Goal: Use online tool/utility: Use online tool/utility

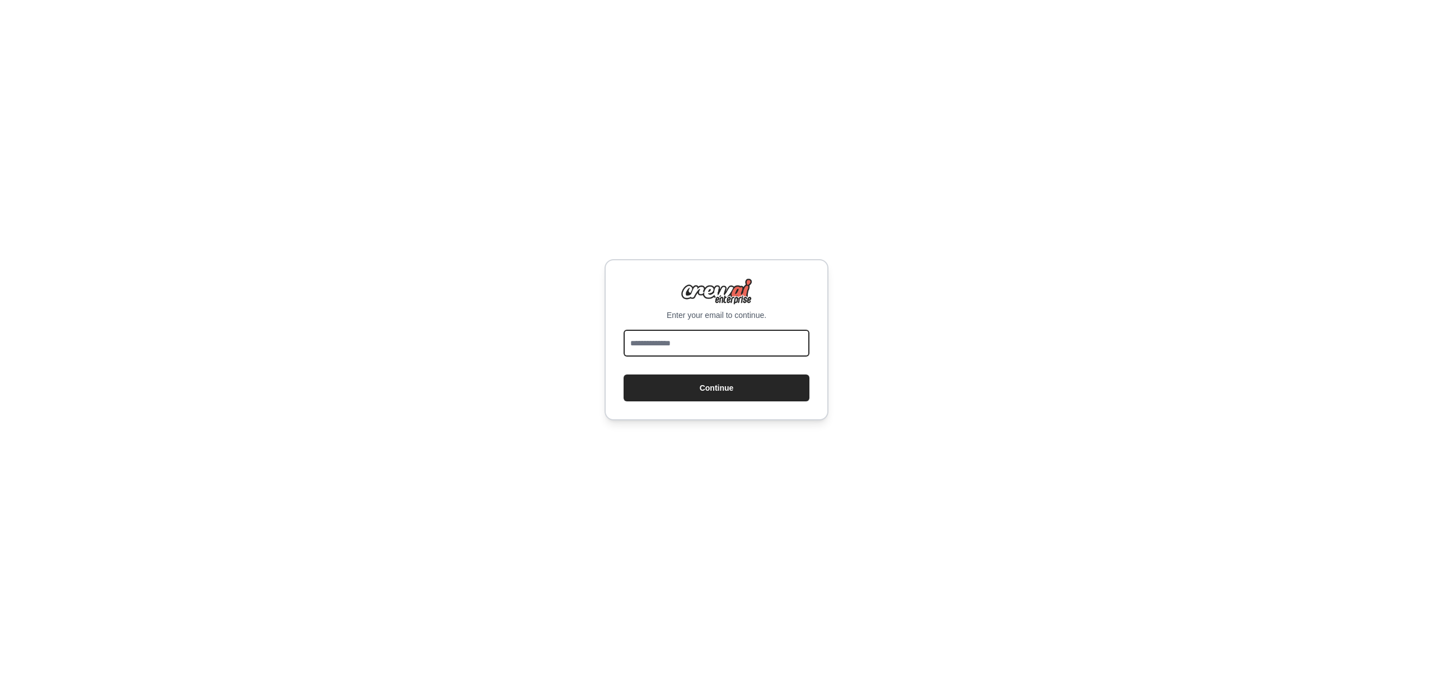
click at [772, 350] on input "email" at bounding box center [717, 343] width 186 height 27
type input "**********"
click at [762, 387] on button "Continue" at bounding box center [717, 388] width 186 height 27
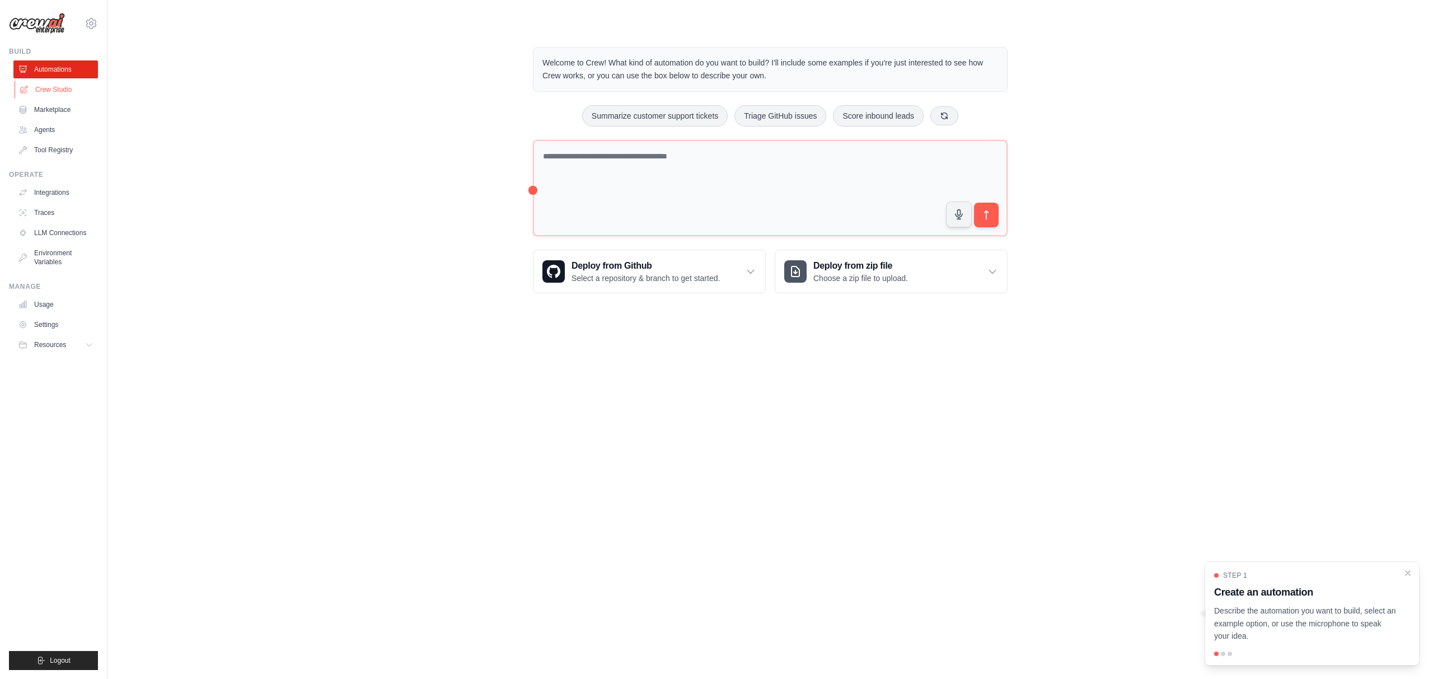
click at [67, 86] on link "Crew Studio" at bounding box center [57, 90] width 85 height 18
click at [1359, 624] on p "Describe the automation you want to build, select an example option, or use the…" at bounding box center [1305, 624] width 183 height 38
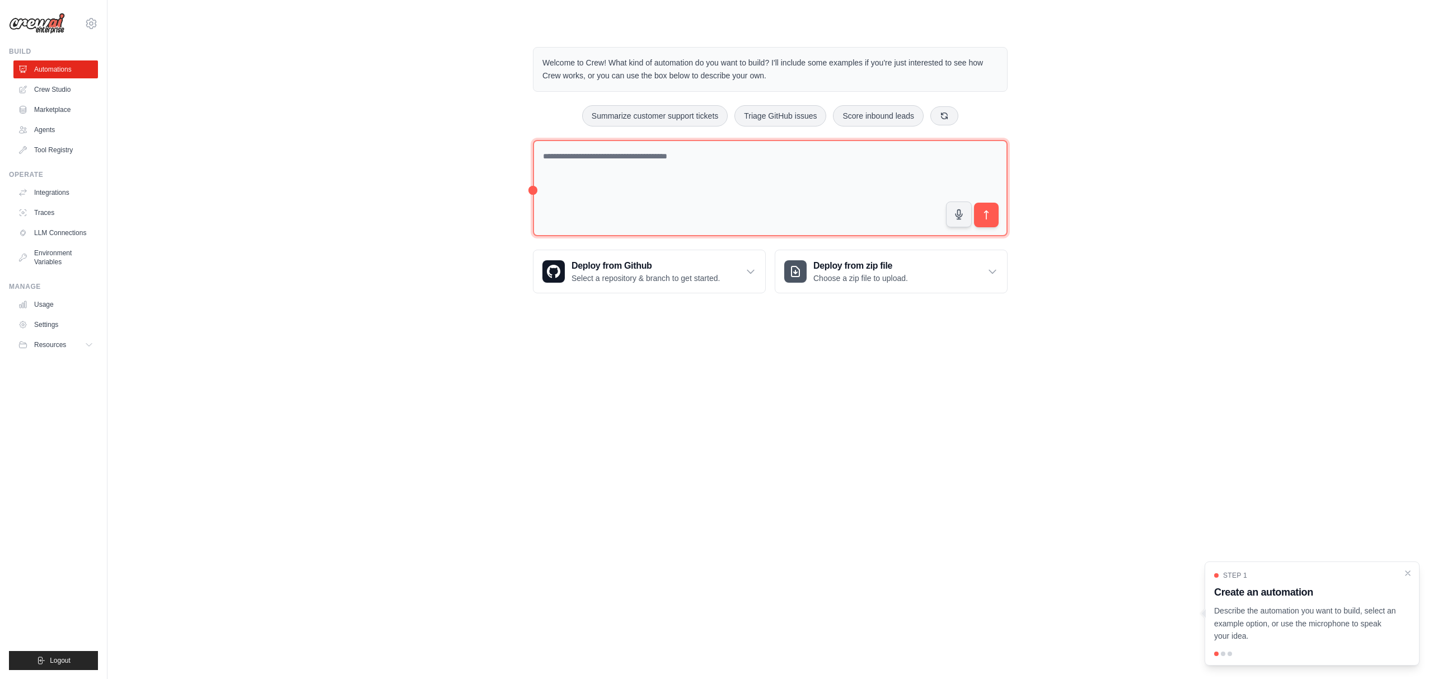
click at [690, 170] on textarea at bounding box center [770, 188] width 475 height 97
click at [703, 73] on p "Welcome to Crew! What kind of automation do you want to build? I'll include som…" at bounding box center [771, 70] width 456 height 26
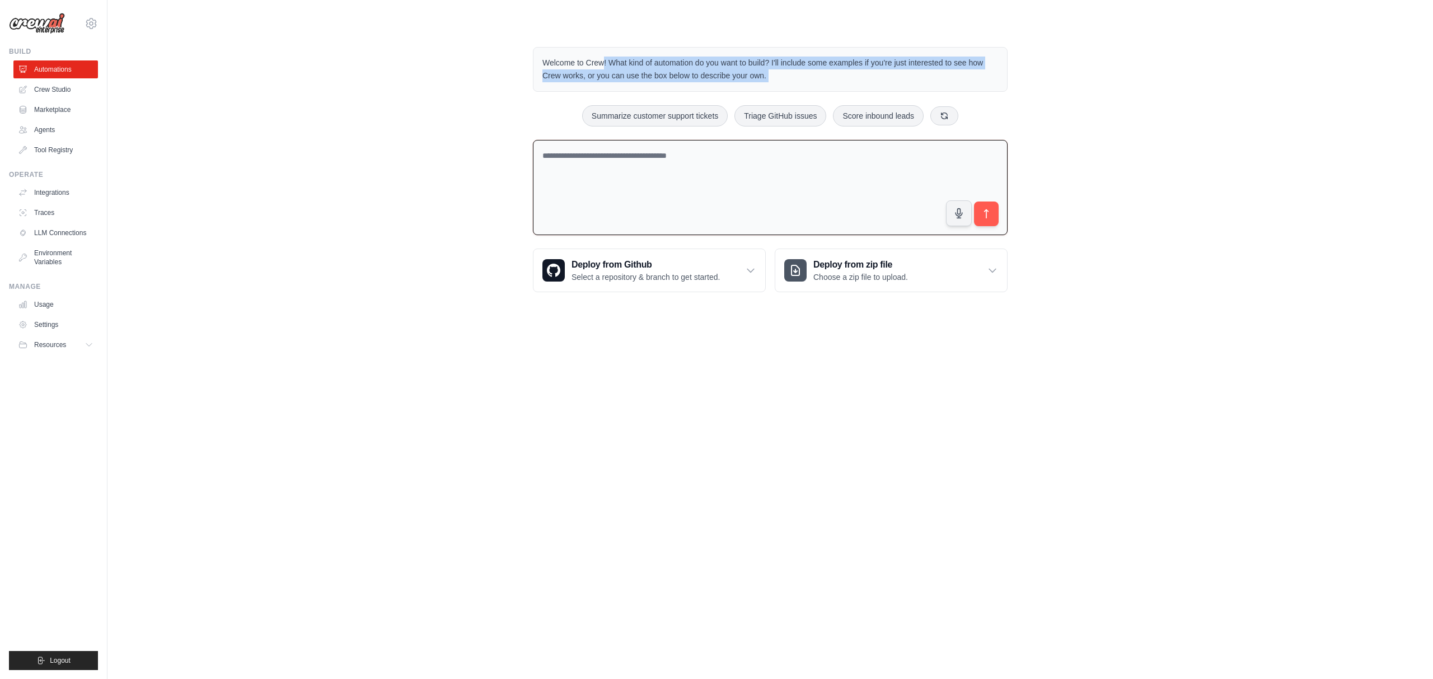
click at [703, 73] on p "Welcome to Crew! What kind of automation do you want to build? I'll include som…" at bounding box center [771, 70] width 456 height 26
click at [695, 81] on div at bounding box center [695, 81] width 0 height 0
click at [758, 71] on p "Welcome to Crew! What kind of automation do you want to build? I'll include som…" at bounding box center [771, 70] width 456 height 26
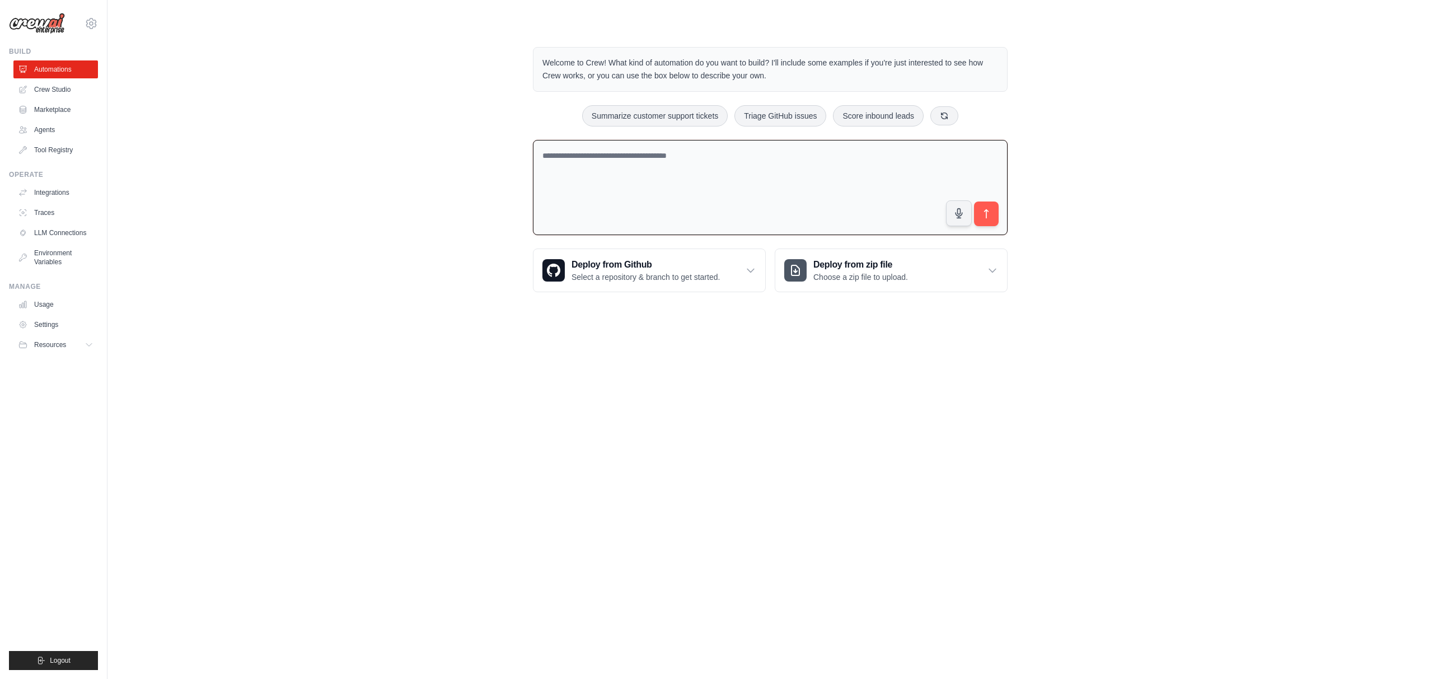
click at [758, 71] on p "Welcome to Crew! What kind of automation do you want to build? I'll include som…" at bounding box center [771, 70] width 456 height 26
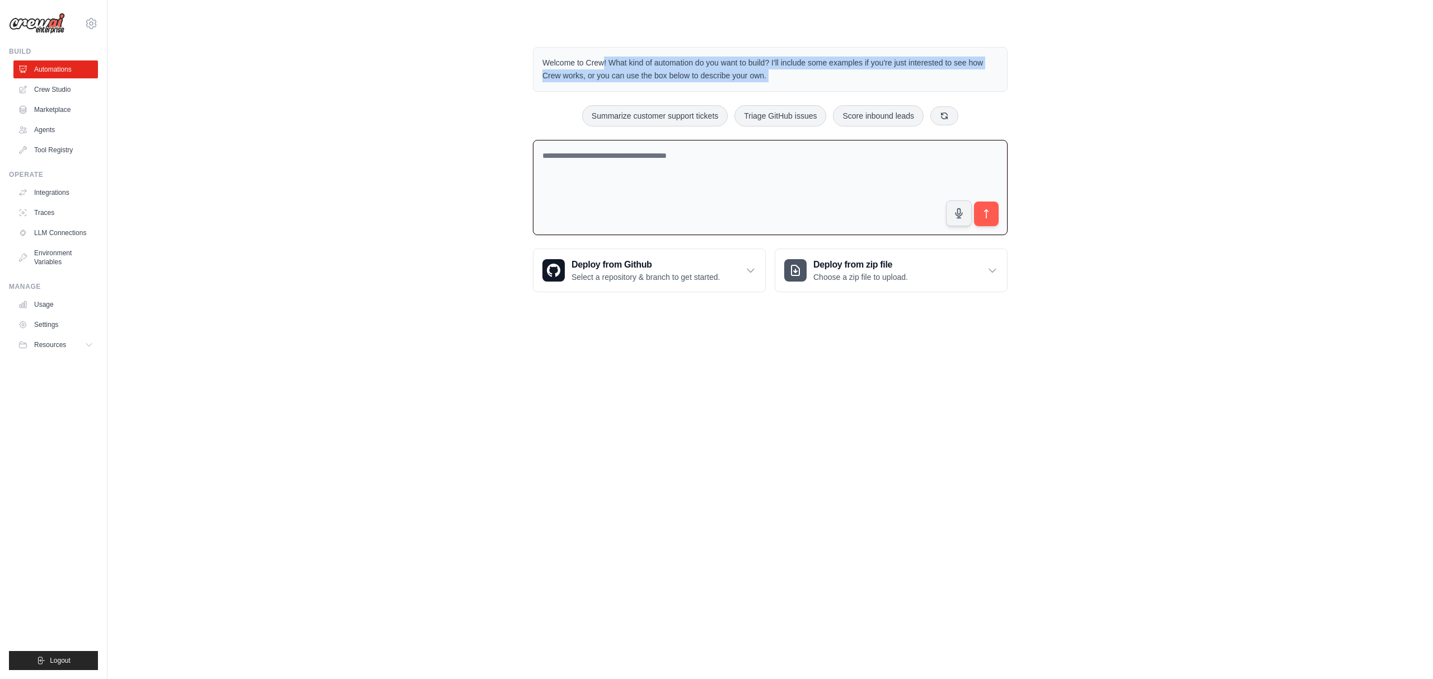
click at [758, 71] on p "Welcome to Crew! What kind of automation do you want to build? I'll include som…" at bounding box center [771, 70] width 456 height 26
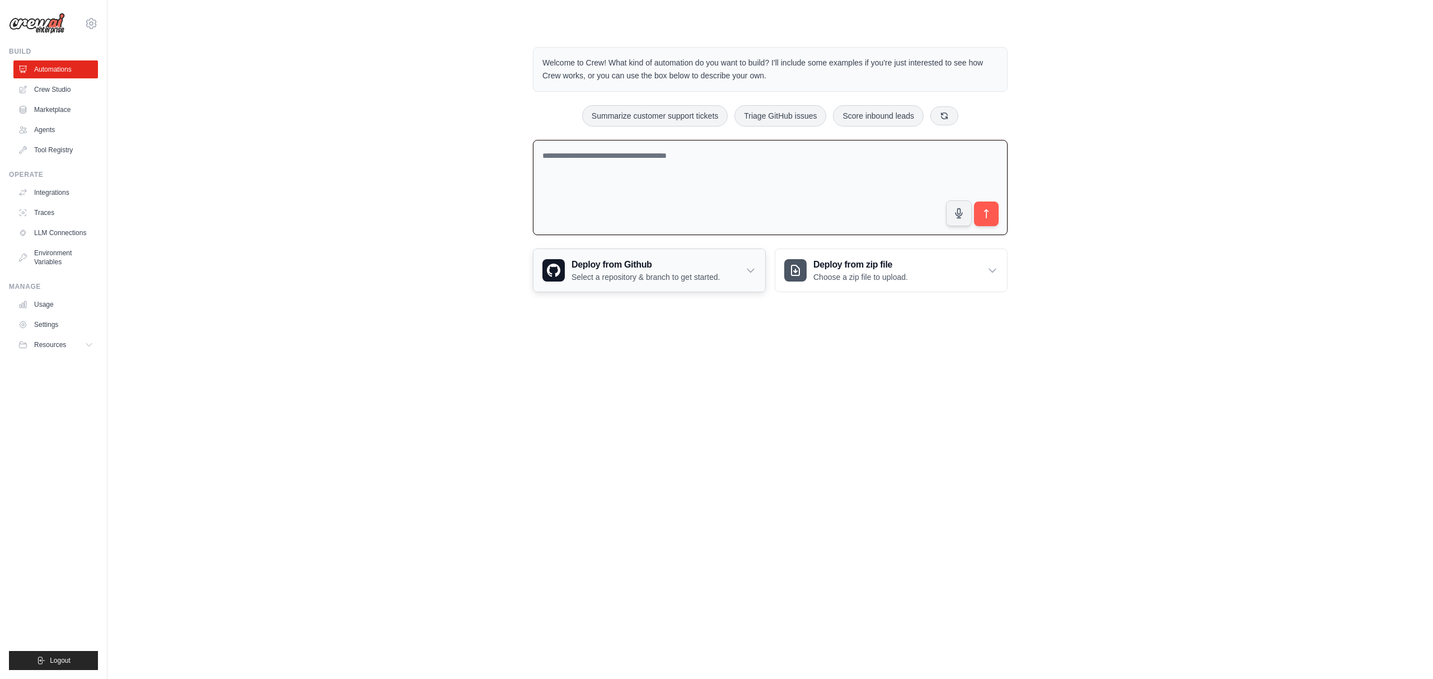
click at [752, 265] on icon at bounding box center [750, 270] width 11 height 11
click at [52, 306] on link "Usage" at bounding box center [57, 305] width 85 height 18
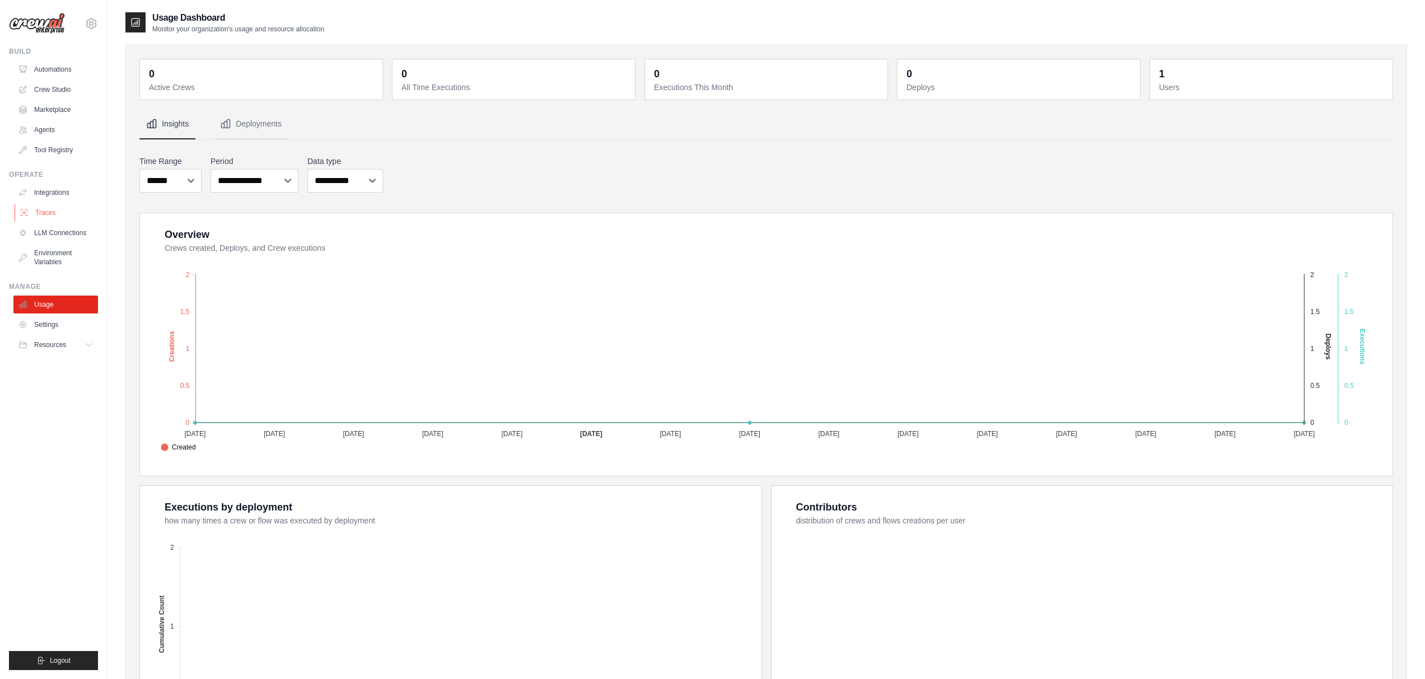
click at [61, 211] on link "Traces" at bounding box center [57, 213] width 85 height 18
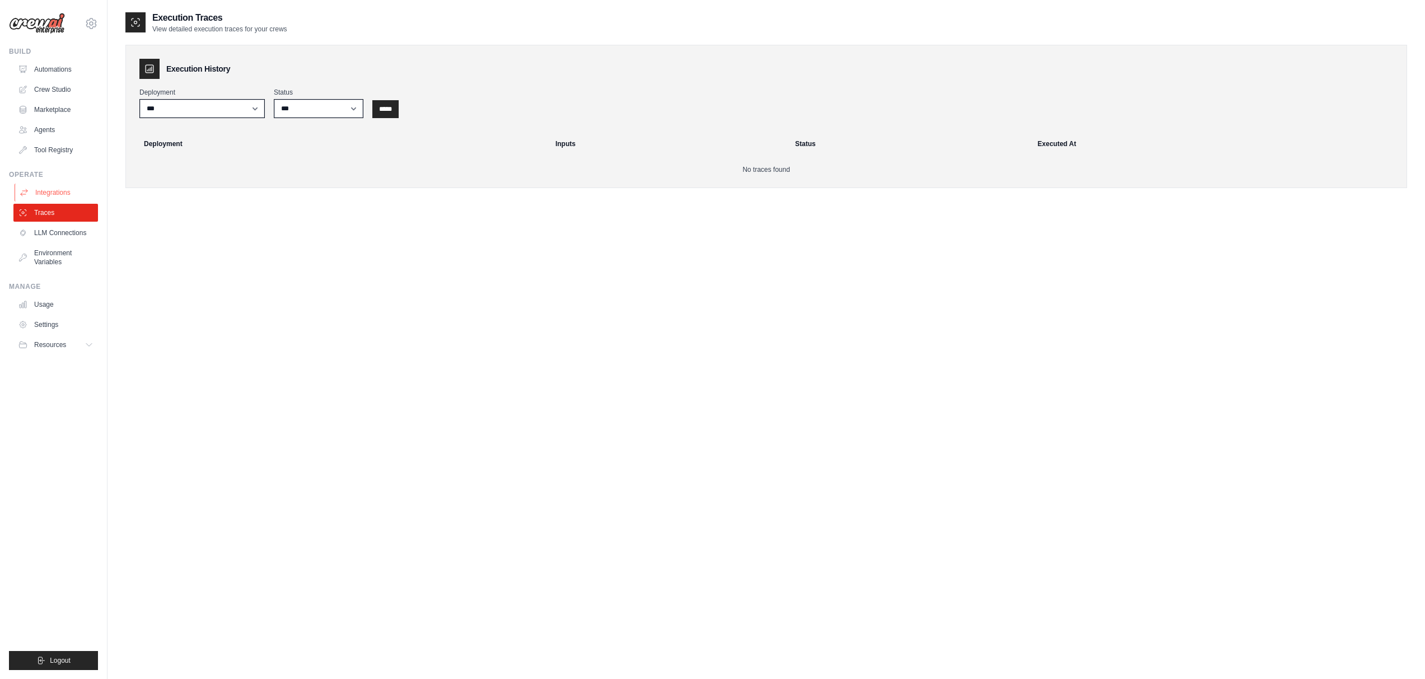
click at [81, 189] on link "Integrations" at bounding box center [57, 193] width 85 height 18
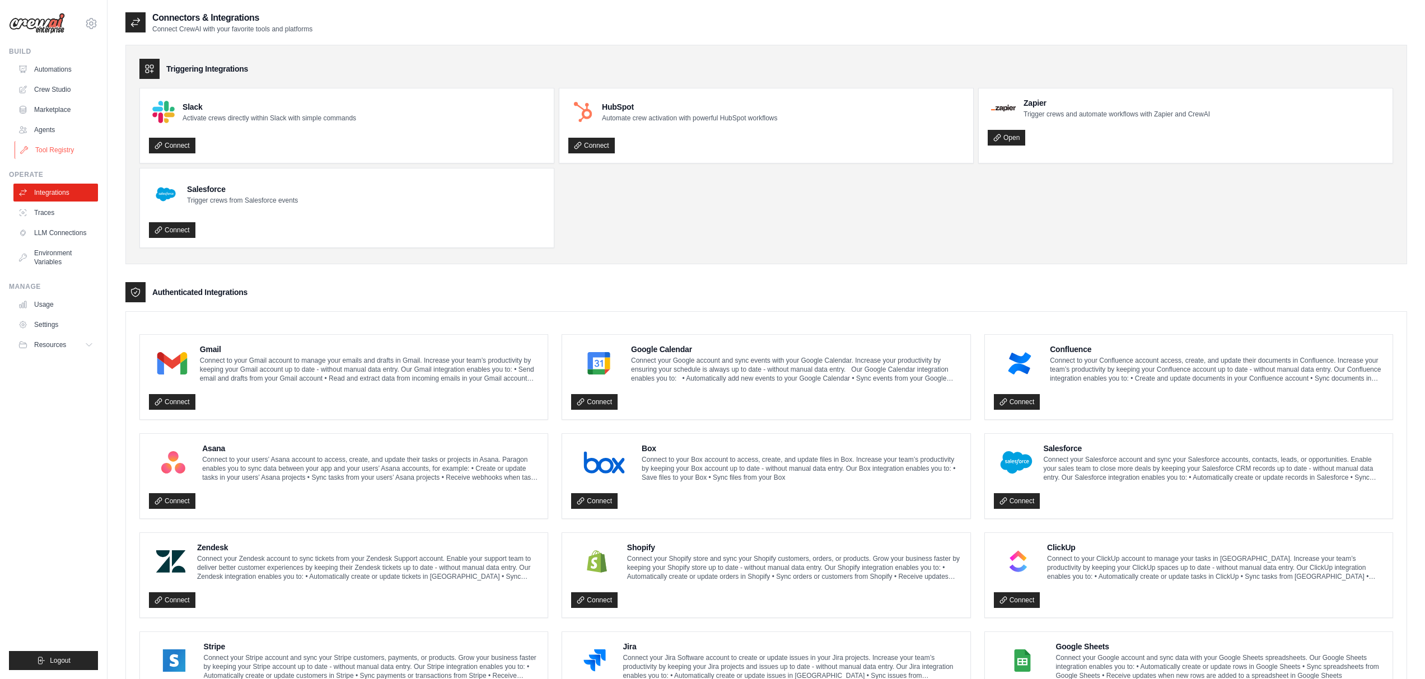
click at [70, 153] on link "Tool Registry" at bounding box center [57, 150] width 85 height 18
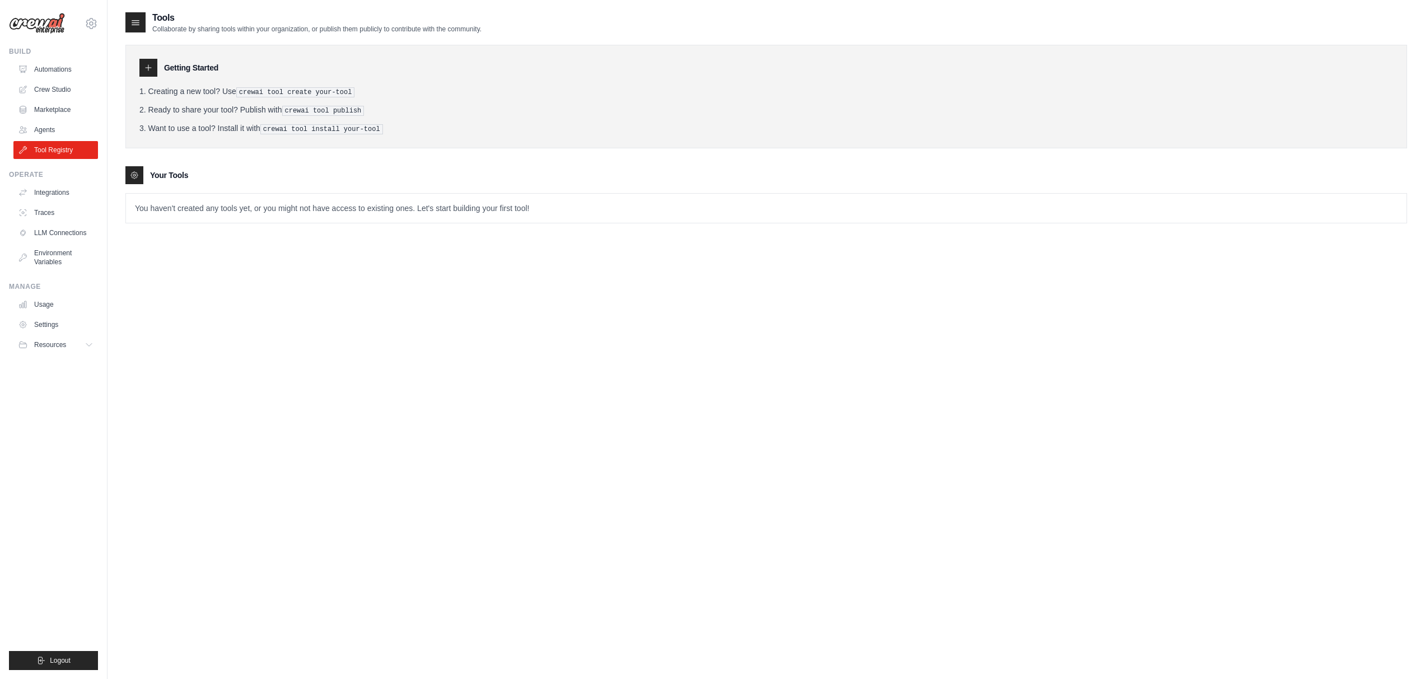
click at [69, 183] on div "Operate Integrations Traces LLM Connections Environment Variables" at bounding box center [53, 220] width 89 height 101
click at [71, 190] on link "Integrations" at bounding box center [57, 193] width 85 height 18
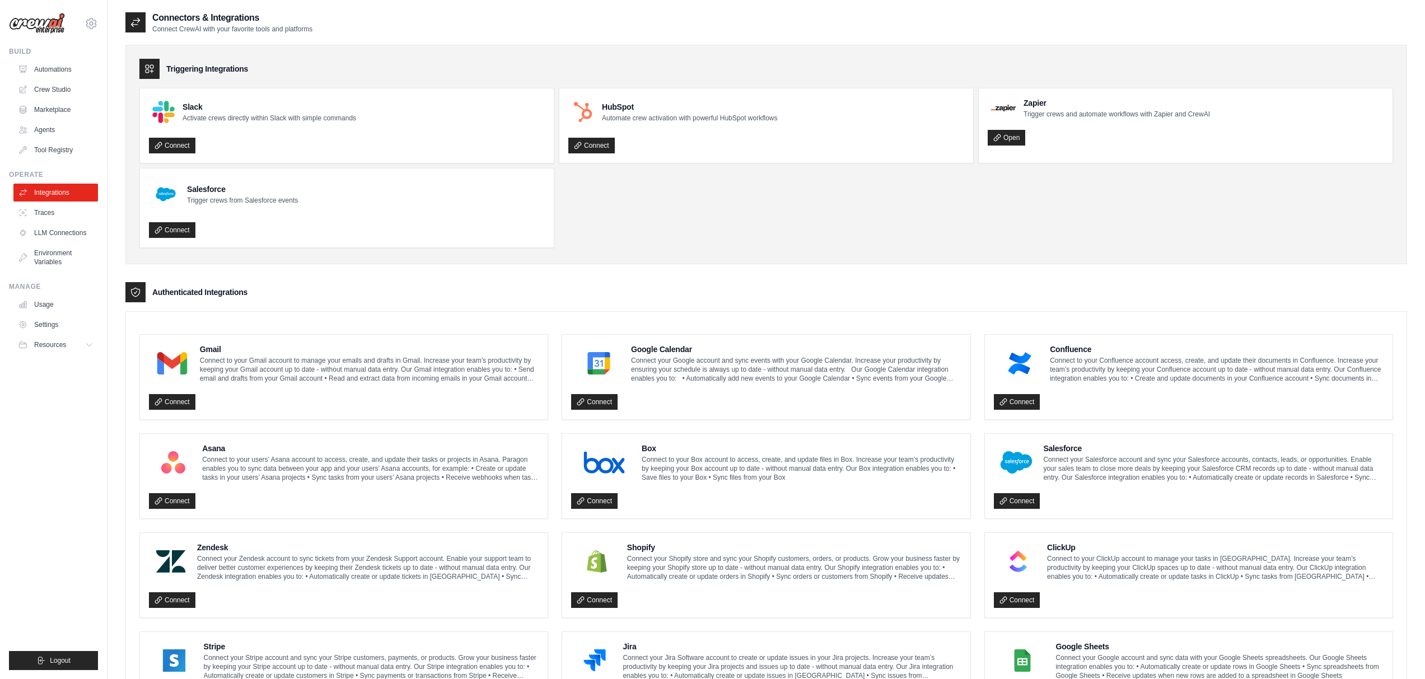
click at [648, 118] on p "Automate crew activation with powerful HubSpot workflows" at bounding box center [689, 118] width 175 height 9
click at [641, 99] on div at bounding box center [641, 99] width 0 height 0
click at [602, 111] on h4 "HubSpot" at bounding box center [689, 106] width 175 height 11
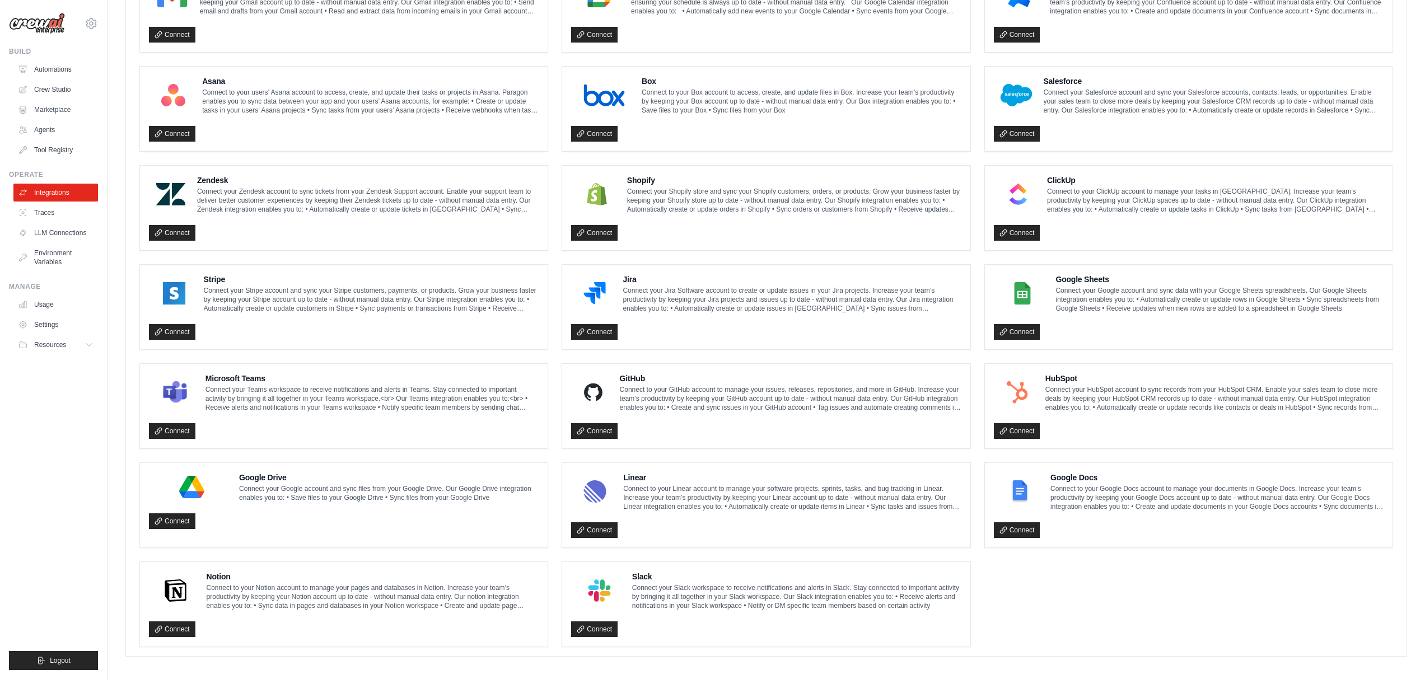
scroll to position [369, 0]
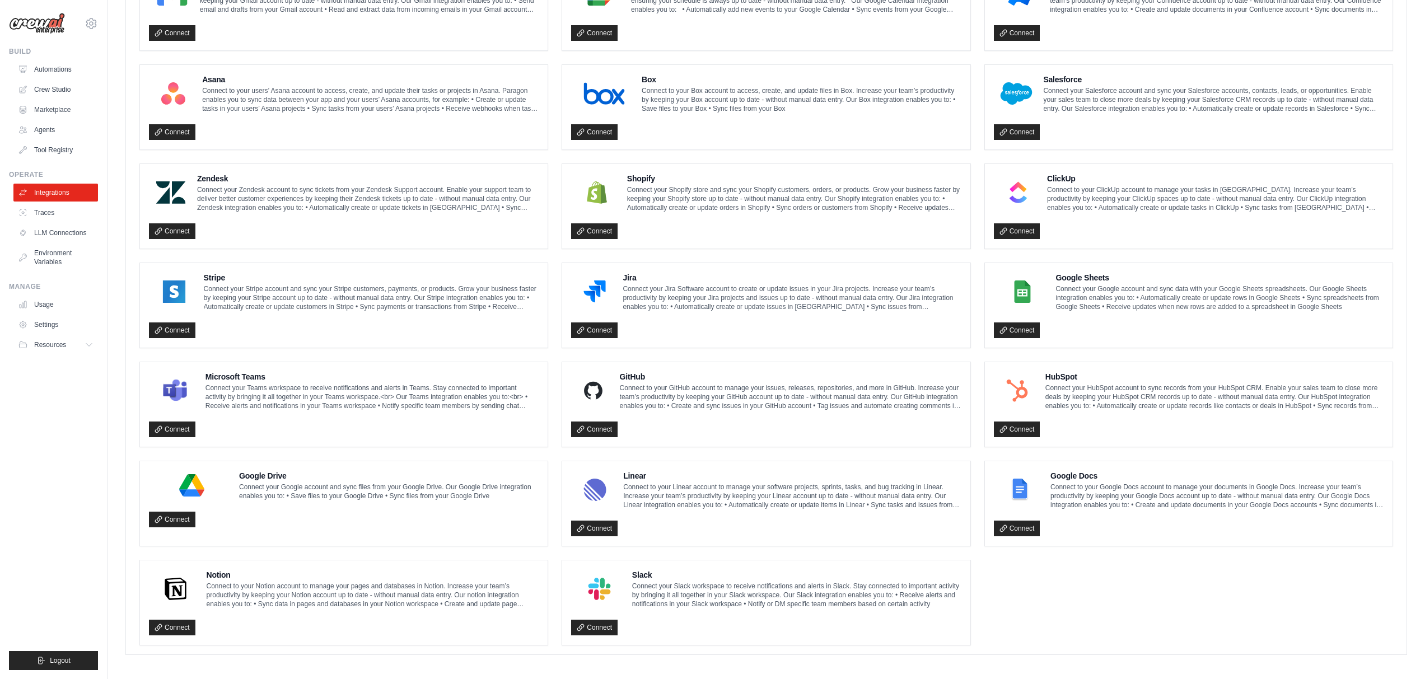
click at [652, 400] on p "Connect to your GitHub account to manage your issues, releases, repositories, a…" at bounding box center [791, 397] width 342 height 27
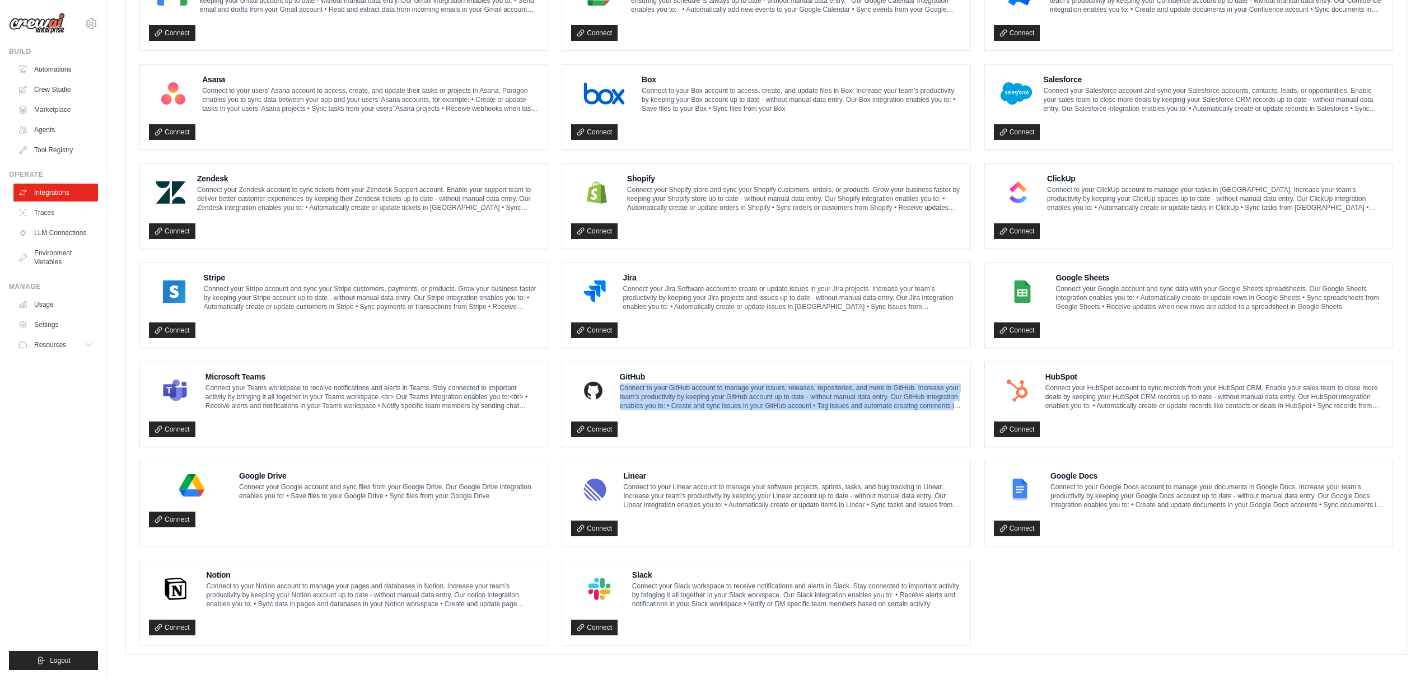
click at [652, 400] on p "Connect to your GitHub account to manage your issues, releases, repositories, a…" at bounding box center [791, 397] width 342 height 27
click at [682, 406] on p "Connect to your GitHub account to manage your issues, releases, repositories, a…" at bounding box center [791, 397] width 342 height 27
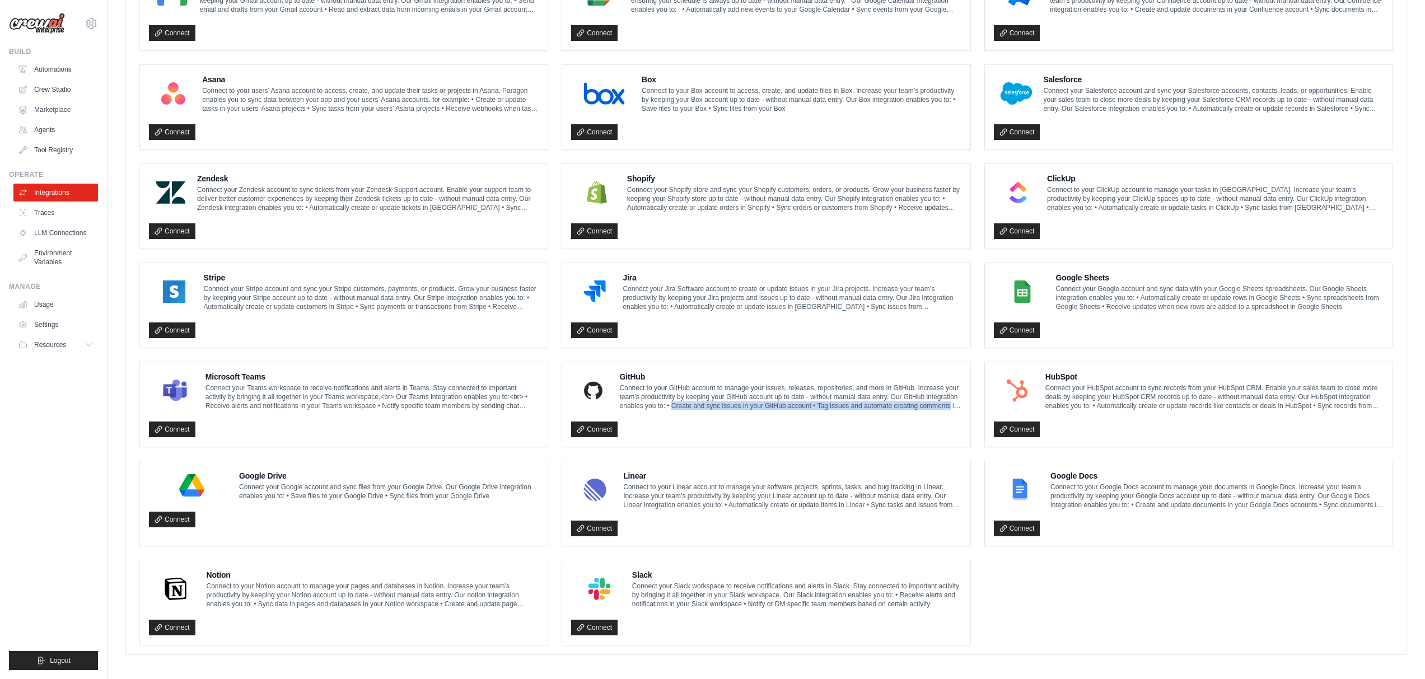
drag, startPoint x: 682, startPoint y: 406, endPoint x: 931, endPoint y: 400, distance: 249.2
click at [931, 400] on p "Connect to your GitHub account to manage your issues, releases, repositories, a…" at bounding box center [791, 397] width 342 height 27
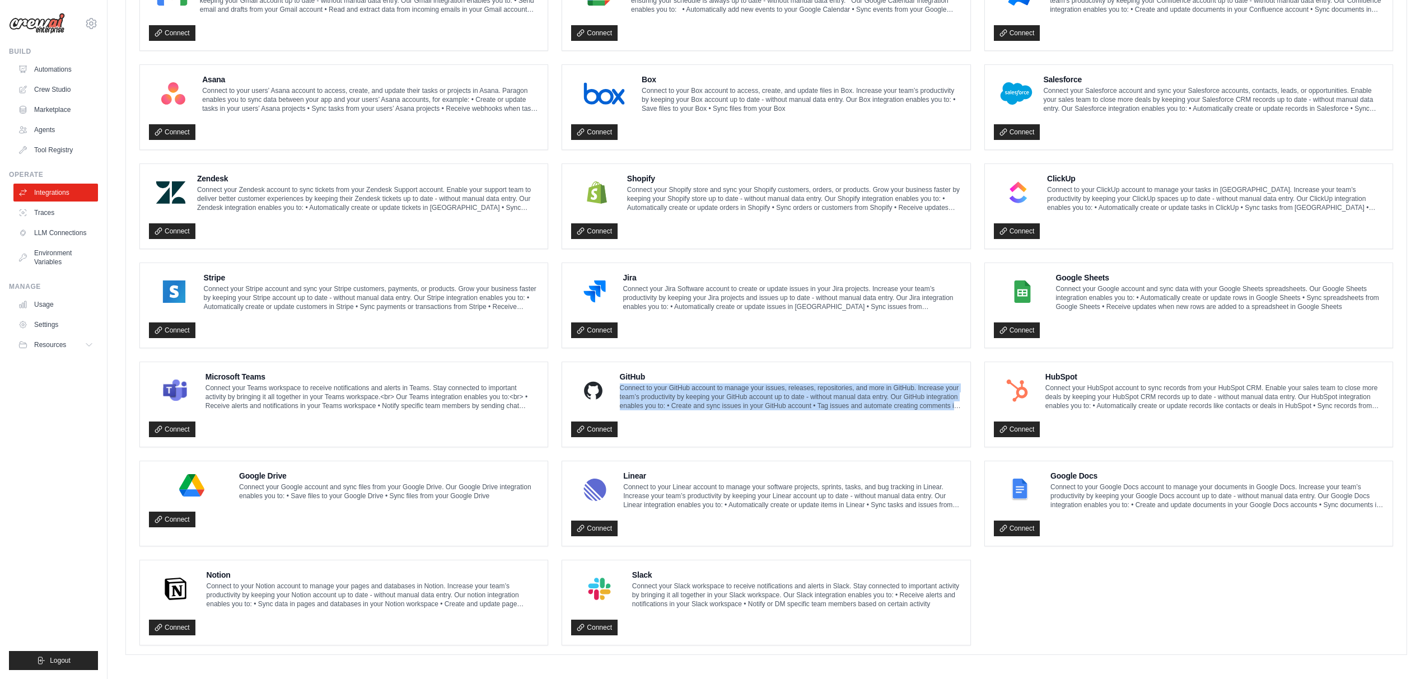
click at [931, 400] on p "Connect to your GitHub account to manage your issues, releases, repositories, a…" at bounding box center [791, 397] width 342 height 27
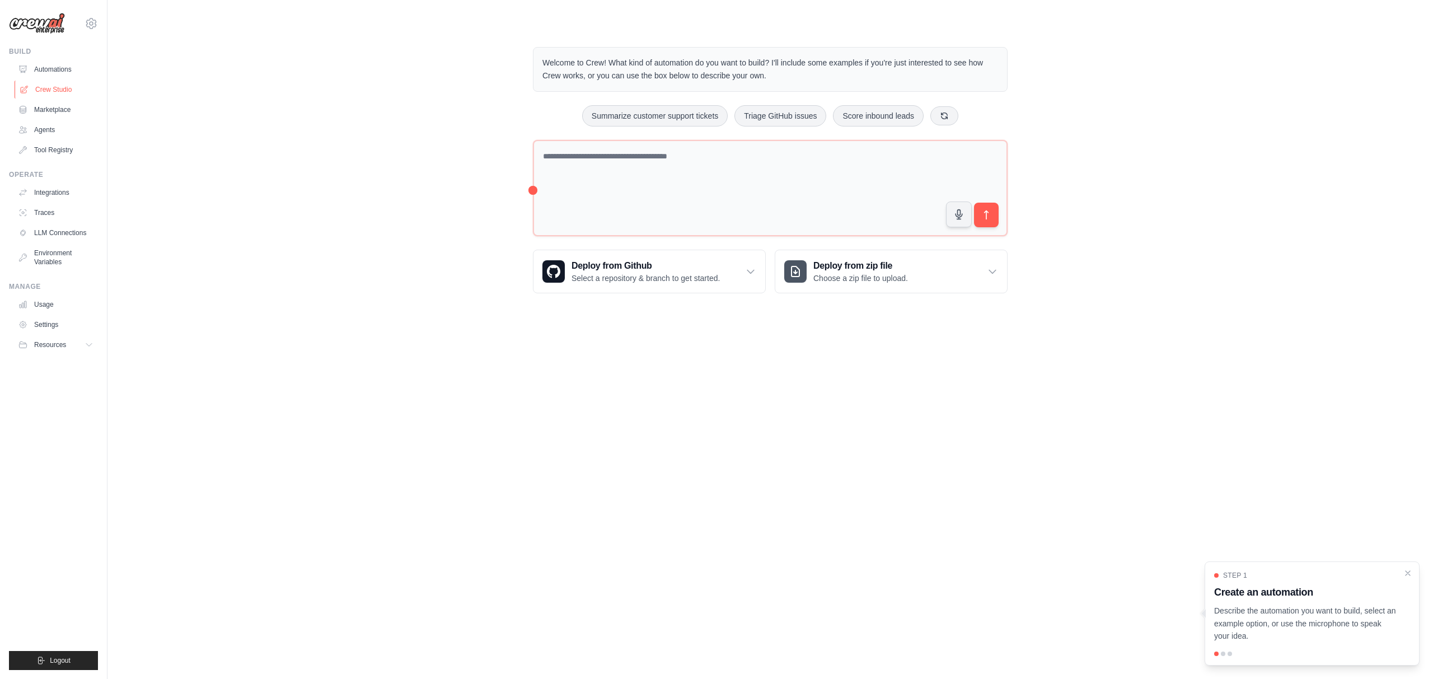
click at [53, 86] on link "Crew Studio" at bounding box center [57, 90] width 85 height 18
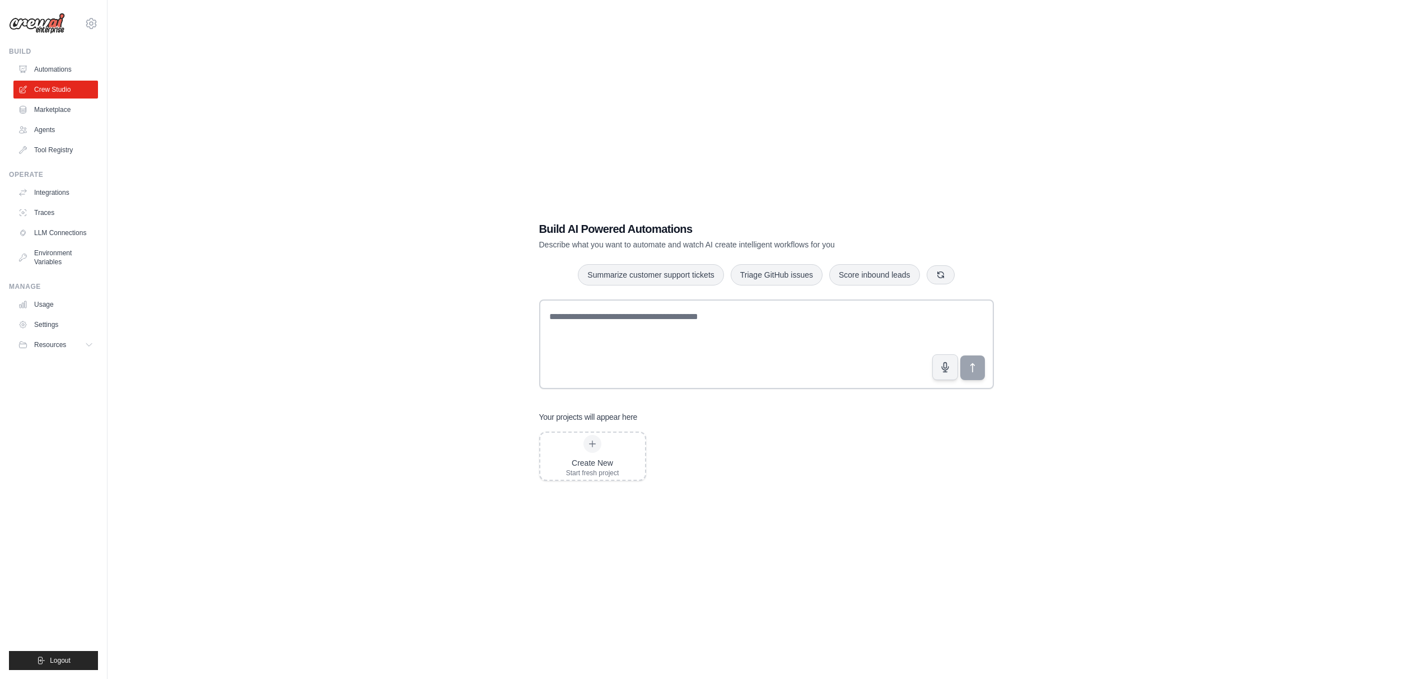
click at [55, 113] on link "Marketplace" at bounding box center [55, 110] width 85 height 18
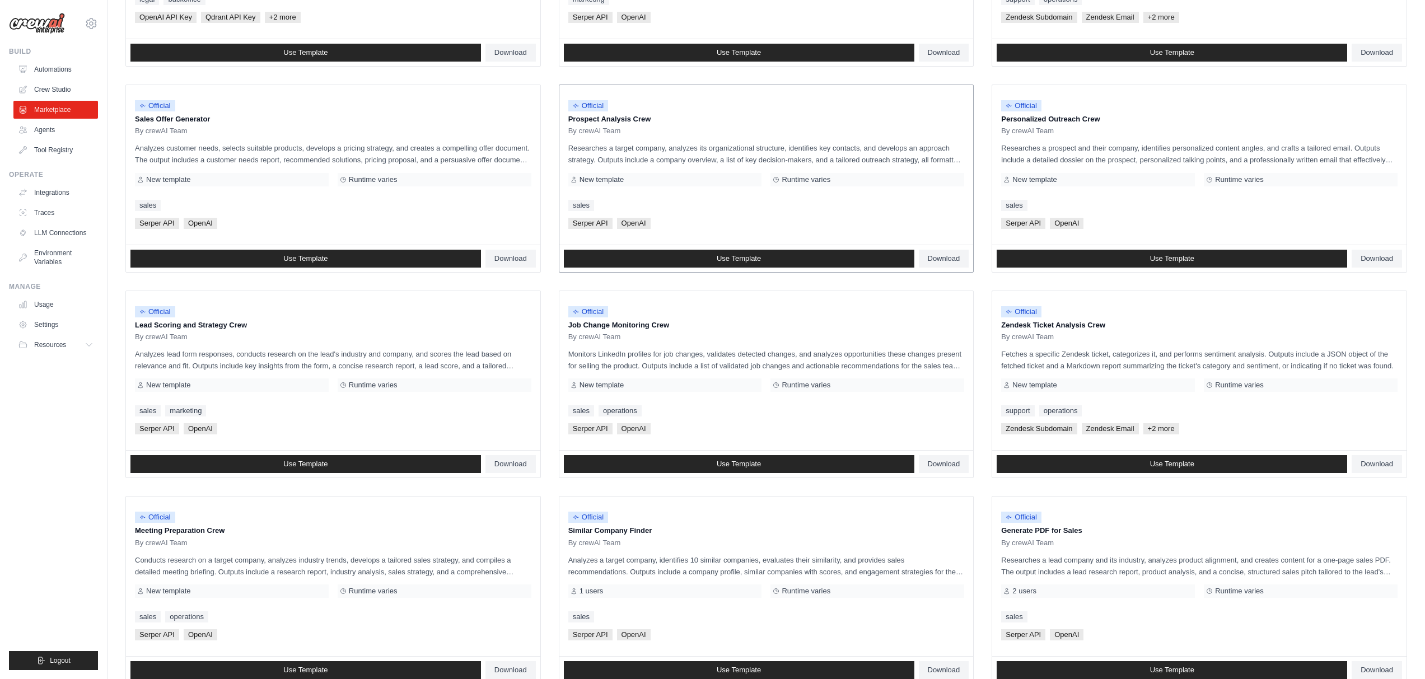
scroll to position [358, 0]
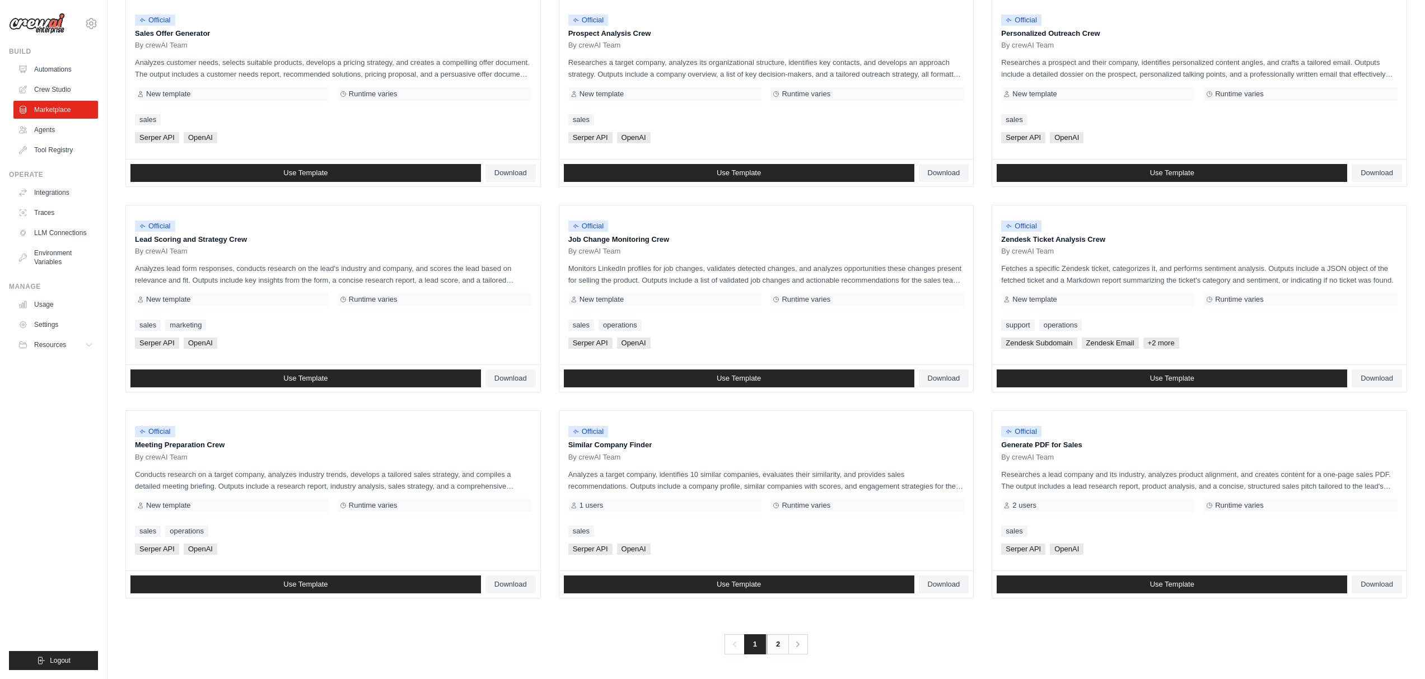
click at [777, 641] on link "2" at bounding box center [777, 644] width 22 height 20
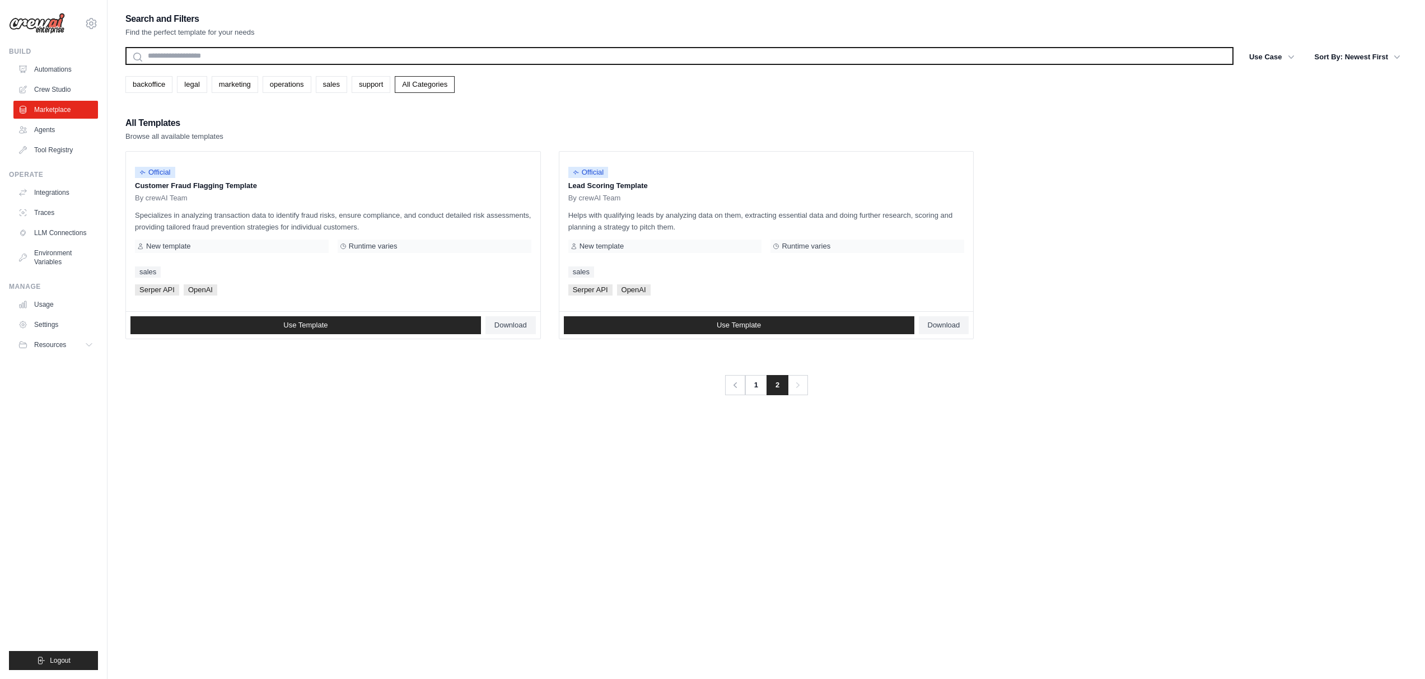
click at [287, 58] on input "text" at bounding box center [679, 56] width 1108 height 18
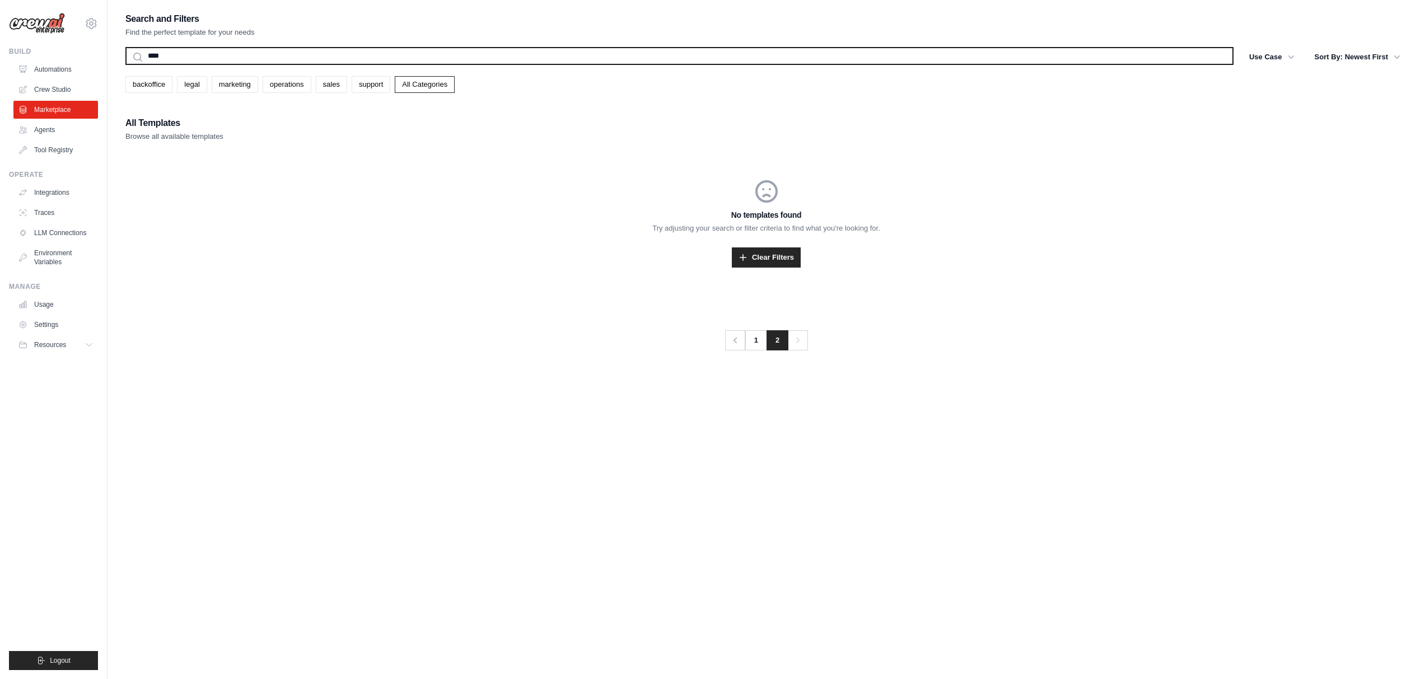
type input "****"
click at [125, 64] on button "Search" at bounding box center [125, 64] width 1 height 1
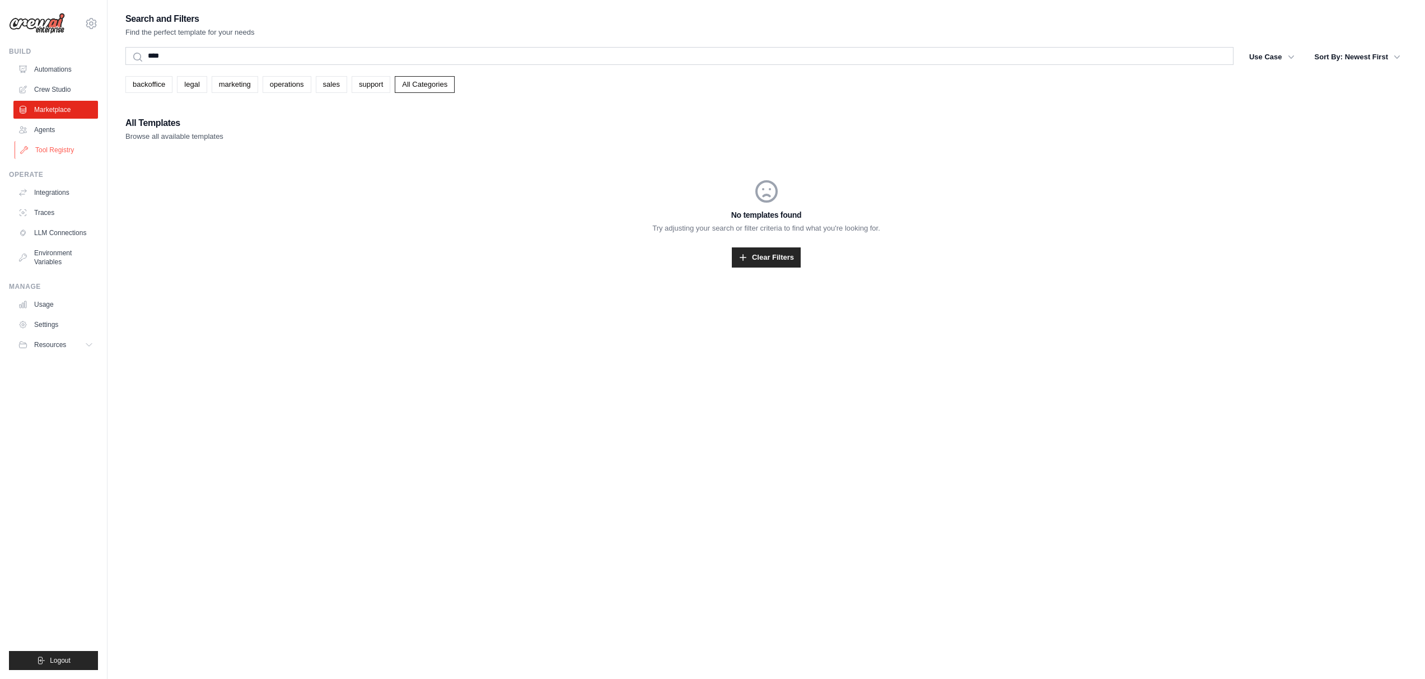
click at [50, 149] on link "Tool Registry" at bounding box center [57, 150] width 85 height 18
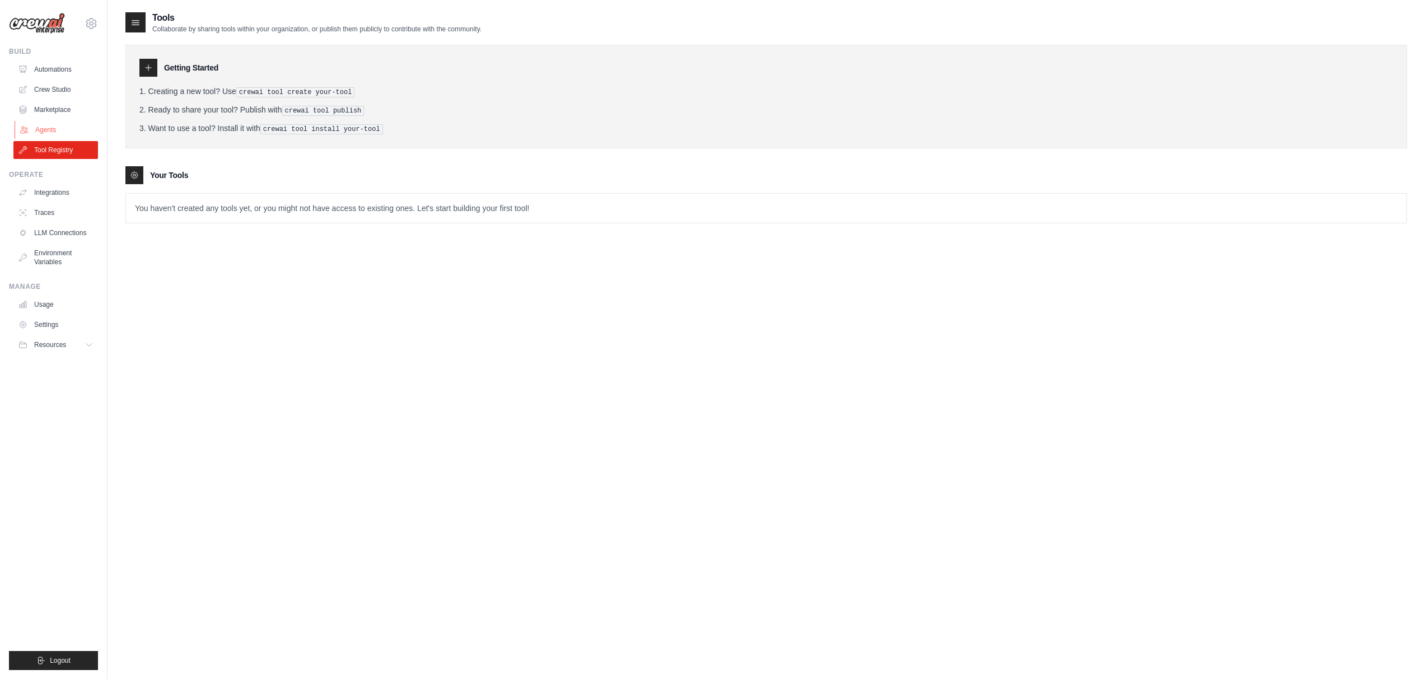
click at [63, 127] on link "Agents" at bounding box center [57, 130] width 85 height 18
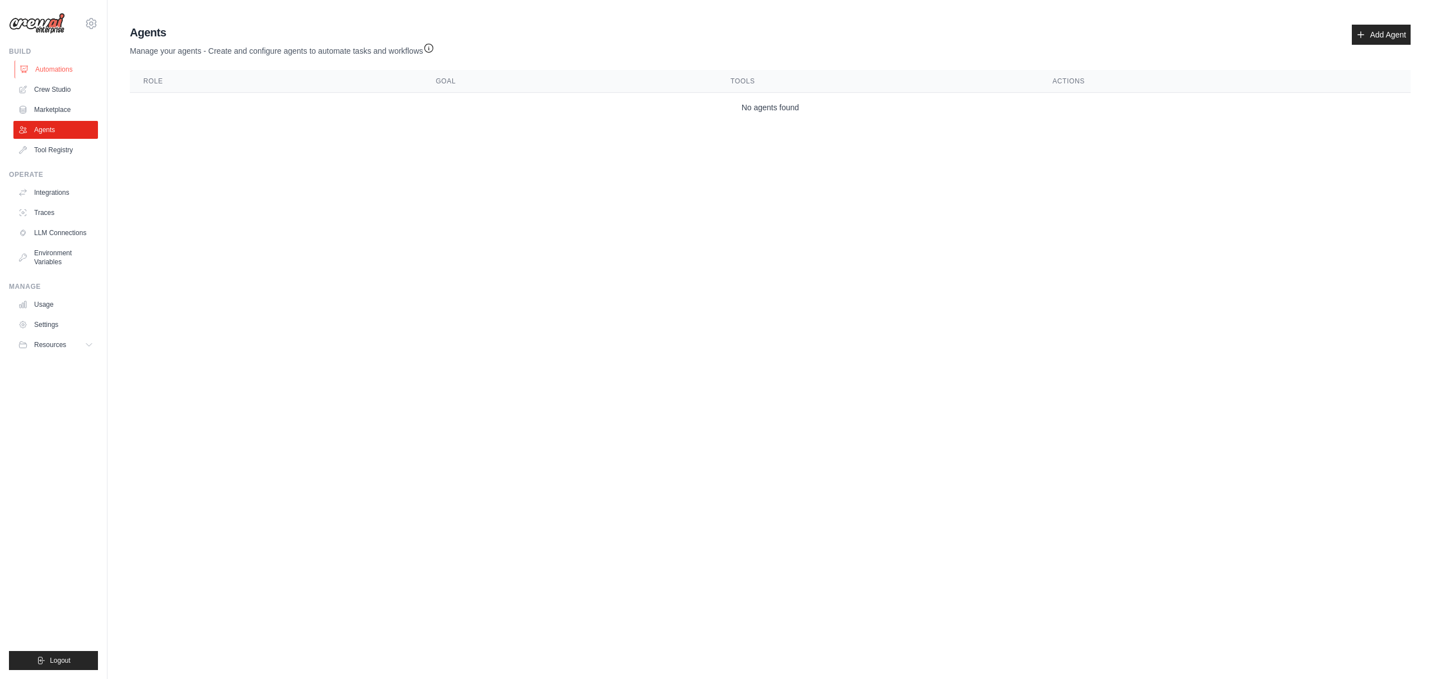
click at [78, 62] on link "Automations" at bounding box center [57, 69] width 85 height 18
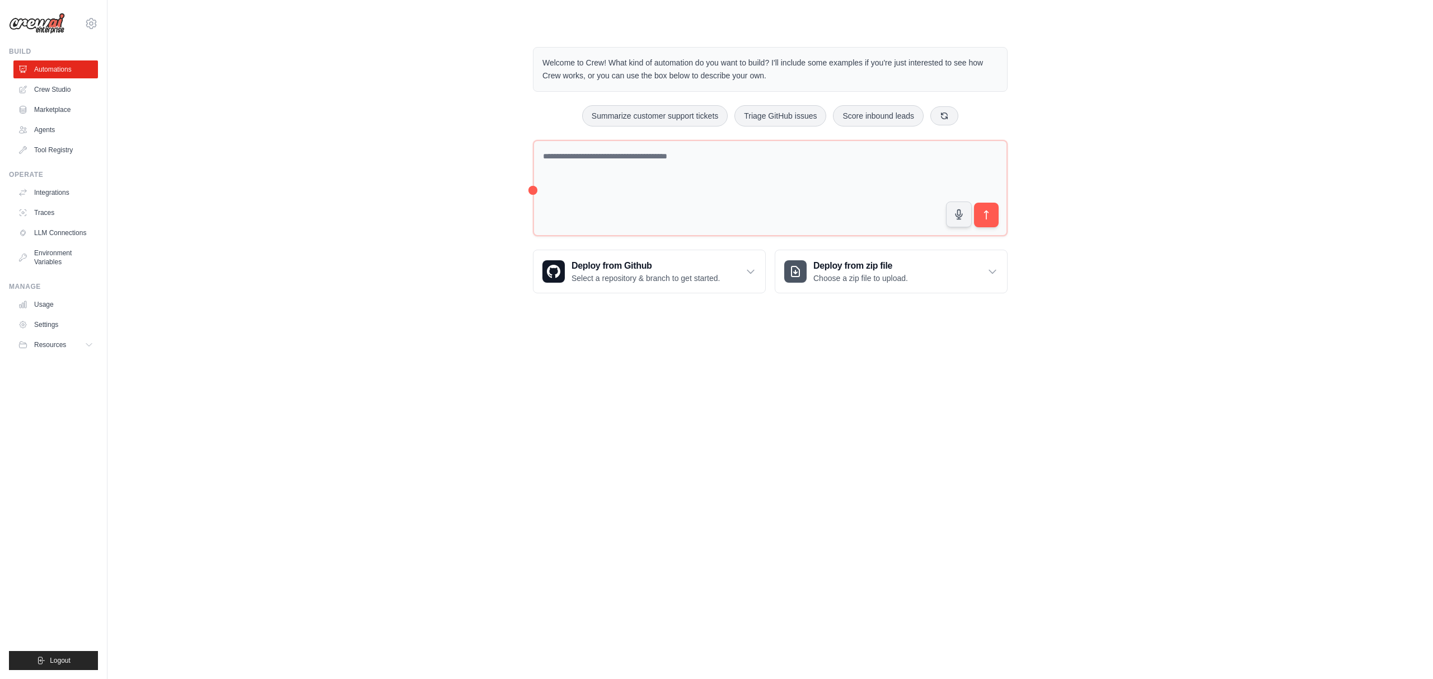
click at [778, 83] on div "Welcome to Crew! What kind of automation do you want to build? I'll include som…" at bounding box center [770, 69] width 475 height 45
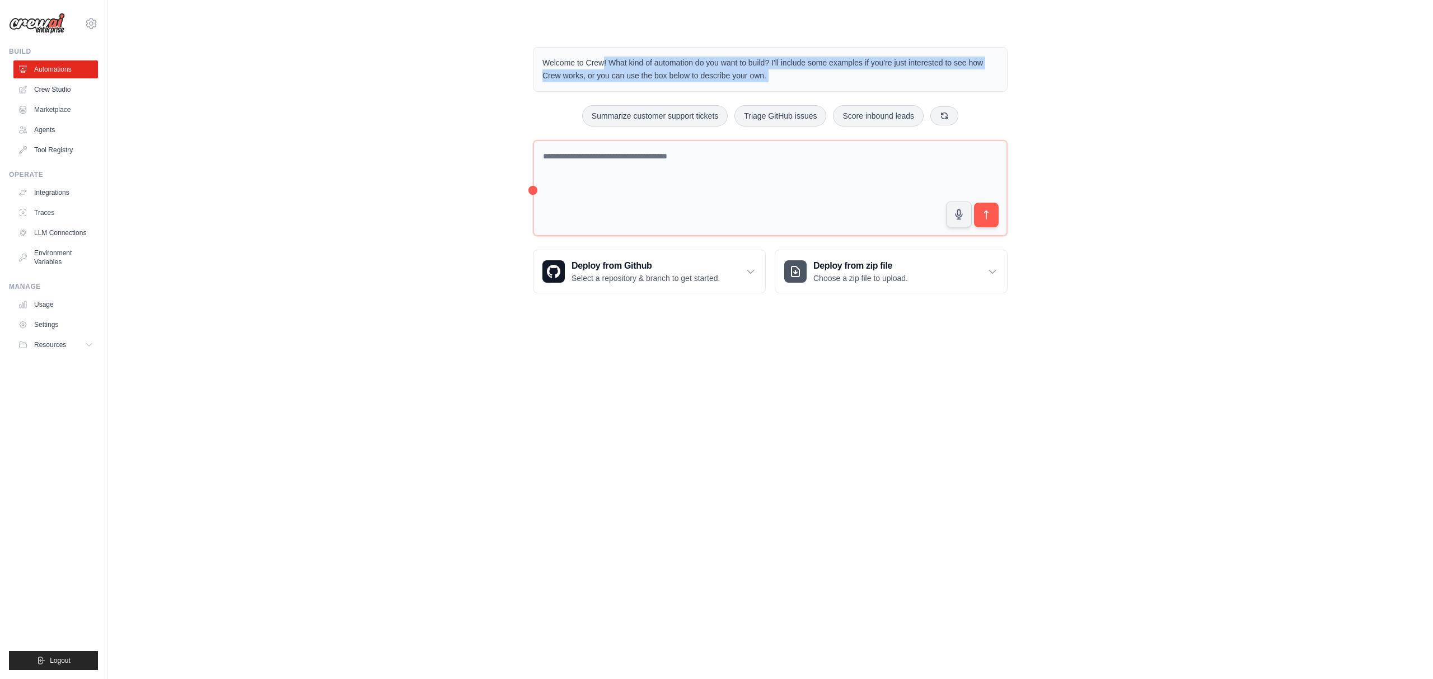
click at [778, 83] on div "Welcome to Crew! What kind of automation do you want to build? I'll include som…" at bounding box center [770, 69] width 475 height 45
click at [770, 81] on div at bounding box center [770, 81] width 0 height 0
copy div "Welcome to Crew! What kind of automation do you want to build? I'll include som…"
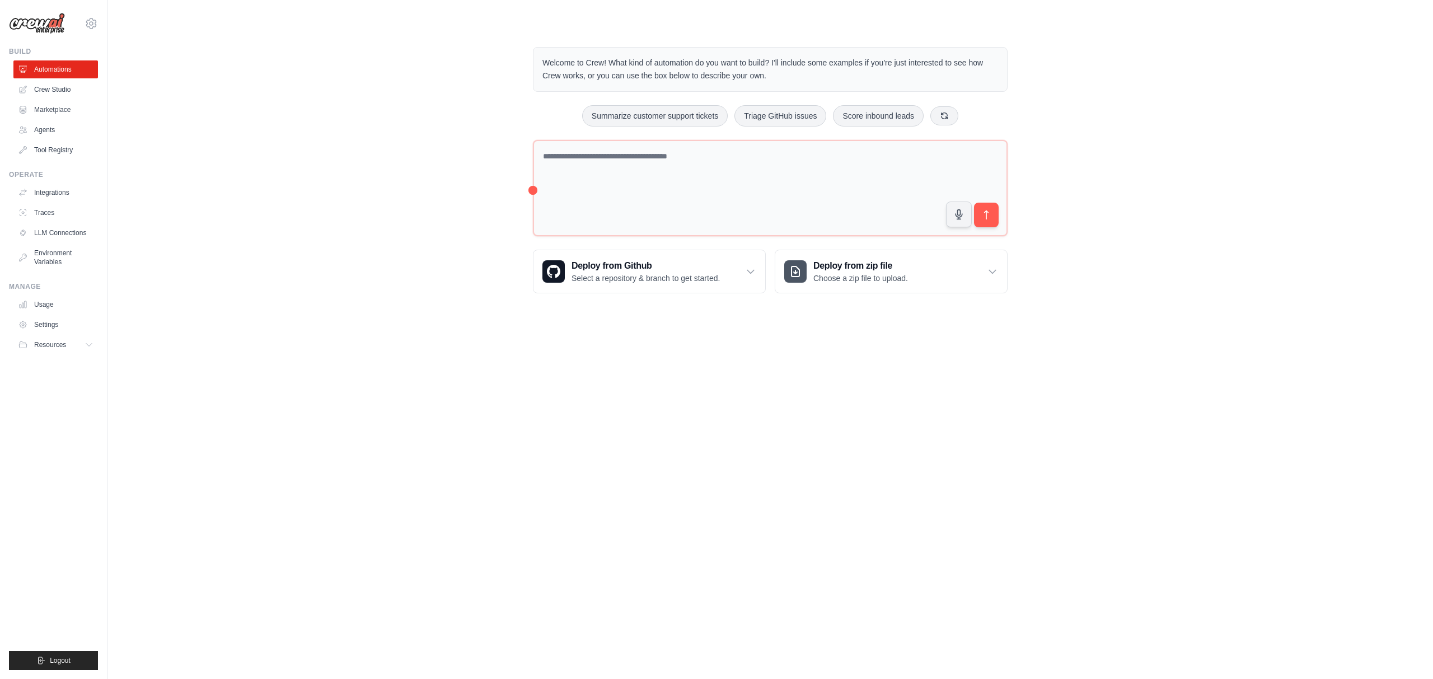
click at [882, 322] on div at bounding box center [716, 322] width 1433 height 0
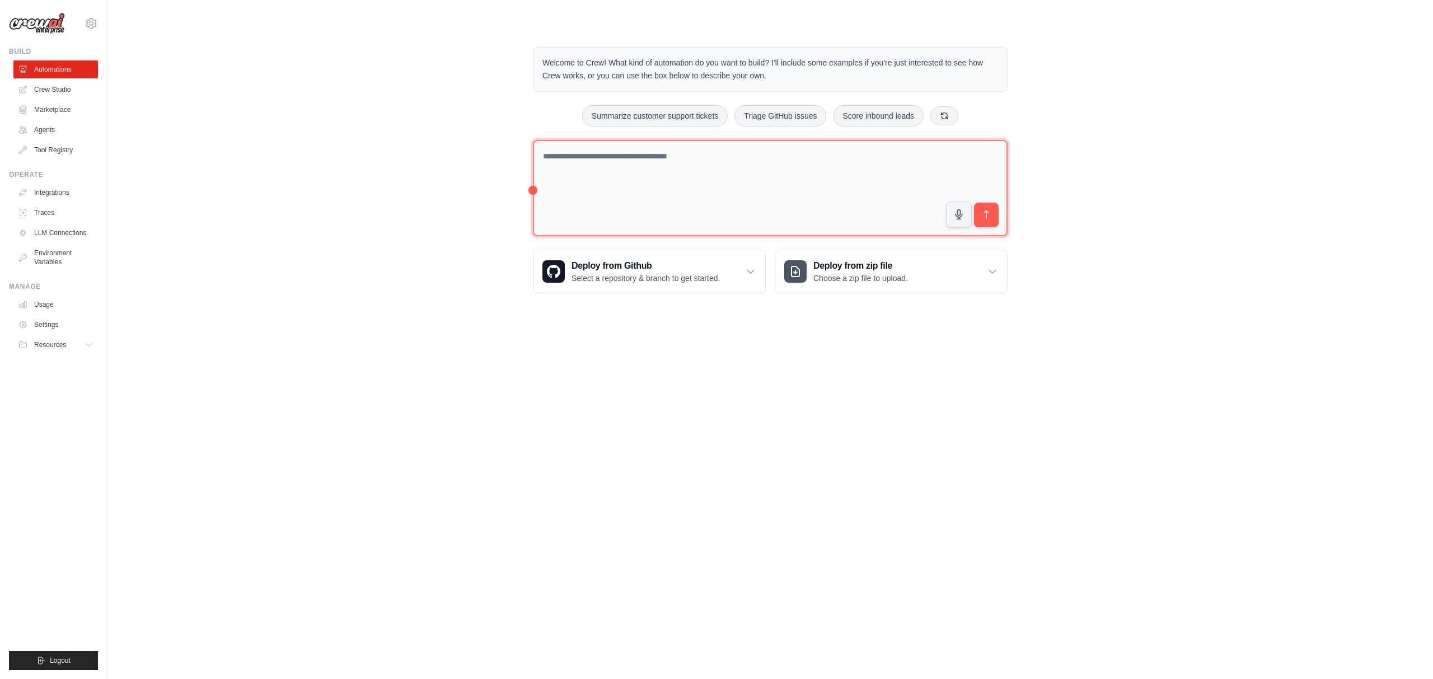
click at [890, 162] on textarea at bounding box center [770, 188] width 475 height 97
paste textarea "**********"
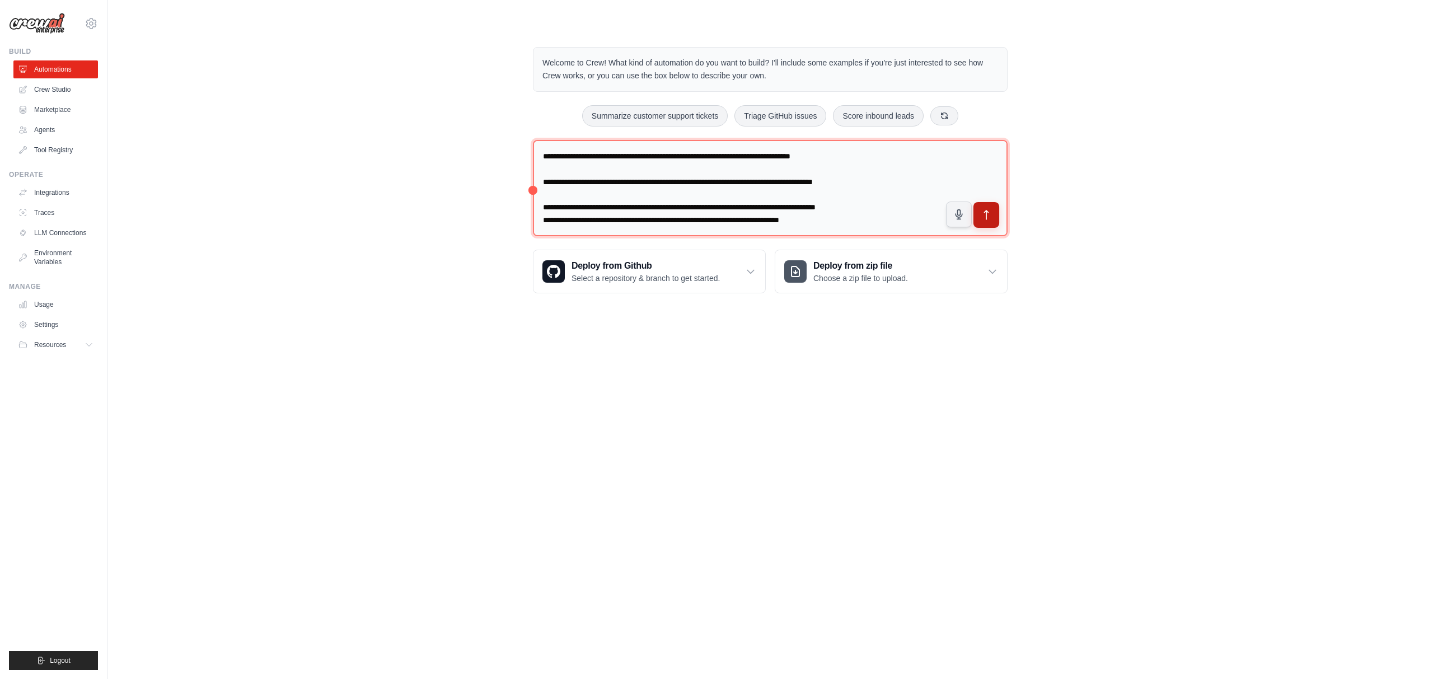
scroll to position [114, 0]
type textarea "**********"
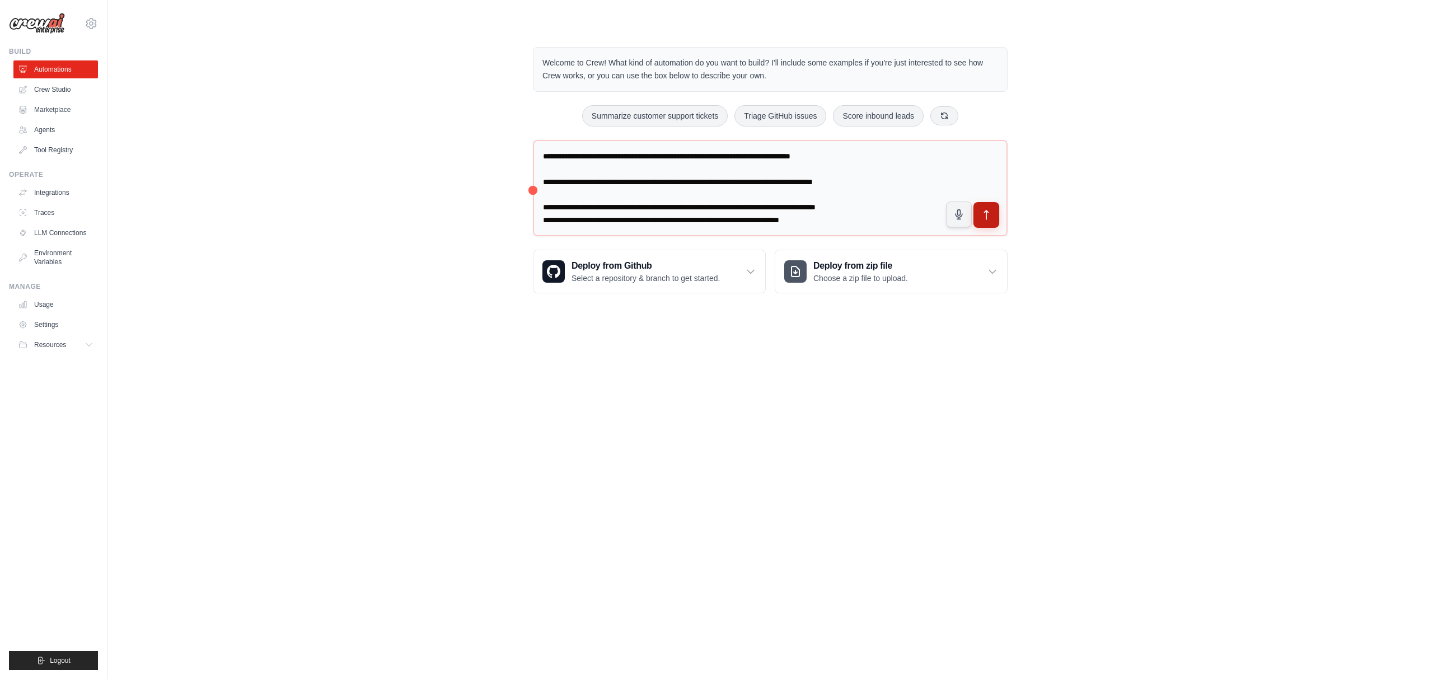
click at [985, 214] on icon "submit" at bounding box center [987, 215] width 12 height 12
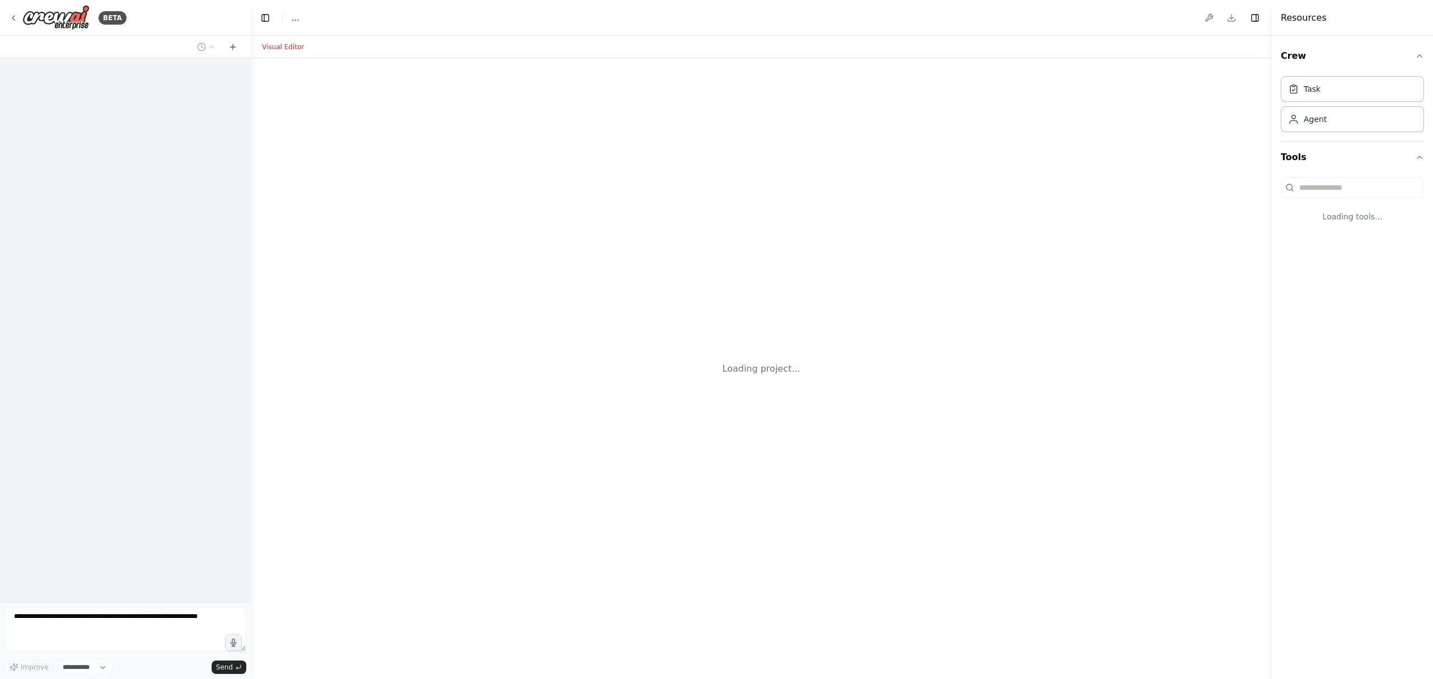
select select "****"
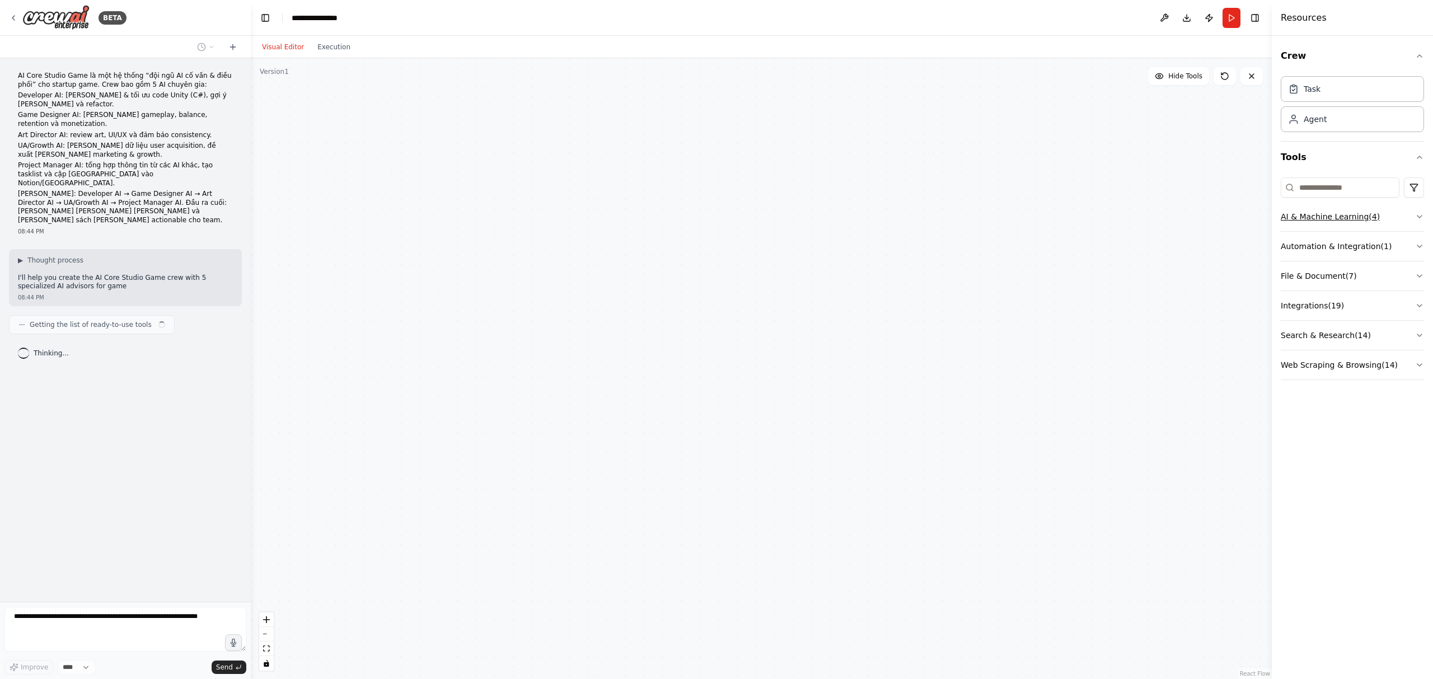
click at [1404, 218] on button "AI & Machine Learning ( 4 )" at bounding box center [1352, 216] width 143 height 29
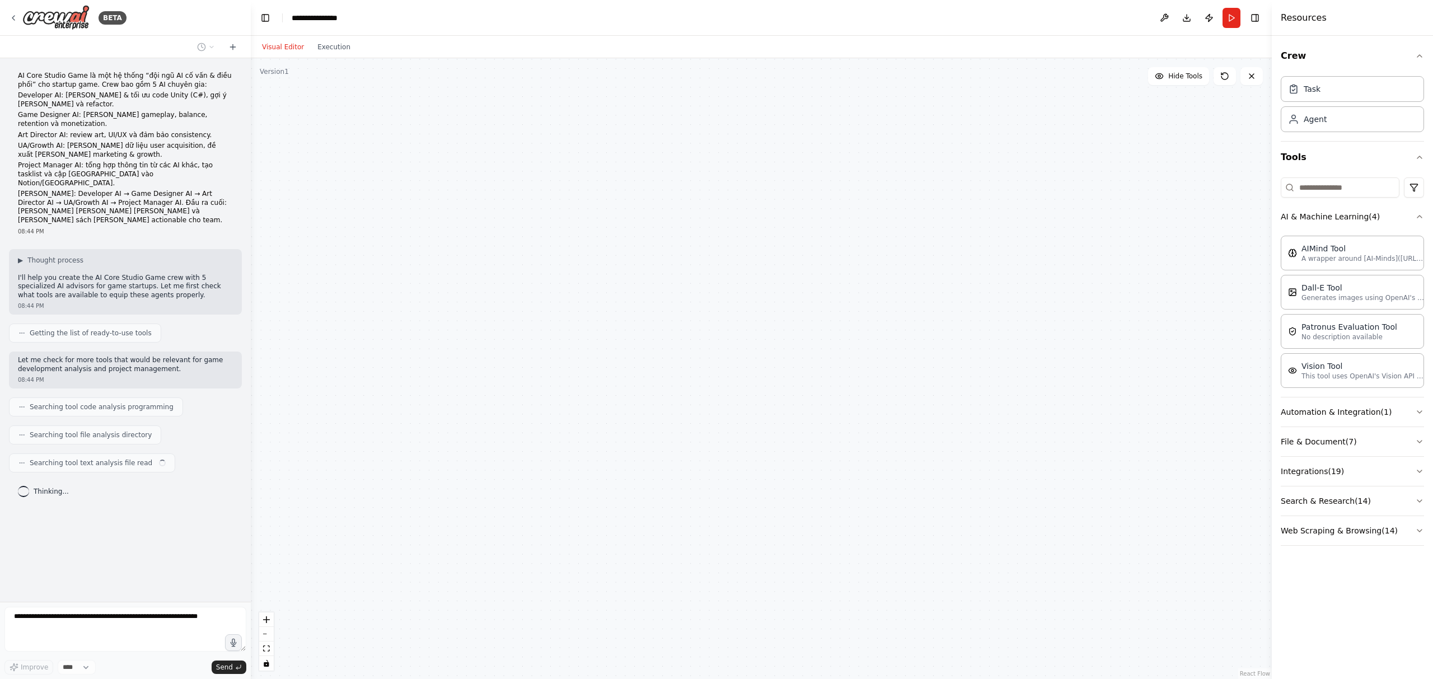
click at [96, 274] on p "I'll help you create the AI Core Studio Game crew with 5 specialized AI advisor…" at bounding box center [125, 287] width 215 height 26
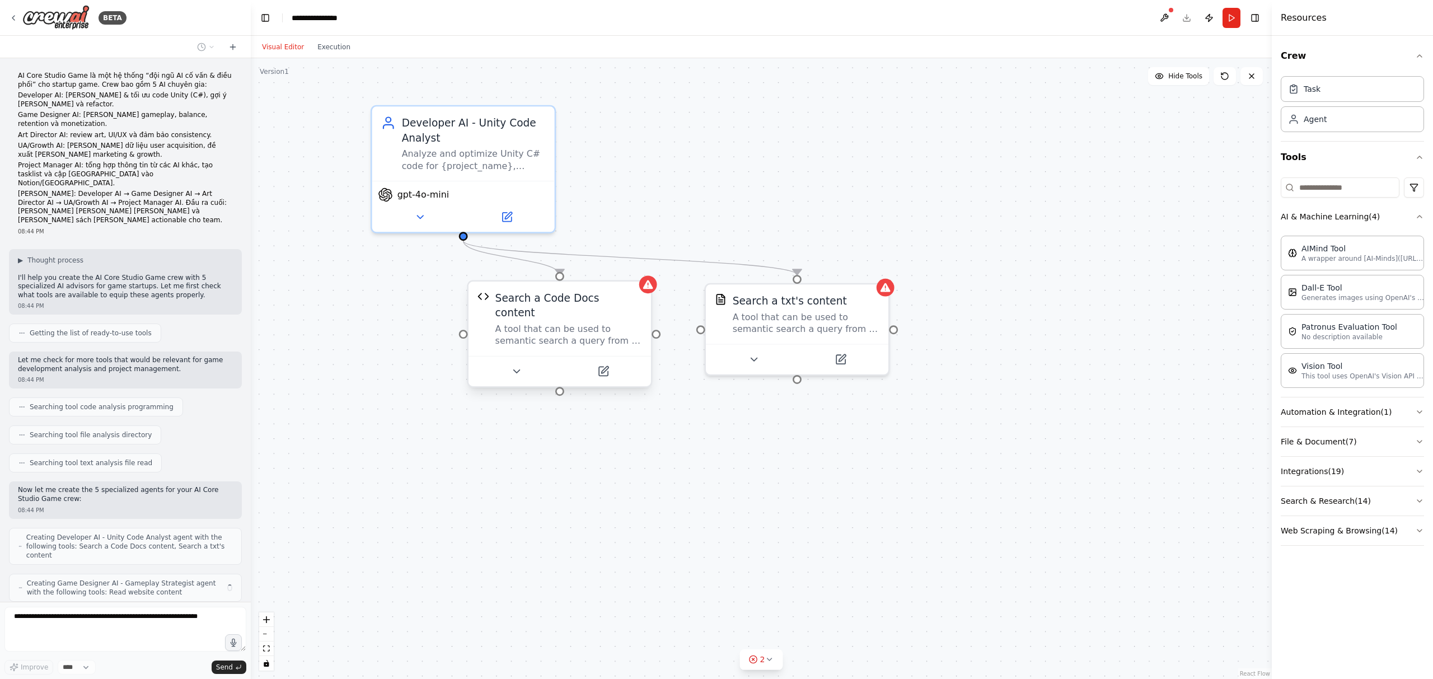
scroll to position [20, 0]
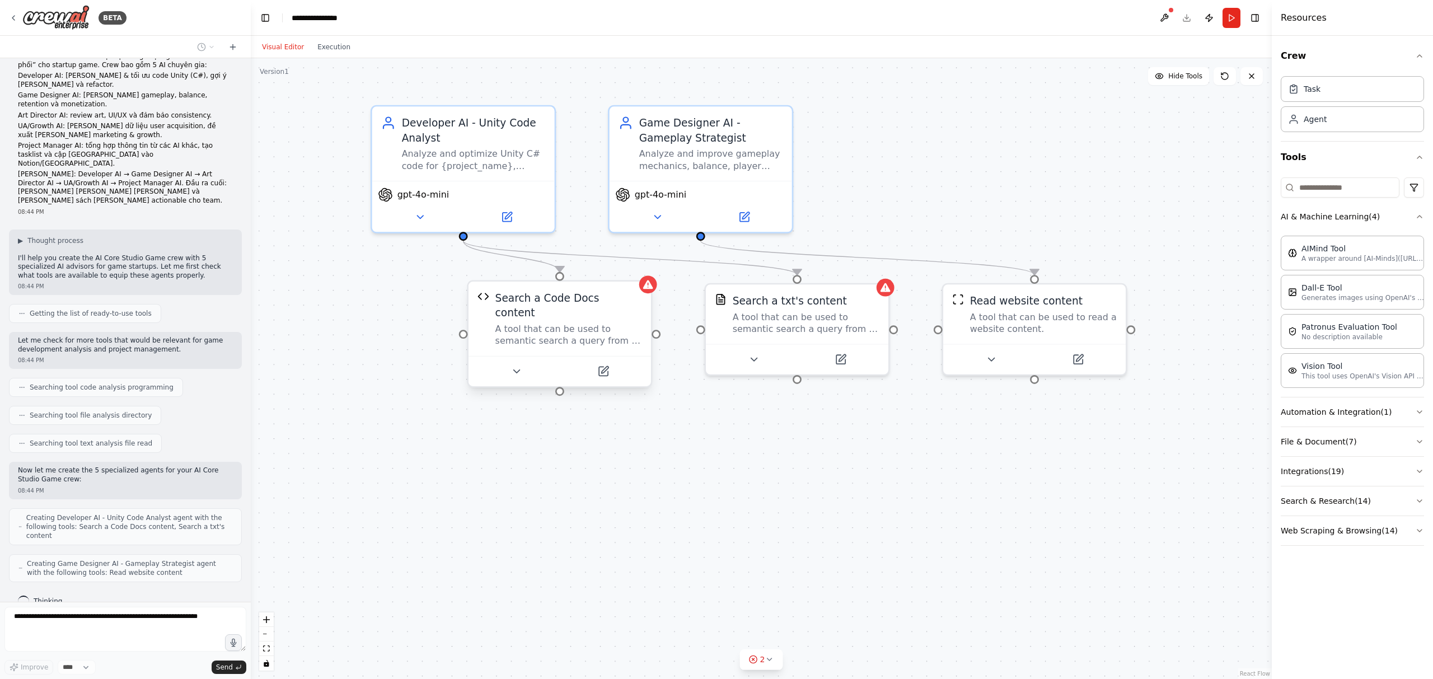
click at [621, 323] on div "A tool that can be used to semantic search a query from a Code Docs content." at bounding box center [569, 335] width 147 height 24
click at [521, 366] on icon at bounding box center [517, 372] width 12 height 12
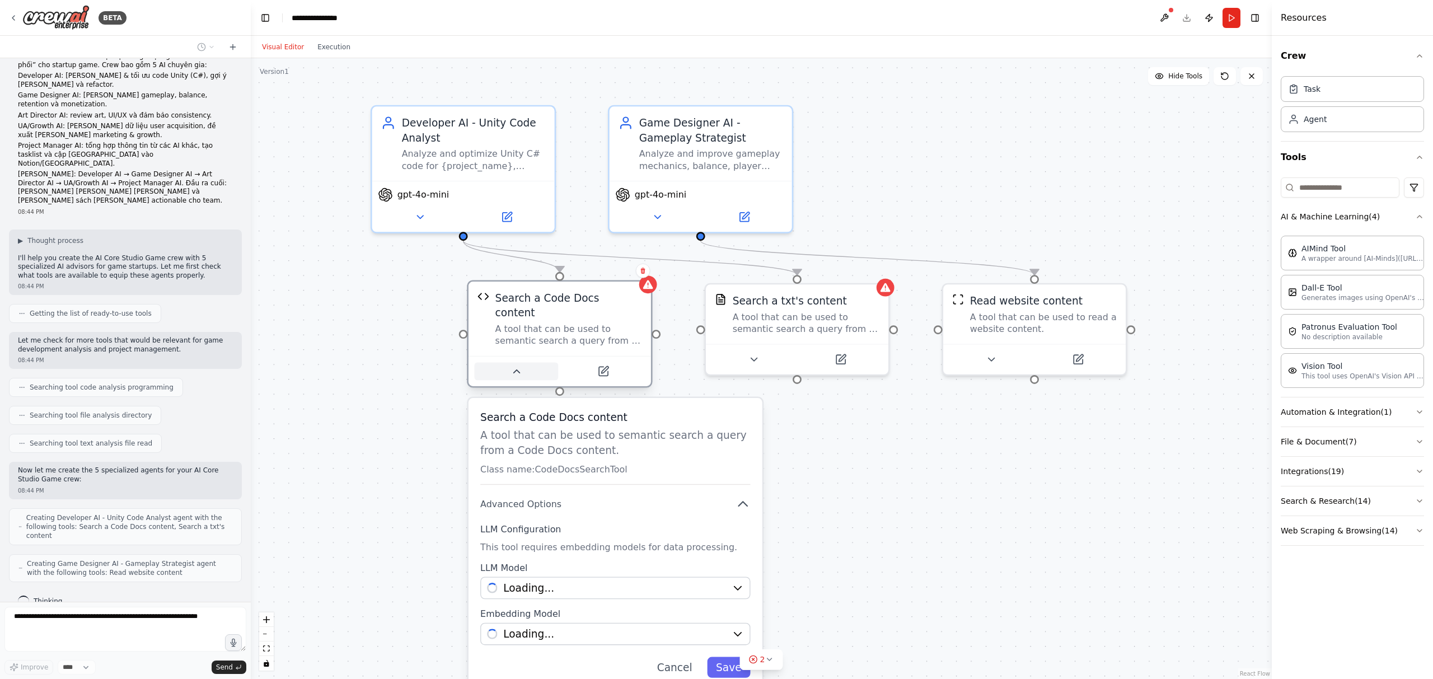
scroll to position [57, 0]
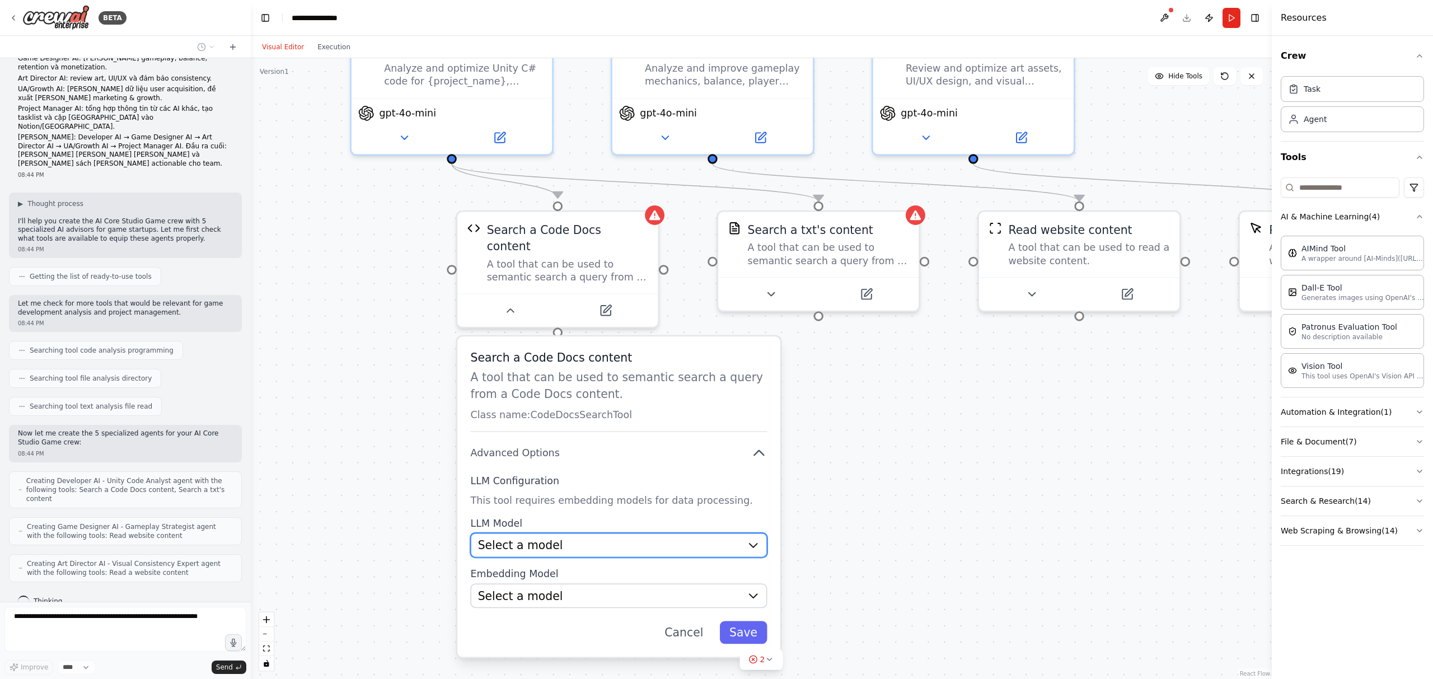
click at [626, 537] on div "Select a model" at bounding box center [609, 545] width 263 height 16
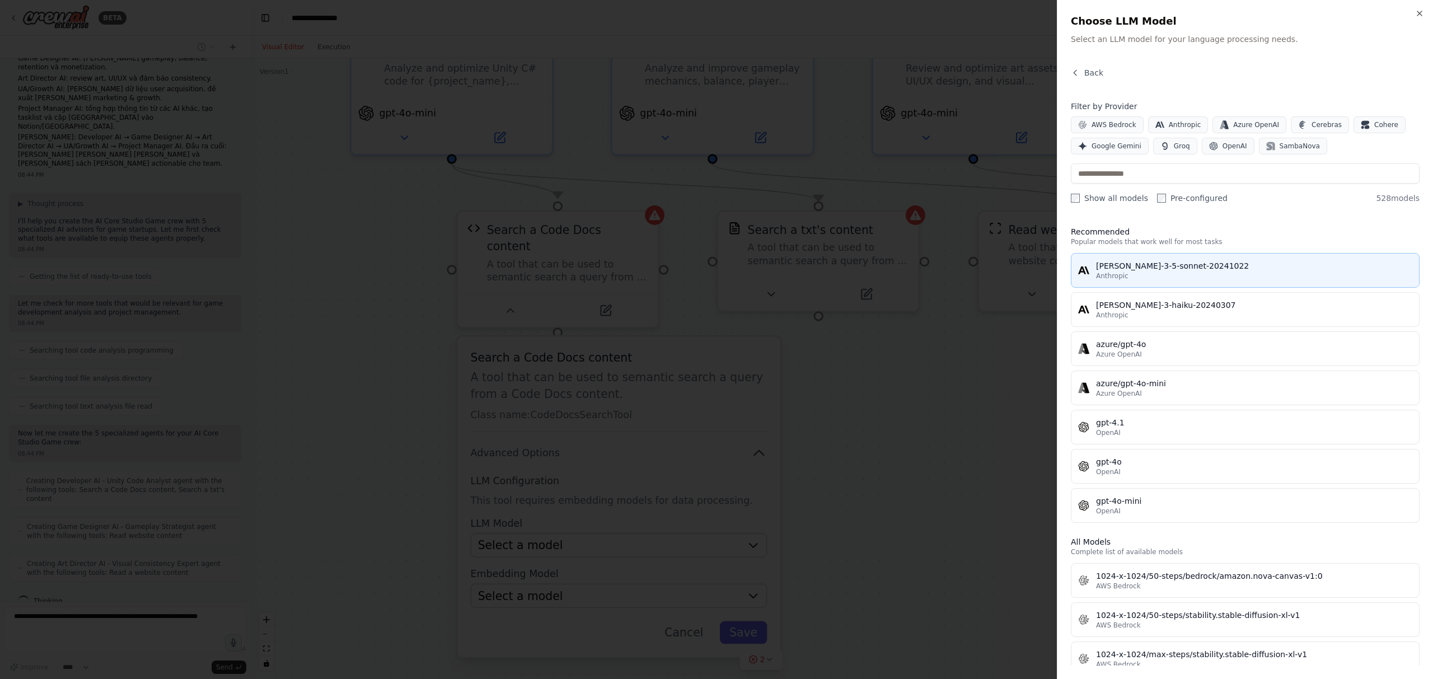
click at [1177, 268] on div "[PERSON_NAME]-3-5-sonnet-20241022" at bounding box center [1254, 265] width 316 height 11
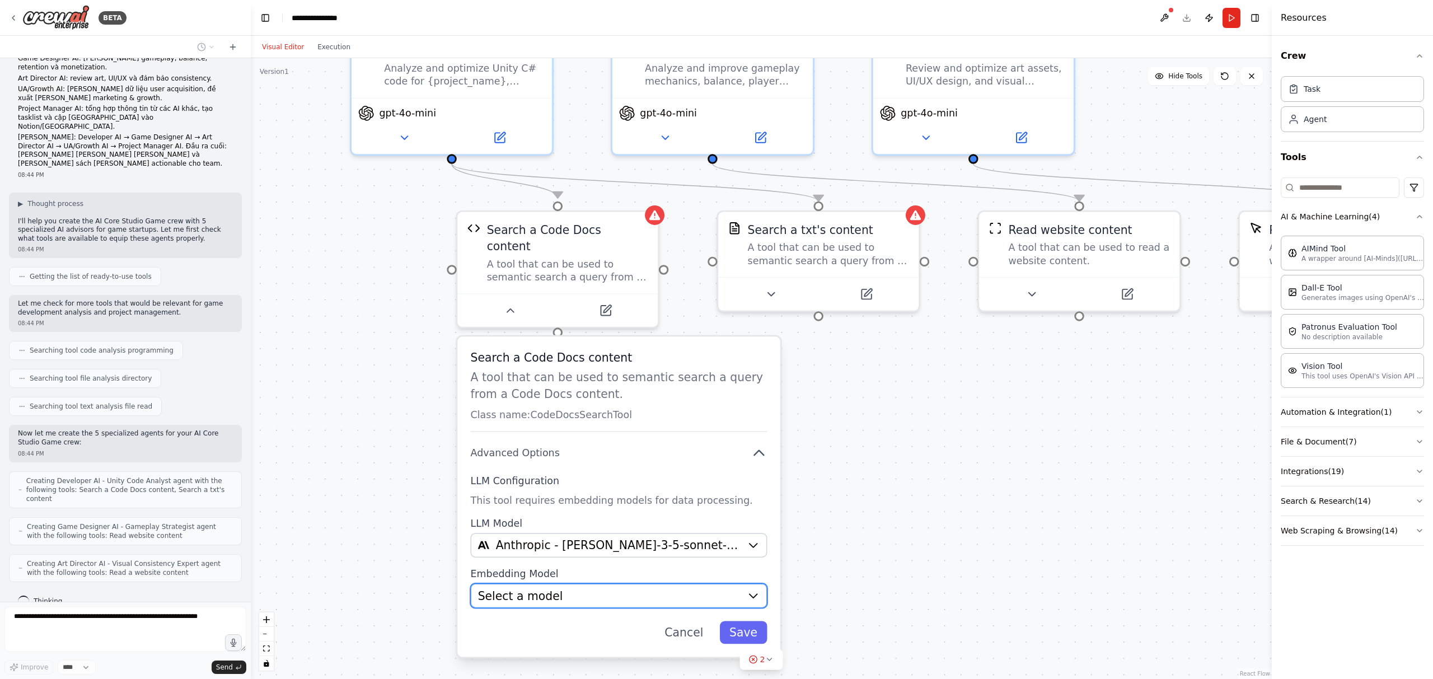
click at [539, 588] on span "Select a model" at bounding box center [520, 596] width 85 height 16
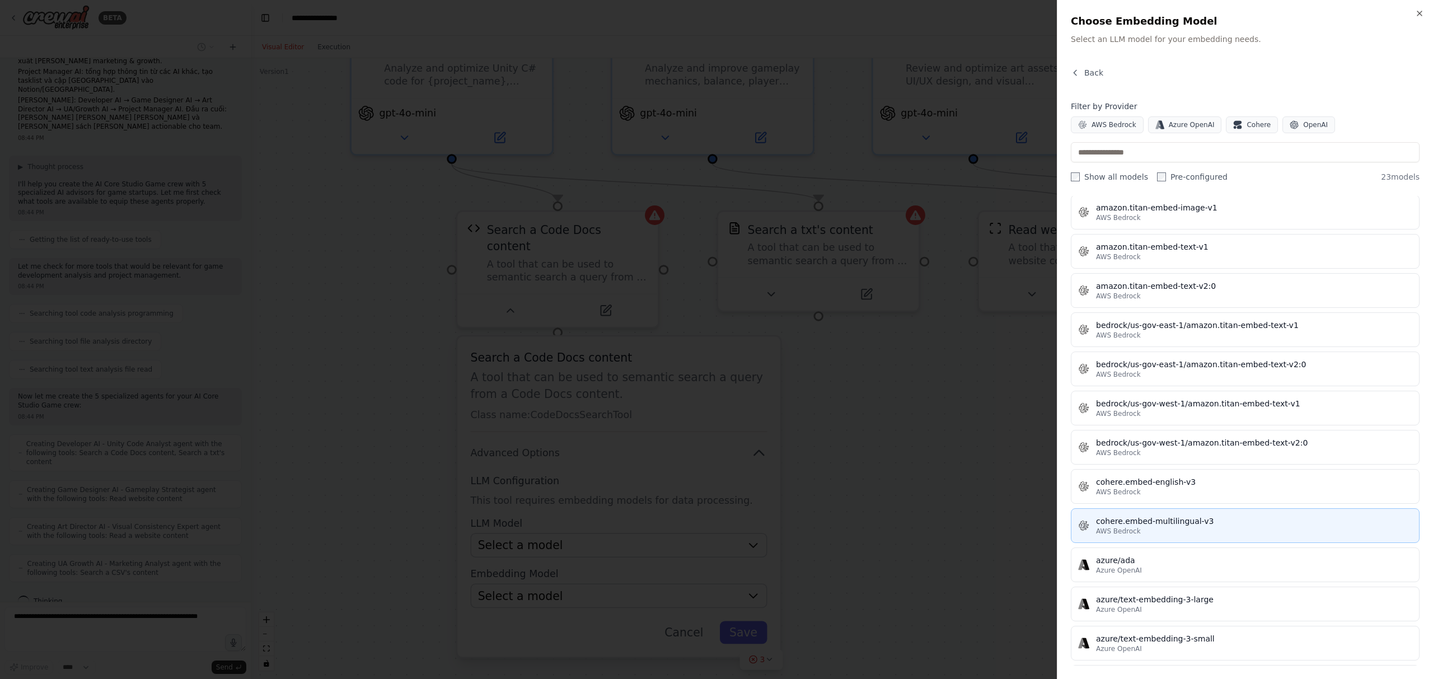
scroll to position [0, 0]
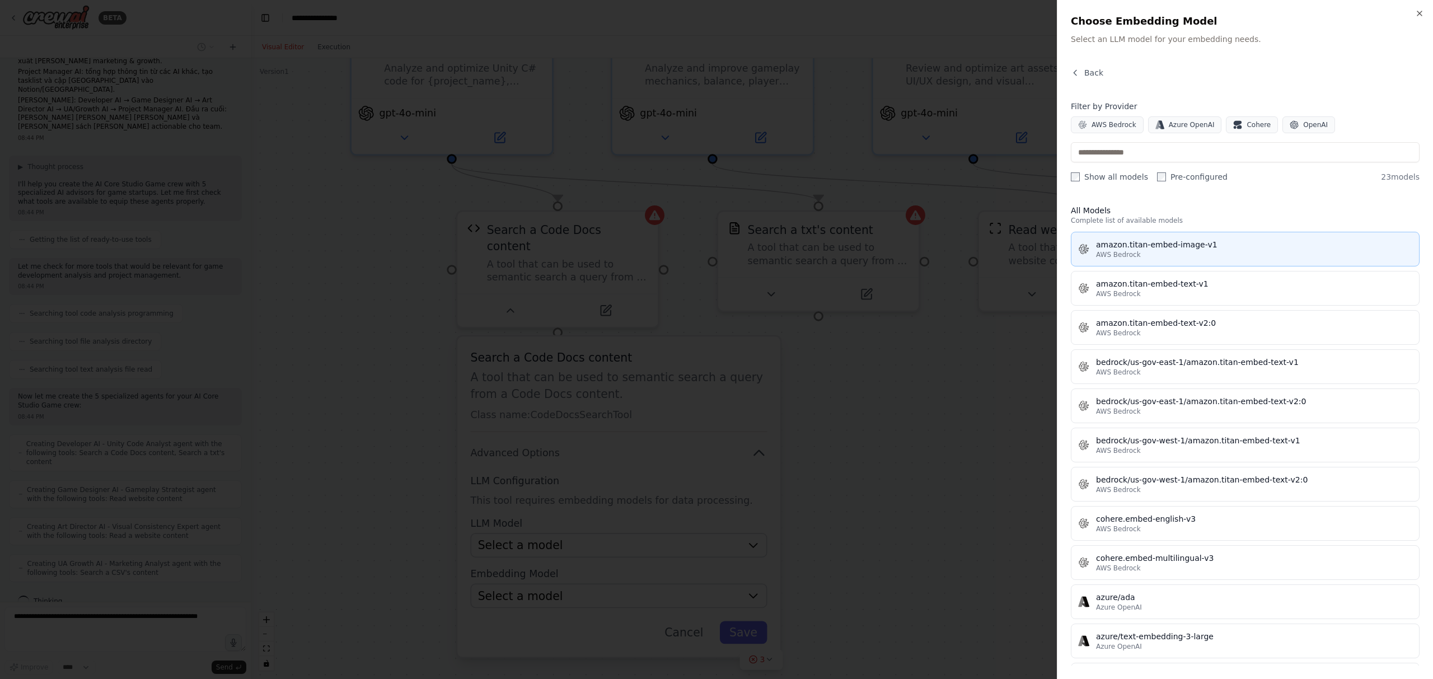
click at [1169, 251] on div "AWS Bedrock" at bounding box center [1254, 254] width 316 height 9
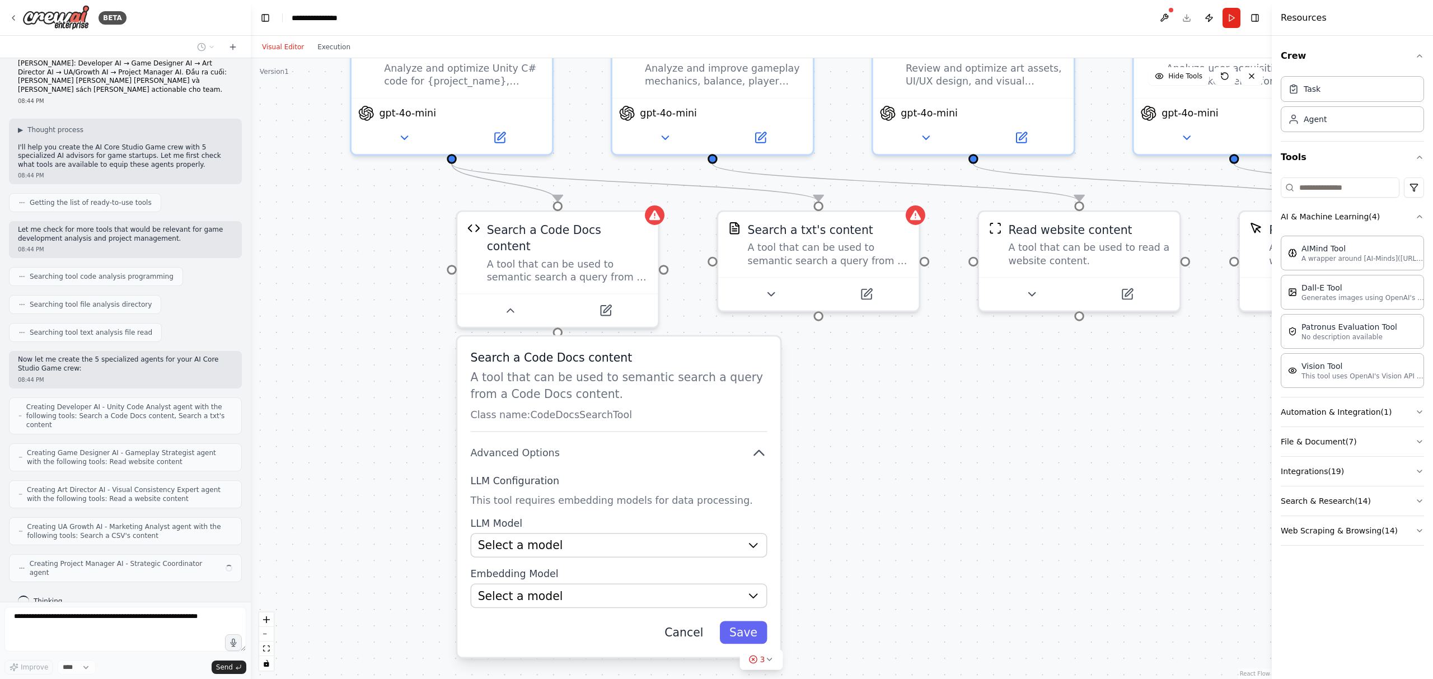
click at [704, 621] on button "Cancel" at bounding box center [684, 632] width 58 height 23
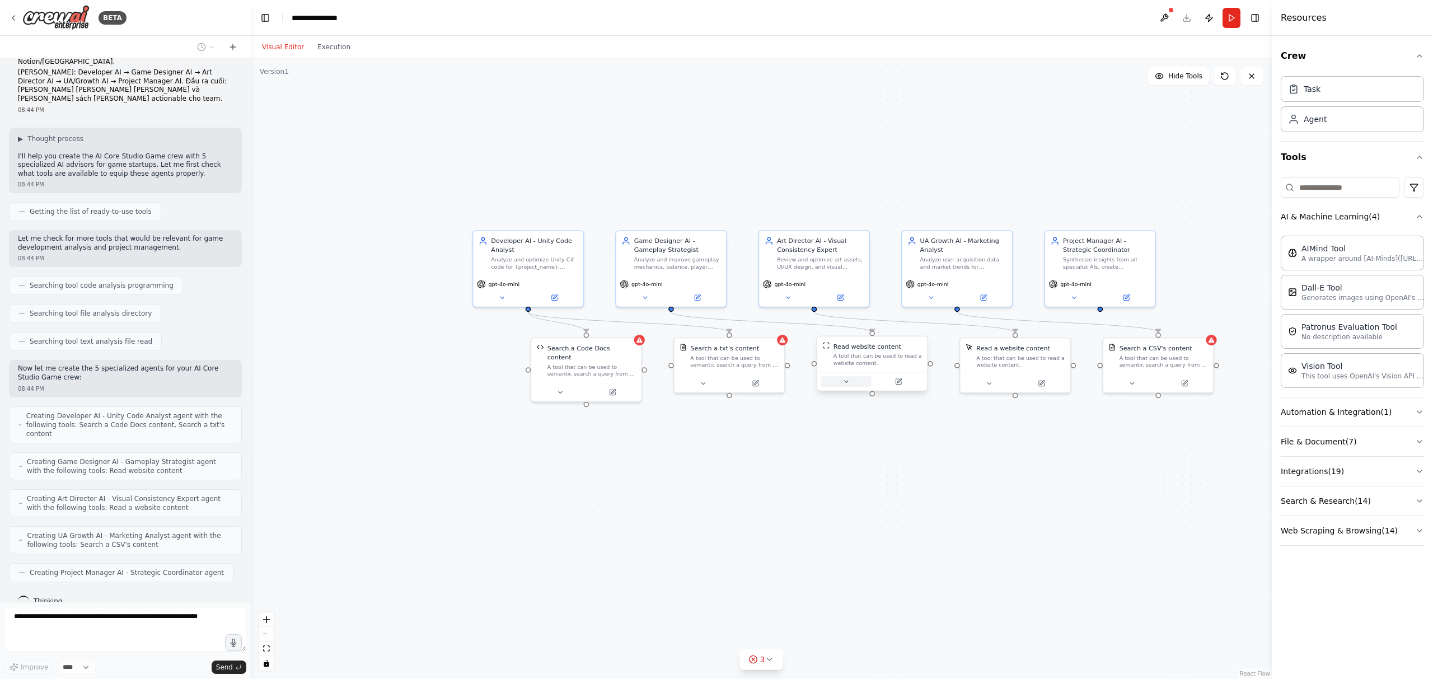
drag, startPoint x: 826, startPoint y: 381, endPoint x: 684, endPoint y: 408, distance: 144.3
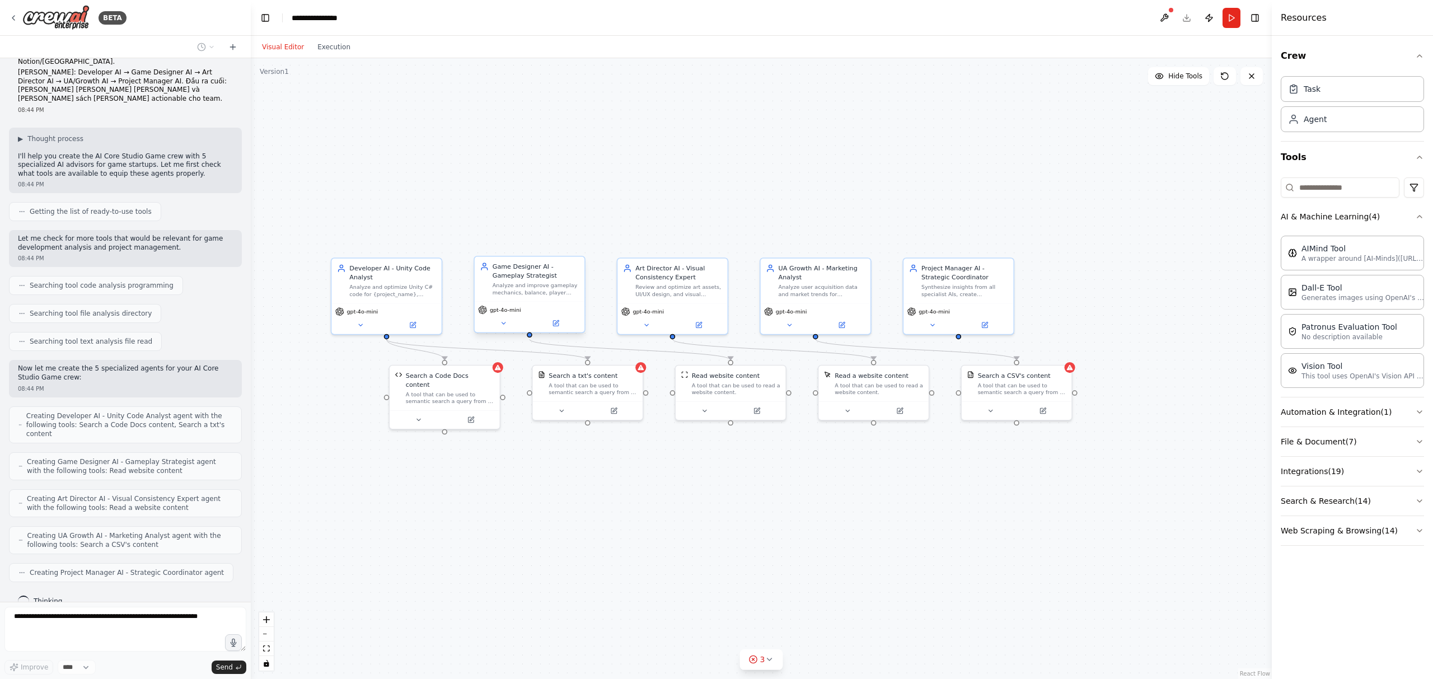
click at [546, 295] on div "Analyze and improve gameplay mechanics, balance, player retention, and monetiza…" at bounding box center [536, 289] width 87 height 15
click at [546, 296] on div "Game Designer AI - Gameplay Strategist Analyze and improve gameplay mechanics, …" at bounding box center [530, 279] width 110 height 45
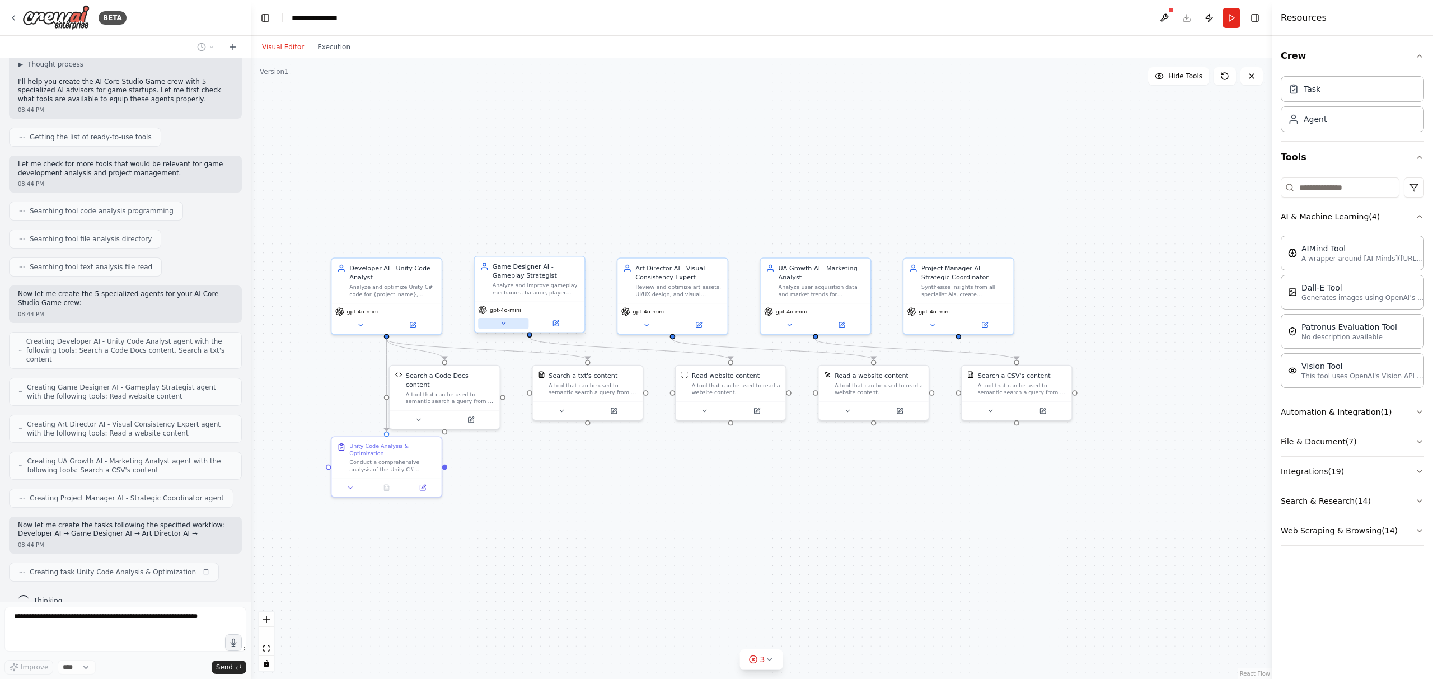
scroll to position [204, 0]
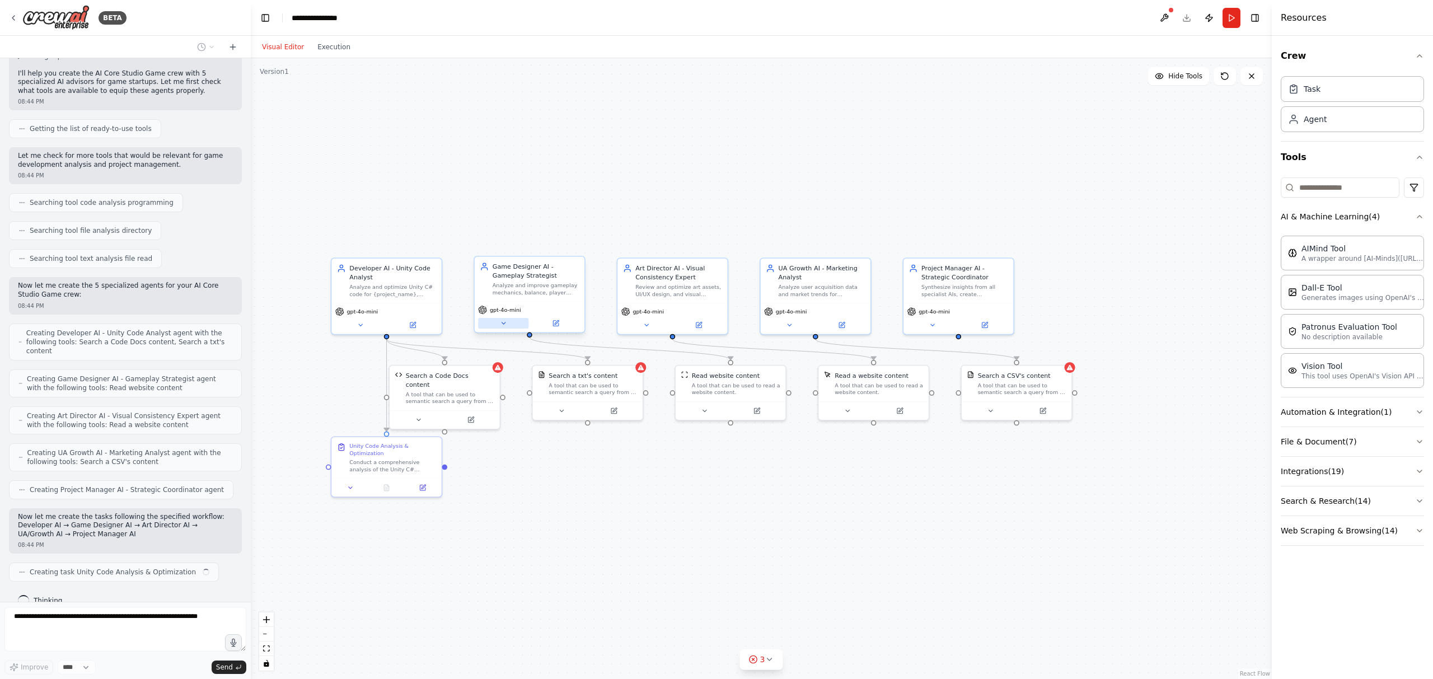
click at [507, 328] on button at bounding box center [503, 323] width 50 height 11
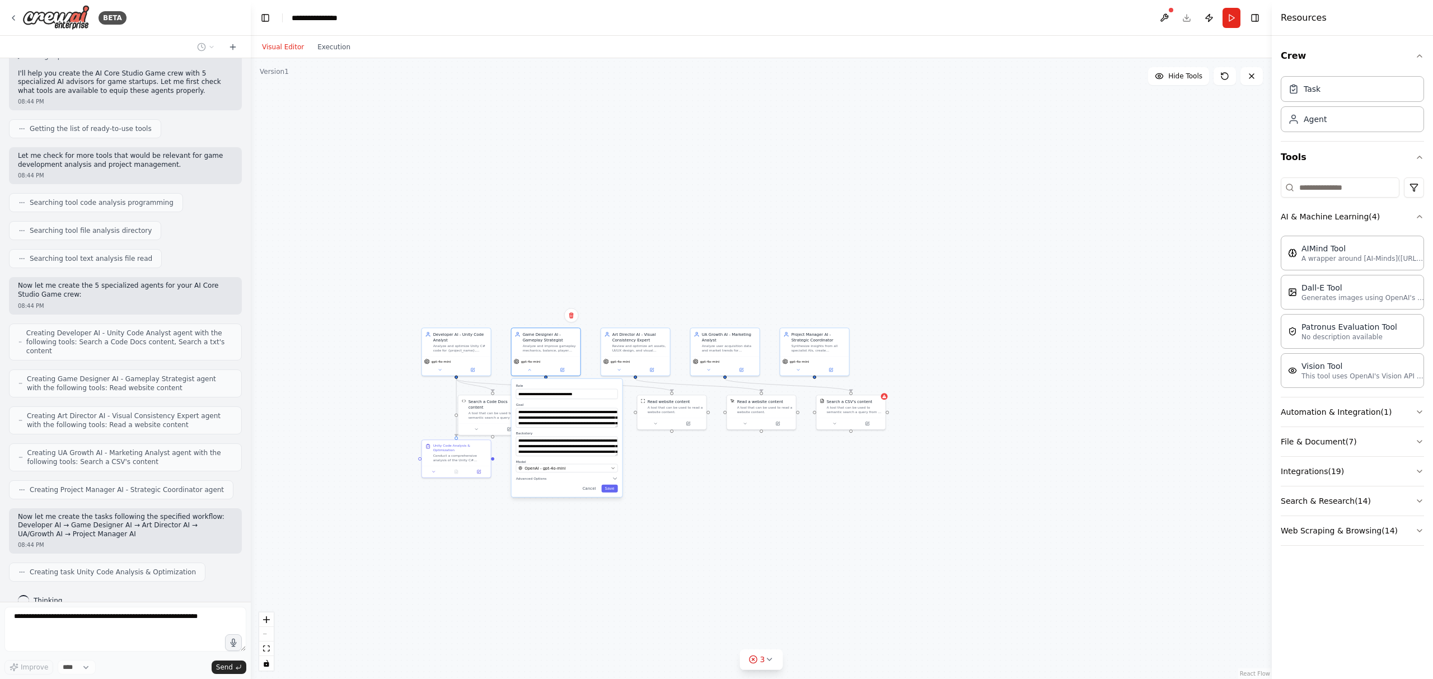
click at [685, 479] on div ".deletable-edge-delete-btn { width: 20px; height: 20px; border: 0px solid #ffff…" at bounding box center [761, 368] width 1021 height 621
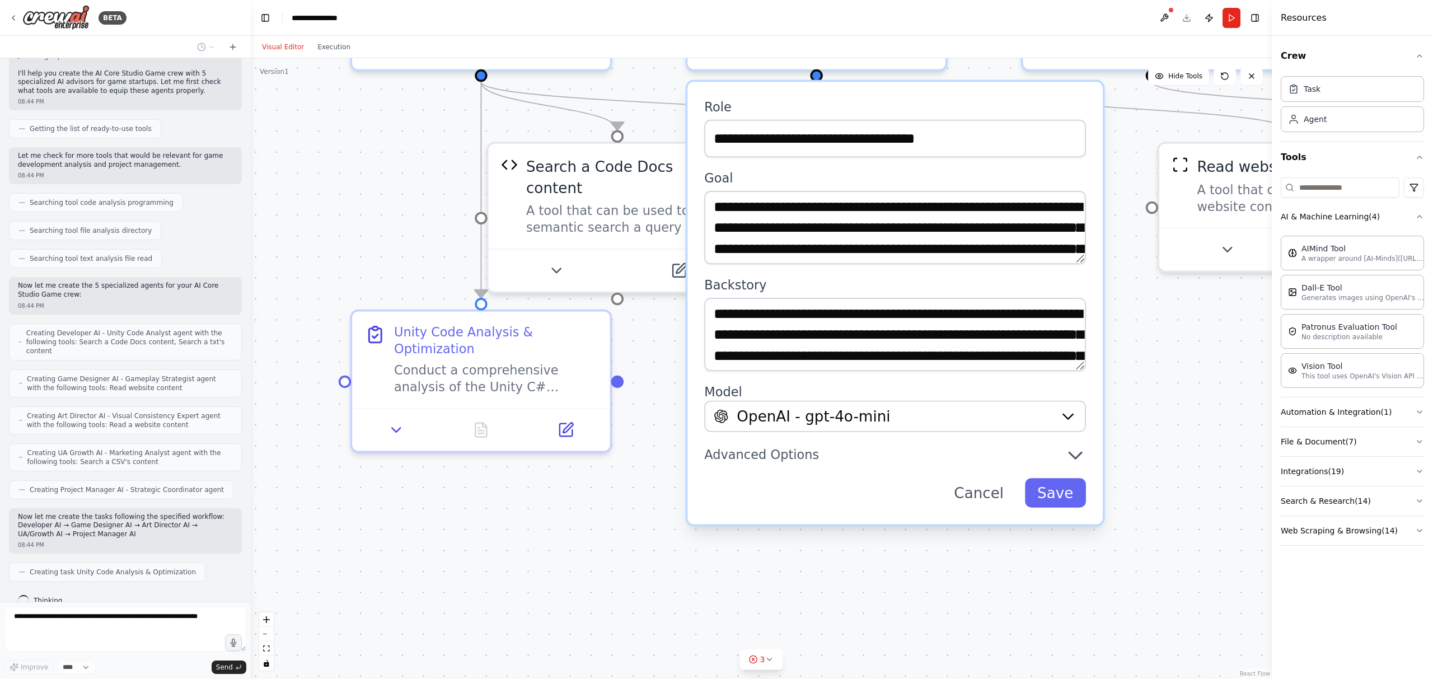
click at [481, 490] on div ".deletable-edge-delete-btn { width: 20px; height: 20px; border: 0px solid #ffff…" at bounding box center [761, 368] width 1021 height 621
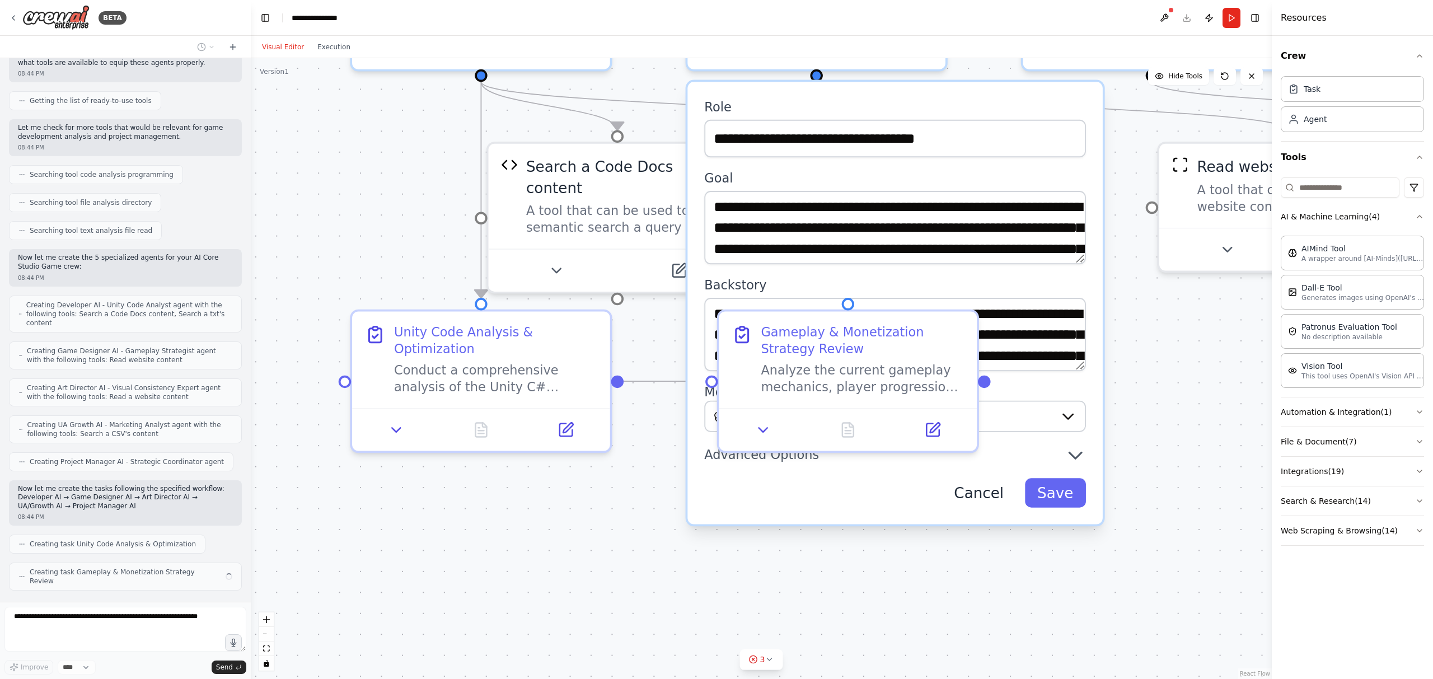
click at [983, 495] on button "Cancel" at bounding box center [979, 492] width 75 height 29
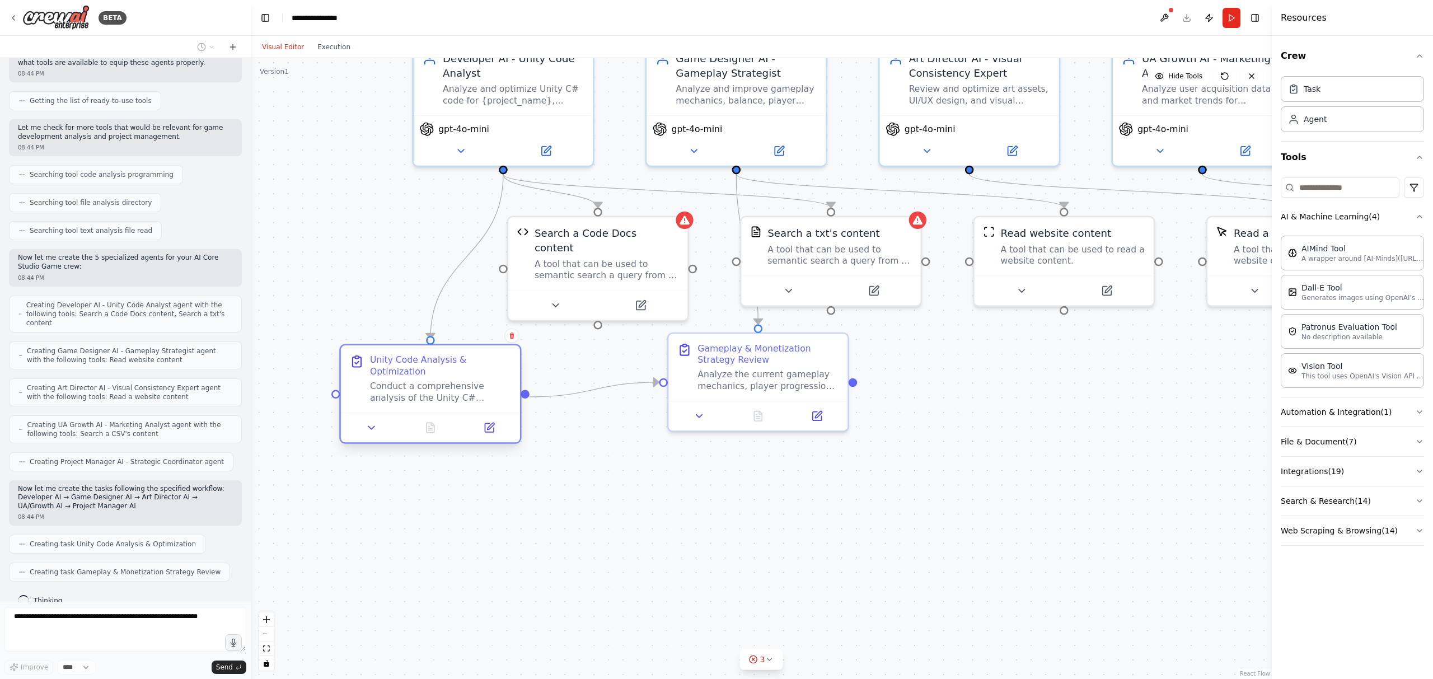
drag, startPoint x: 534, startPoint y: 369, endPoint x: 461, endPoint y: 384, distance: 74.3
click at [461, 384] on div "Conduct a comprehensive analysis of the Unity C# codebase for {project_name}. R…" at bounding box center [440, 393] width 141 height 24
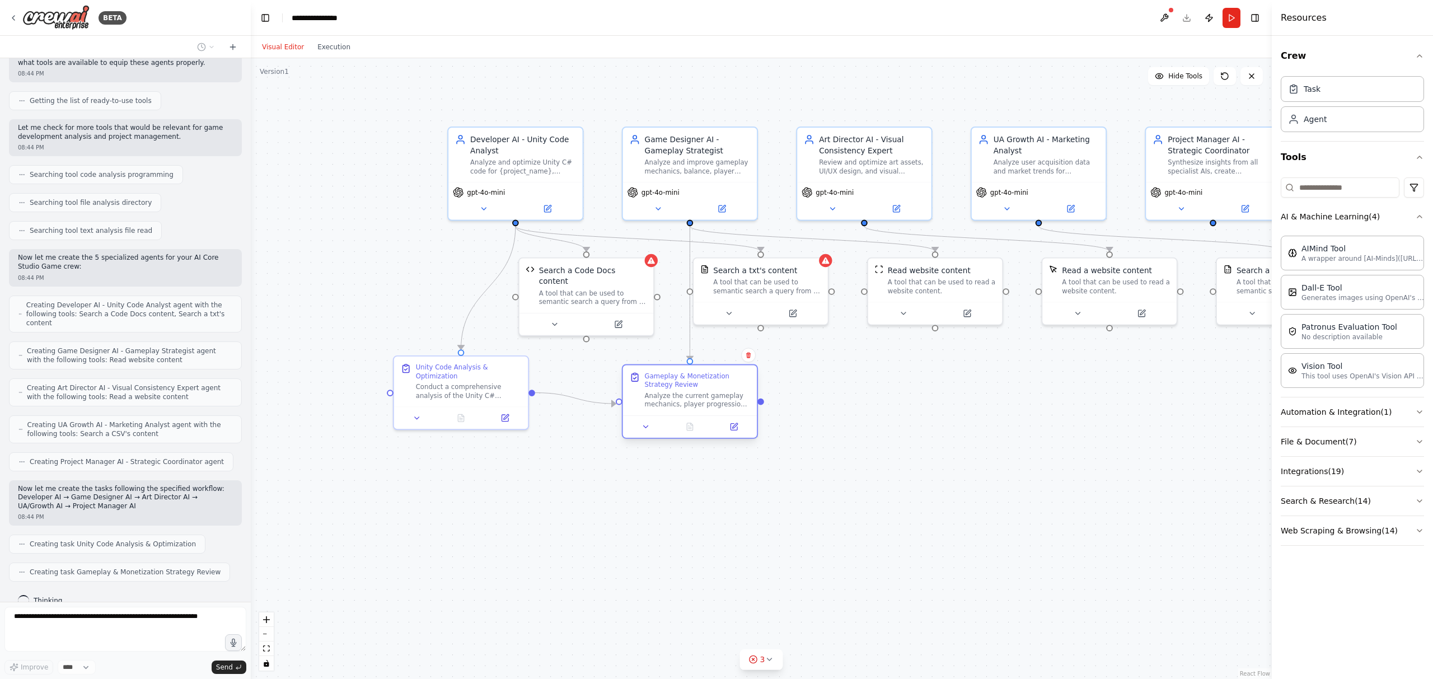
scroll to position [260, 0]
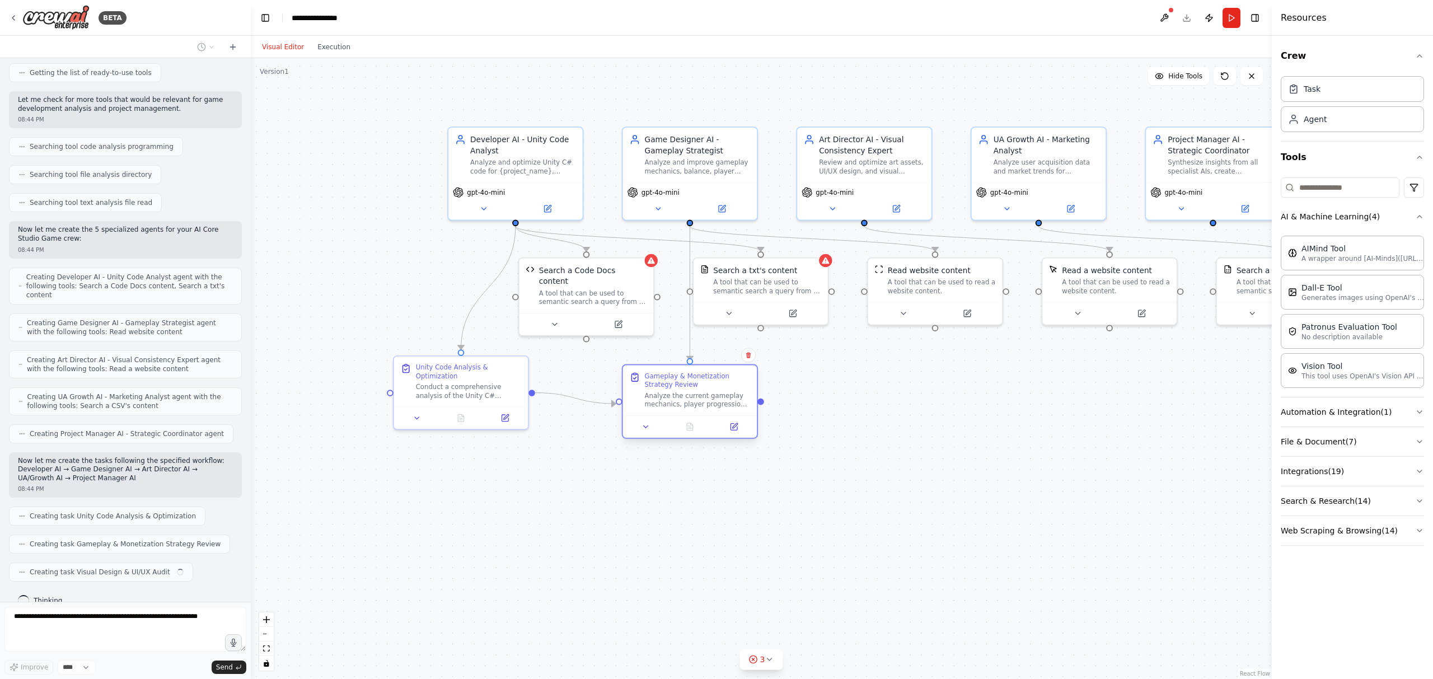
drag, startPoint x: 689, startPoint y: 369, endPoint x: 676, endPoint y: 388, distance: 23.0
click at [676, 388] on div "Gameplay & Monetization Strategy Review Analyze the current gameplay mechanics,…" at bounding box center [690, 390] width 134 height 50
click at [712, 394] on div "Analyze the current gameplay mechanics, player progression, and monetization sy…" at bounding box center [698, 399] width 106 height 17
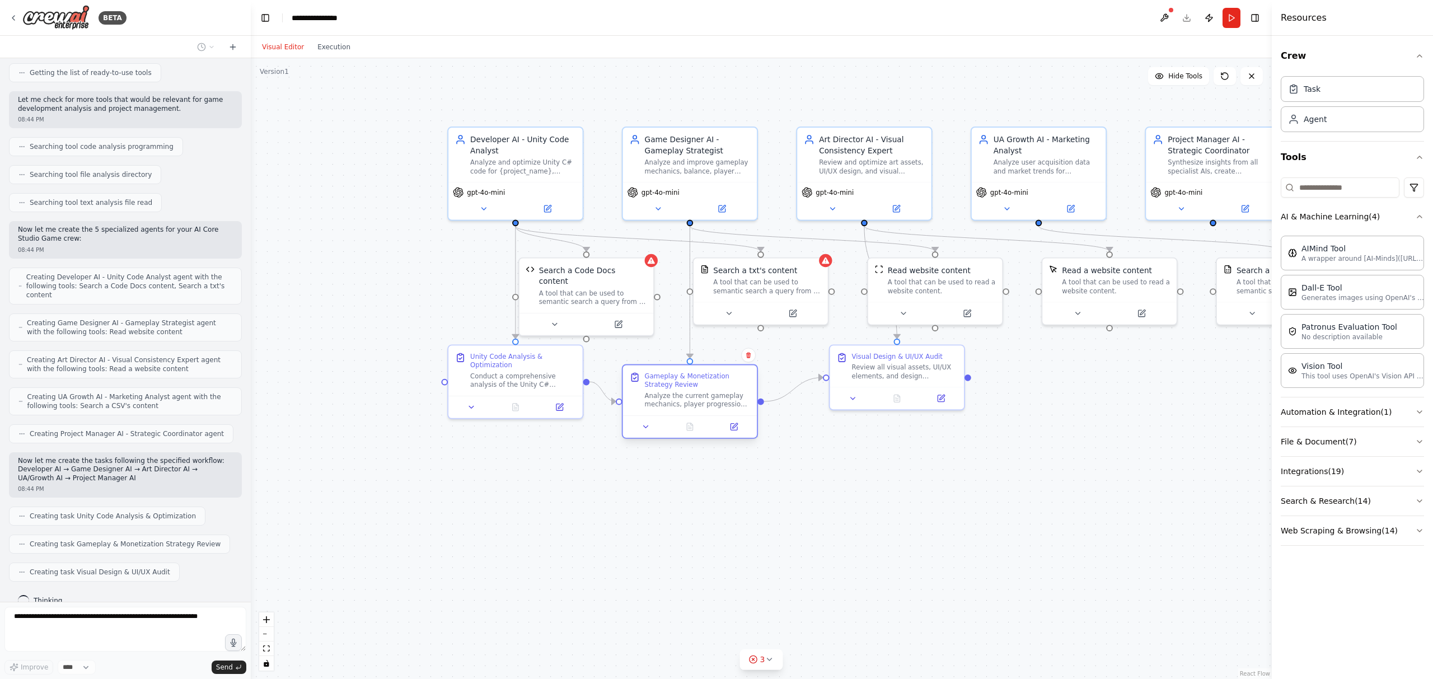
click at [712, 394] on div "Analyze the current gameplay mechanics, player progression, and monetization sy…" at bounding box center [698, 399] width 106 height 17
click at [644, 426] on icon at bounding box center [646, 427] width 4 height 2
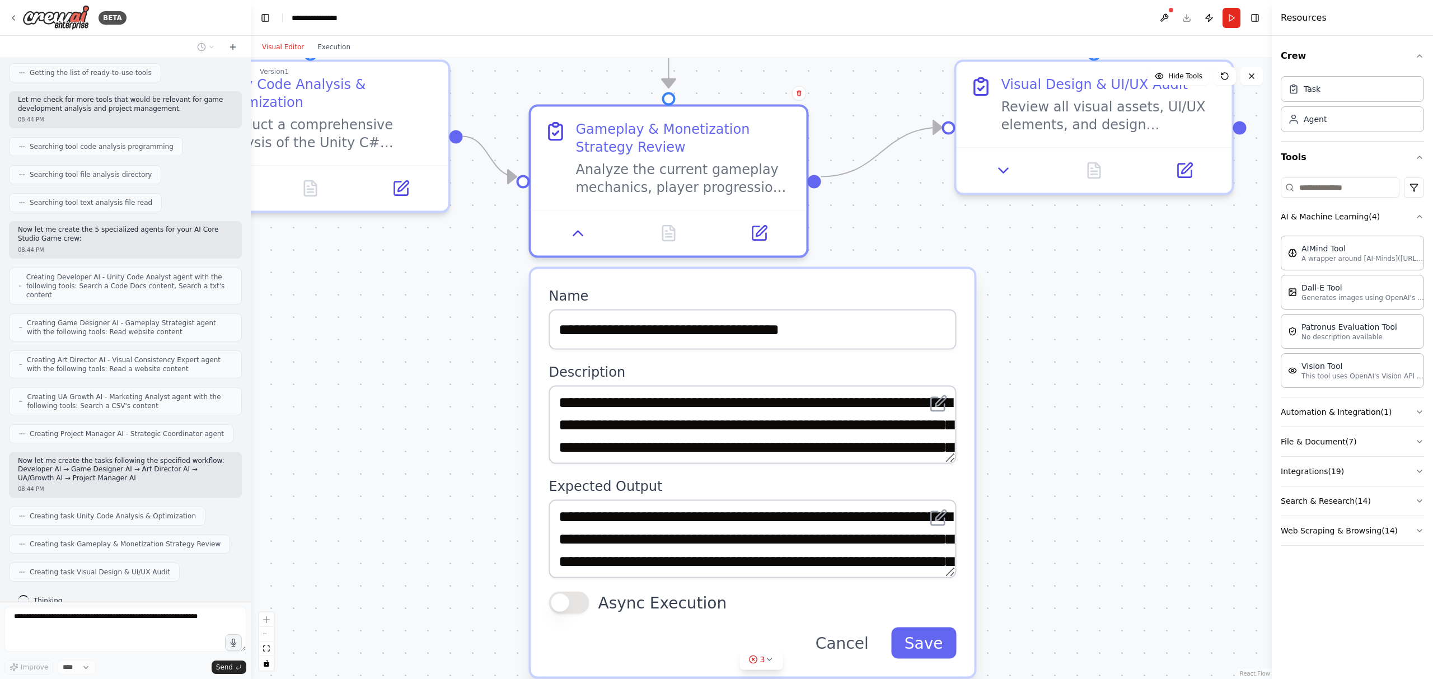
scroll to position [288, 0]
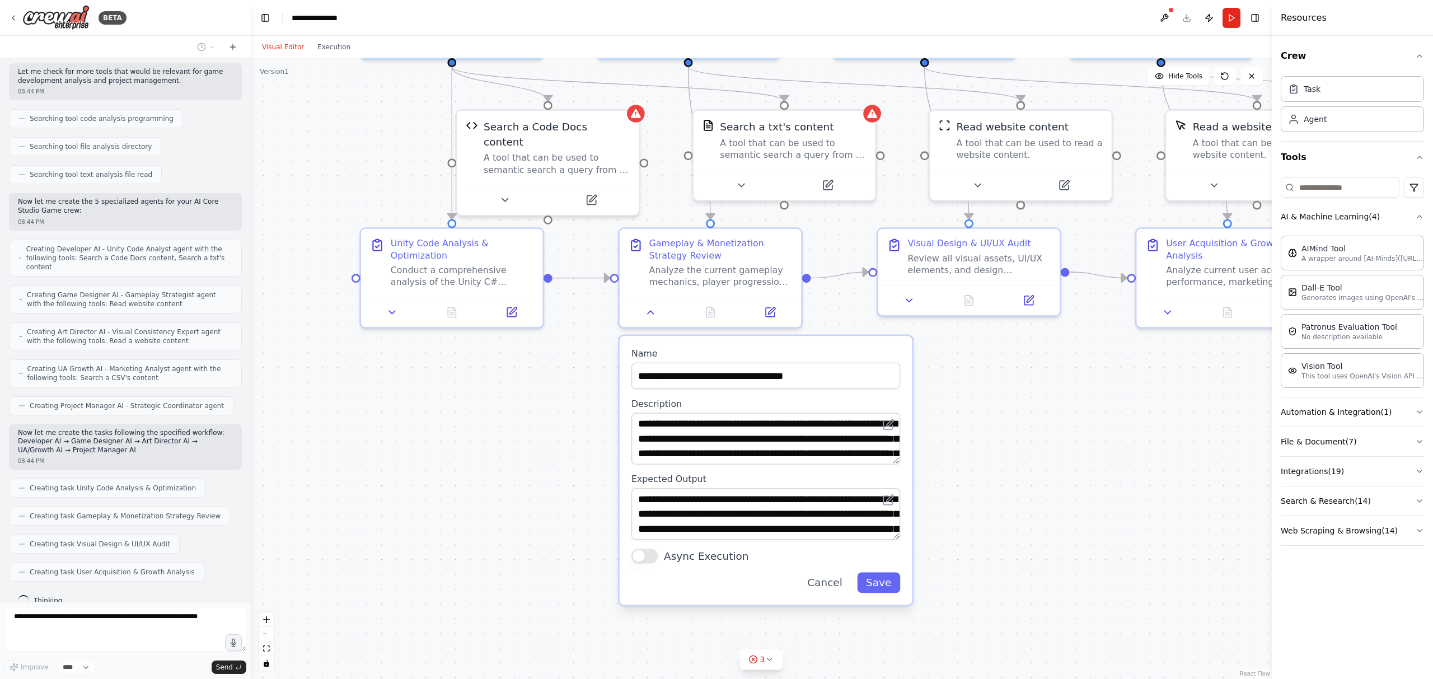
click at [978, 508] on div ".deletable-edge-delete-btn { width: 20px; height: 20px; border: 0px solid #ffff…" at bounding box center [761, 368] width 1021 height 621
click at [826, 589] on button "Cancel" at bounding box center [824, 582] width 53 height 21
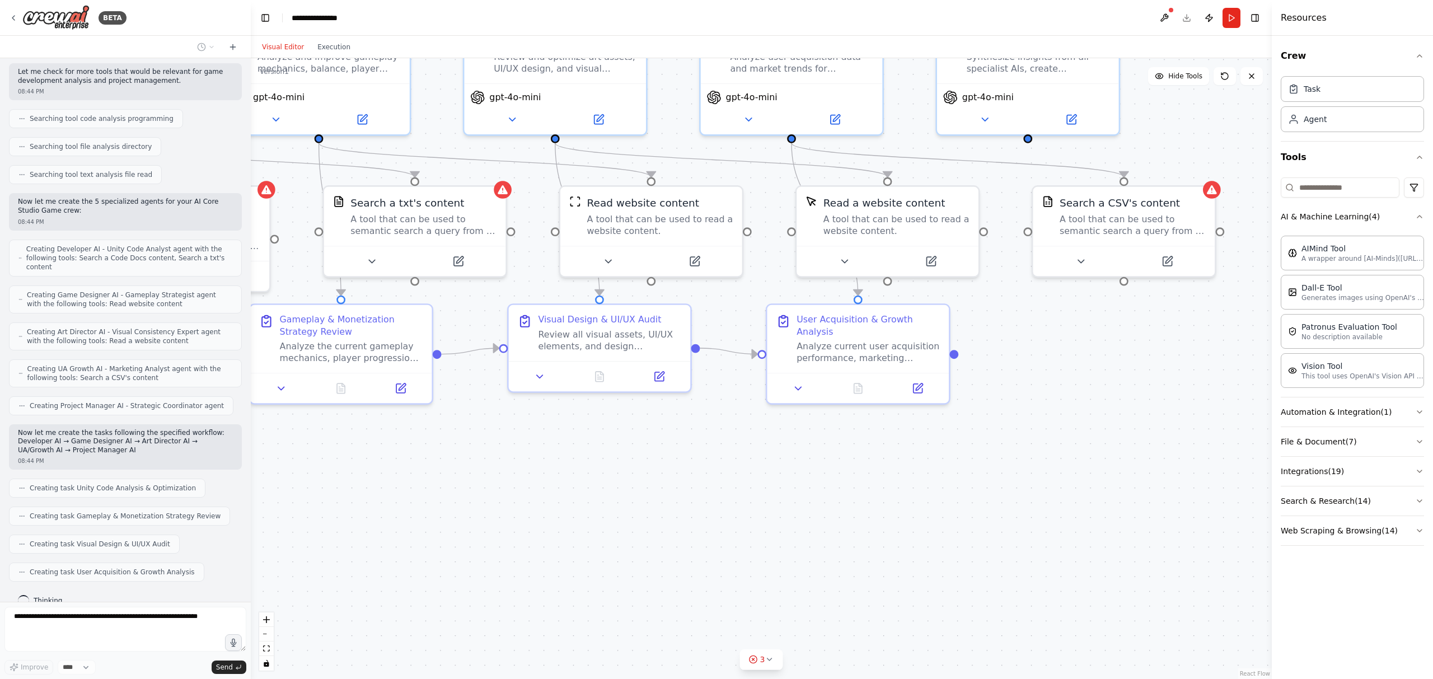
drag, startPoint x: 842, startPoint y: 516, endPoint x: 506, endPoint y: 579, distance: 341.2
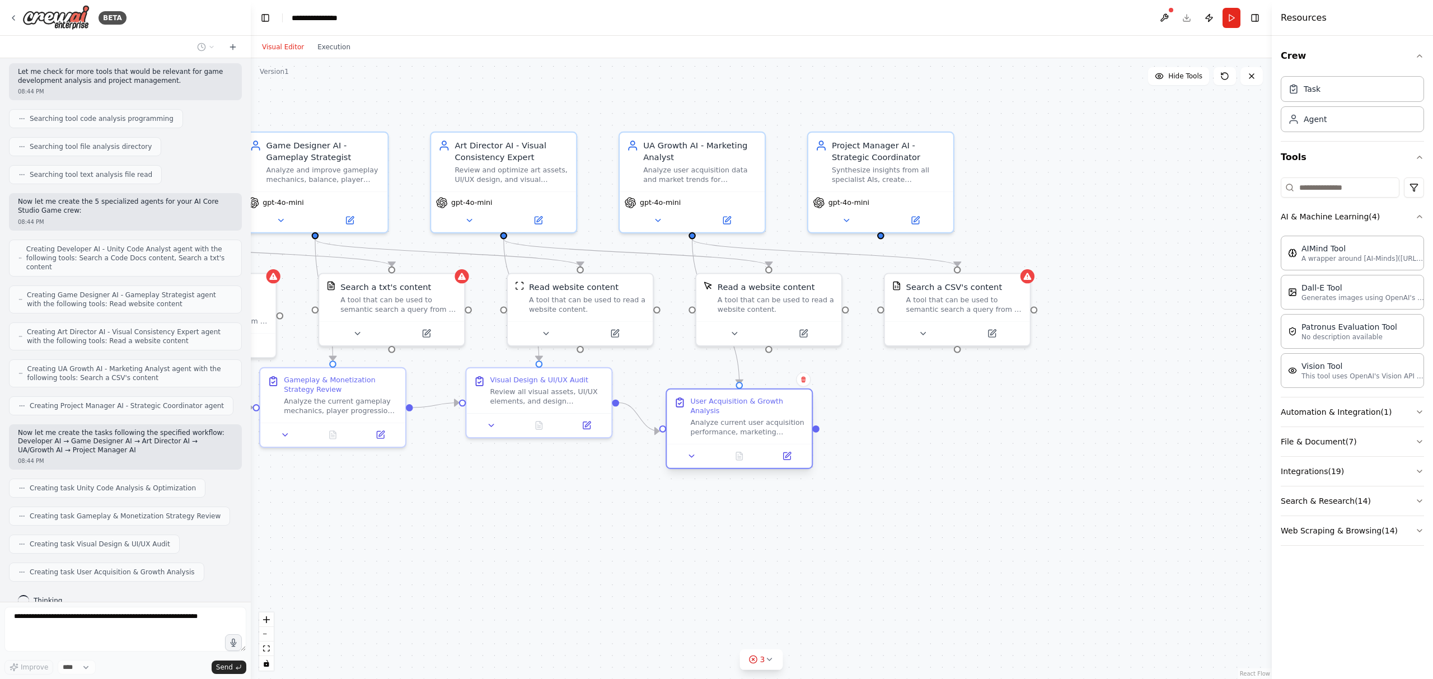
drag, startPoint x: 741, startPoint y: 408, endPoint x: 726, endPoint y: 431, distance: 27.2
click at [738, 437] on div "User Acquisition & Growth Analysis Analyze current user acquisition performance…" at bounding box center [739, 417] width 145 height 54
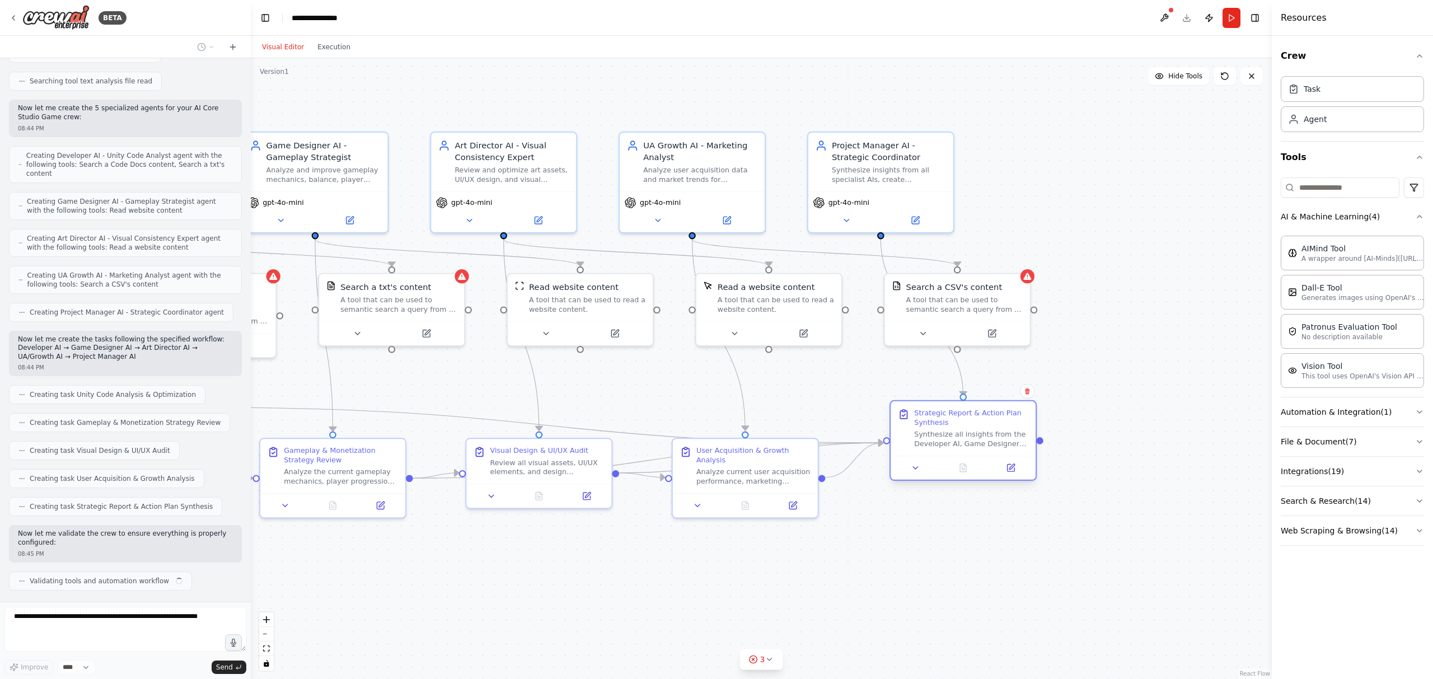
scroll to position [390, 0]
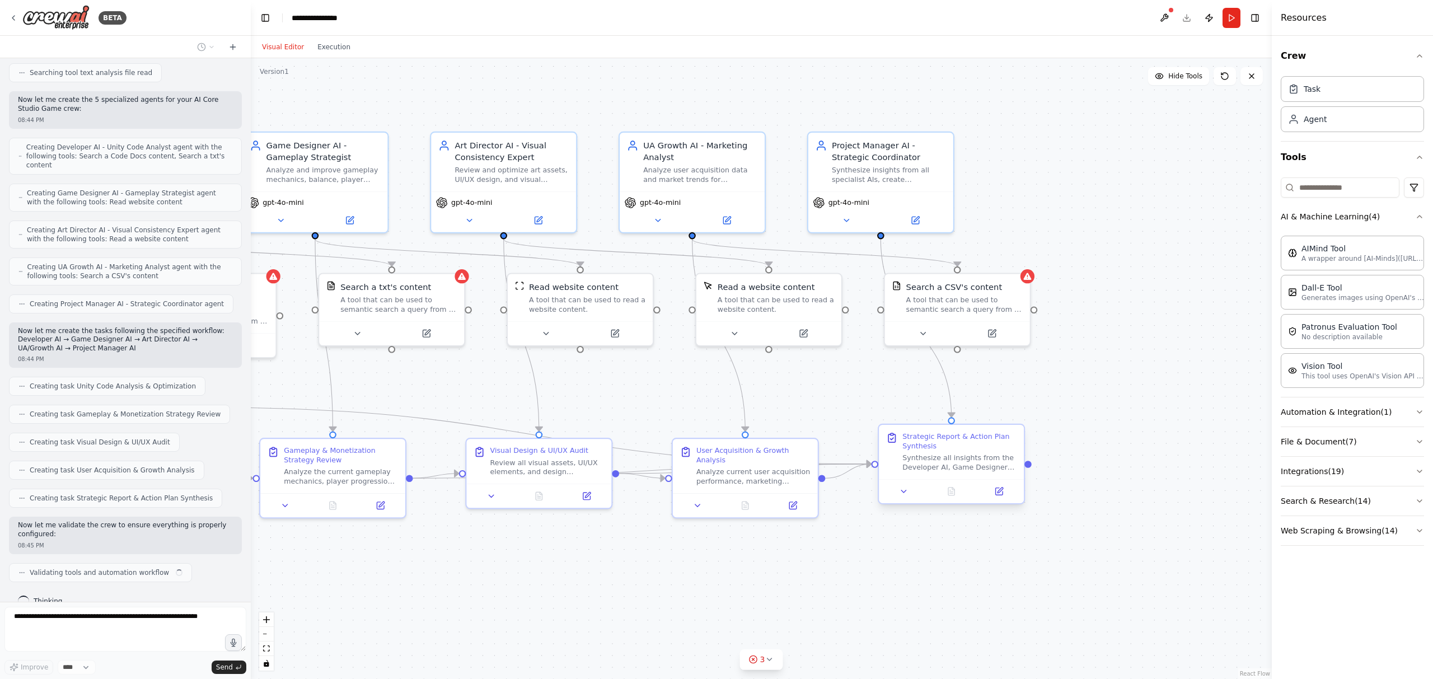
drag, startPoint x: 923, startPoint y: 404, endPoint x: 923, endPoint y: 459, distance: 54.9
click at [923, 459] on div "Synthesize all insights from the Developer AI, Game Designer AI, Art Director A…" at bounding box center [960, 462] width 114 height 19
click at [1119, 423] on div ".deletable-edge-delete-btn { width: 20px; height: 20px; border: 0px solid #ffff…" at bounding box center [761, 368] width 1021 height 621
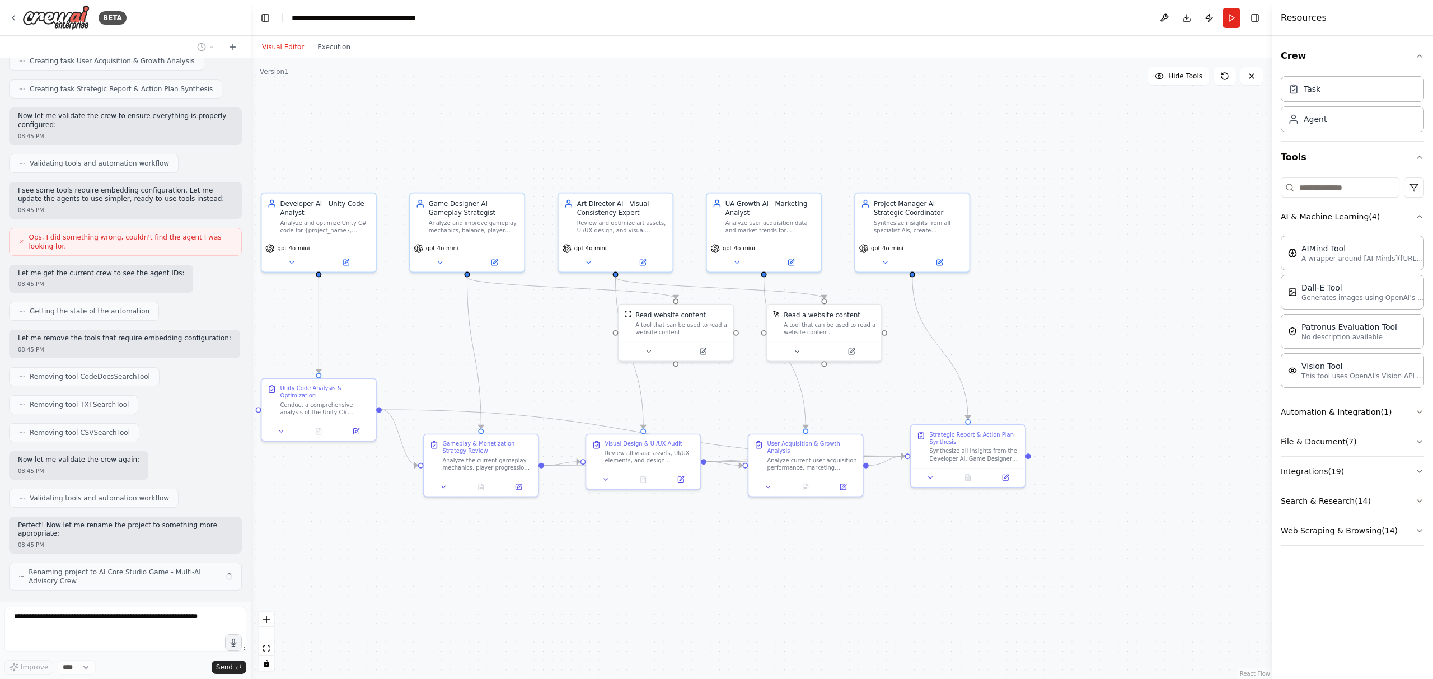
scroll to position [808, 0]
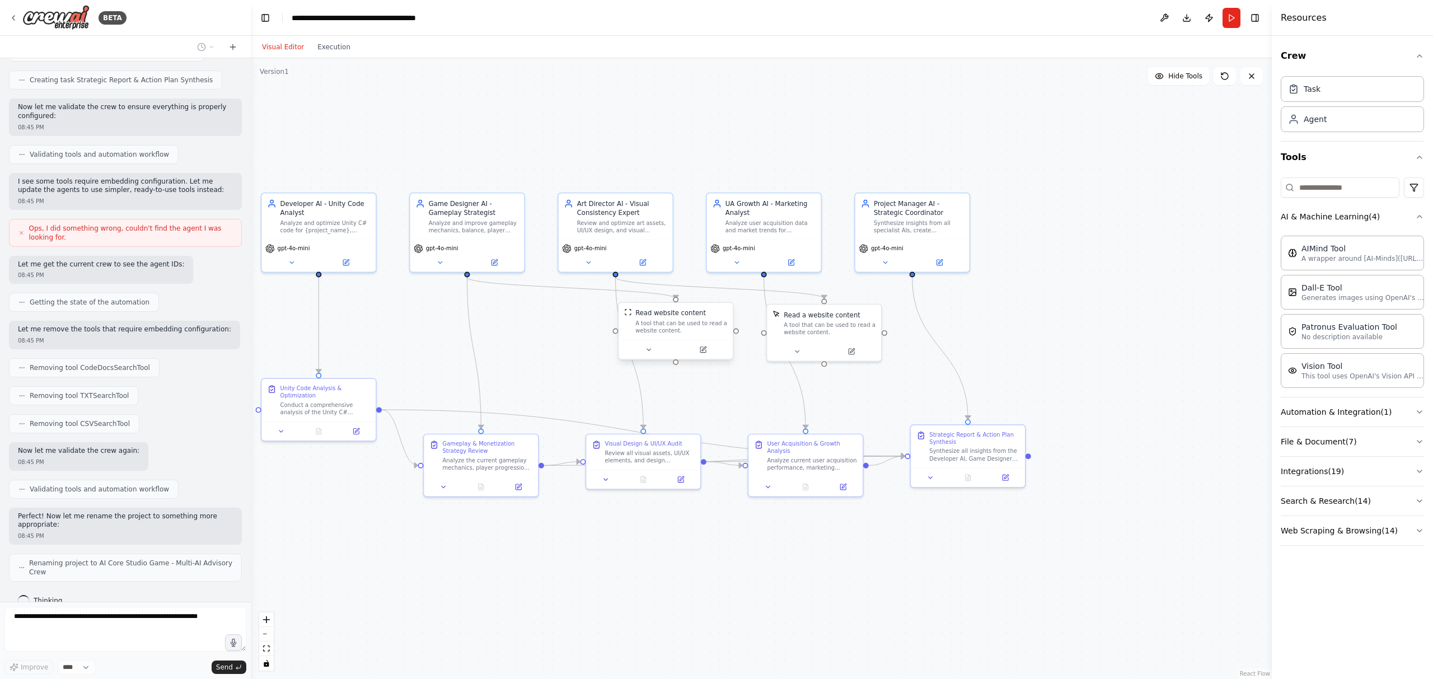
click at [695, 329] on div "A tool that can be used to read a website content." at bounding box center [681, 327] width 92 height 15
click at [659, 351] on button at bounding box center [649, 349] width 53 height 11
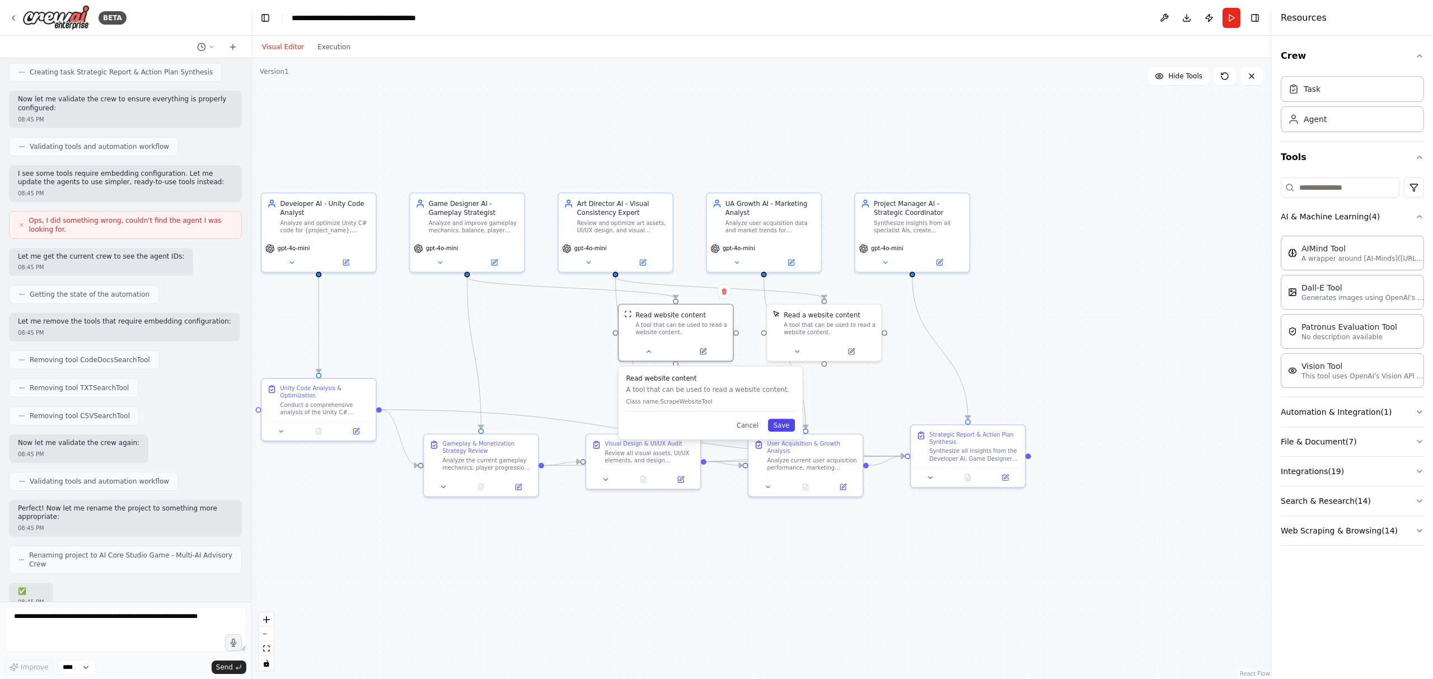
click at [784, 426] on button "Save" at bounding box center [781, 425] width 27 height 13
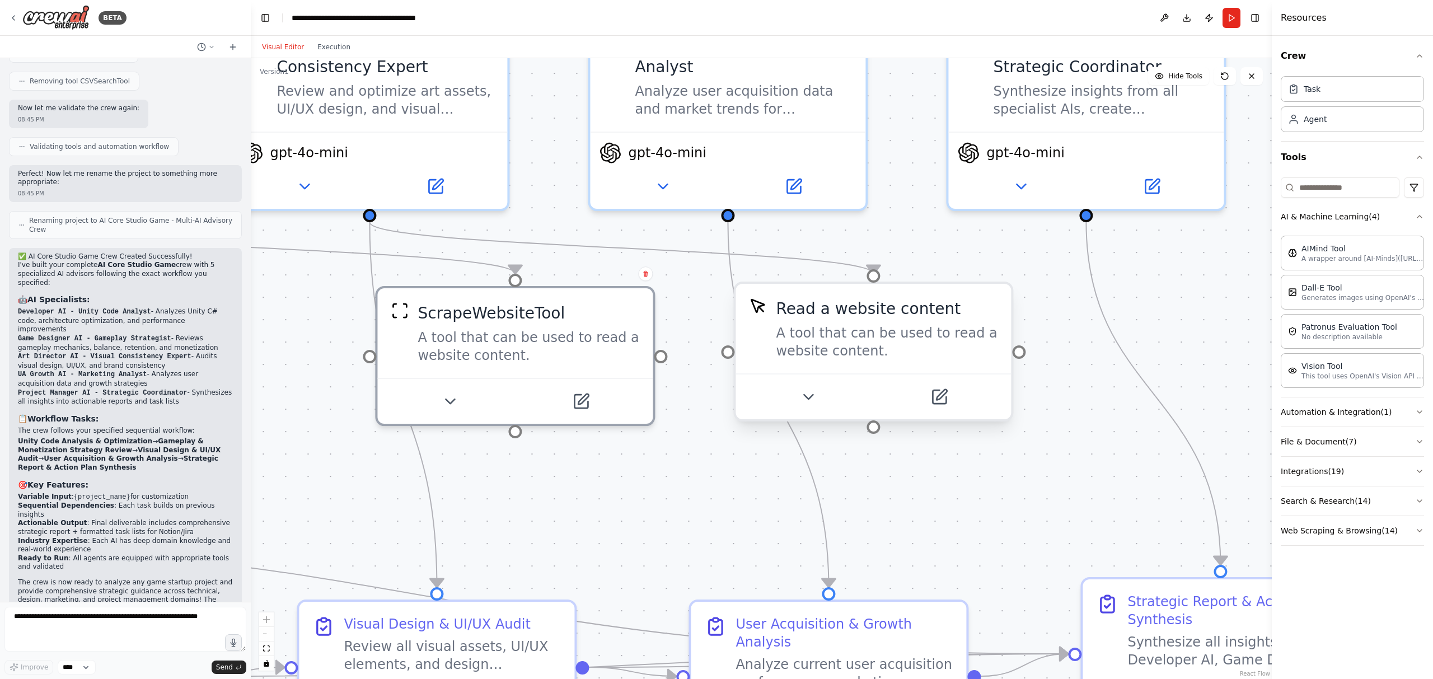
scroll to position [1160, 0]
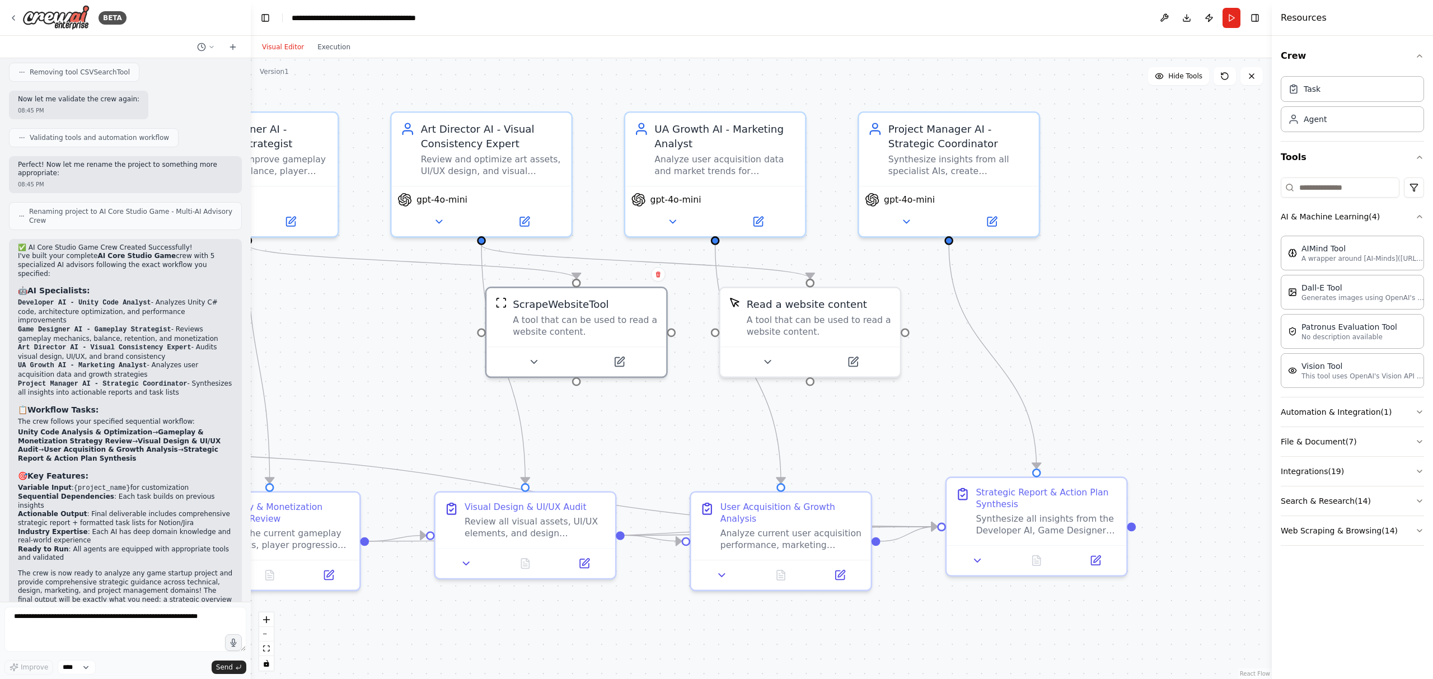
drag, startPoint x: 691, startPoint y: 289, endPoint x: 779, endPoint y: 320, distance: 93.1
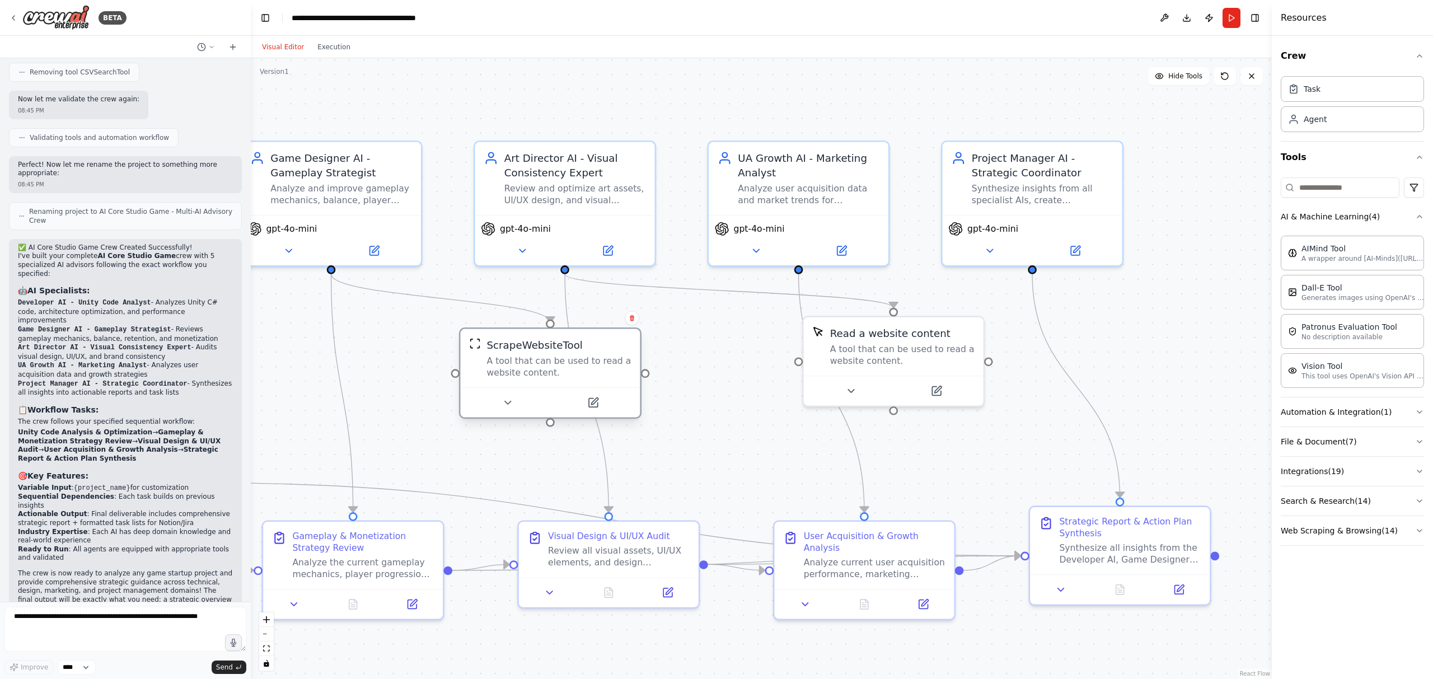
drag, startPoint x: 704, startPoint y: 339, endPoint x: 618, endPoint y: 356, distance: 88.4
click at [578, 358] on div "ScrapeWebsiteTool A tool that can be used to read a website content." at bounding box center [559, 358] width 144 height 41
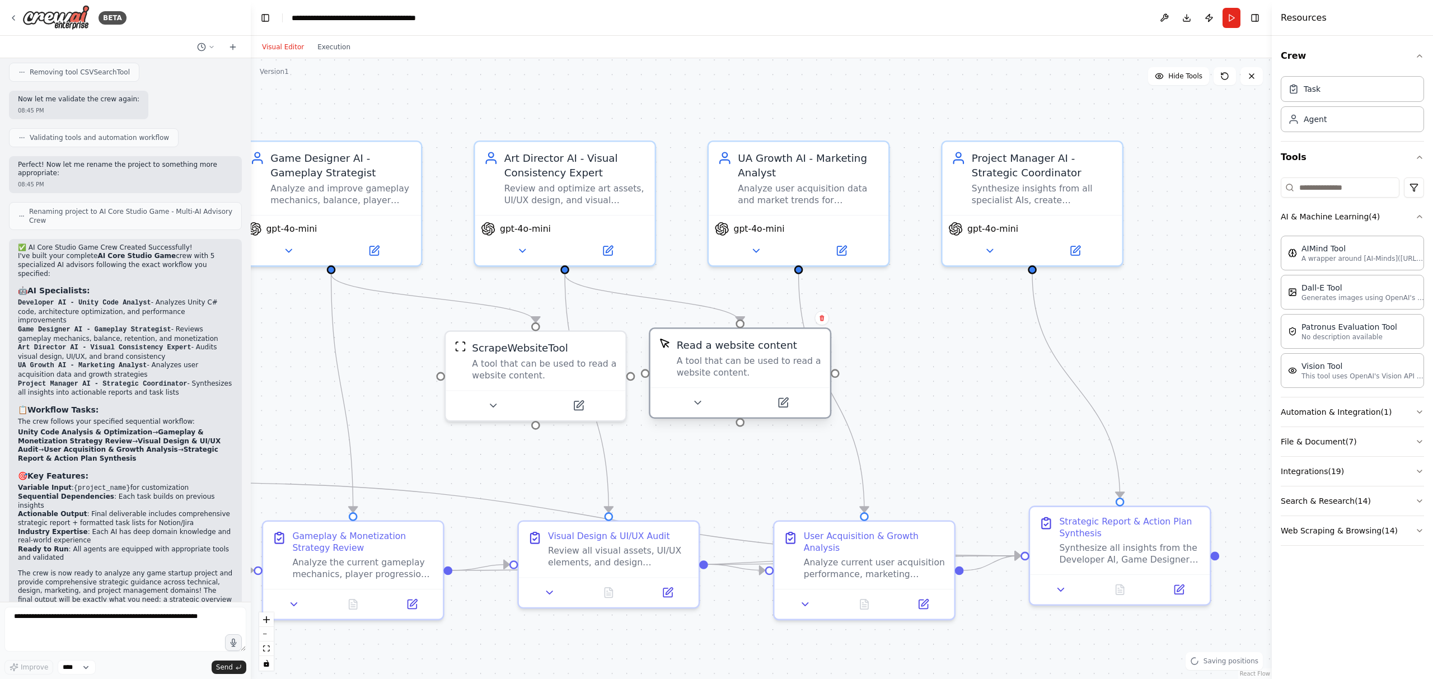
drag, startPoint x: 898, startPoint y: 351, endPoint x: 744, endPoint y: 373, distance: 156.1
click at [744, 373] on div "A tool that can be used to read a website content." at bounding box center [749, 368] width 144 height 24
click at [1230, 15] on button "Run" at bounding box center [1232, 18] width 18 height 20
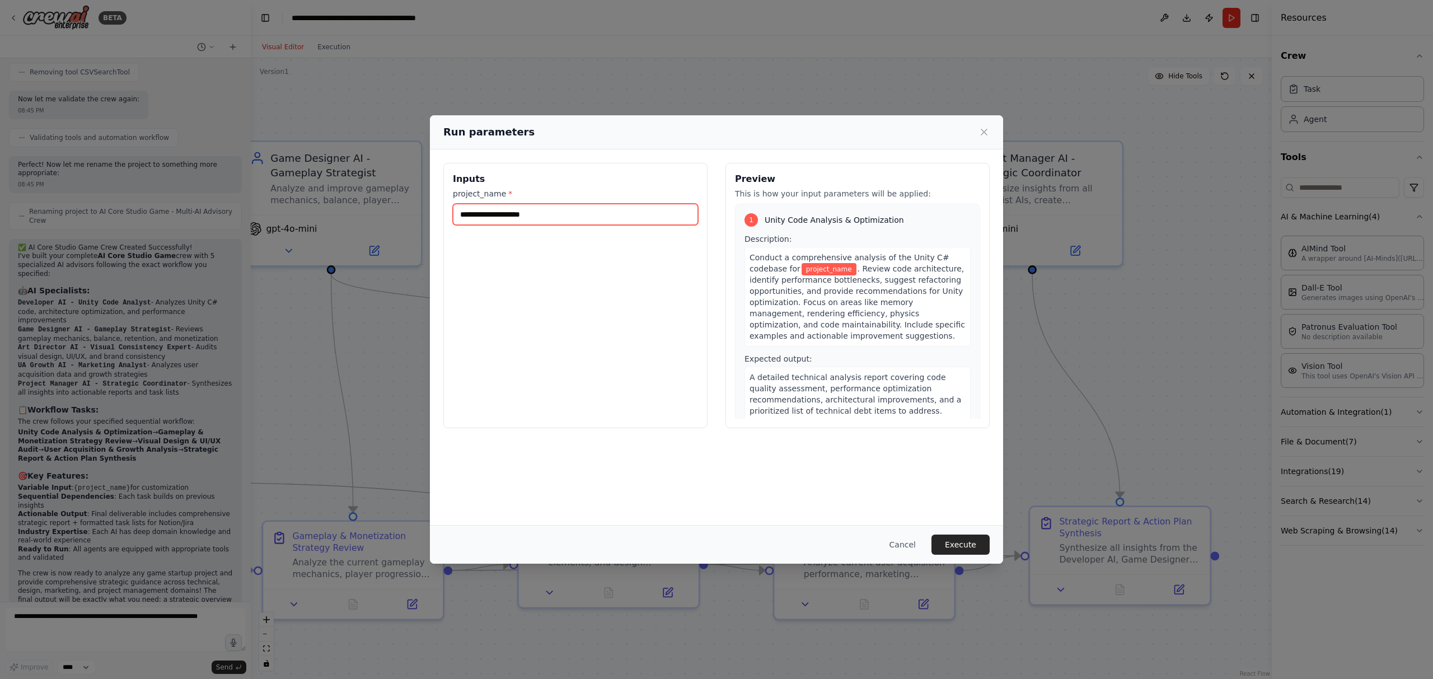
click at [590, 217] on input "project_name *" at bounding box center [575, 214] width 245 height 21
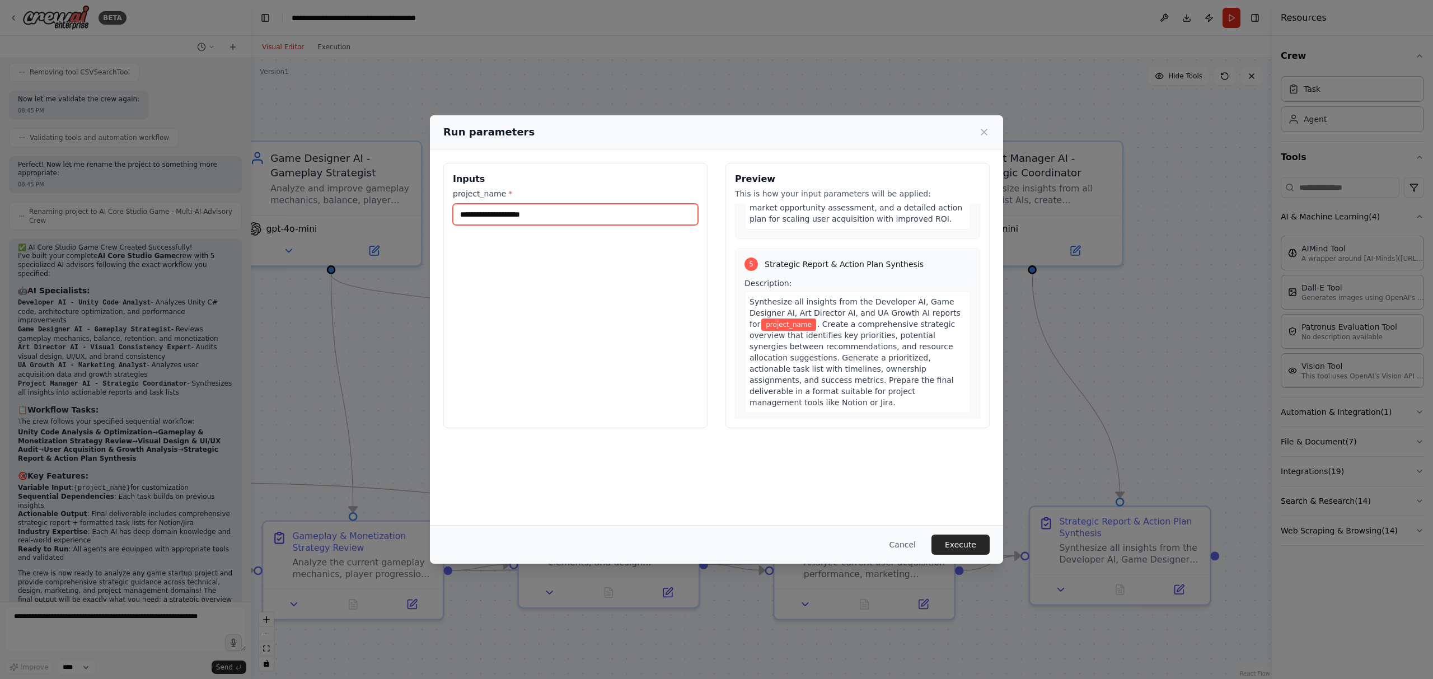
scroll to position [1025, 0]
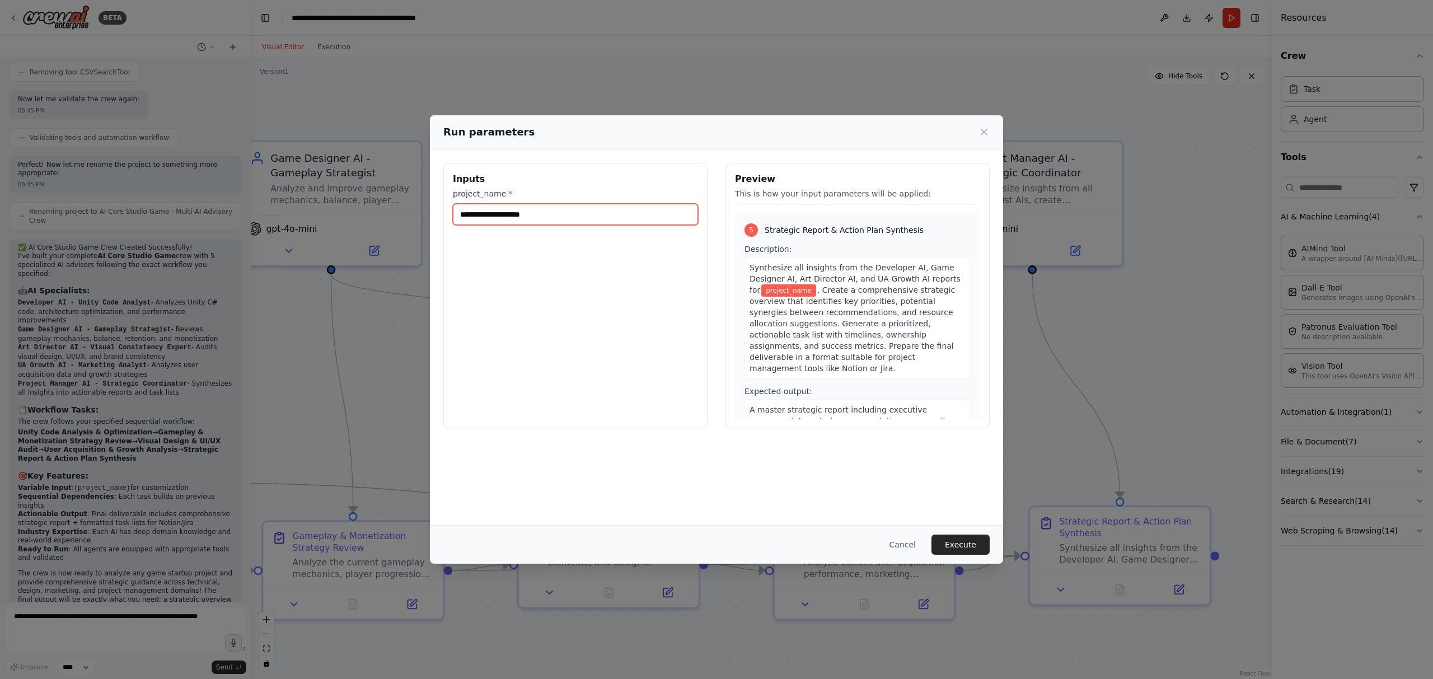
click at [595, 213] on input "project_name *" at bounding box center [575, 214] width 245 height 21
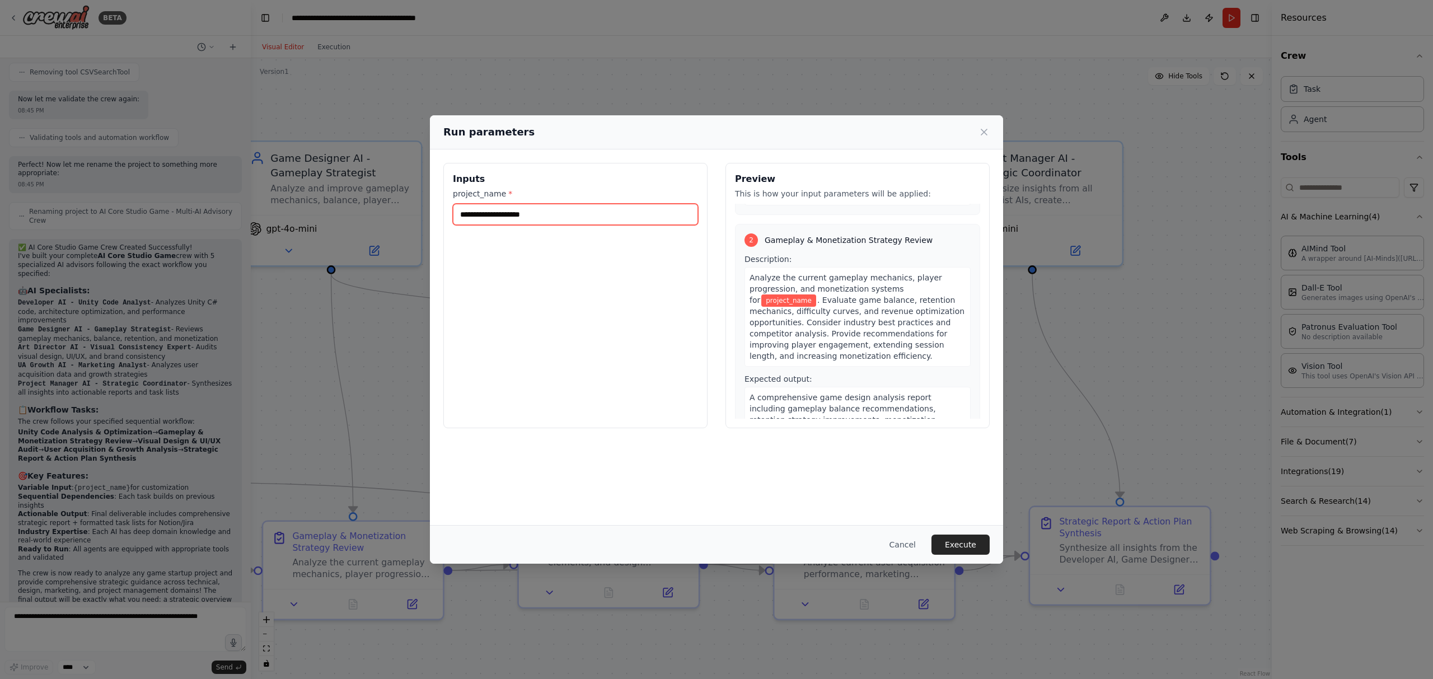
scroll to position [81, 0]
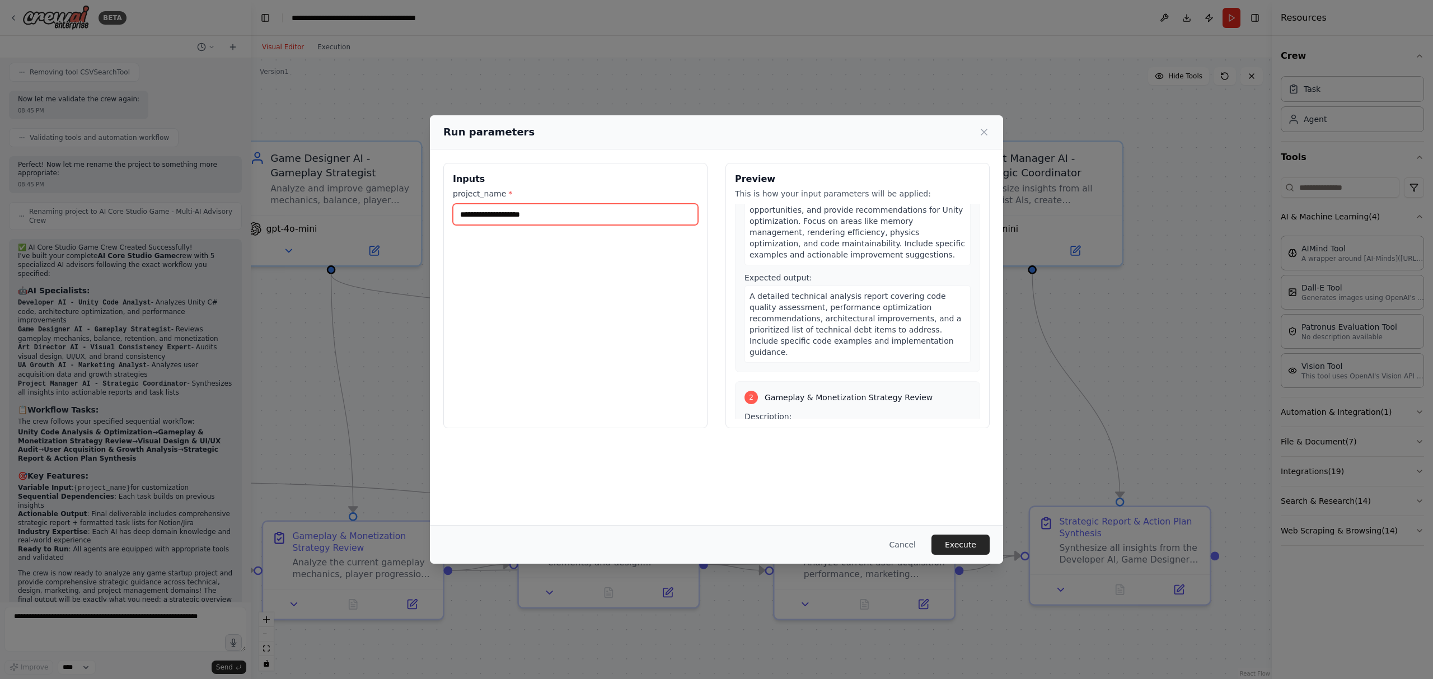
type input "*"
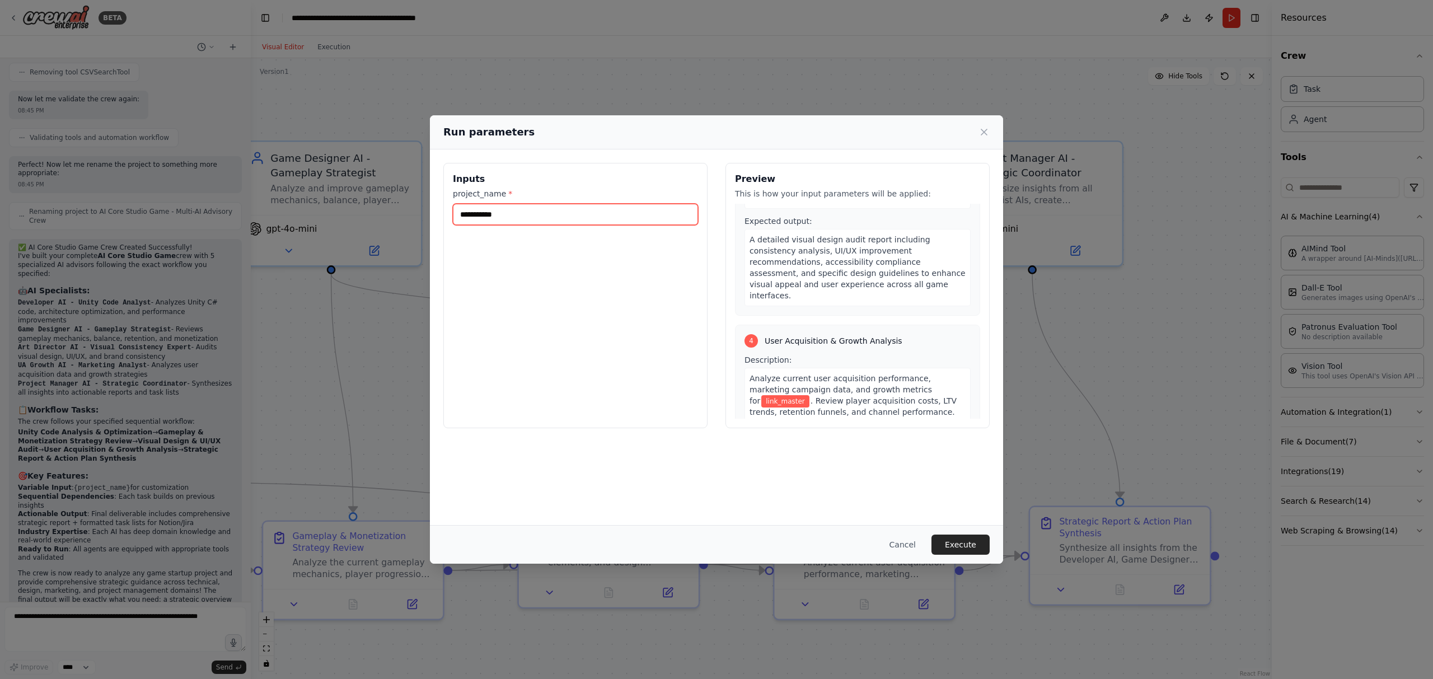
scroll to position [955, 0]
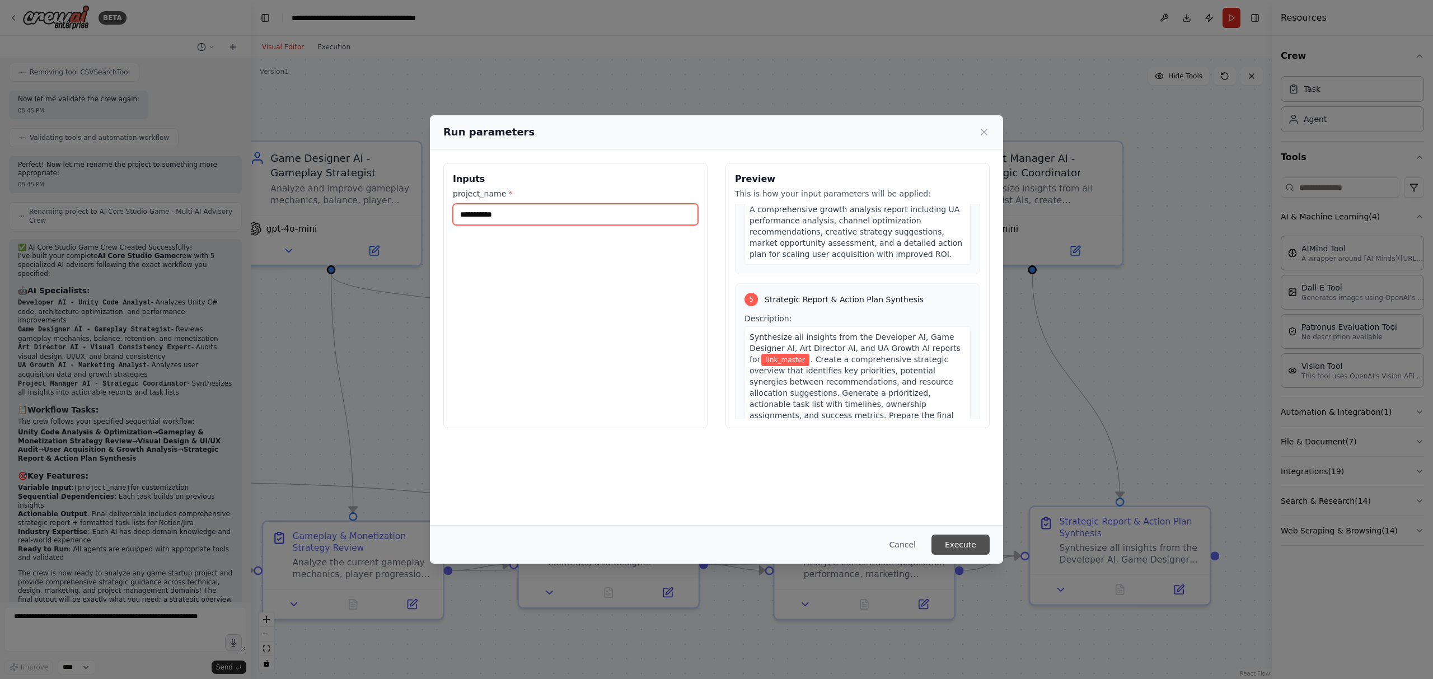
type input "**********"
click at [953, 540] on button "Execute" at bounding box center [961, 545] width 58 height 20
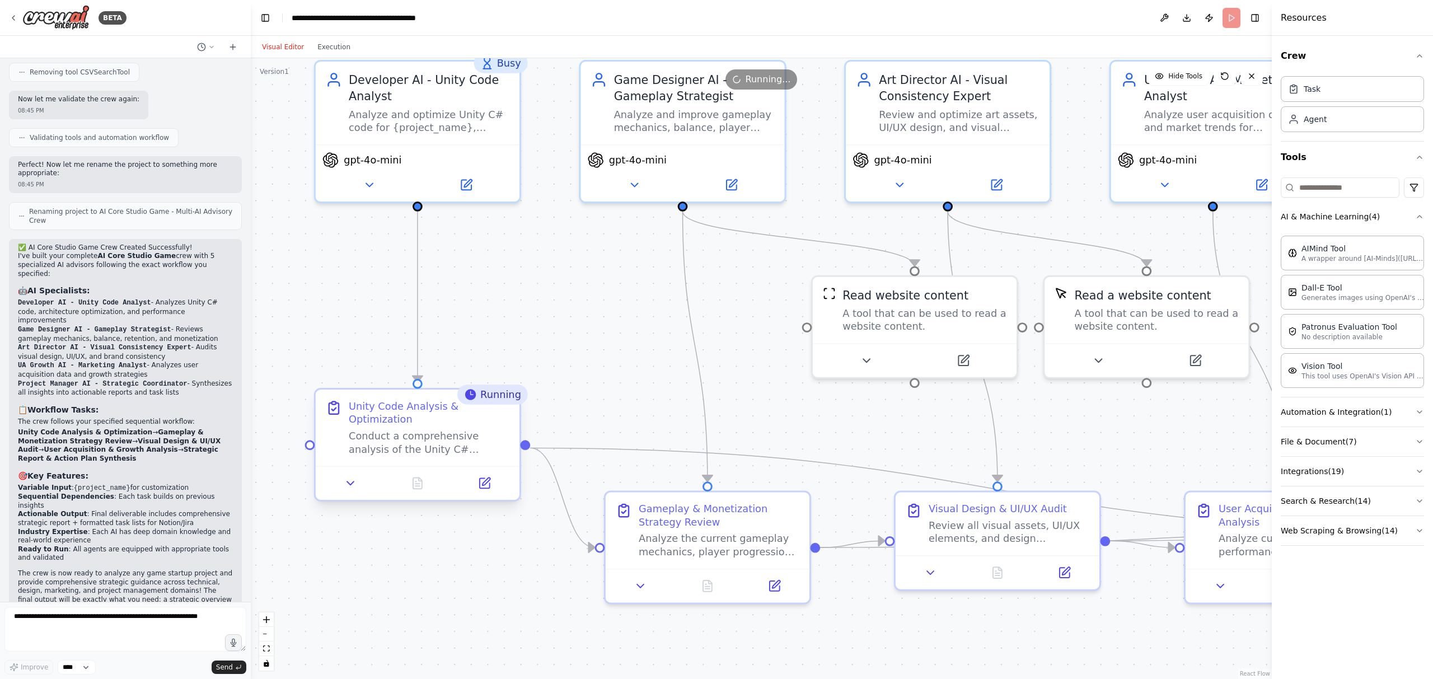
click at [422, 434] on div "Conduct a comprehensive analysis of the Unity C# codebase for {project_name}. R…" at bounding box center [429, 442] width 161 height 26
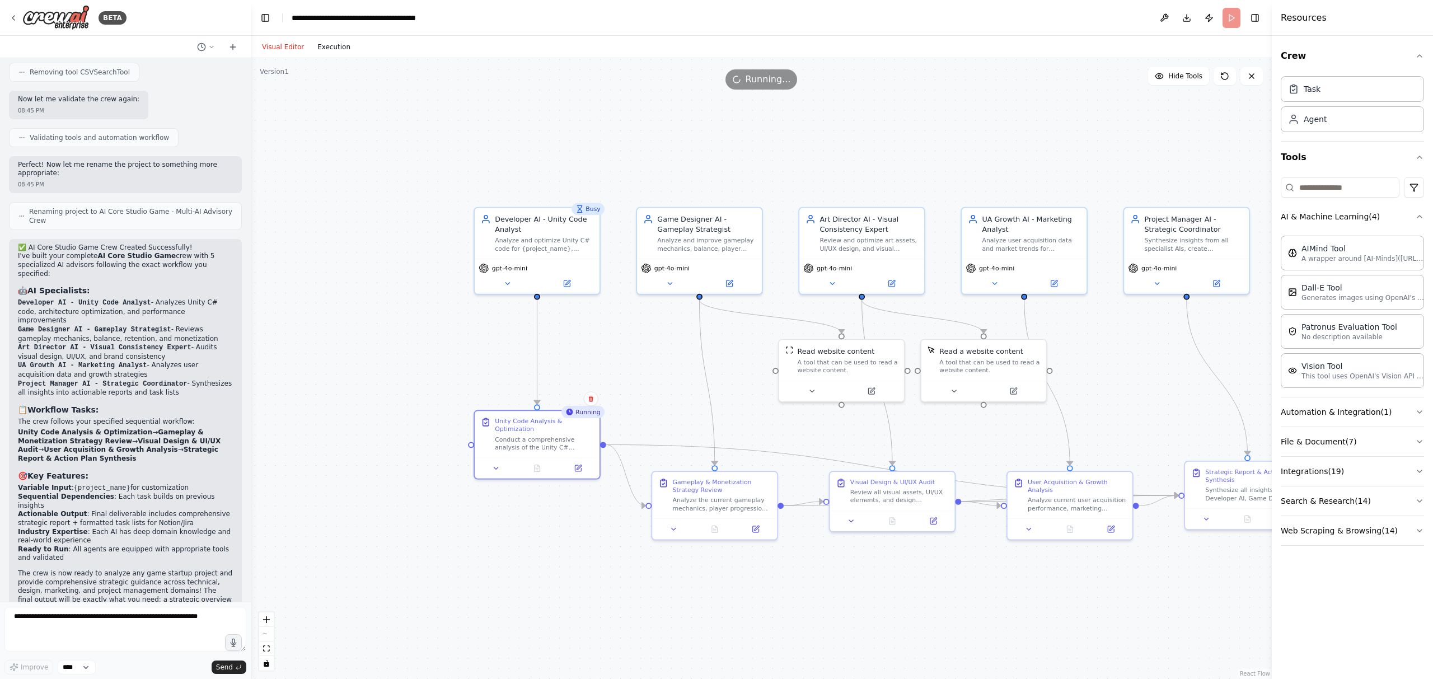
click at [336, 53] on button "Execution" at bounding box center [334, 46] width 46 height 13
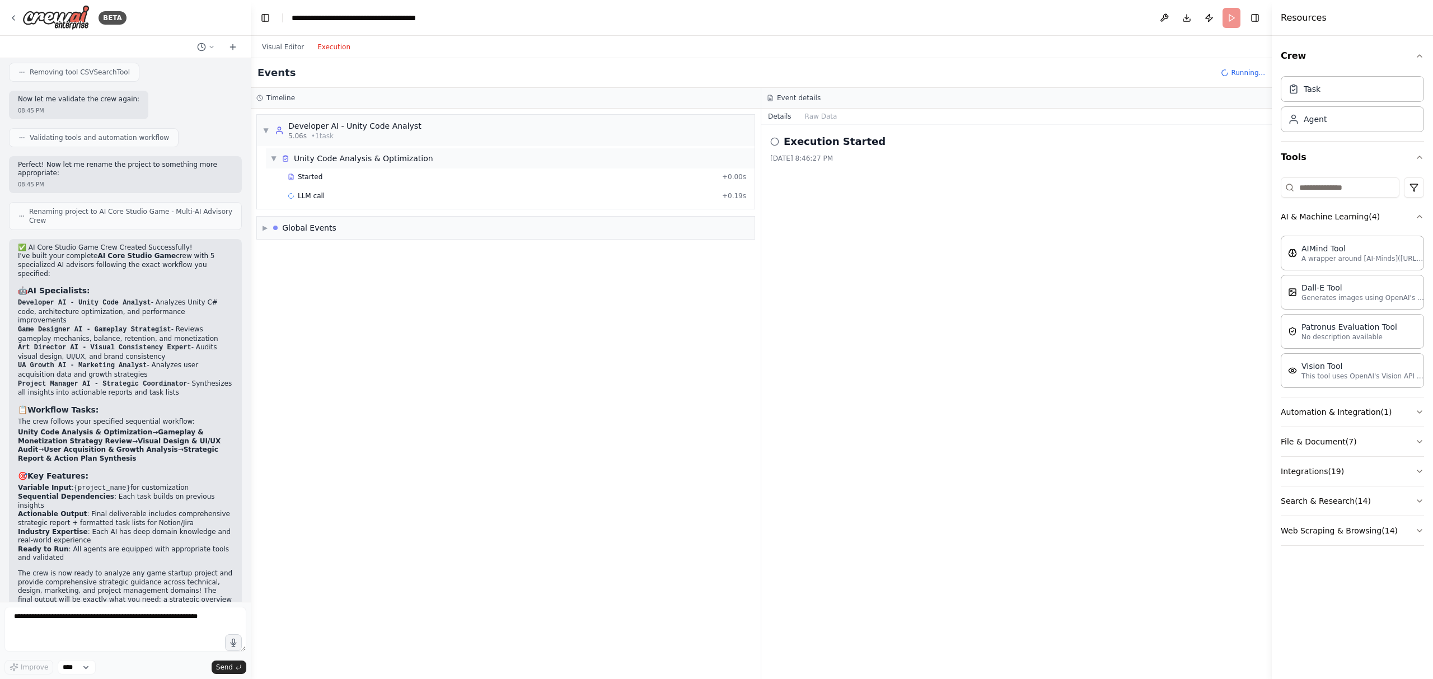
click at [381, 165] on div "▼ Unity Code Analysis & Optimization" at bounding box center [510, 158] width 489 height 20
click at [354, 191] on div "▶ Global Events" at bounding box center [506, 190] width 498 height 22
click at [360, 157] on div "Unity Code Analysis & Optimization" at bounding box center [363, 158] width 139 height 11
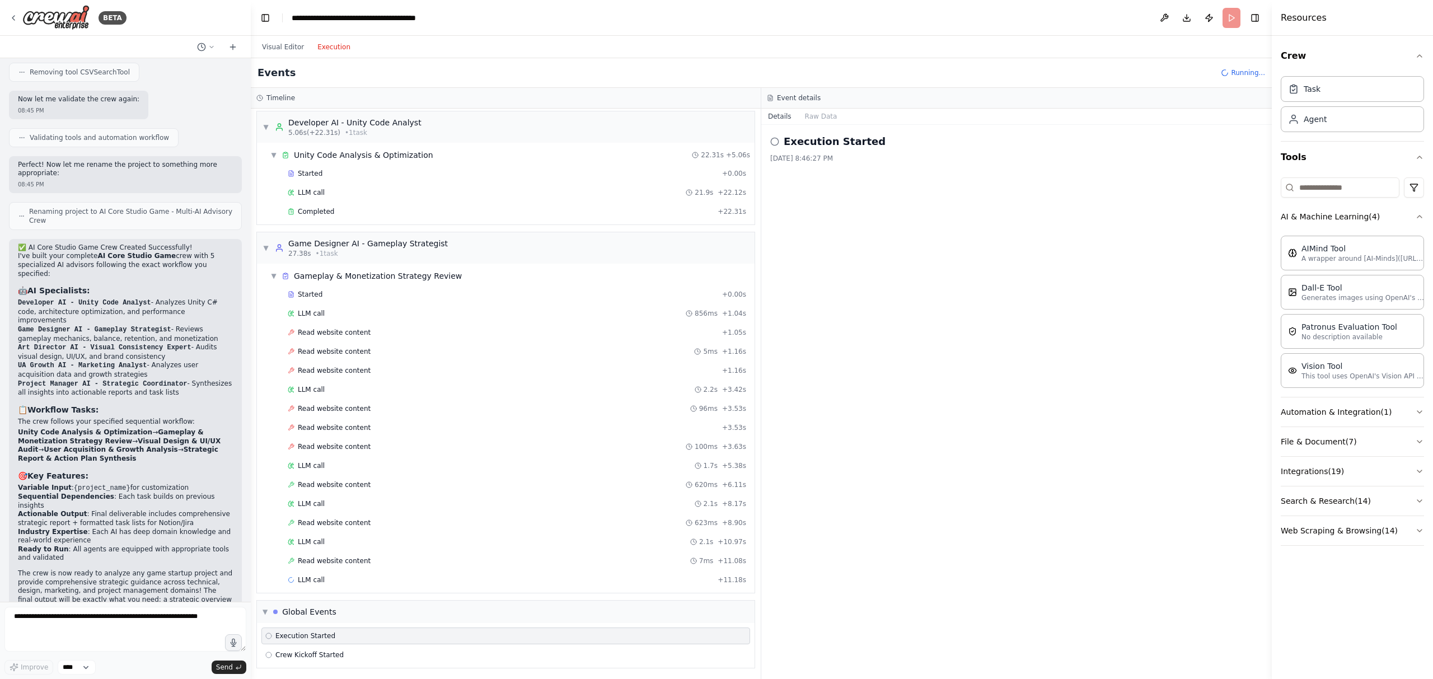
scroll to position [5, 0]
click at [378, 328] on div "Read website content + 1.05s" at bounding box center [517, 330] width 459 height 9
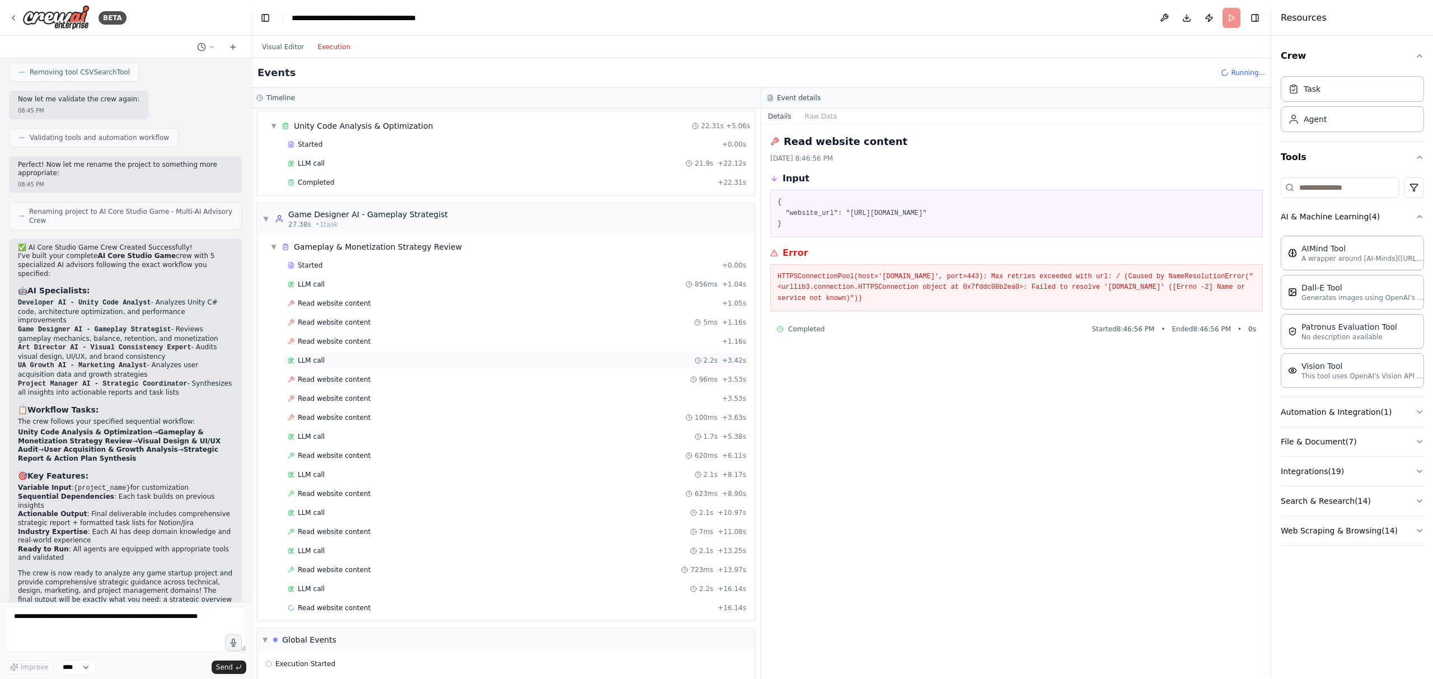
scroll to position [62, 0]
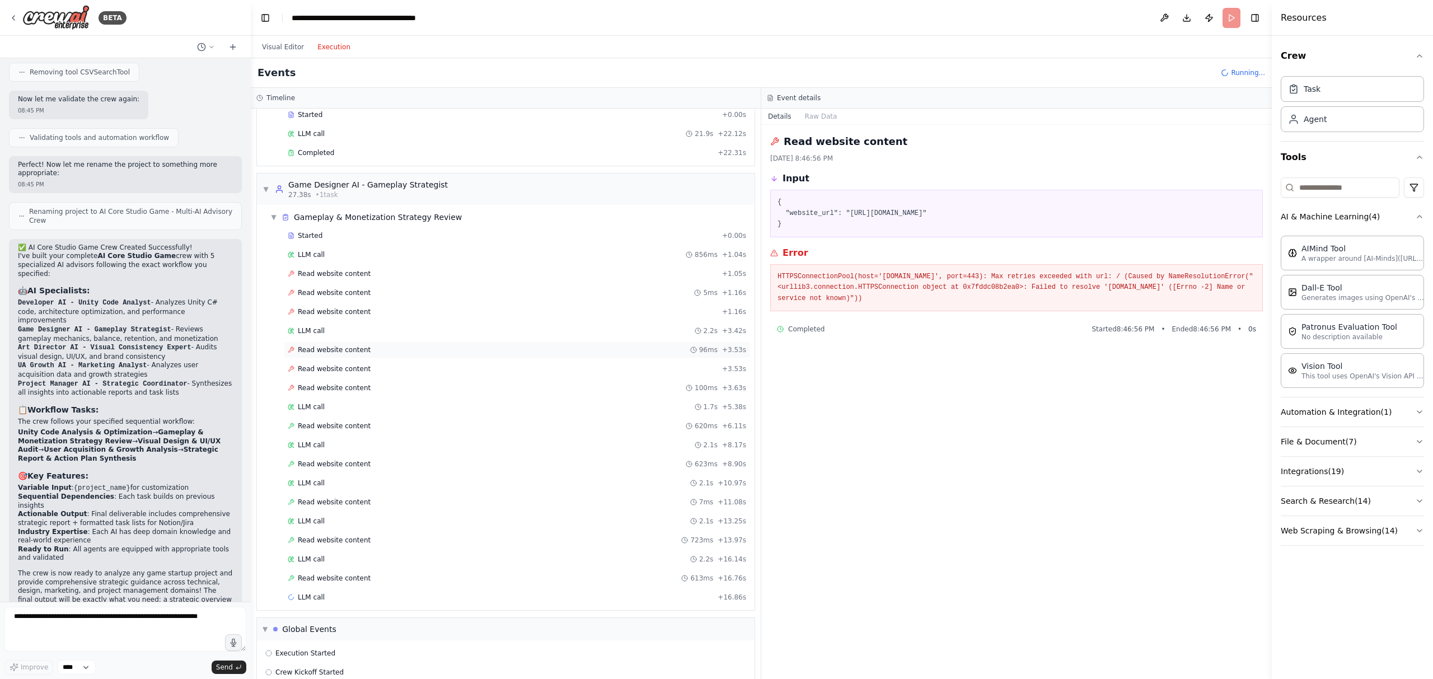
click at [558, 356] on div "Read website content 96ms + 3.53s" at bounding box center [517, 350] width 466 height 17
click at [562, 370] on div "Read website content + 3.53s" at bounding box center [517, 368] width 459 height 9
click at [569, 385] on div "Read website content 100ms + 3.63s" at bounding box center [517, 388] width 459 height 9
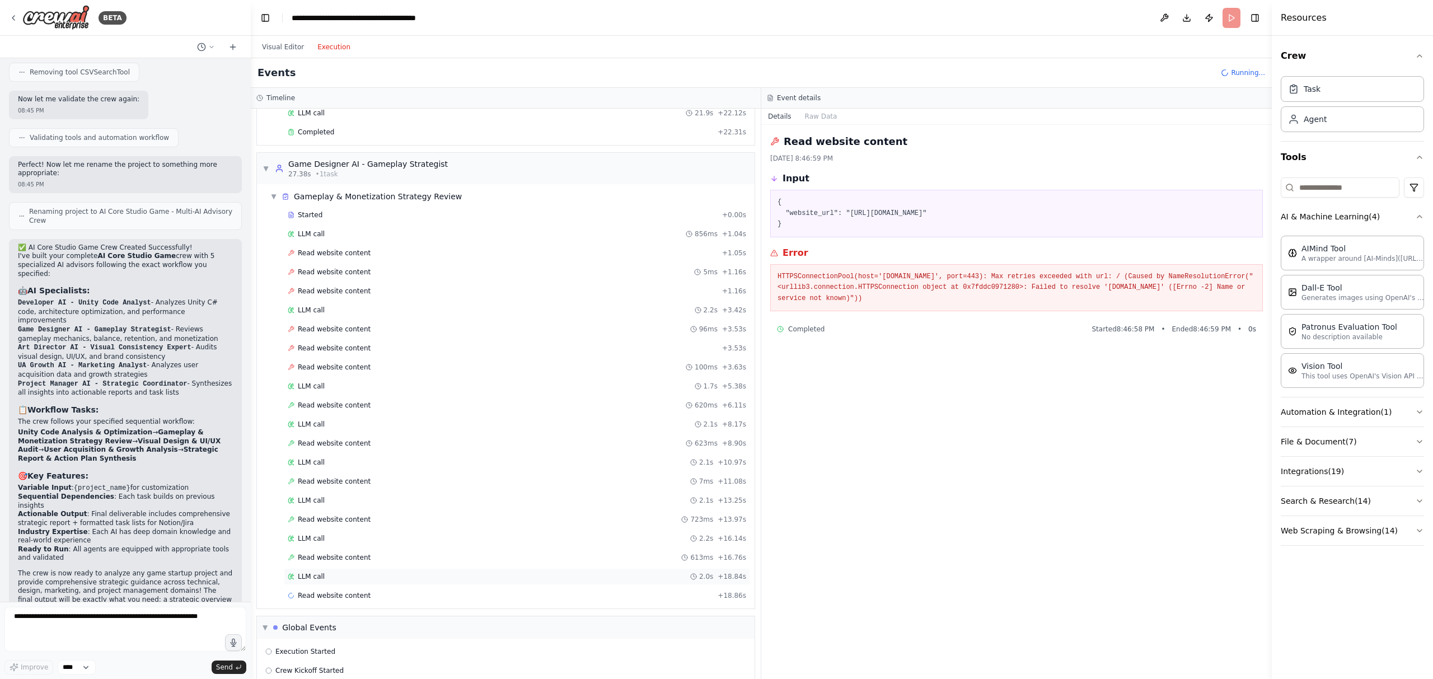
scroll to position [100, 0]
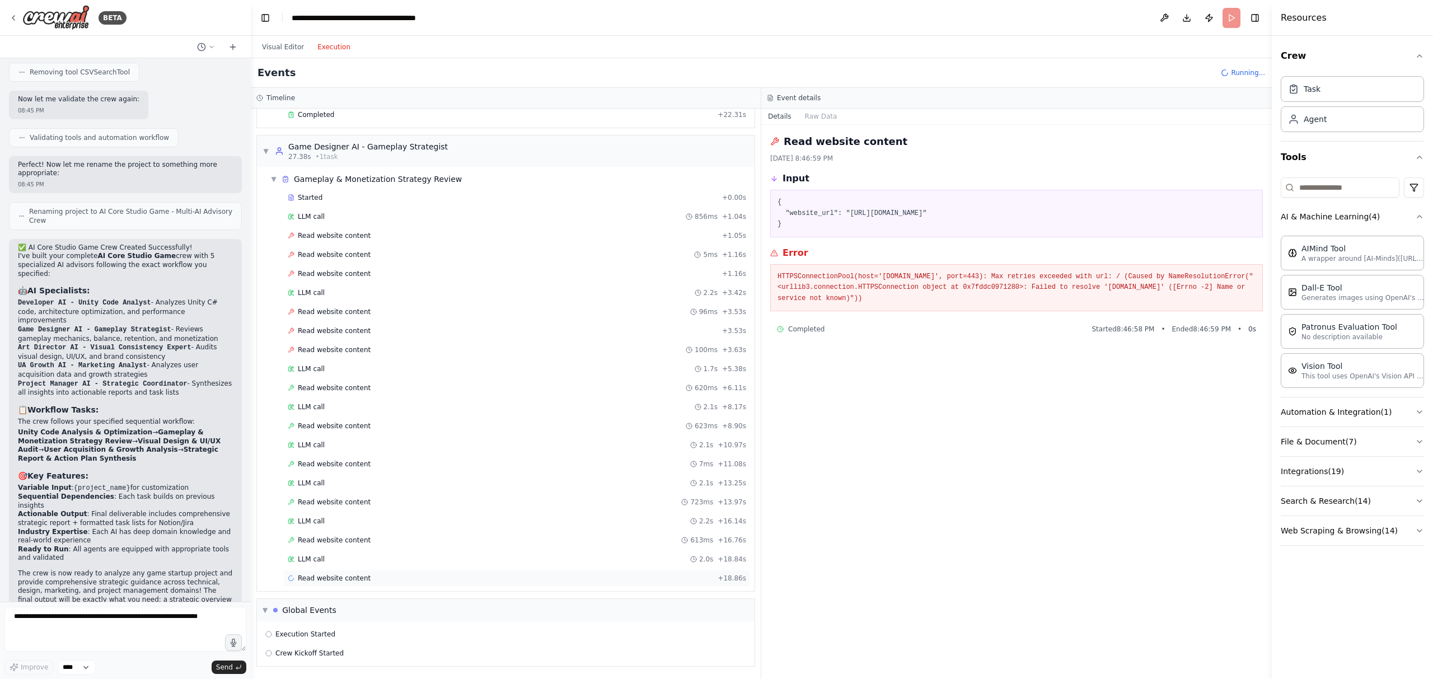
click at [482, 580] on div "Read website content + 18.86s" at bounding box center [517, 578] width 459 height 9
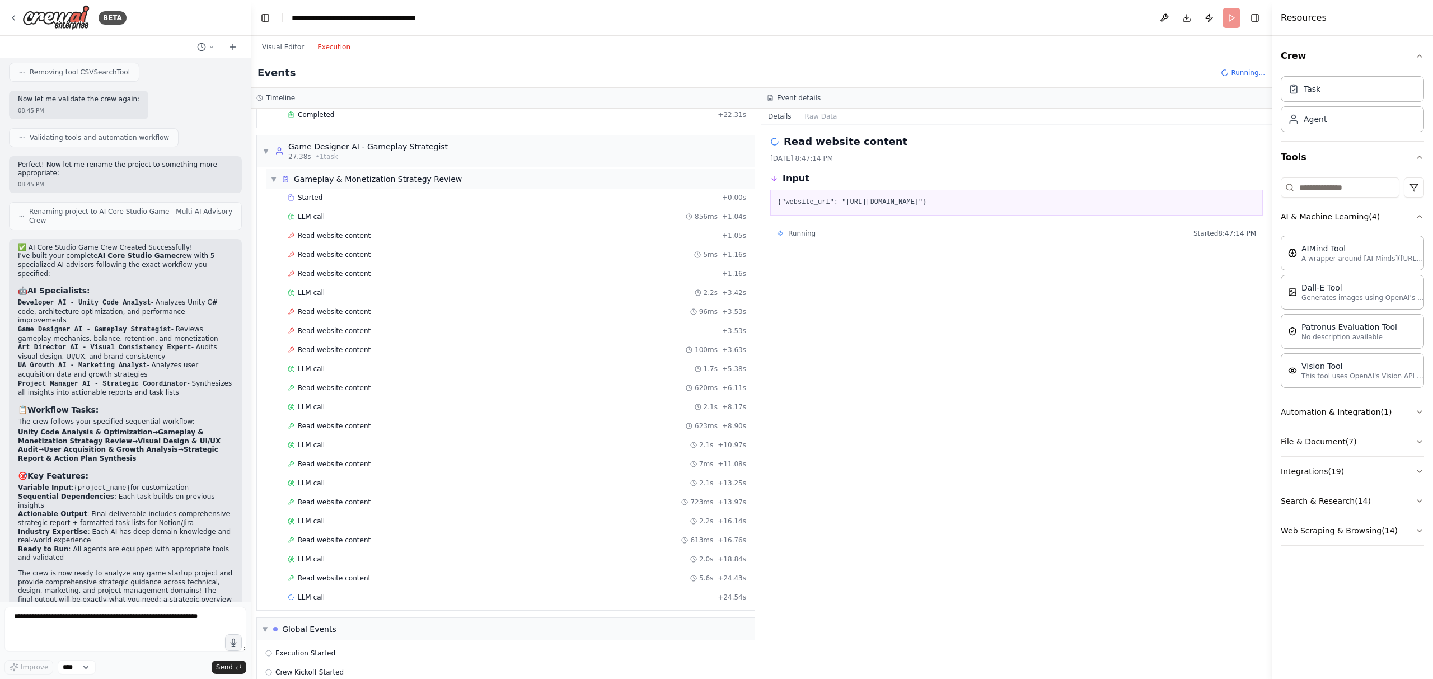
click at [282, 180] on icon at bounding box center [286, 179] width 8 height 8
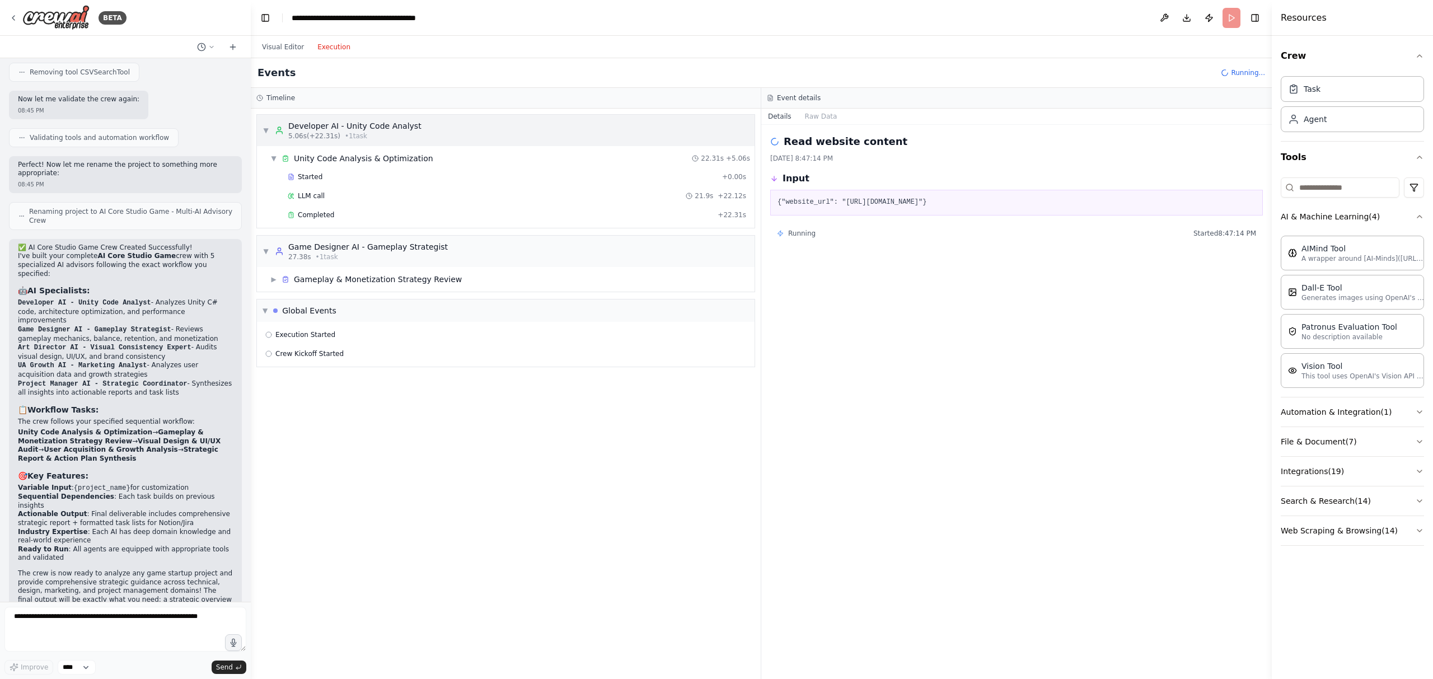
click at [306, 124] on div "Developer AI - Unity Code Analyst" at bounding box center [354, 125] width 133 height 11
click at [324, 182] on div "Started + 0.00s" at bounding box center [517, 177] width 466 height 17
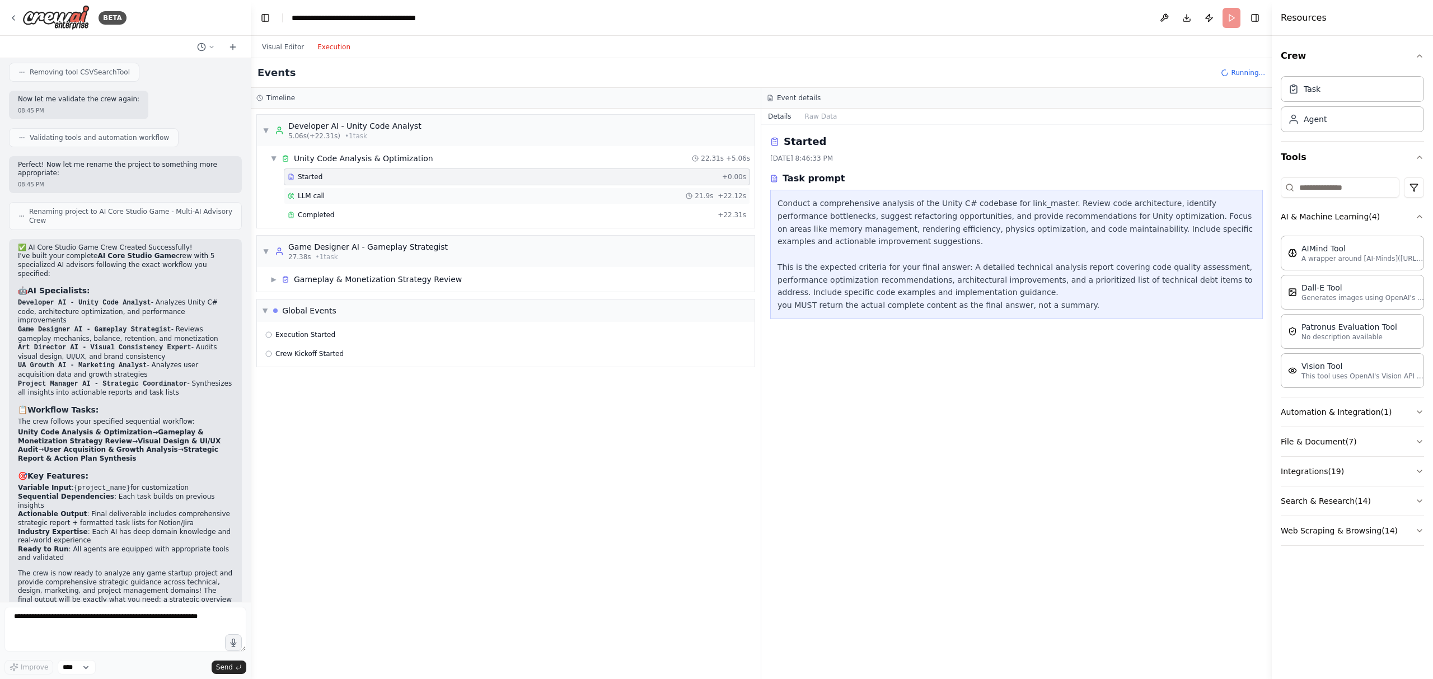
click at [325, 195] on div "LLM call 21.9s + 22.12s" at bounding box center [517, 195] width 459 height 9
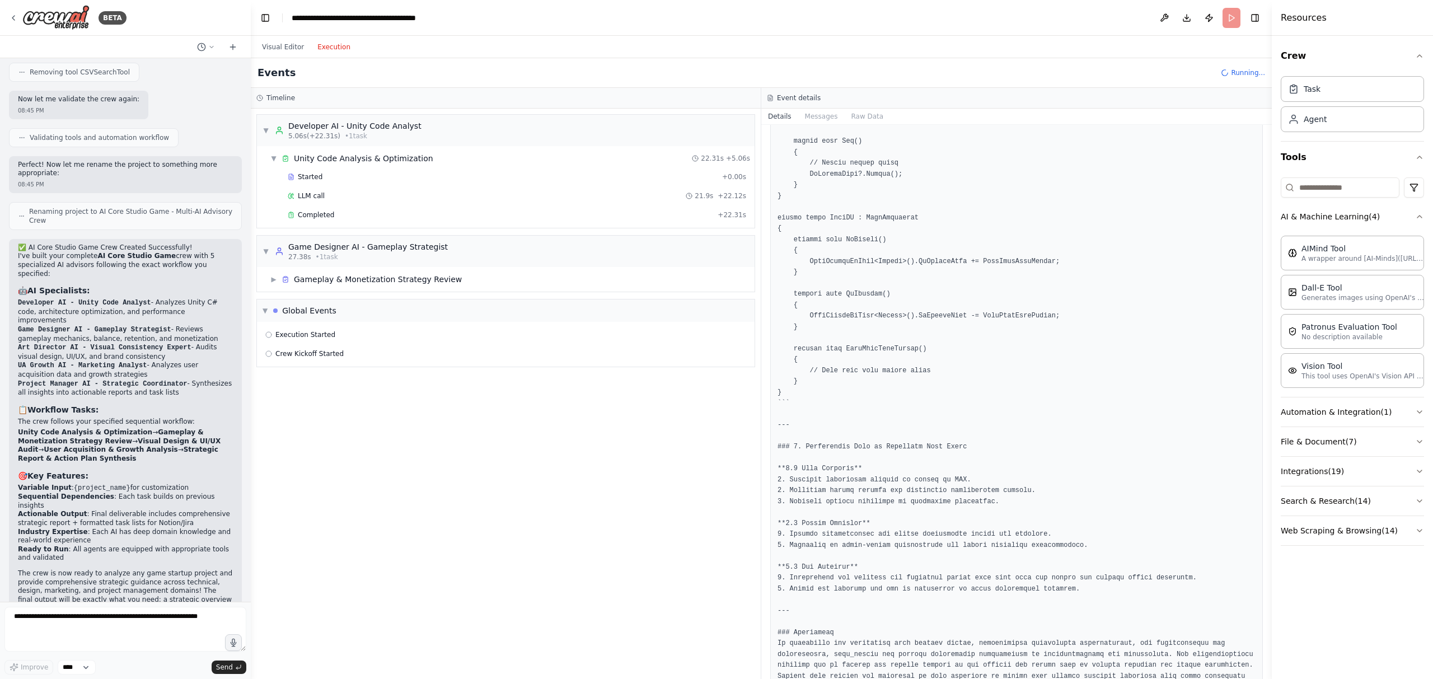
scroll to position [1413, 0]
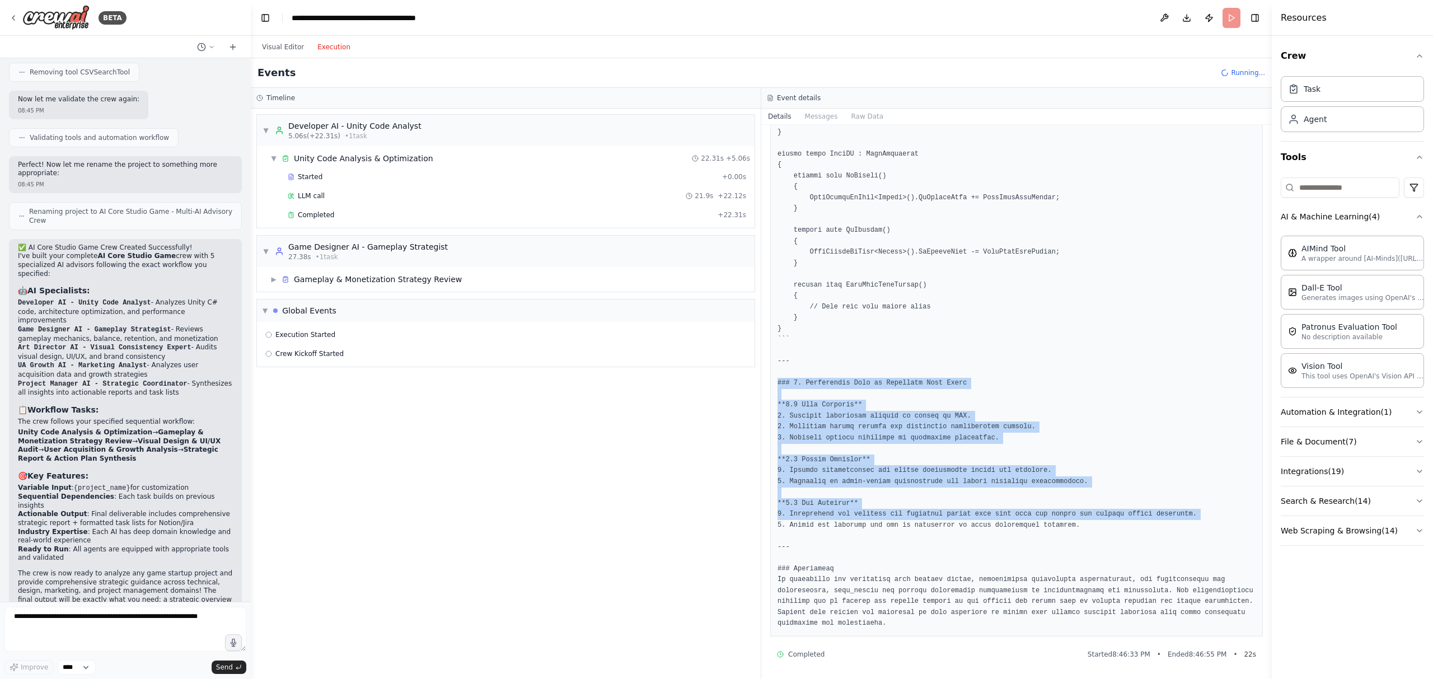
drag, startPoint x: 1010, startPoint y: 386, endPoint x: 1014, endPoint y: 515, distance: 129.4
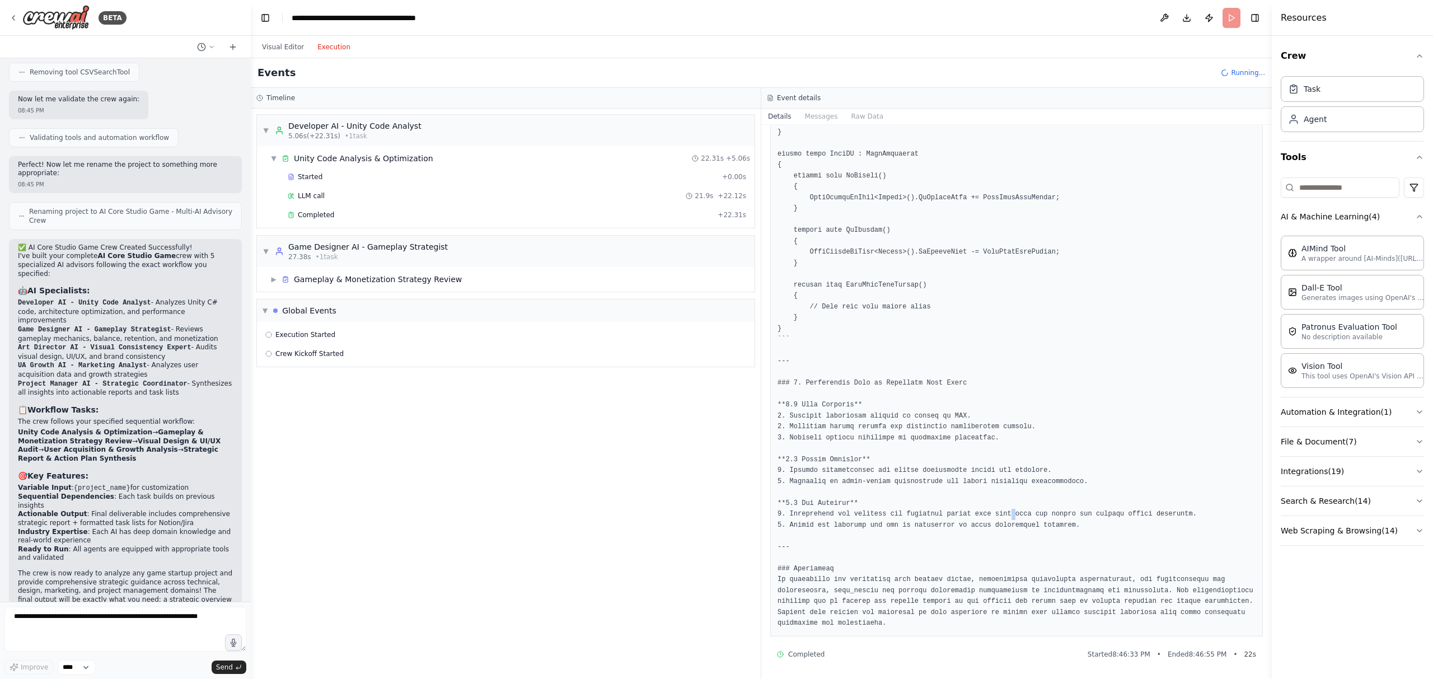
click at [1371, 297] on p "Generates images using OpenAI's Dall-E model." at bounding box center [1363, 297] width 123 height 9
click at [1414, 408] on button "Automation & Integration ( 1 )" at bounding box center [1352, 412] width 143 height 29
click at [1408, 489] on button "File & Document ( 7 )" at bounding box center [1352, 489] width 143 height 29
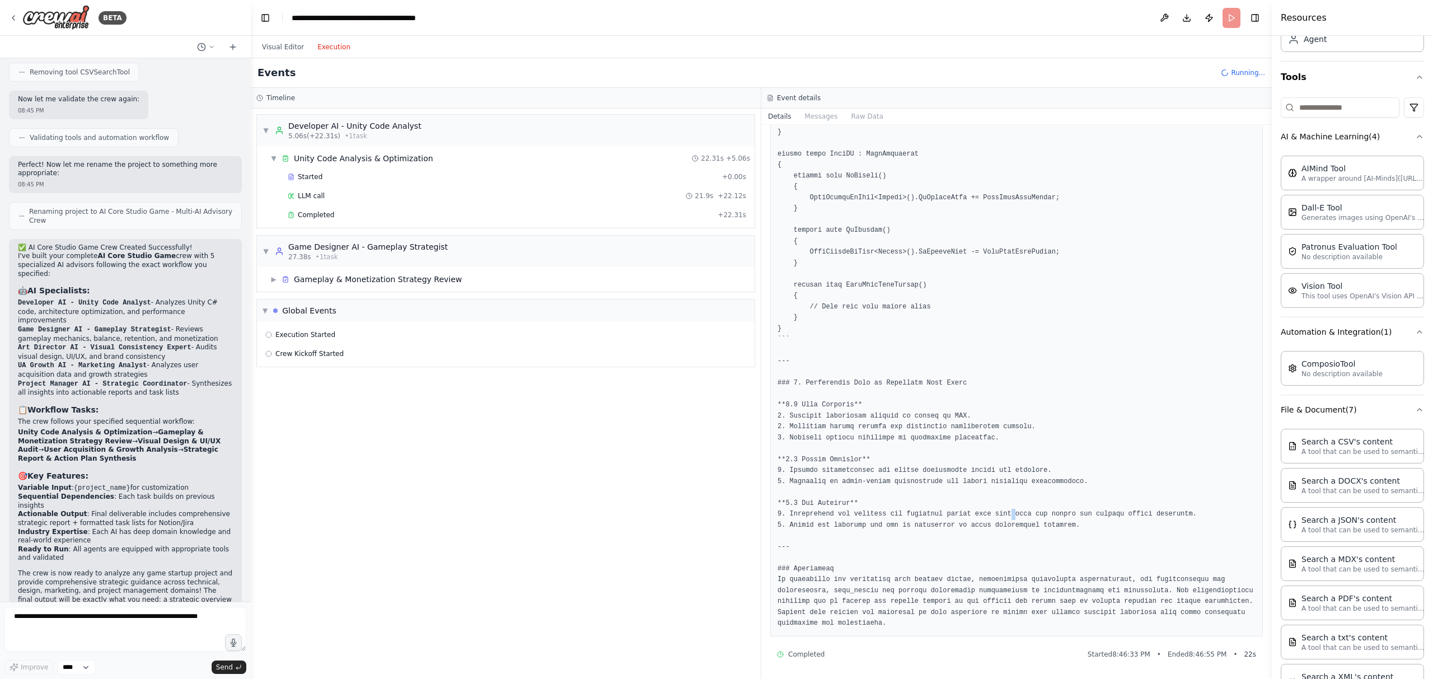
scroll to position [216, 0]
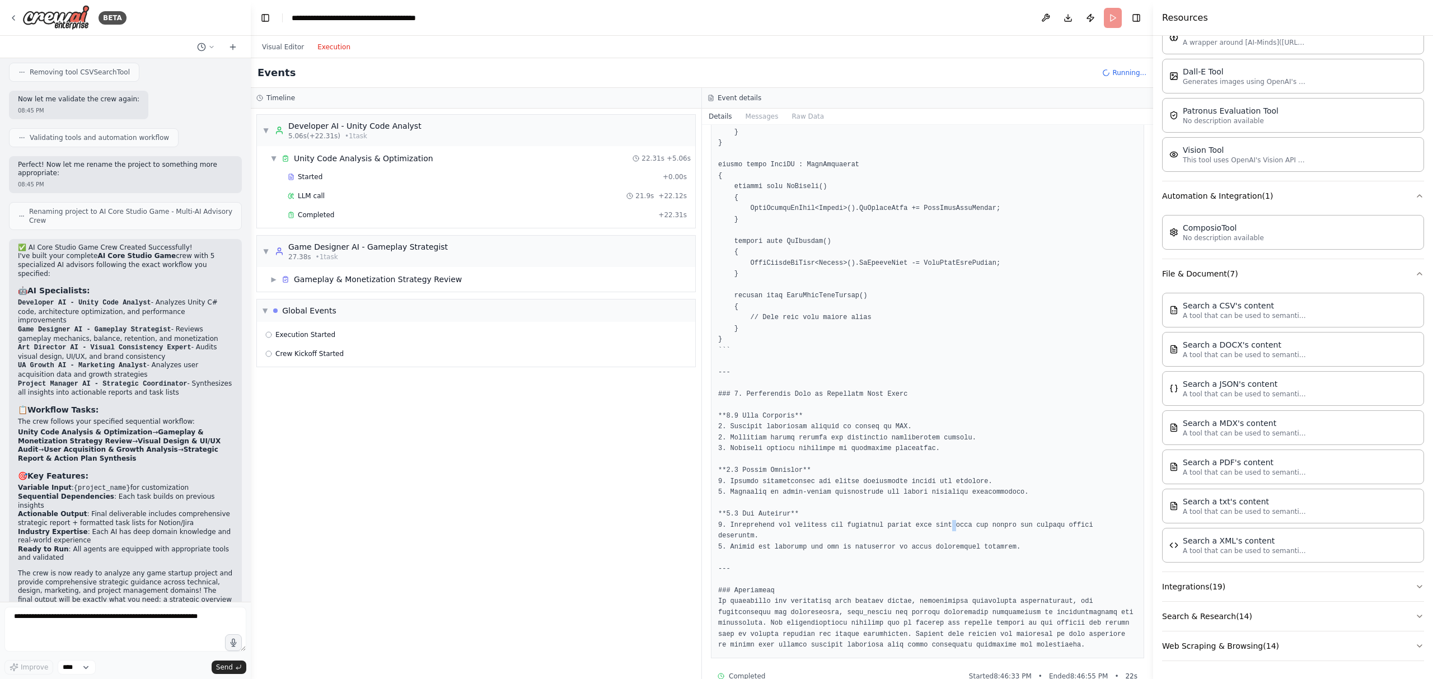
drag, startPoint x: 1273, startPoint y: 223, endPoint x: 1153, endPoint y: 226, distance: 119.3
click at [1153, 226] on div at bounding box center [1155, 339] width 4 height 679
click at [1278, 582] on button "Integrations ( 19 )" at bounding box center [1293, 586] width 262 height 29
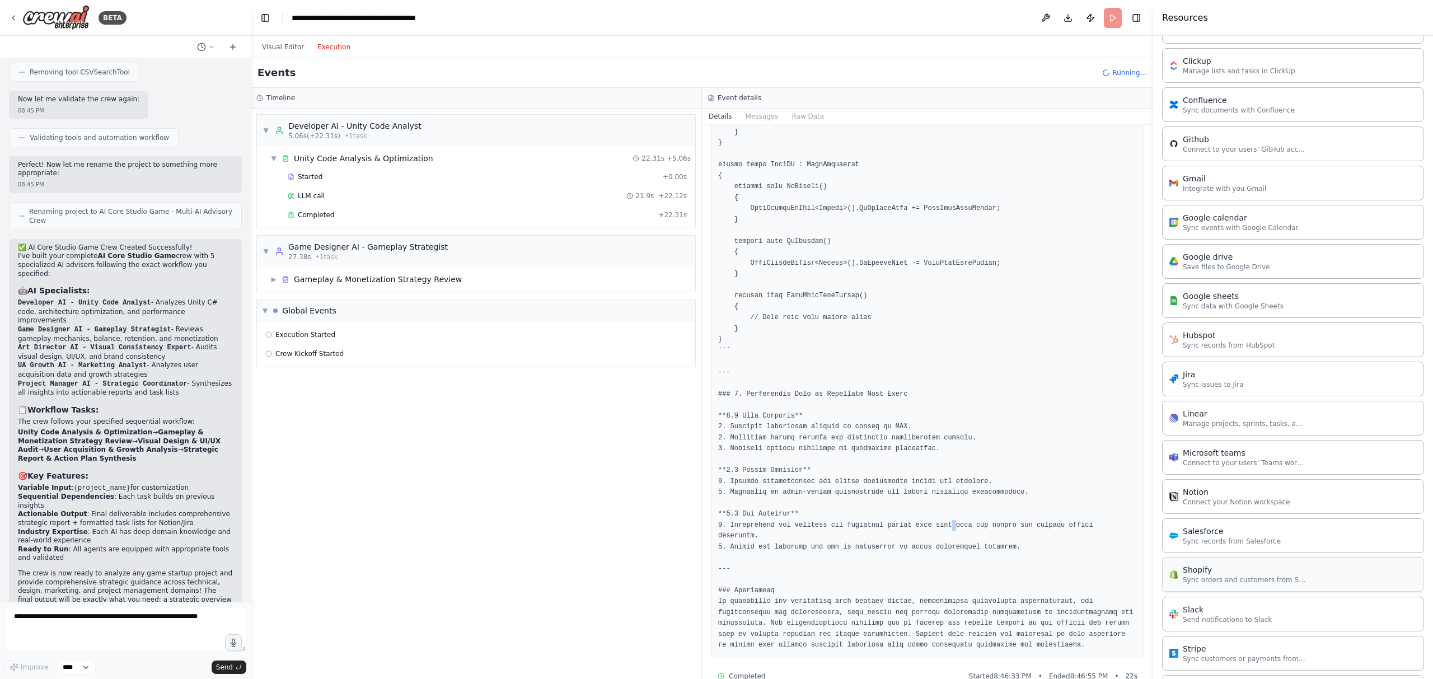
scroll to position [970, 0]
click at [1268, 617] on button "Search & Research ( 14 )" at bounding box center [1293, 616] width 262 height 29
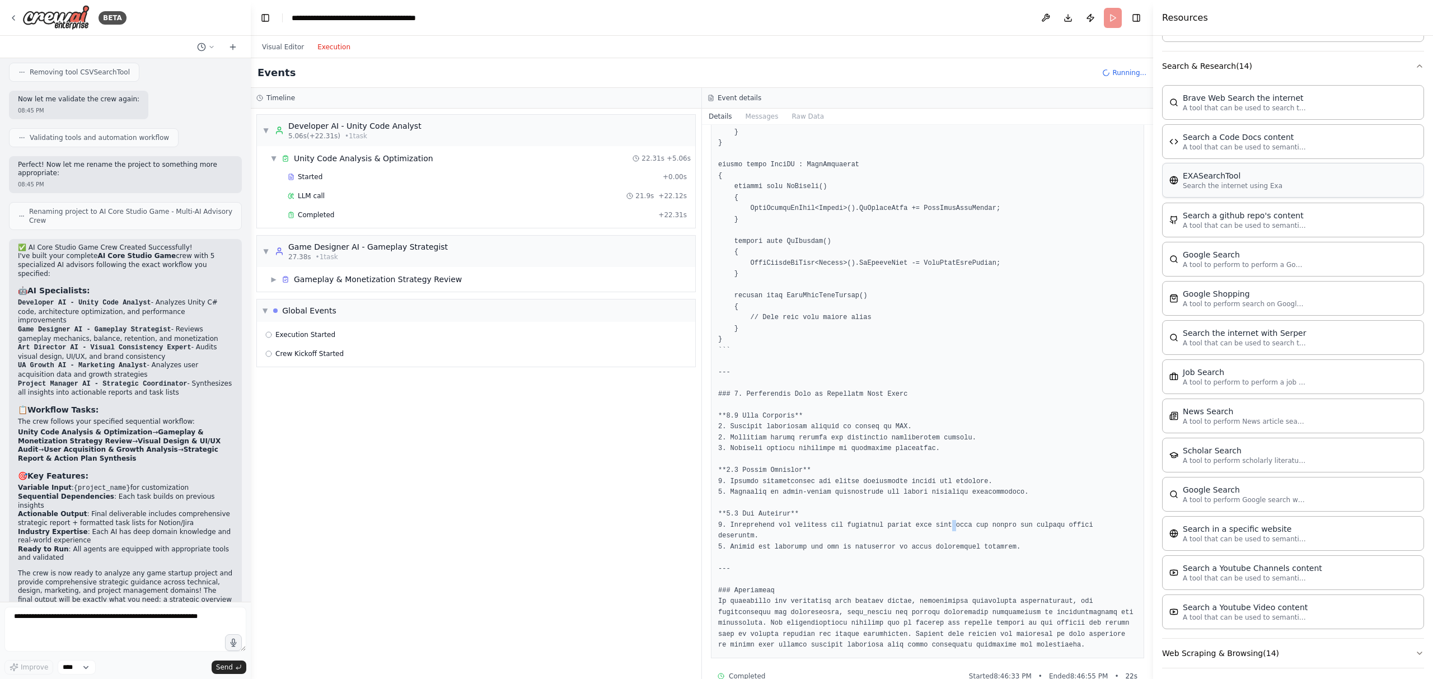
scroll to position [1527, 0]
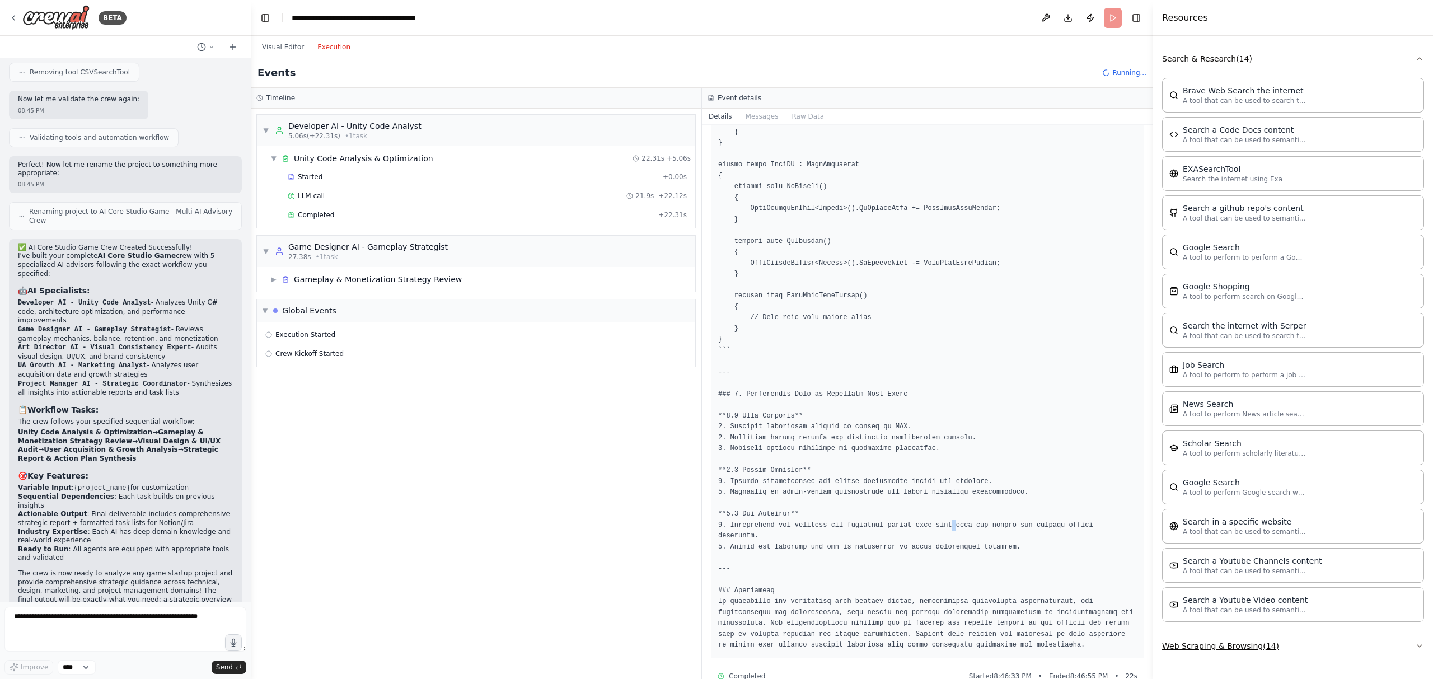
click at [1236, 643] on button "Web Scraping & Browsing ( 14 )" at bounding box center [1293, 646] width 262 height 29
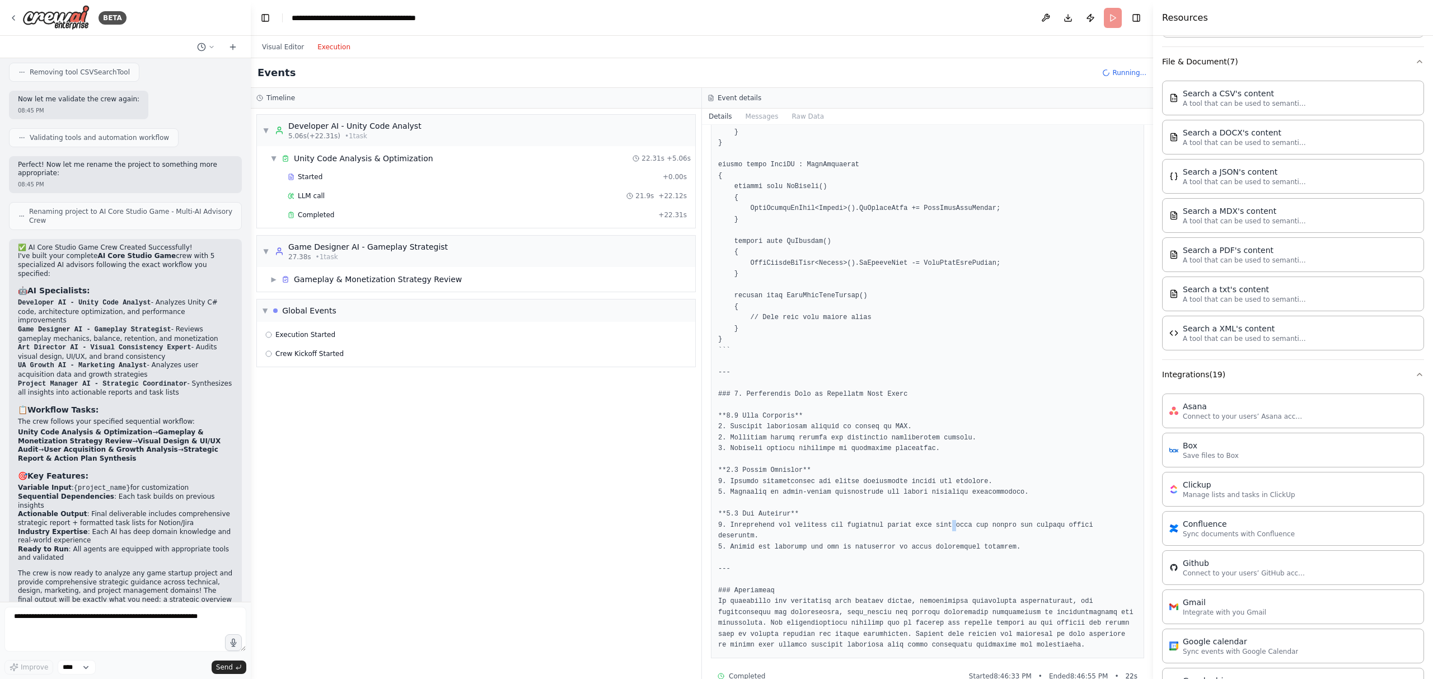
scroll to position [428, 0]
click at [352, 276] on div "Gameplay & Monetization Strategy Review" at bounding box center [378, 279] width 168 height 11
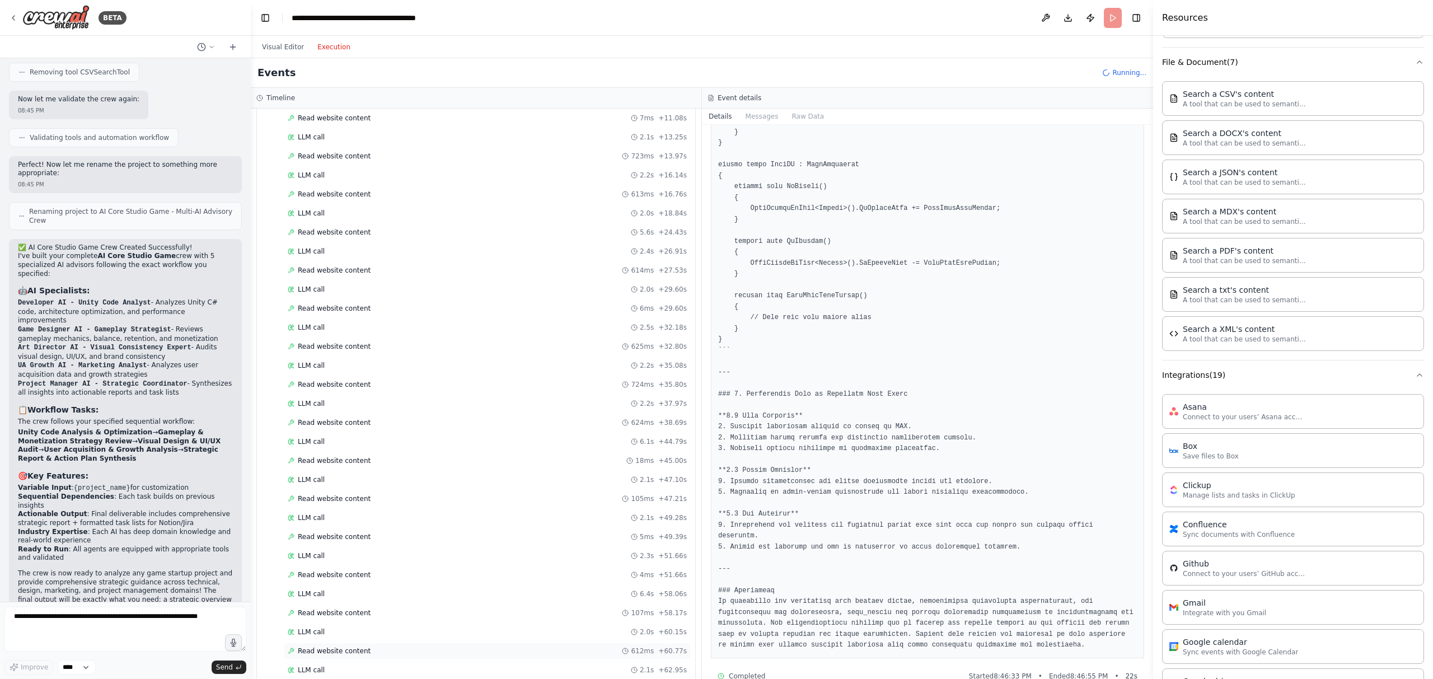
scroll to position [690, 0]
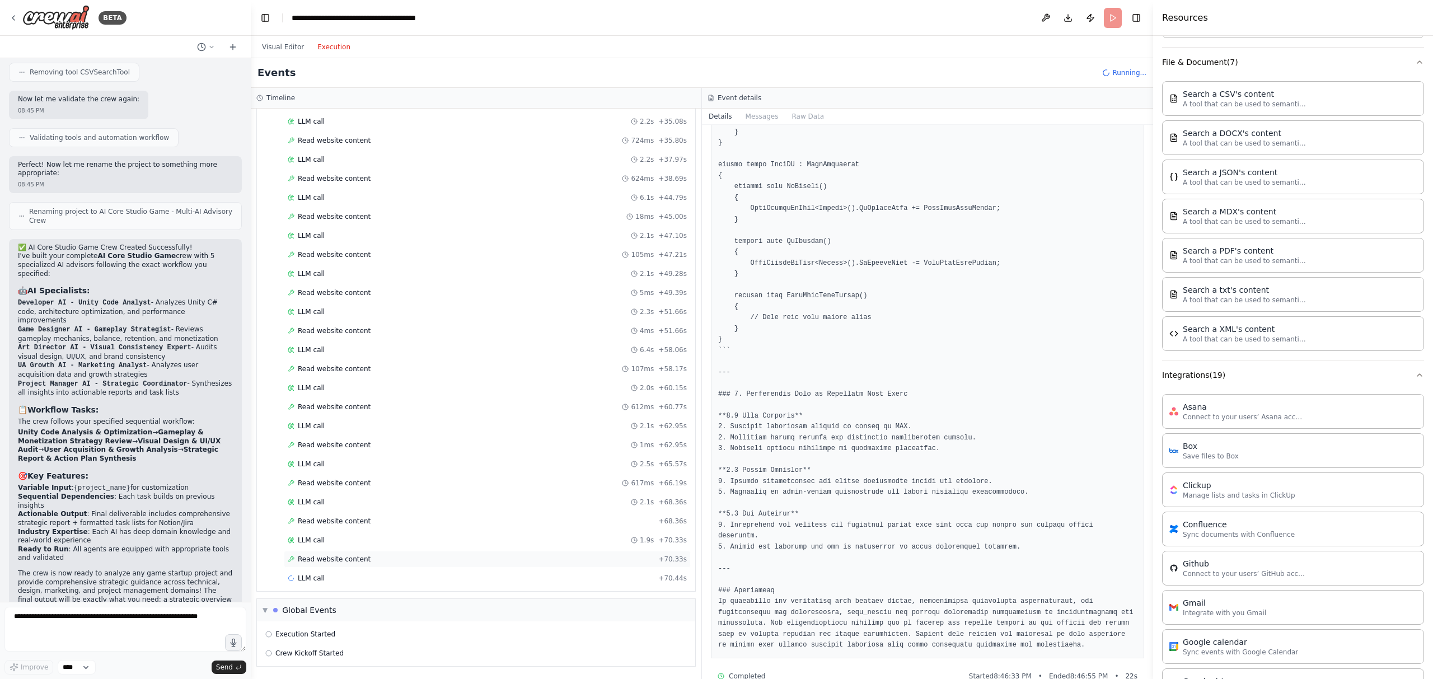
click at [368, 558] on div "Read website content + 70.33s" at bounding box center [487, 559] width 399 height 9
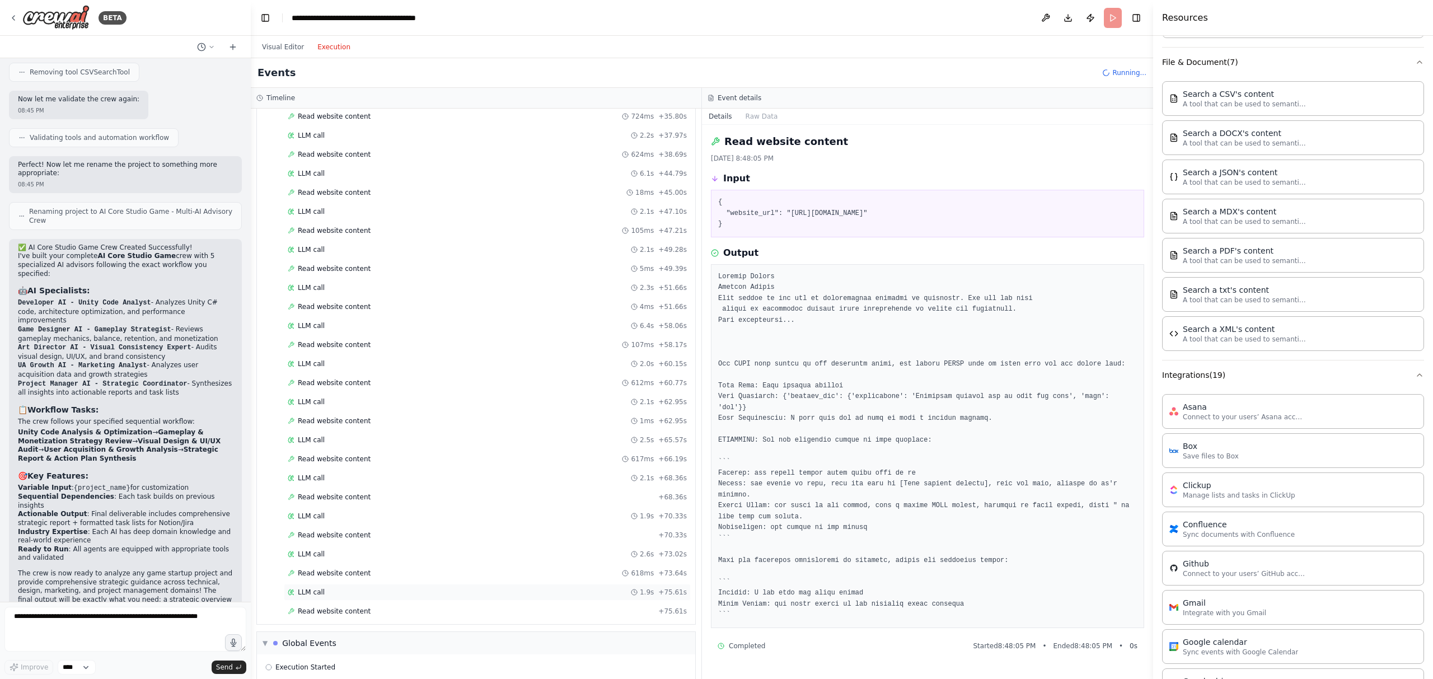
scroll to position [747, 0]
click at [455, 576] on div "Read website content + 75.61s" at bounding box center [487, 578] width 399 height 9
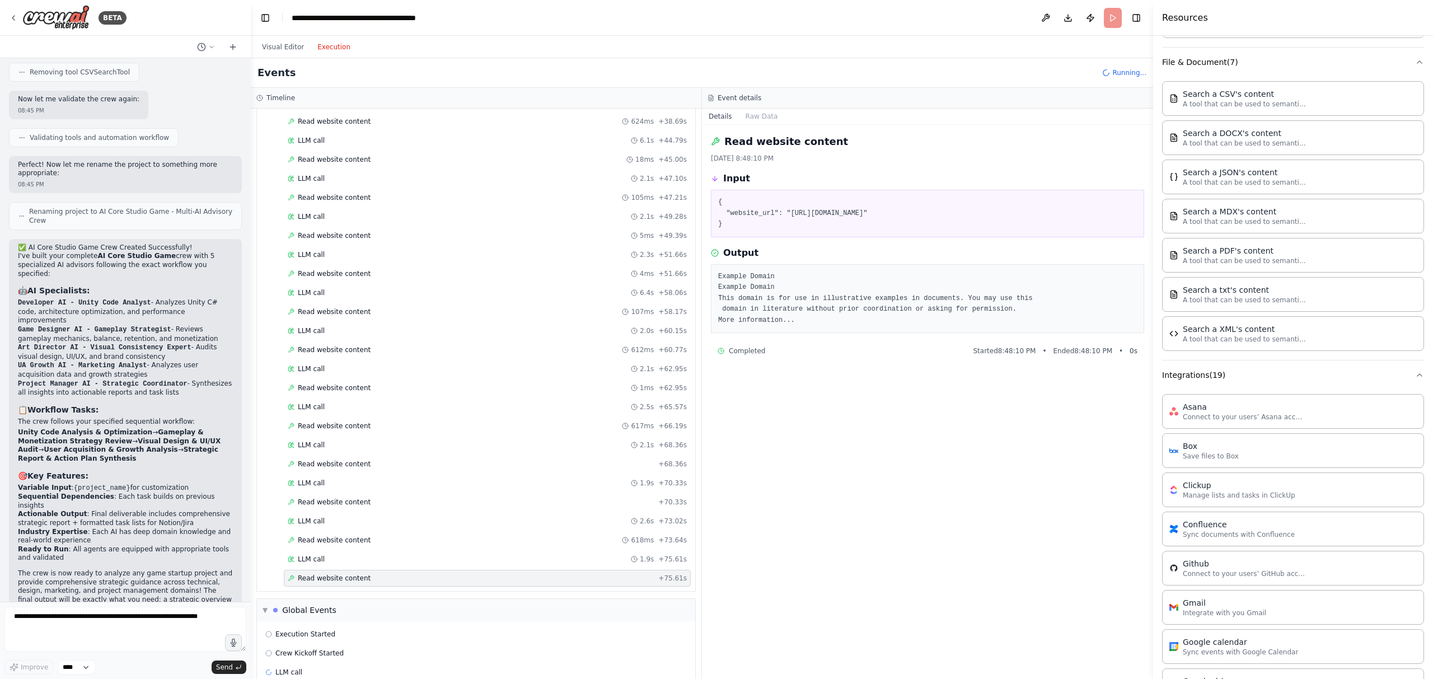
scroll to position [0, 0]
click at [844, 208] on pre "{ "website_url": "[URL][DOMAIN_NAME]" }" at bounding box center [927, 213] width 419 height 33
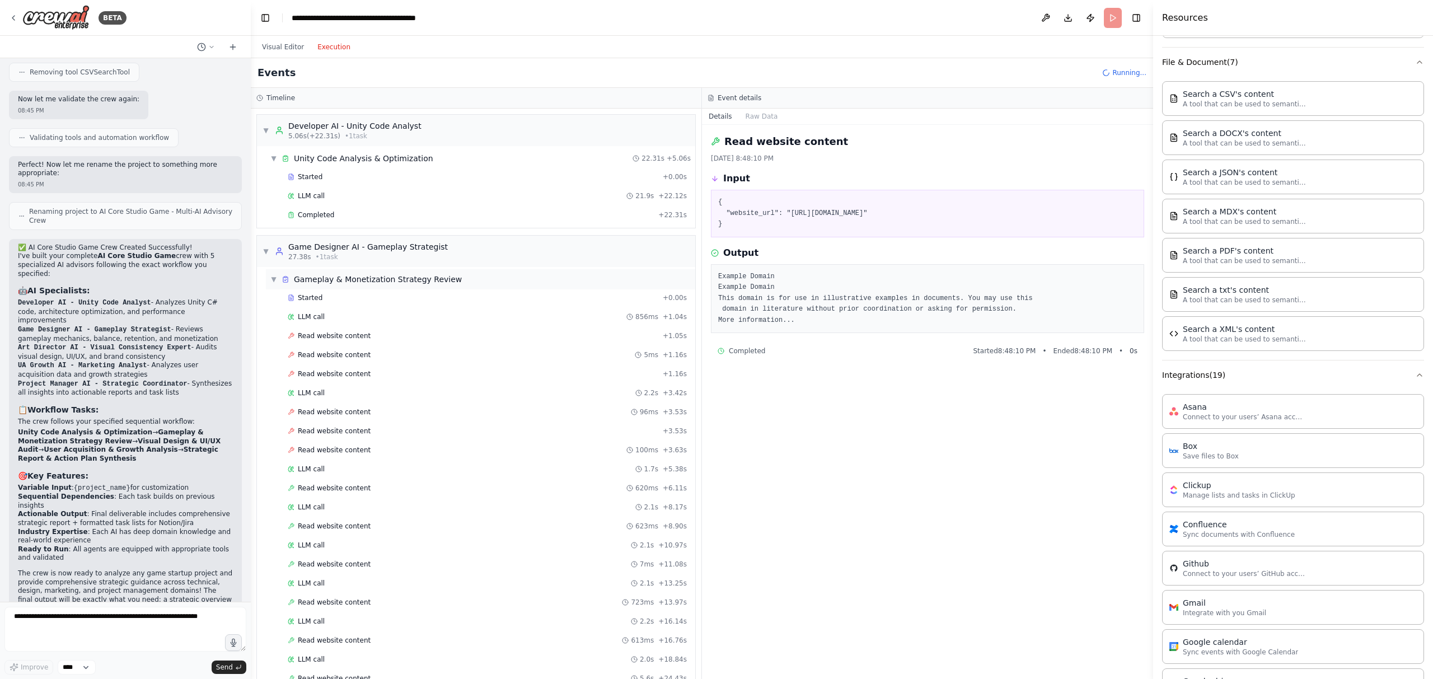
click at [405, 280] on div "Gameplay & Monetization Strategy Review" at bounding box center [378, 279] width 168 height 11
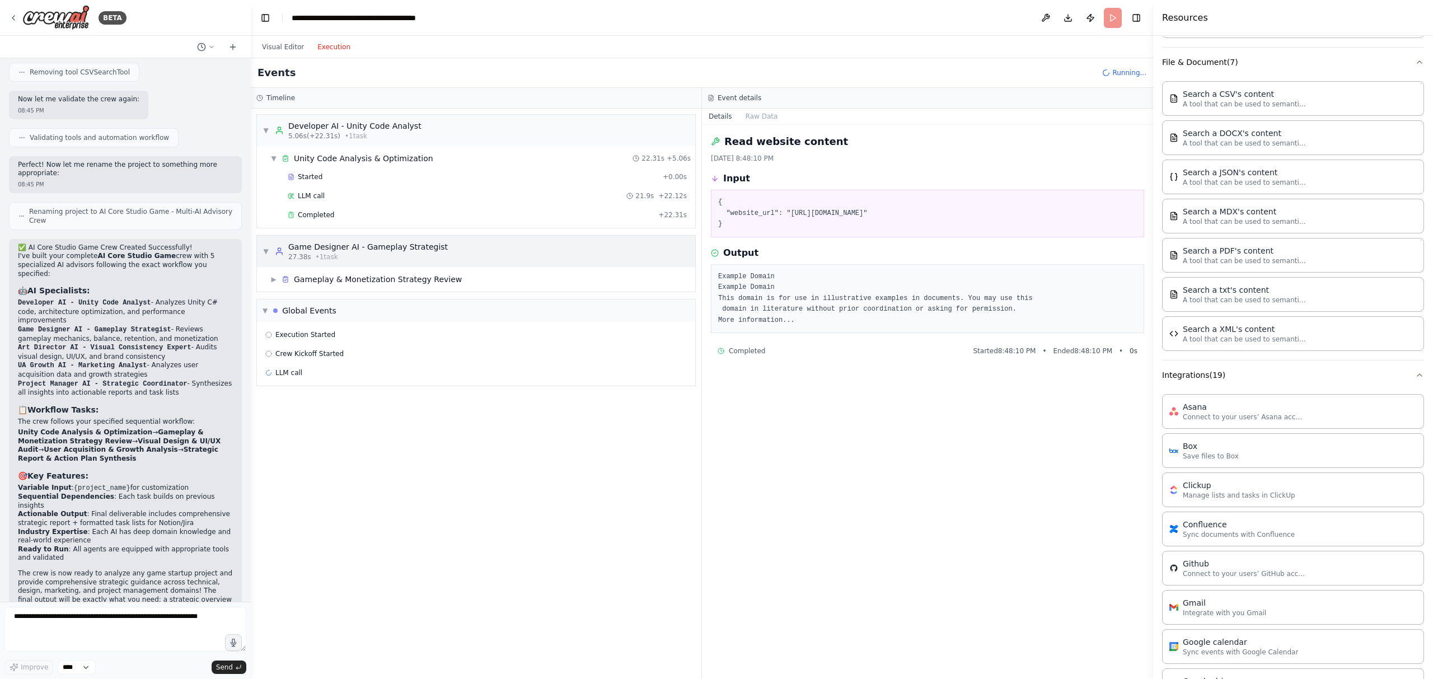
click at [358, 250] on div "Game Designer AI - Gameplay Strategist" at bounding box center [368, 246] width 160 height 11
click at [899, 201] on pre "{ "website_url": "[URL][DOMAIN_NAME]" }" at bounding box center [927, 213] width 419 height 33
click at [864, 216] on pre "{ "website_url": "[URL][DOMAIN_NAME]" }" at bounding box center [927, 213] width 419 height 33
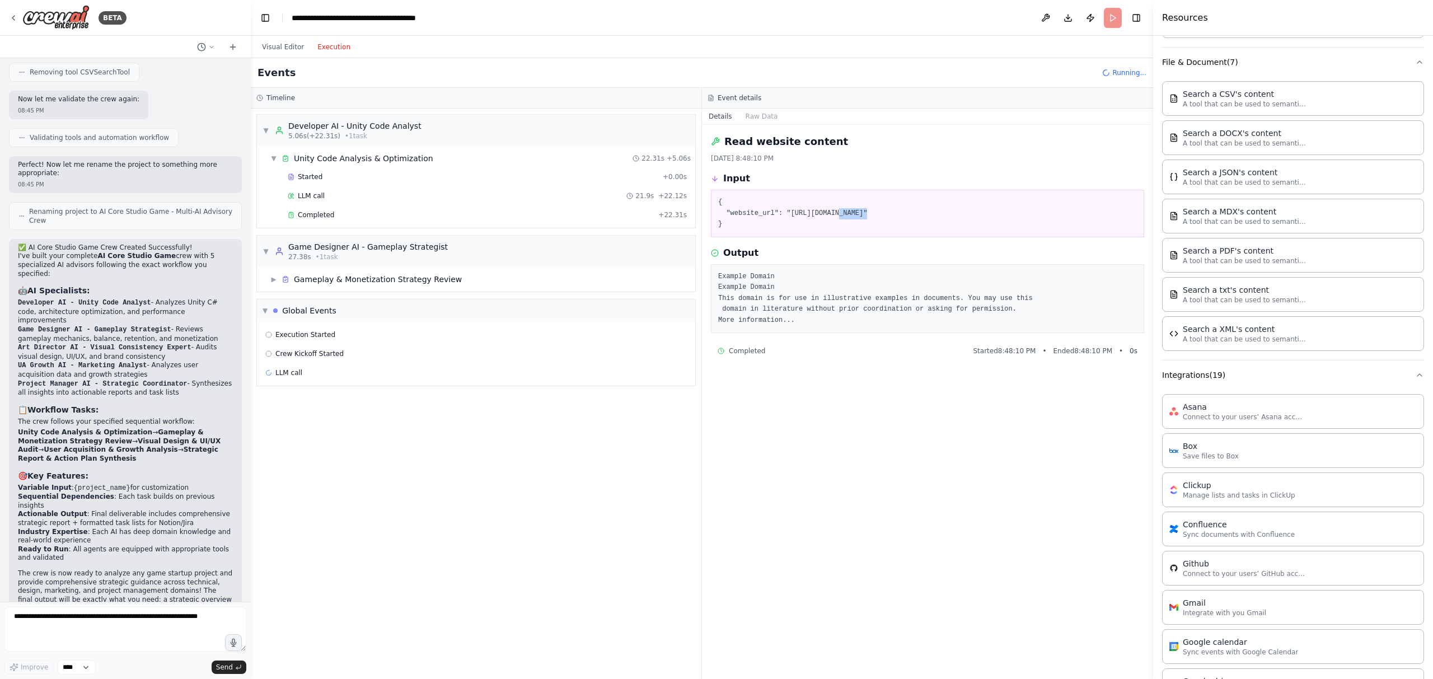
click at [864, 216] on pre "{ "website_url": "[URL][DOMAIN_NAME]" }" at bounding box center [927, 213] width 419 height 33
click at [903, 214] on pre "{ "website_url": "[URL][DOMAIN_NAME]" }" at bounding box center [927, 213] width 419 height 33
click at [382, 199] on div "LLM call 21.9s + 22.12s" at bounding box center [487, 195] width 399 height 9
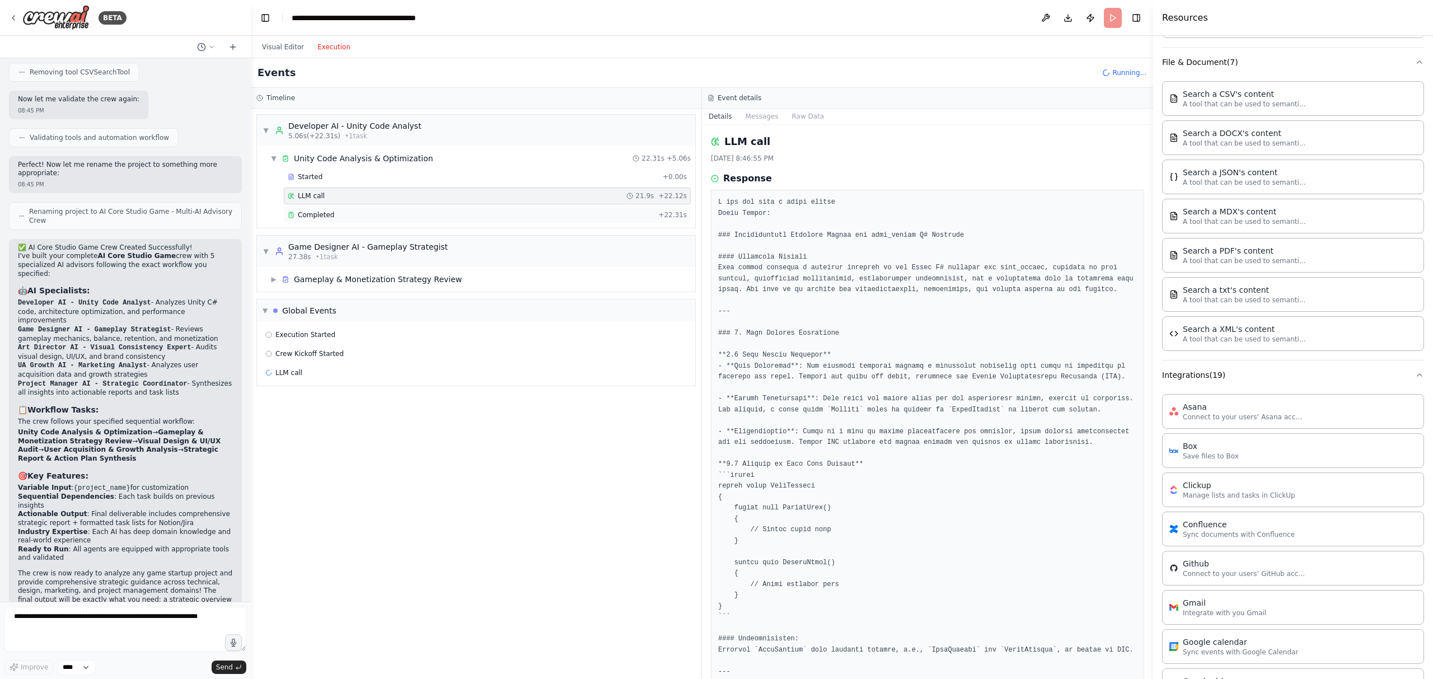
click at [377, 216] on div "Completed" at bounding box center [471, 215] width 366 height 9
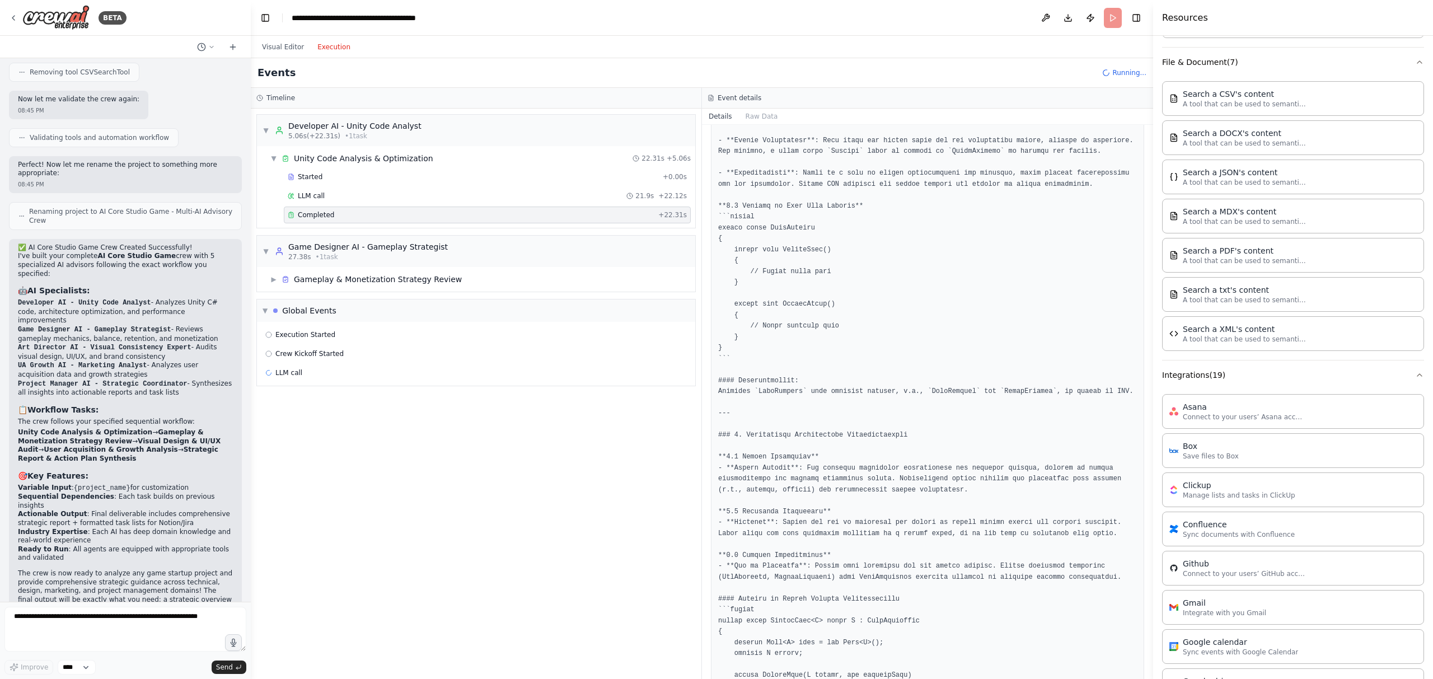
scroll to position [228, 0]
drag, startPoint x: 851, startPoint y: 303, endPoint x: 884, endPoint y: 403, distance: 104.3
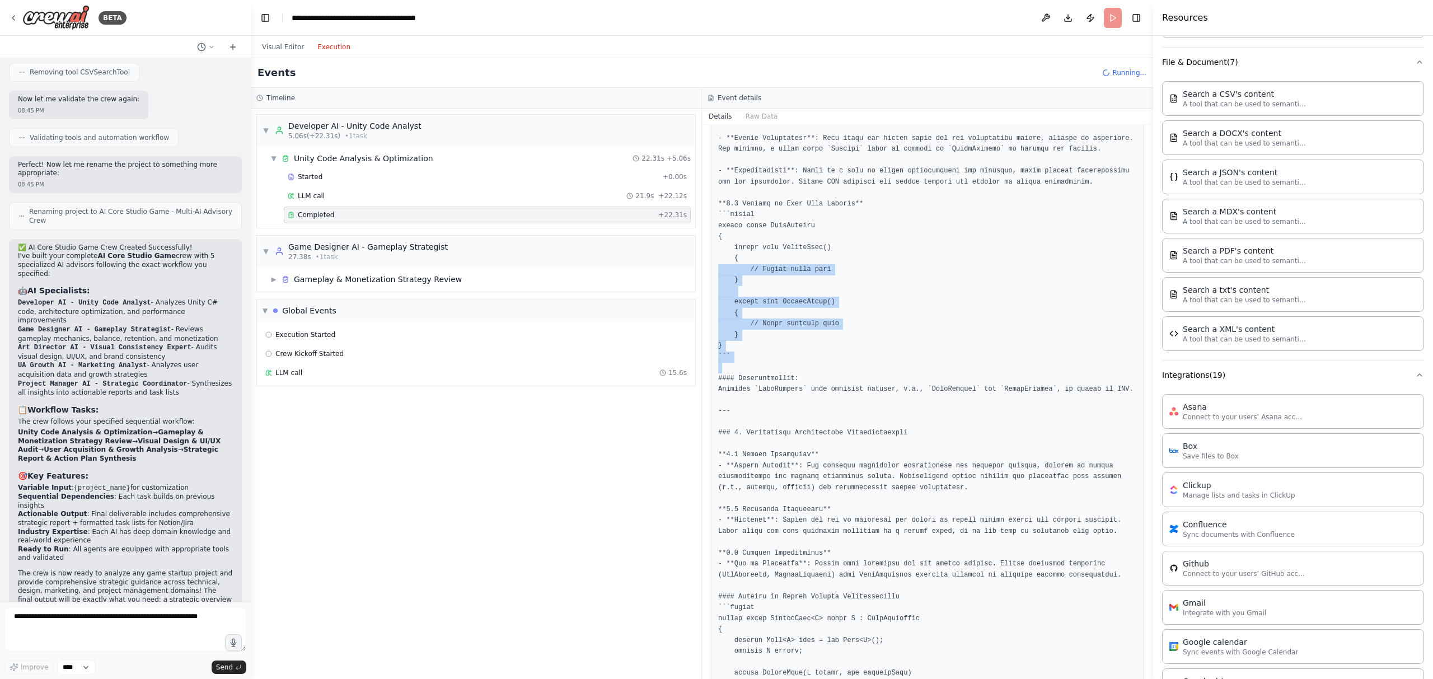
click at [876, 394] on div at bounding box center [876, 394] width 0 height 0
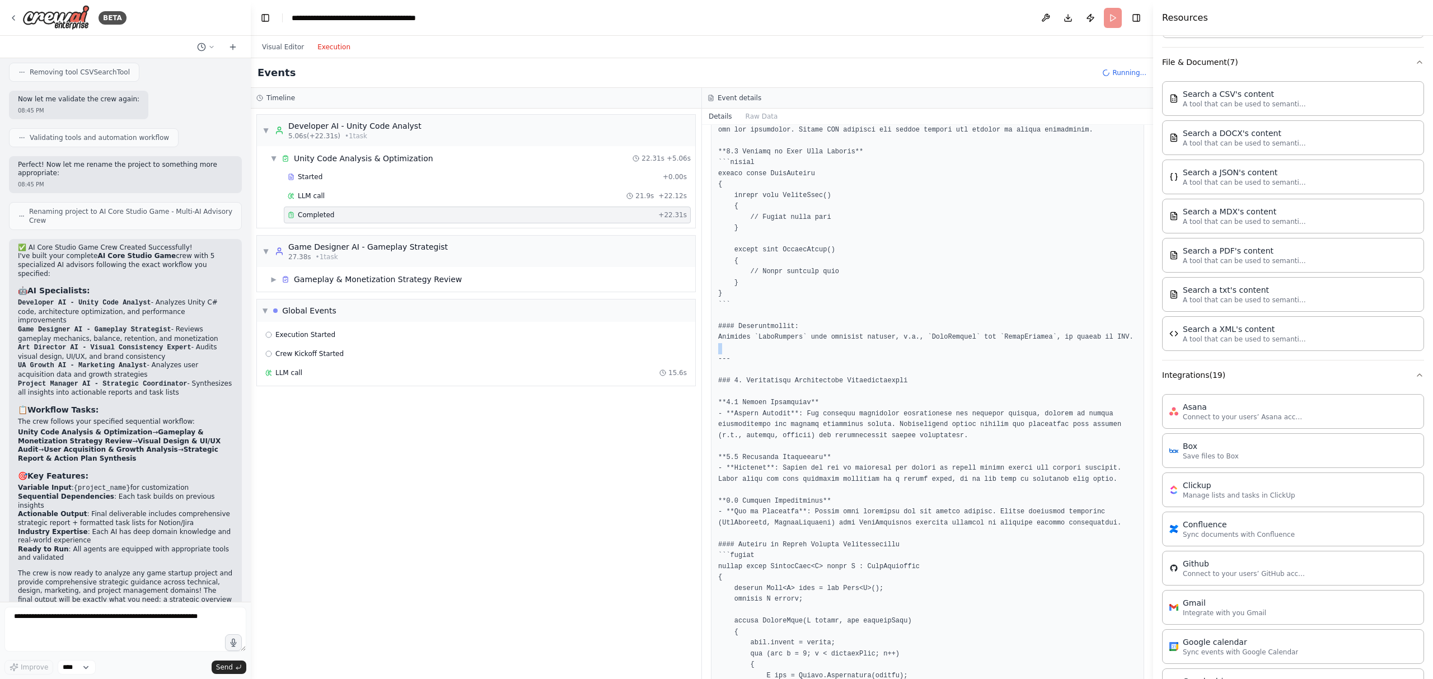
scroll to position [397, 0]
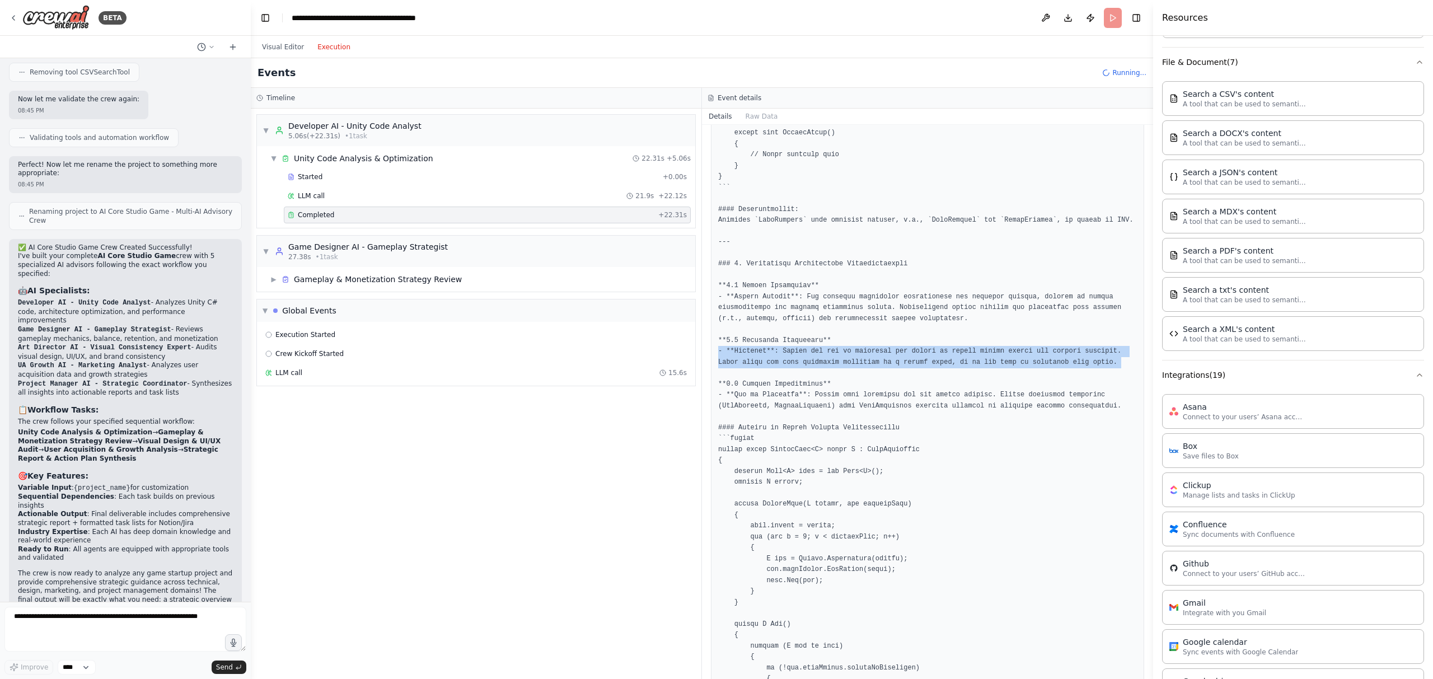
click at [970, 410] on div at bounding box center [970, 410] width 0 height 0
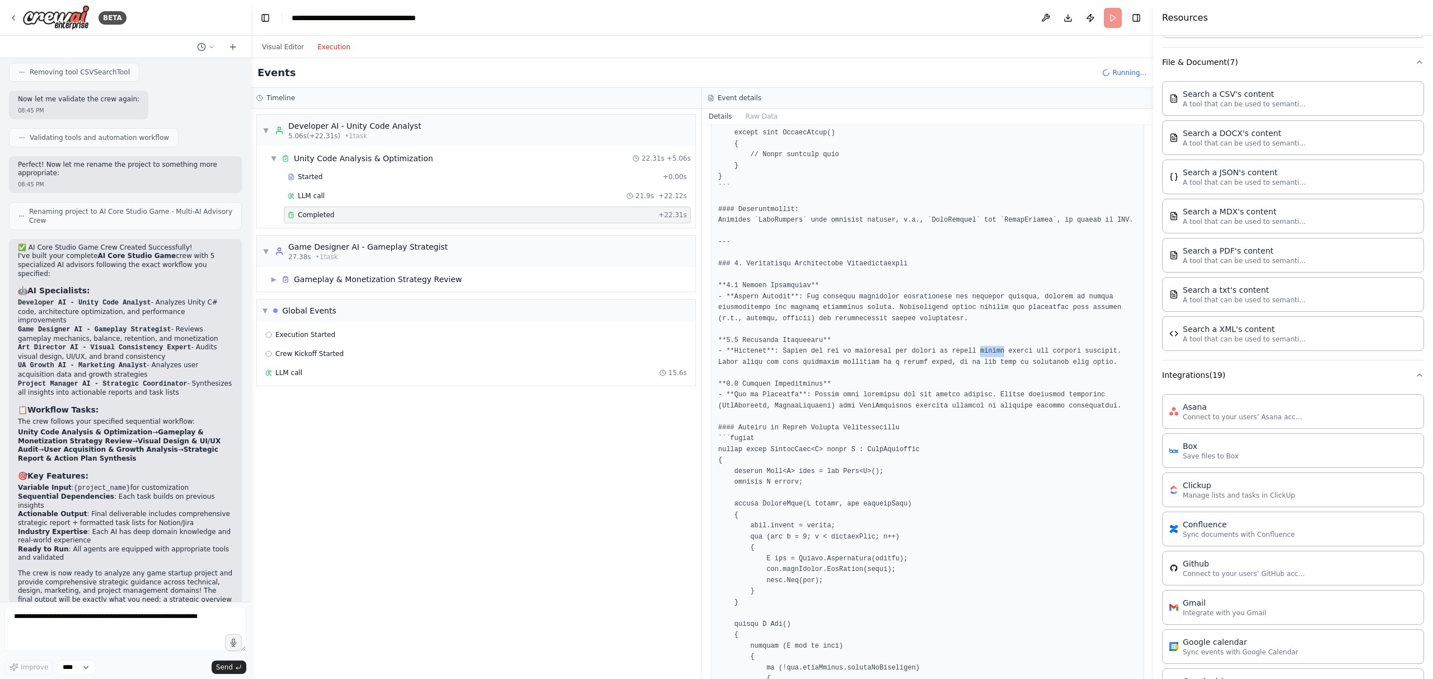
click at [975, 430] on div at bounding box center [975, 430] width 0 height 0
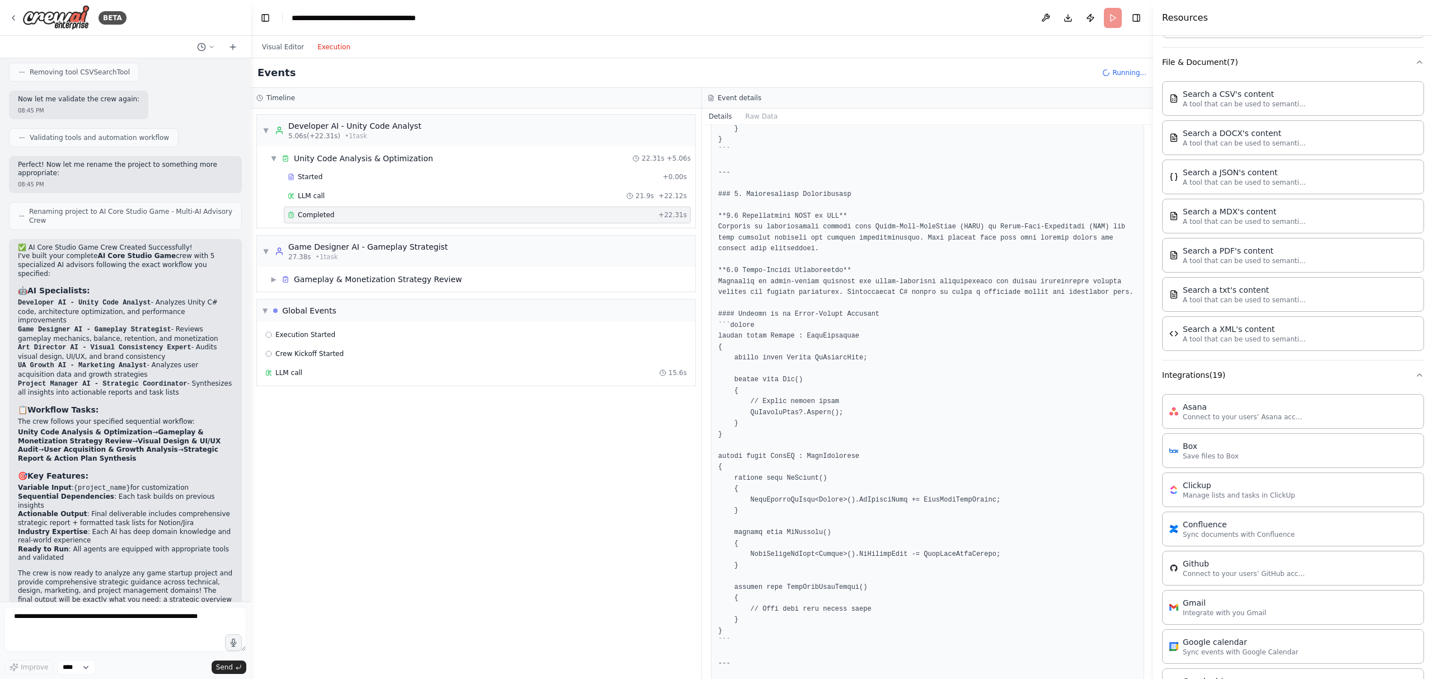
scroll to position [1079, 0]
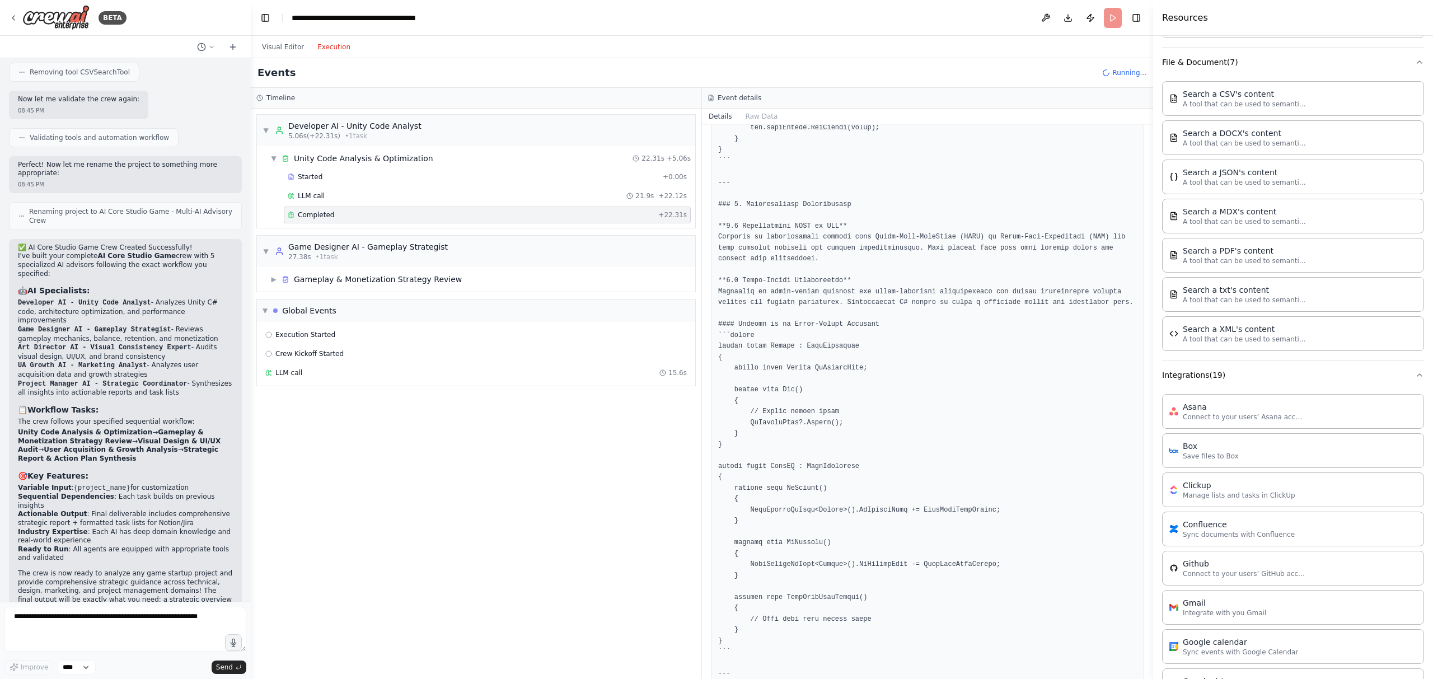
click at [844, 291] on pre at bounding box center [927, 35] width 419 height 1834
click at [837, 261] on div at bounding box center [837, 261] width 0 height 0
click at [849, 276] on pre at bounding box center [927, 35] width 419 height 1834
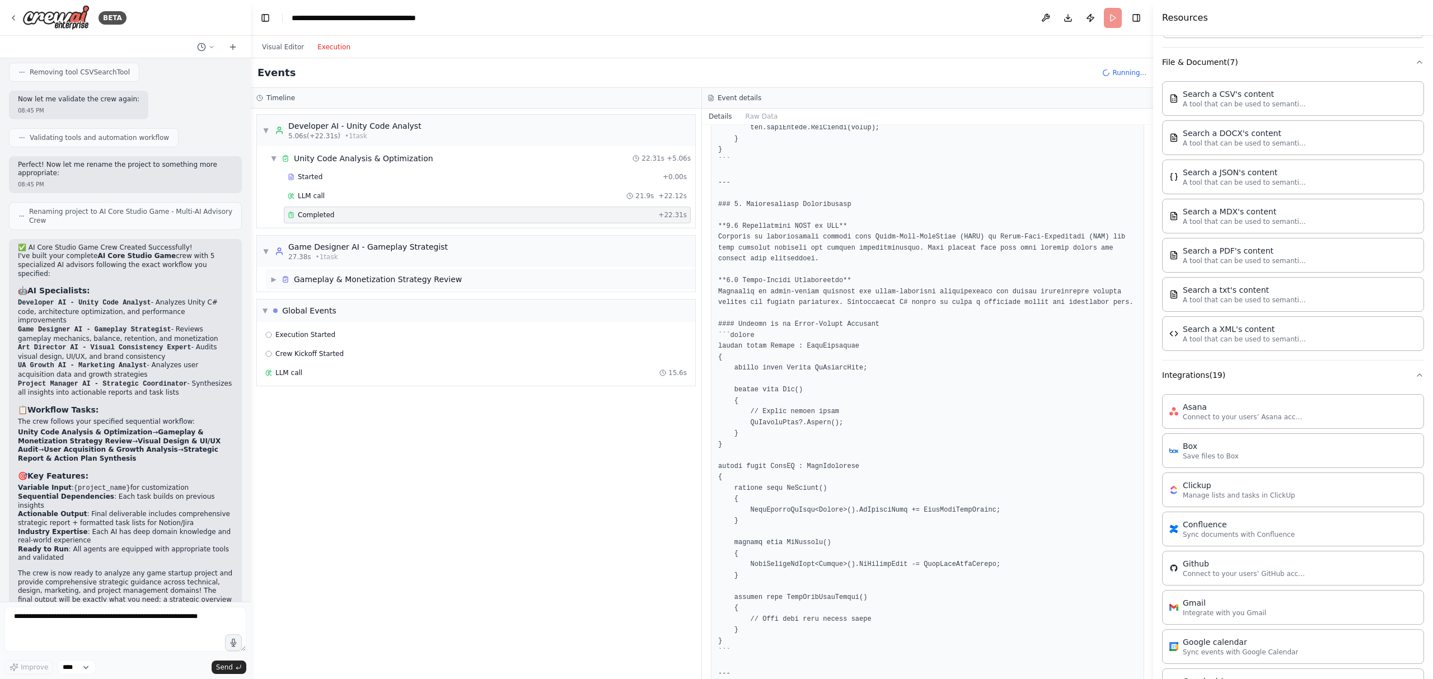
click at [273, 281] on span "▶" at bounding box center [273, 279] width 7 height 9
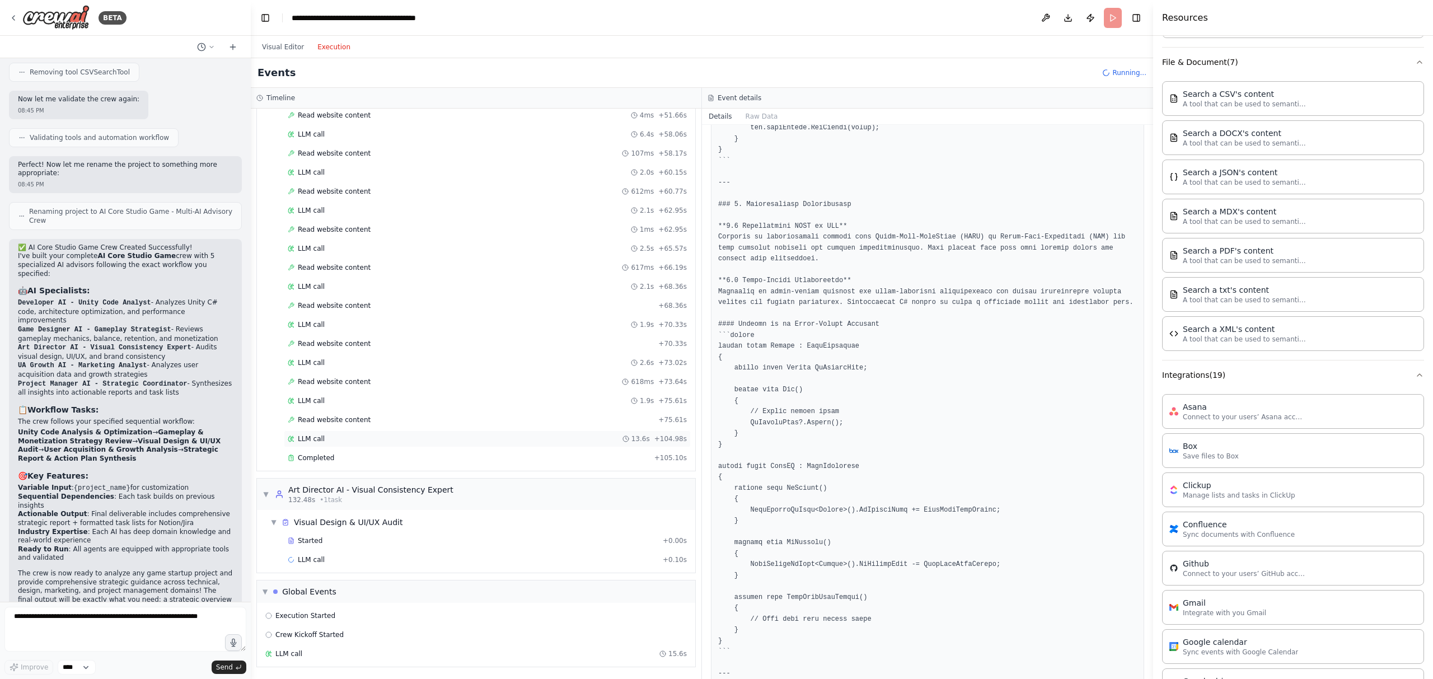
scroll to position [906, 0]
click at [338, 452] on div "Completed + 105.10s" at bounding box center [487, 457] width 407 height 17
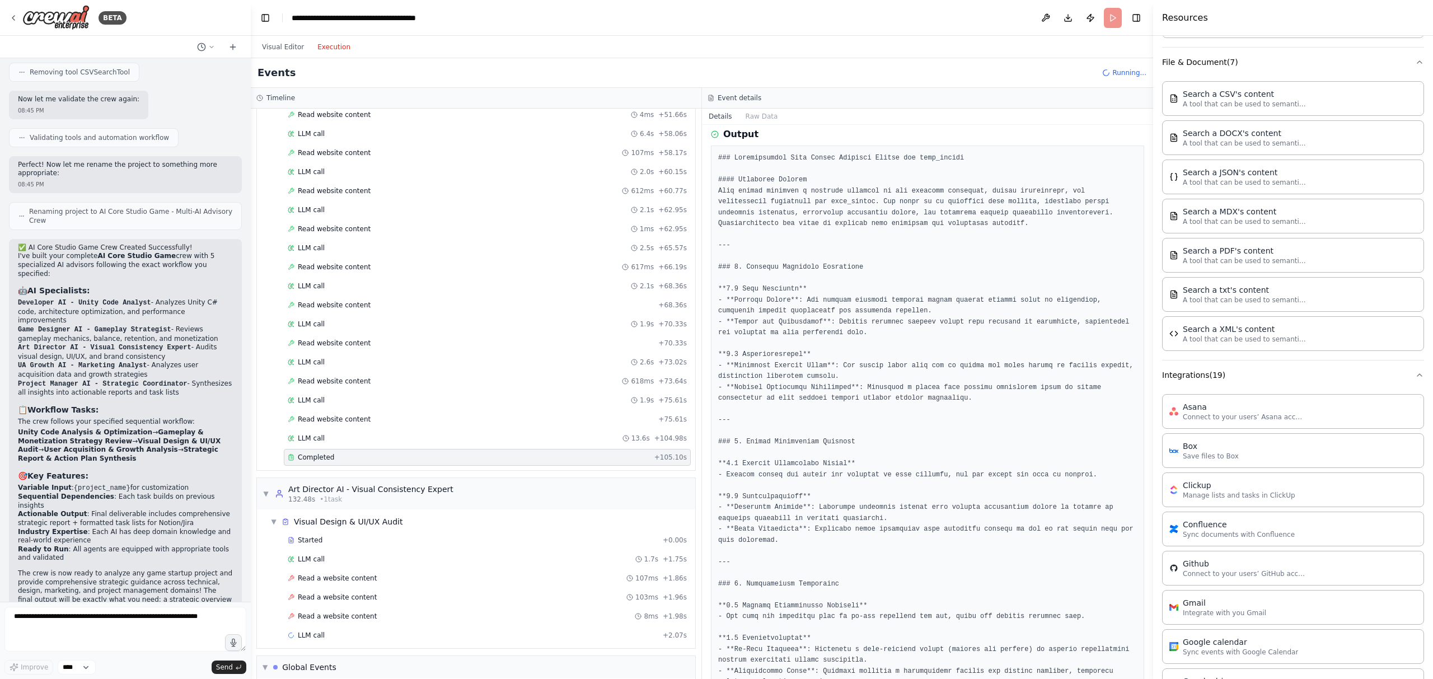
scroll to position [0, 0]
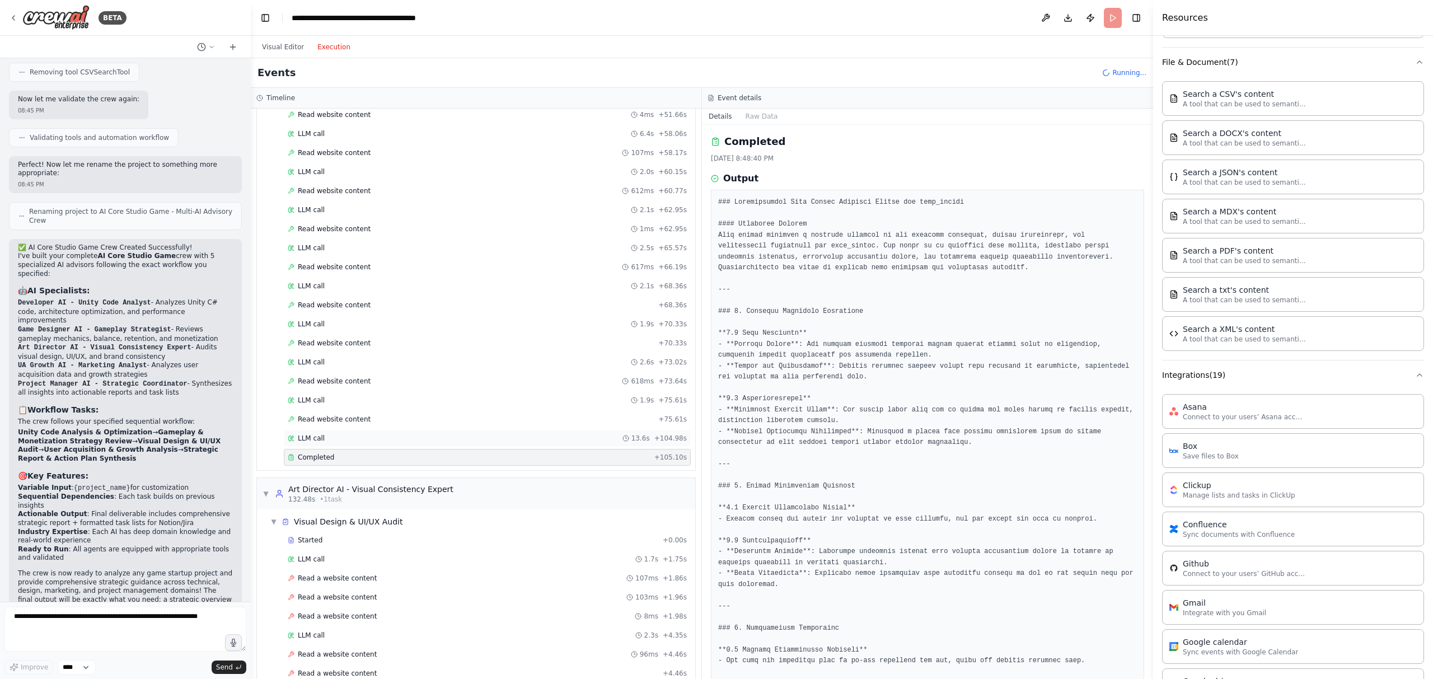
click at [406, 431] on div "LLM call 13.6s + 104.98s" at bounding box center [487, 438] width 407 height 17
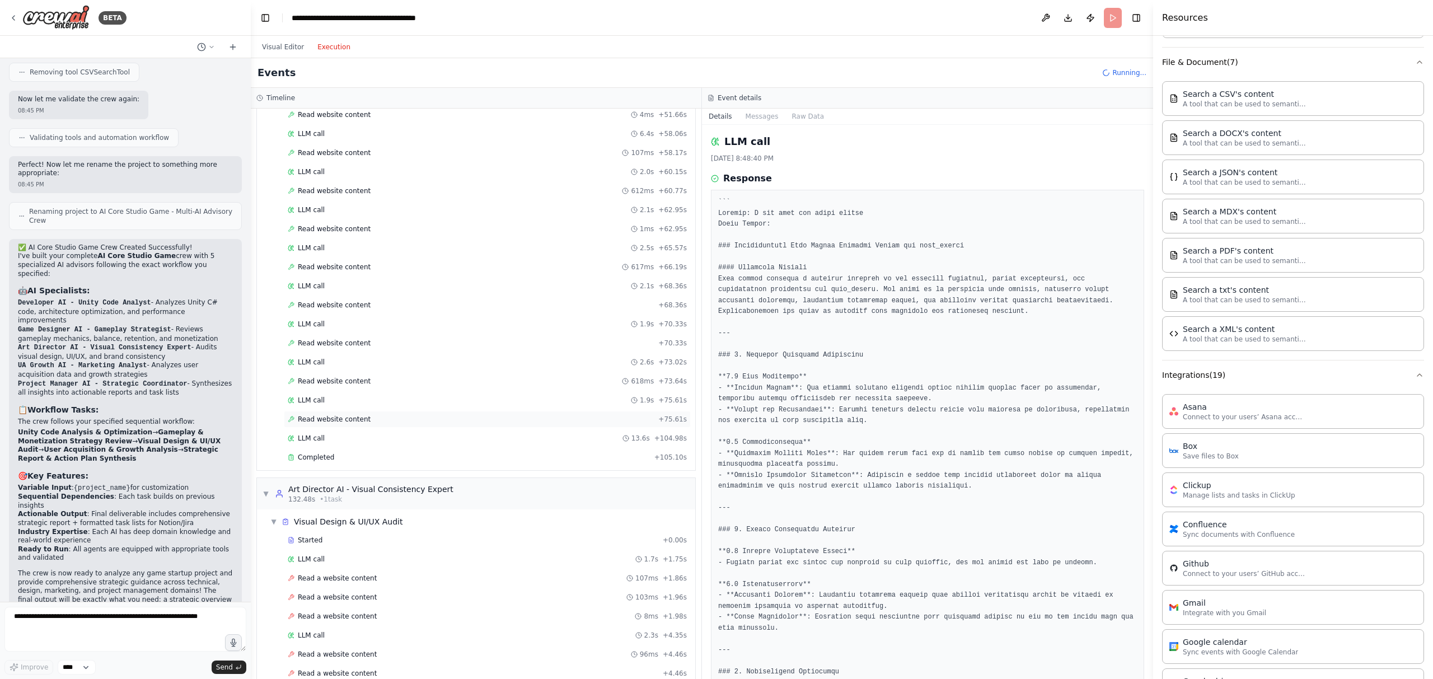
click at [409, 420] on div "Read website content + 75.61s" at bounding box center [487, 419] width 399 height 9
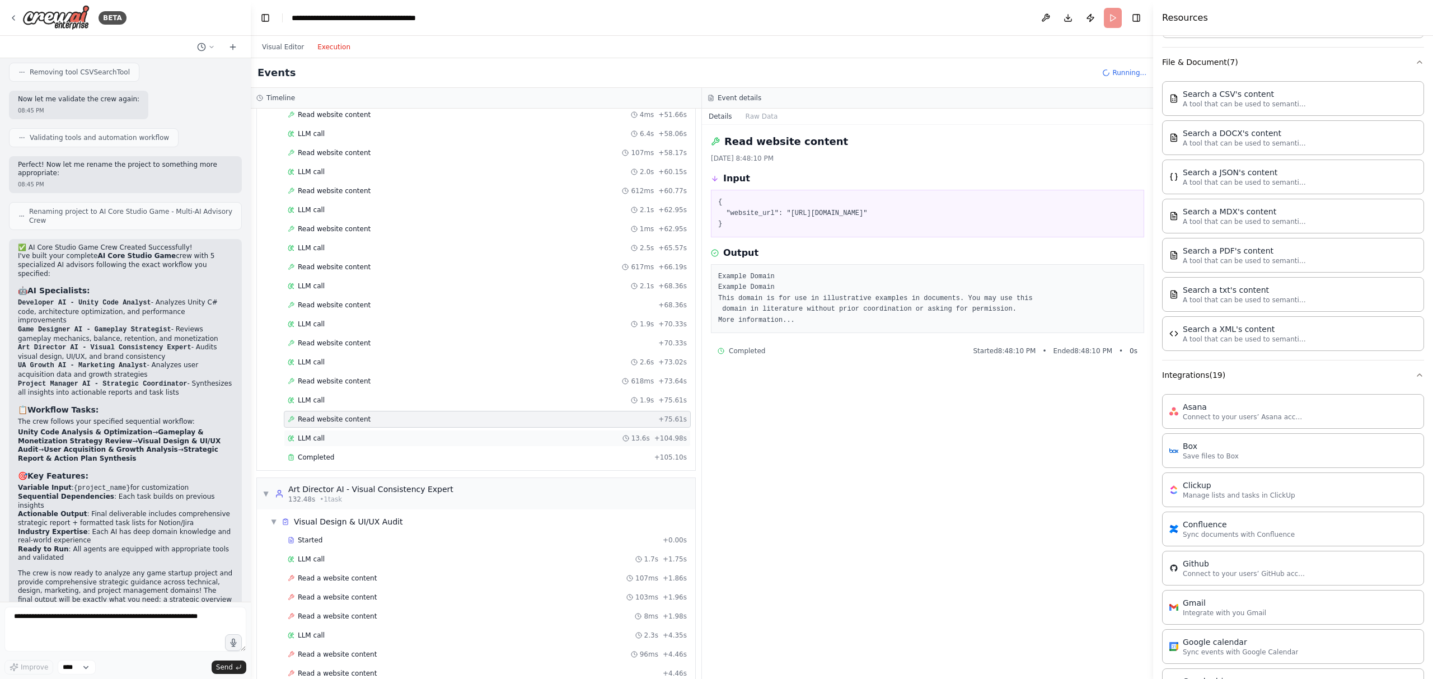
click at [408, 440] on div "LLM call 13.6s + 104.98s" at bounding box center [487, 438] width 399 height 9
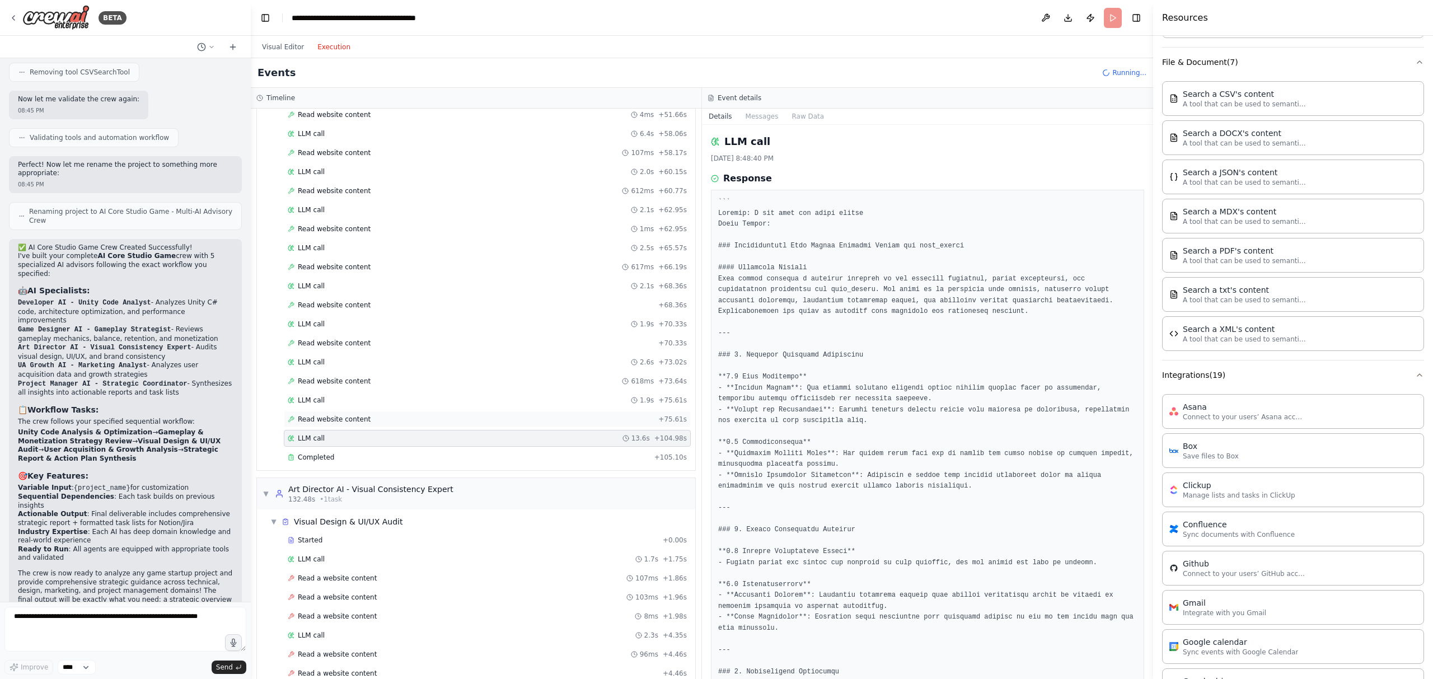
click at [422, 415] on div "Read website content + 75.61s" at bounding box center [487, 419] width 399 height 9
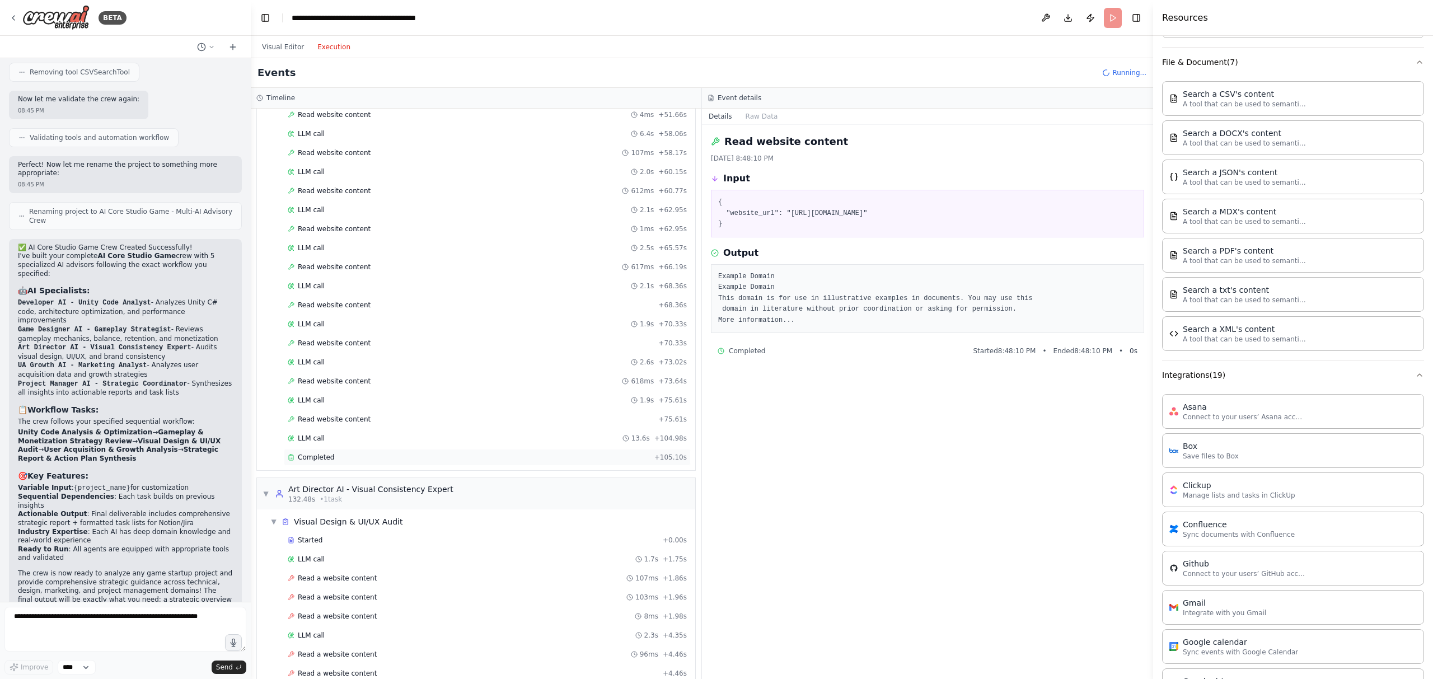
click at [418, 457] on div "Completed" at bounding box center [469, 457] width 362 height 9
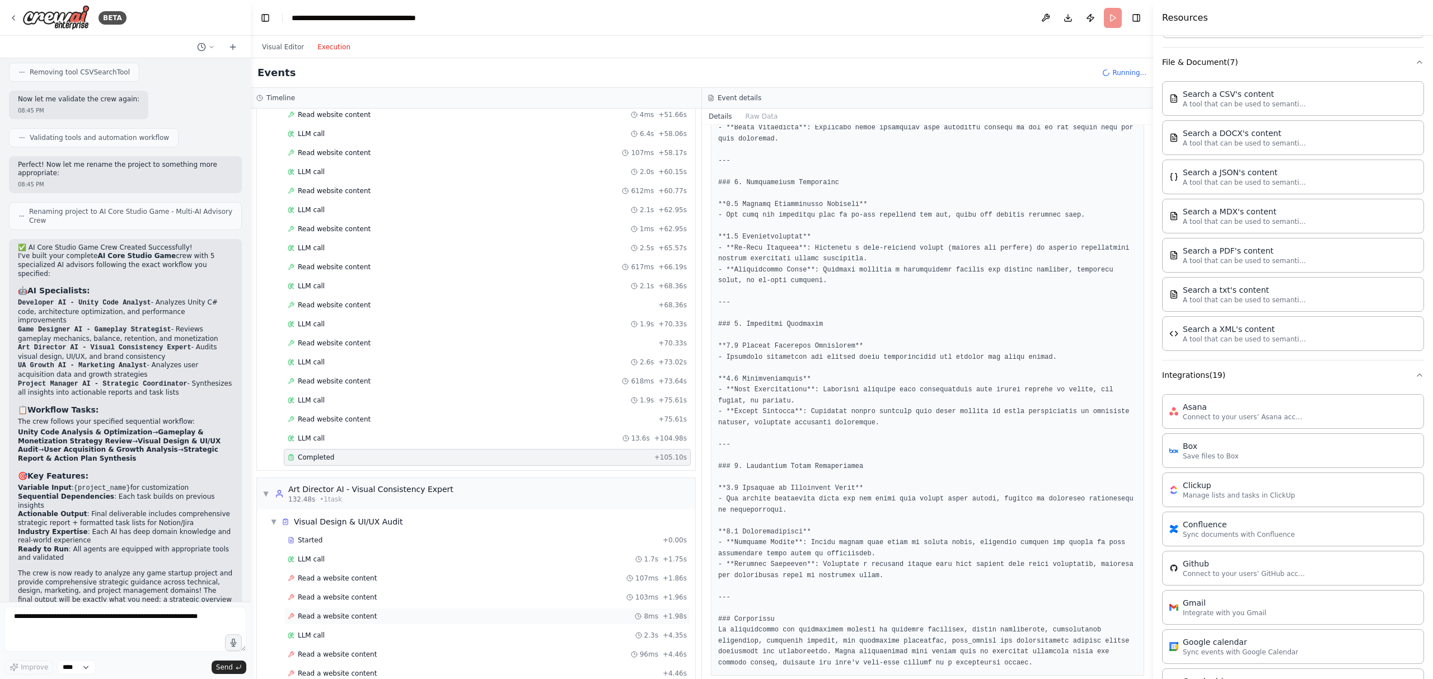
scroll to position [1230, 0]
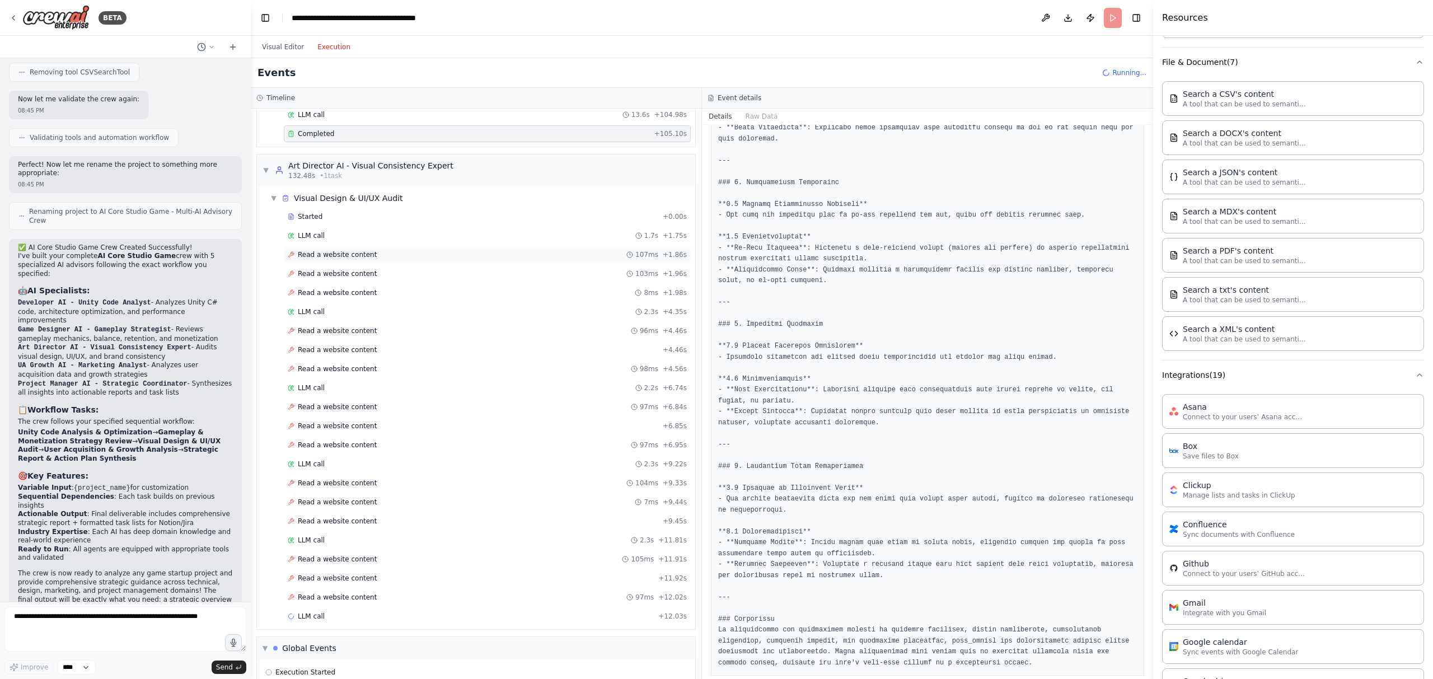
click at [371, 255] on span "Read a website content" at bounding box center [337, 254] width 79 height 9
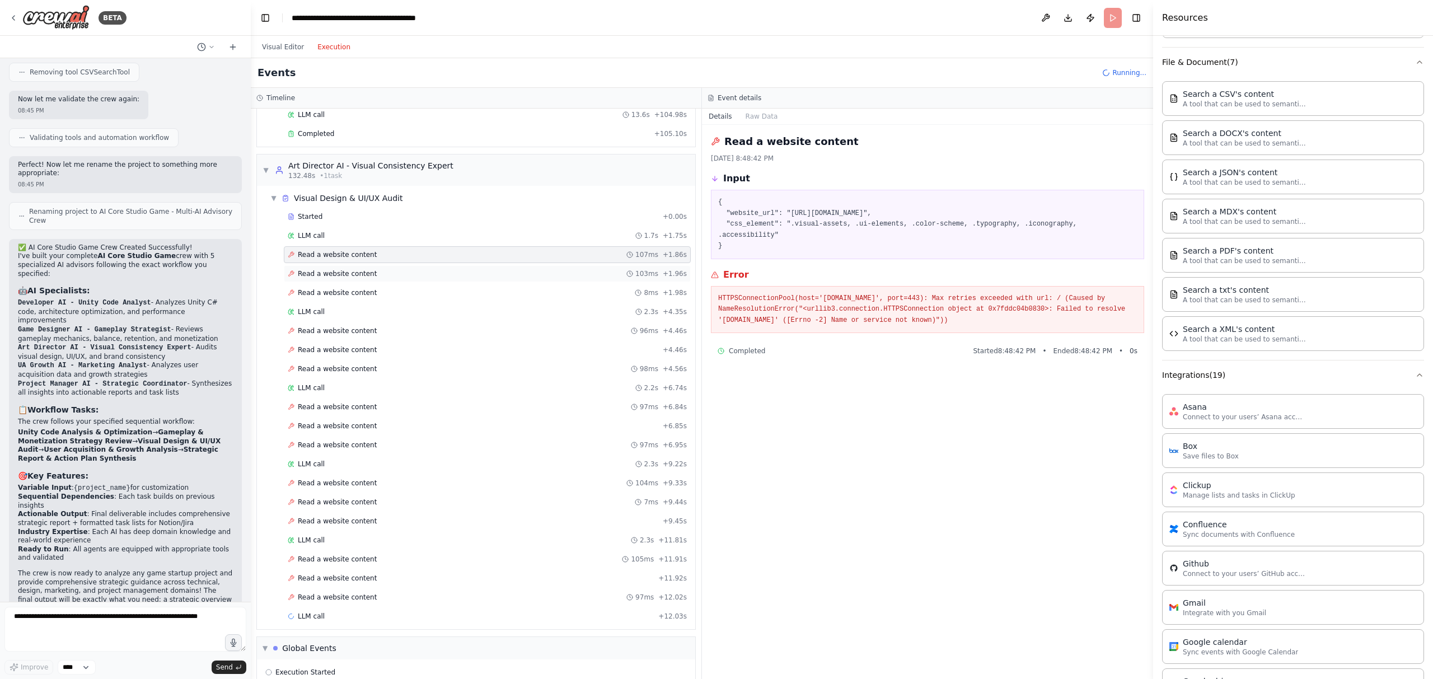
click at [373, 272] on div "Read a website content 103ms + 1.96s" at bounding box center [487, 273] width 399 height 9
click at [367, 305] on div "LLM call 2.3s + 4.35s" at bounding box center [487, 311] width 407 height 17
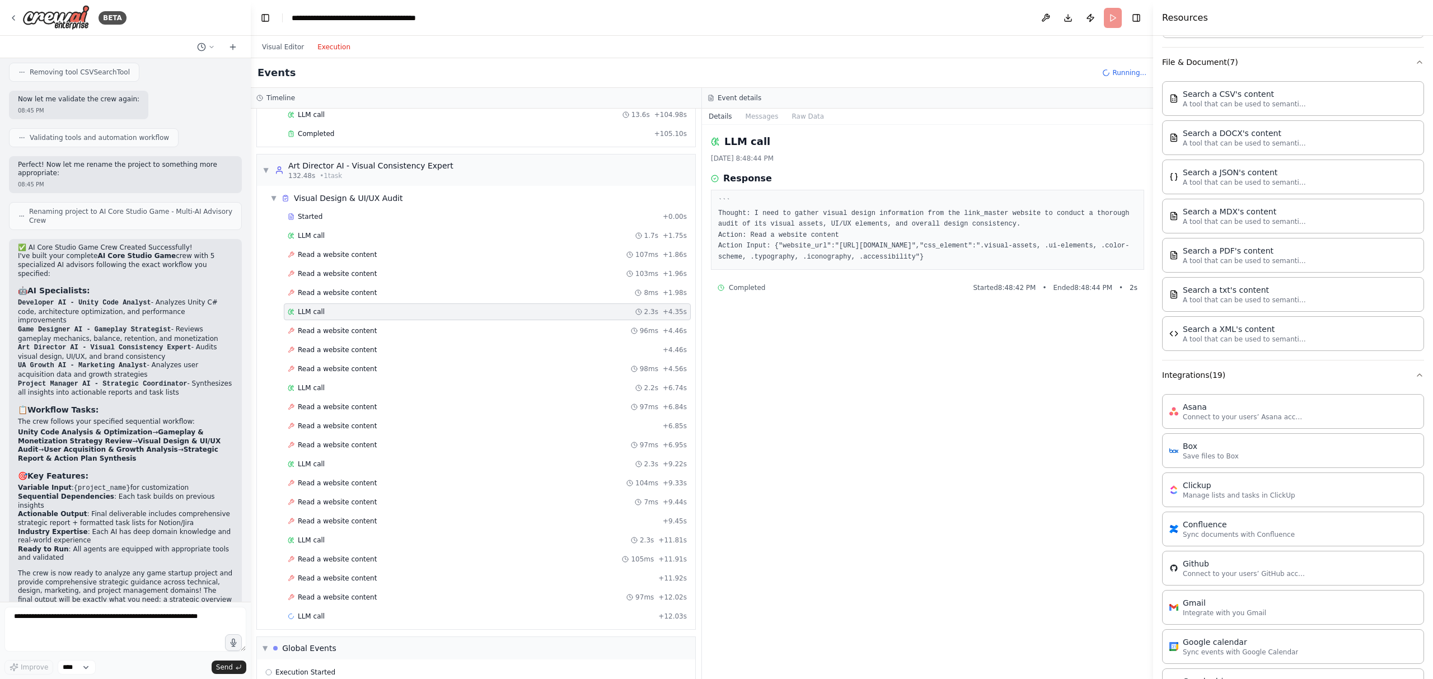
click at [875, 217] on pre "``` Thought: I need to gather visual design information from the link_master we…" at bounding box center [927, 230] width 419 height 66
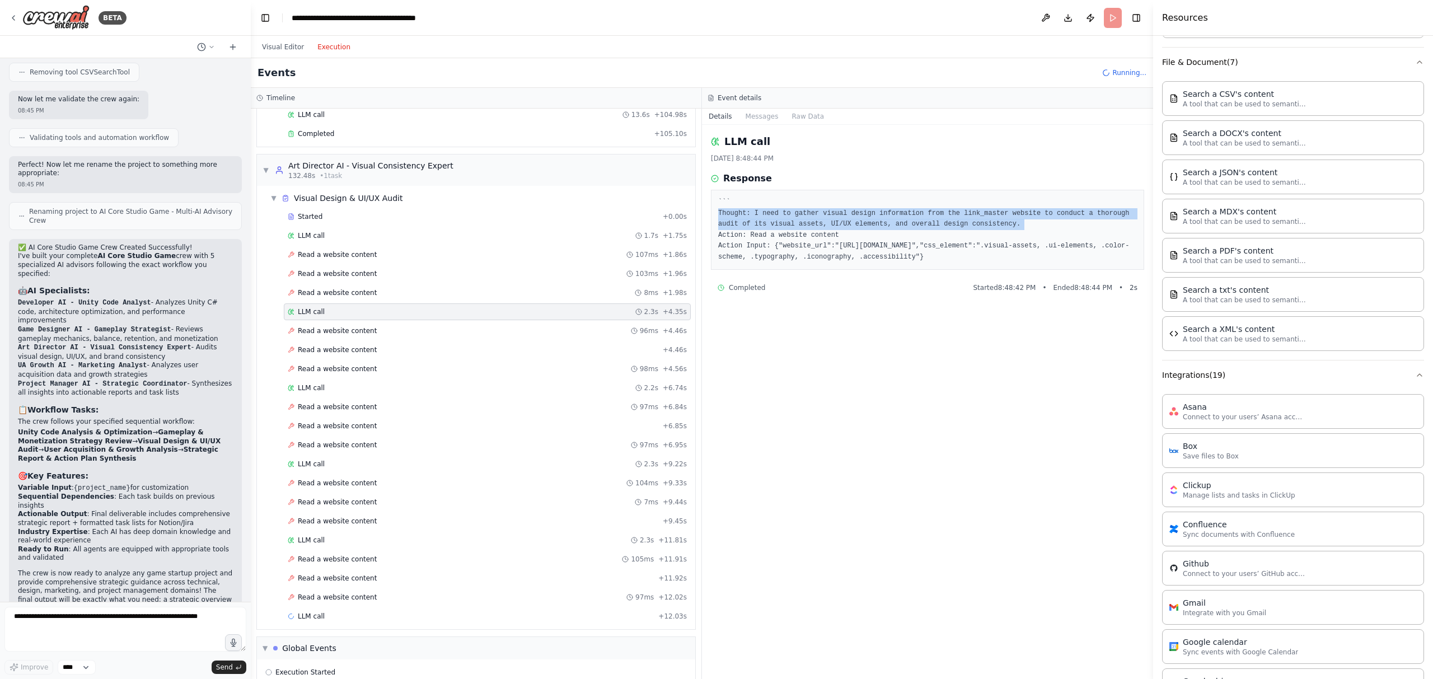
click at [875, 217] on pre "``` Thought: I need to gather visual design information from the link_master we…" at bounding box center [927, 230] width 419 height 66
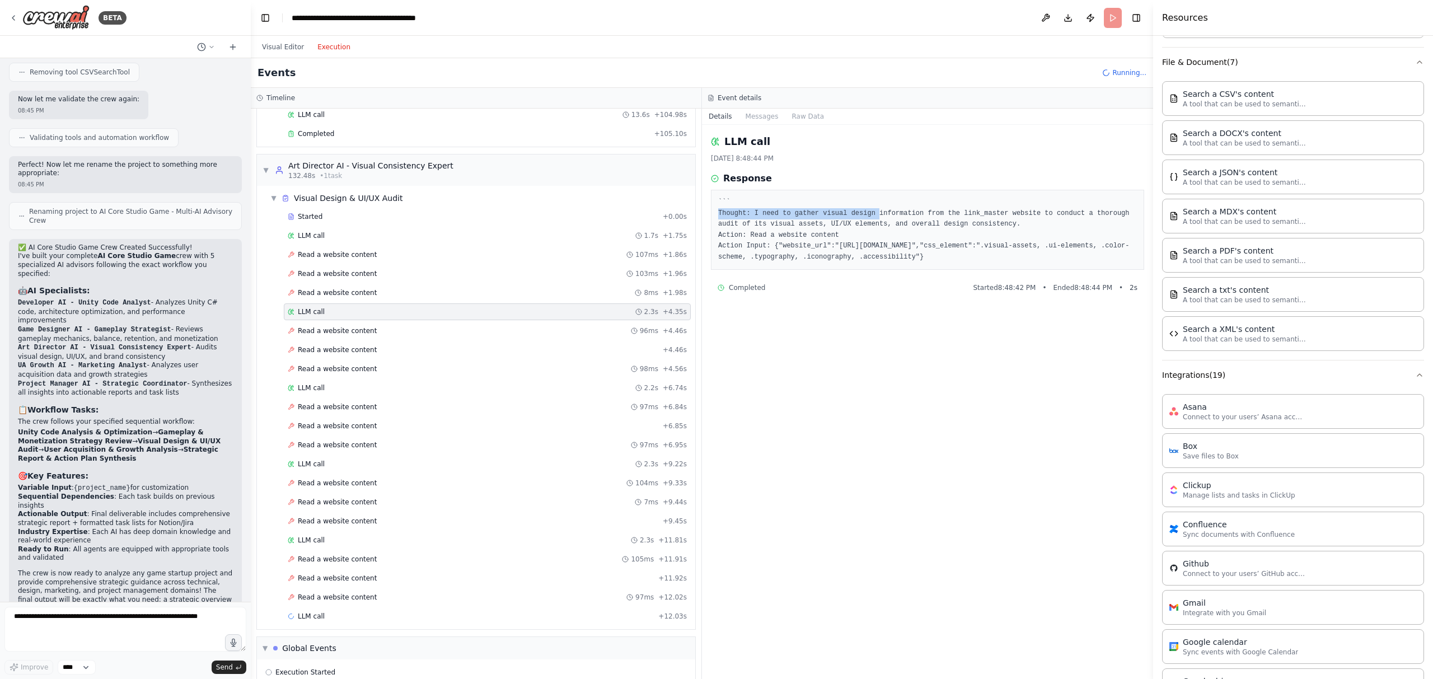
drag, startPoint x: 875, startPoint y: 217, endPoint x: 729, endPoint y: 214, distance: 145.6
click at [729, 214] on pre "``` Thought: I need to gather visual design information from the link_master we…" at bounding box center [927, 230] width 419 height 66
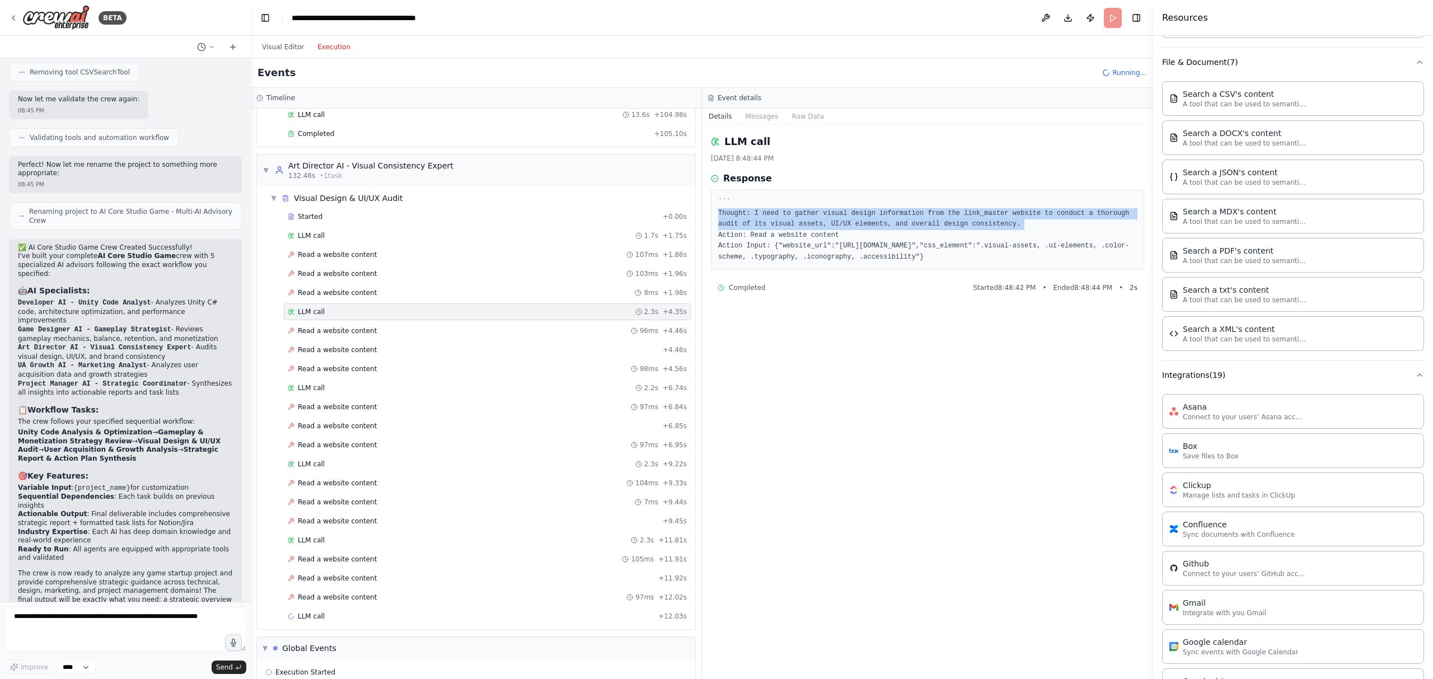
drag, startPoint x: 729, startPoint y: 214, endPoint x: 1039, endPoint y: 225, distance: 310.4
click at [1039, 225] on pre "``` Thought: I need to gather visual design information from the link_master we…" at bounding box center [927, 230] width 419 height 66
click at [1032, 228] on div at bounding box center [1032, 228] width 0 height 0
click at [1037, 221] on pre "``` Thought: I need to gather visual design information from the link_master we…" at bounding box center [927, 230] width 419 height 66
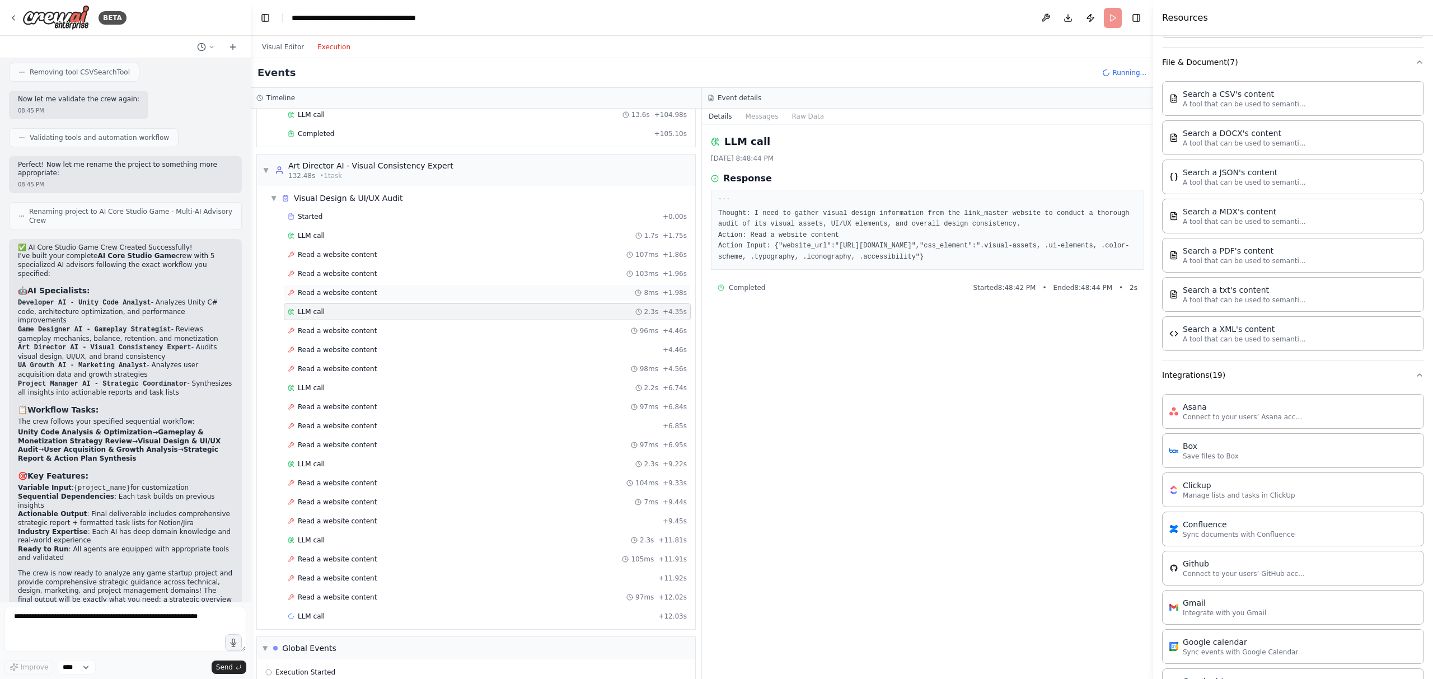
click at [432, 301] on div "Read a website content 8ms + 1.98s" at bounding box center [487, 292] width 407 height 17
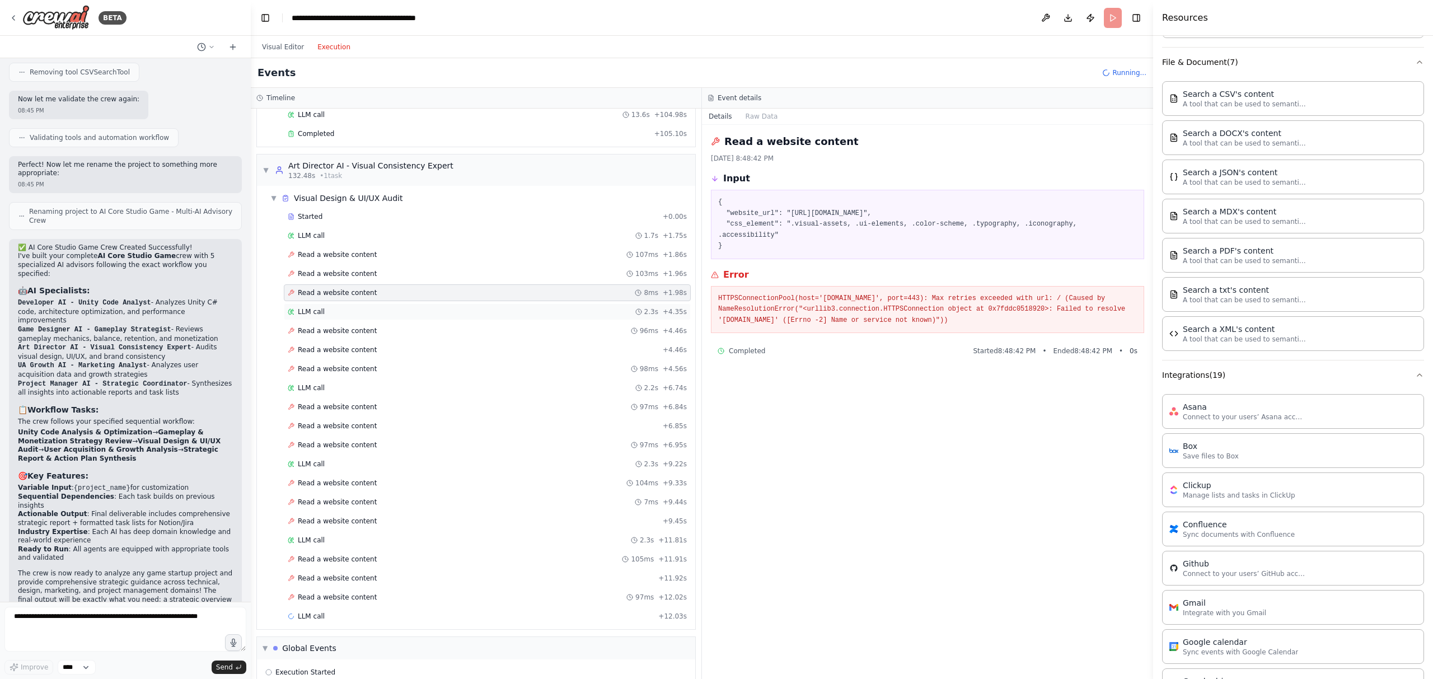
click at [418, 319] on div "LLM call 2.3s + 4.35s" at bounding box center [487, 311] width 407 height 17
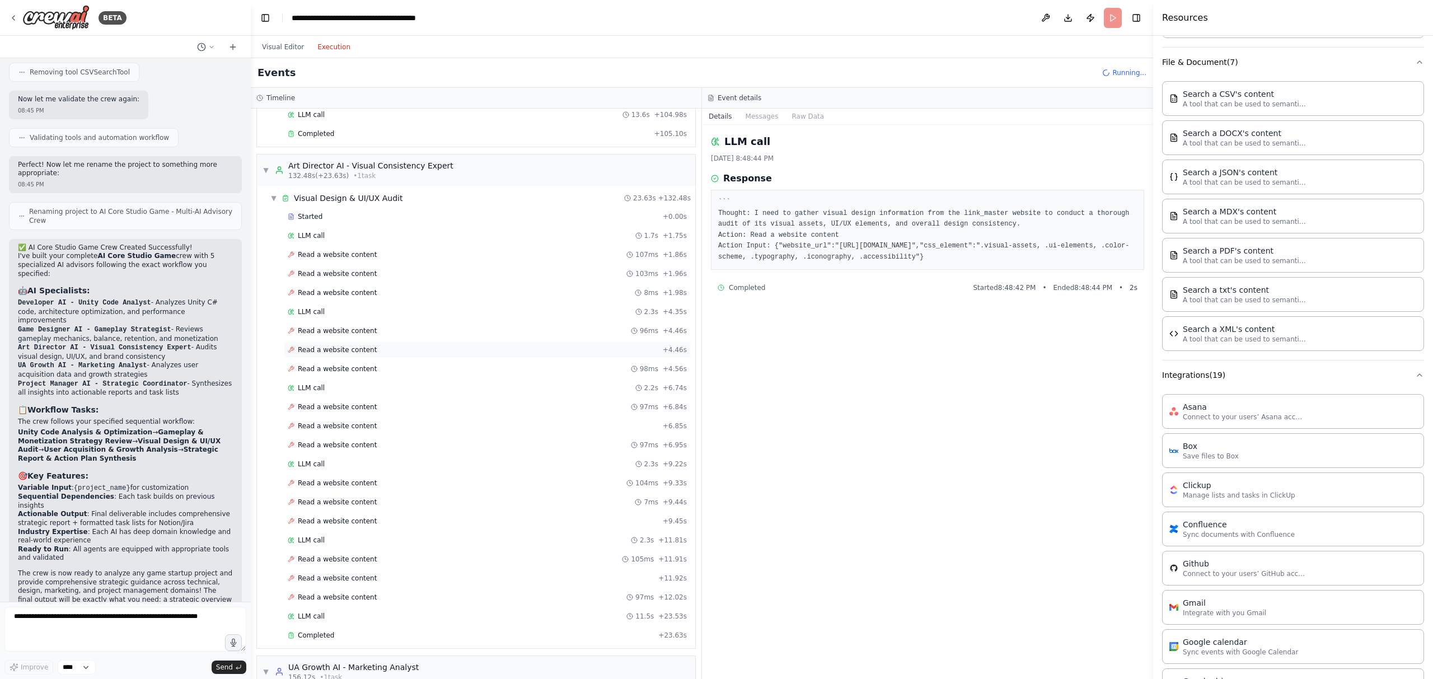
click at [412, 347] on div "Read a website content + 4.46s" at bounding box center [487, 349] width 399 height 9
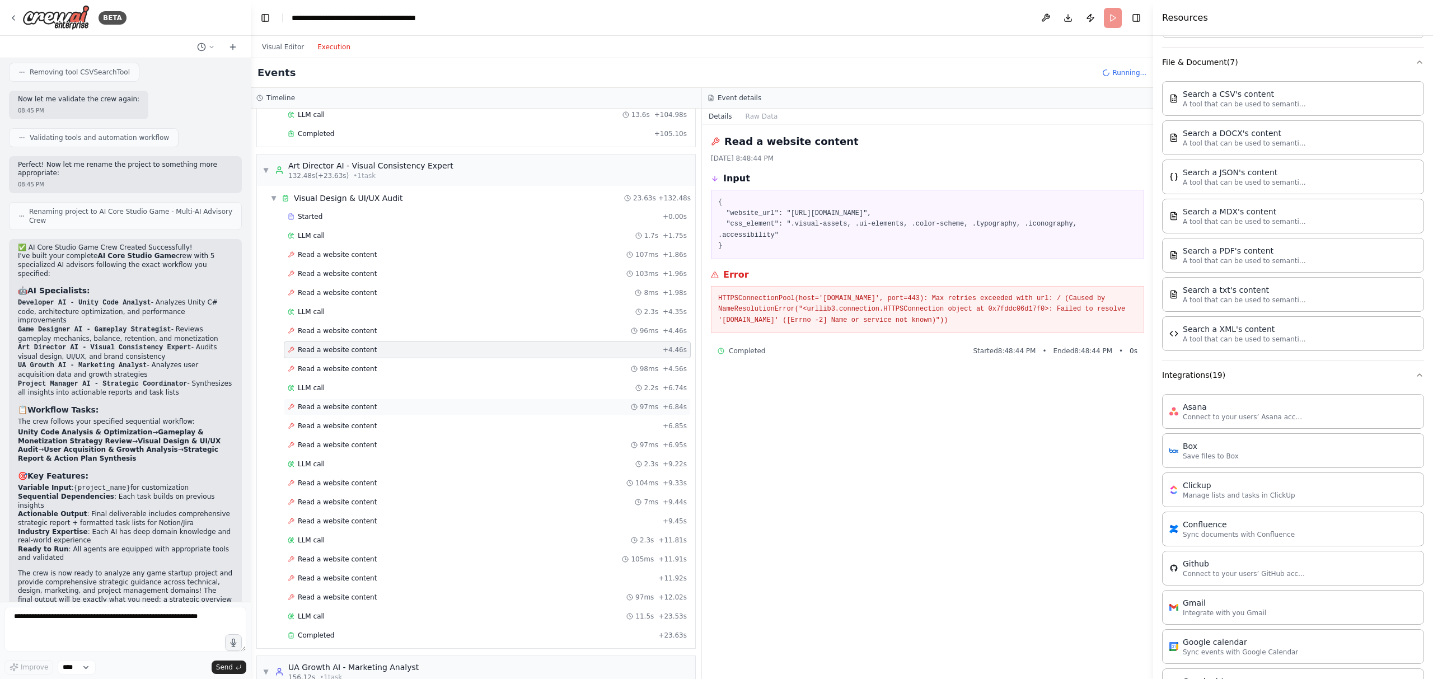
scroll to position [1408, 0]
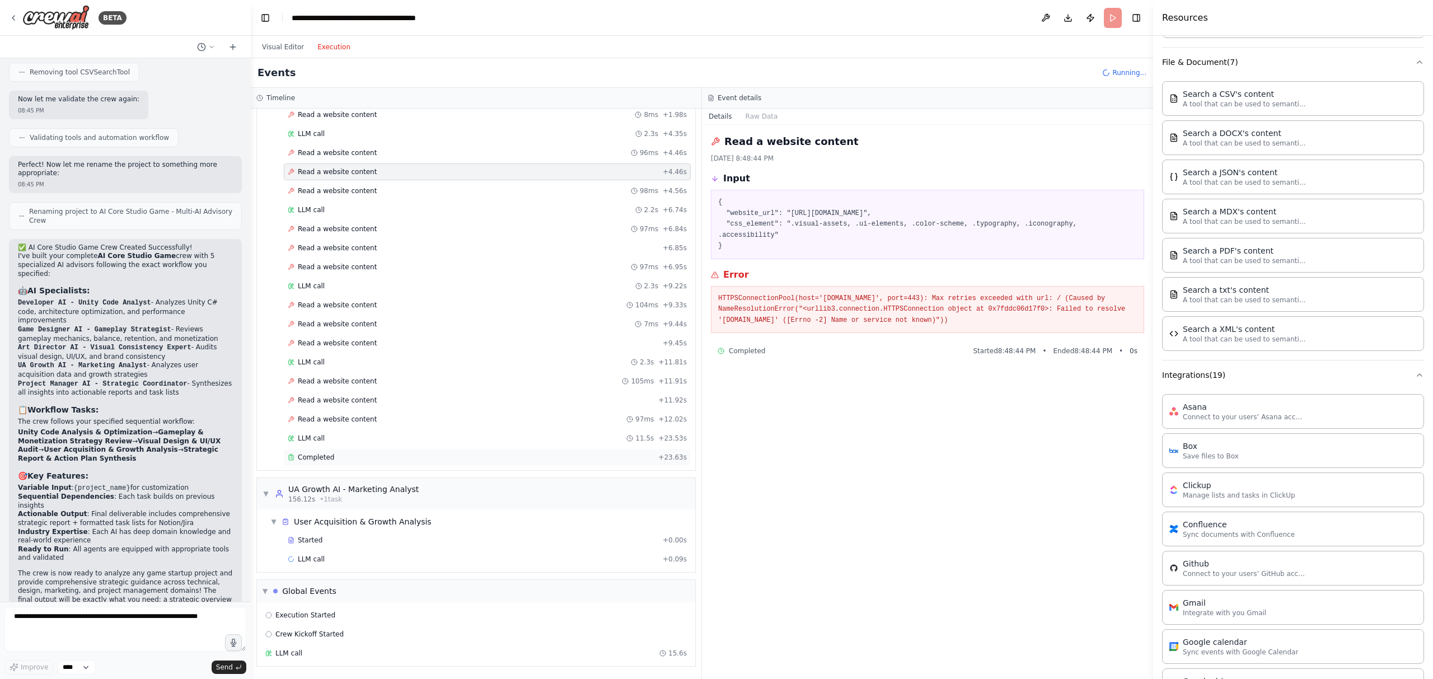
click at [357, 458] on div "Completed" at bounding box center [471, 457] width 366 height 9
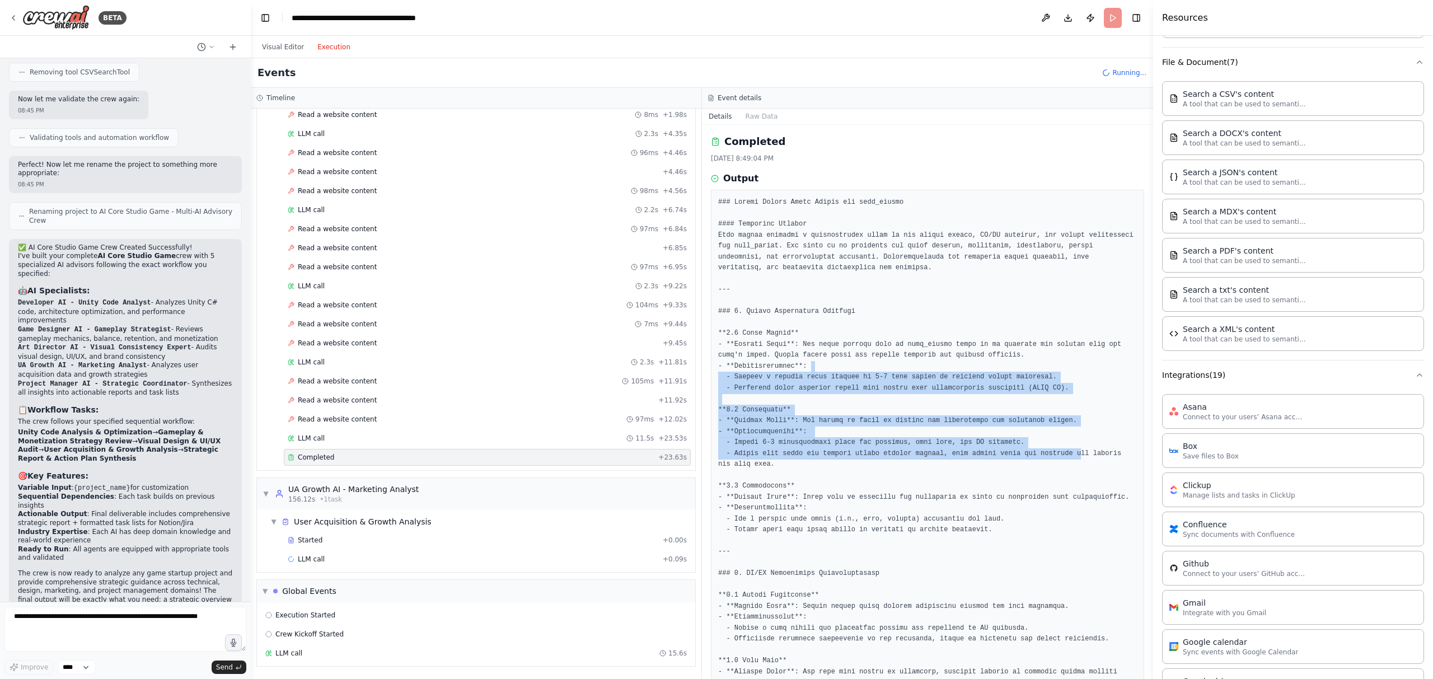
drag, startPoint x: 1019, startPoint y: 423, endPoint x: 948, endPoint y: 367, distance: 89.7
click at [948, 367] on pre at bounding box center [927, 595] width 419 height 797
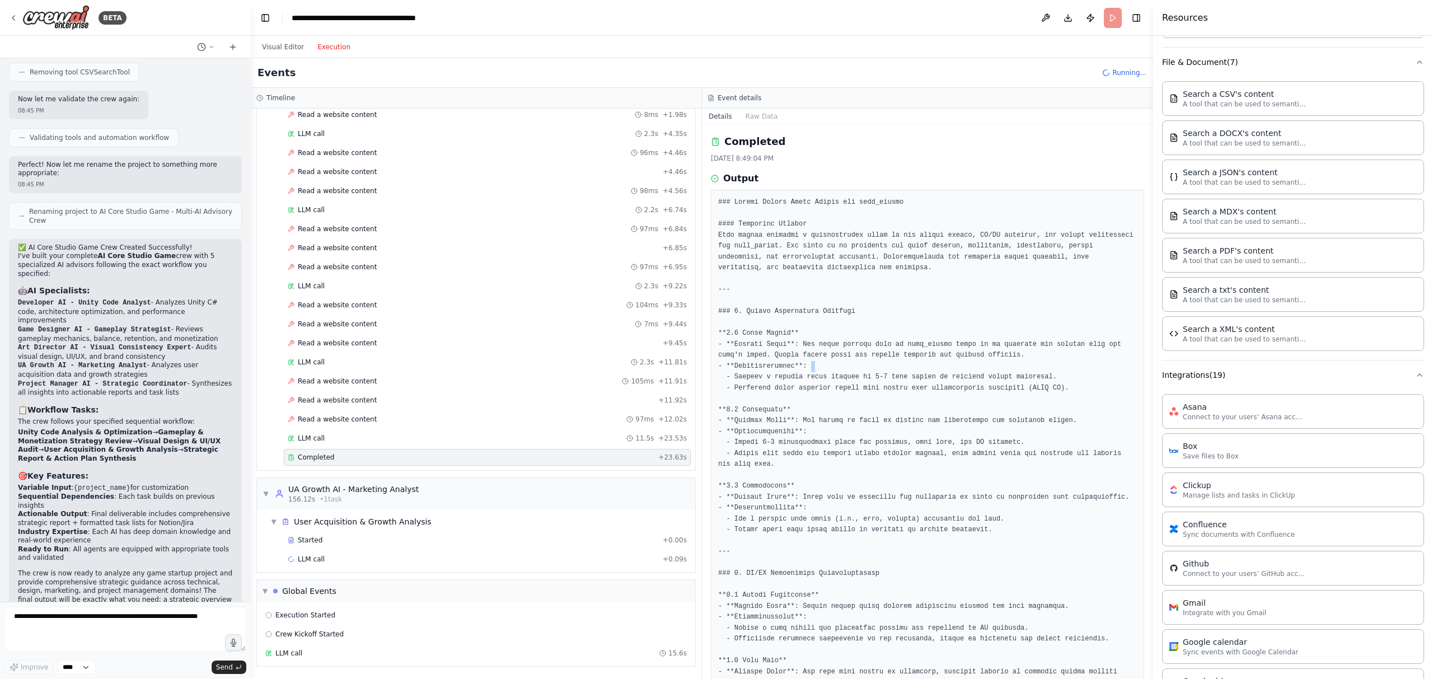
click at [948, 367] on pre at bounding box center [927, 595] width 419 height 797
click at [938, 342] on pre at bounding box center [927, 595] width 419 height 797
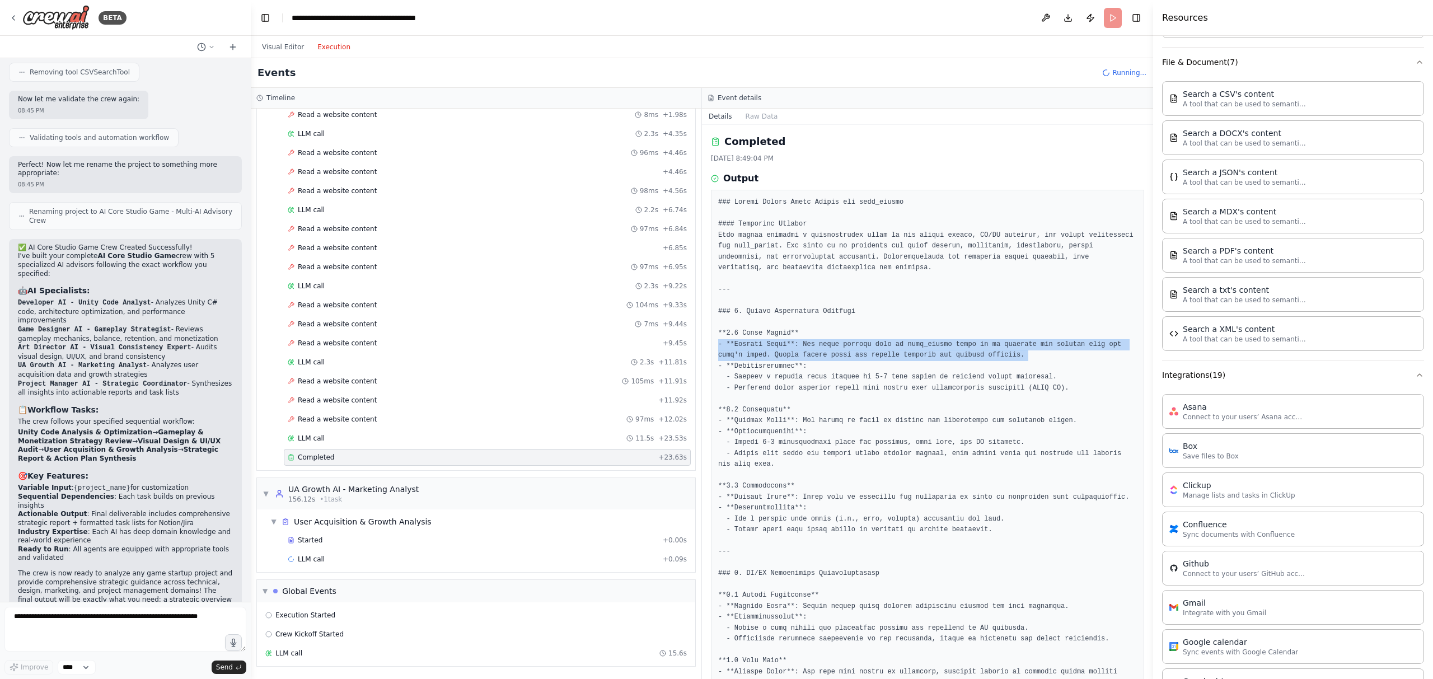
click at [931, 325] on div at bounding box center [931, 325] width 0 height 0
click at [921, 357] on pre at bounding box center [927, 595] width 419 height 797
click at [903, 386] on pre at bounding box center [927, 595] width 419 height 797
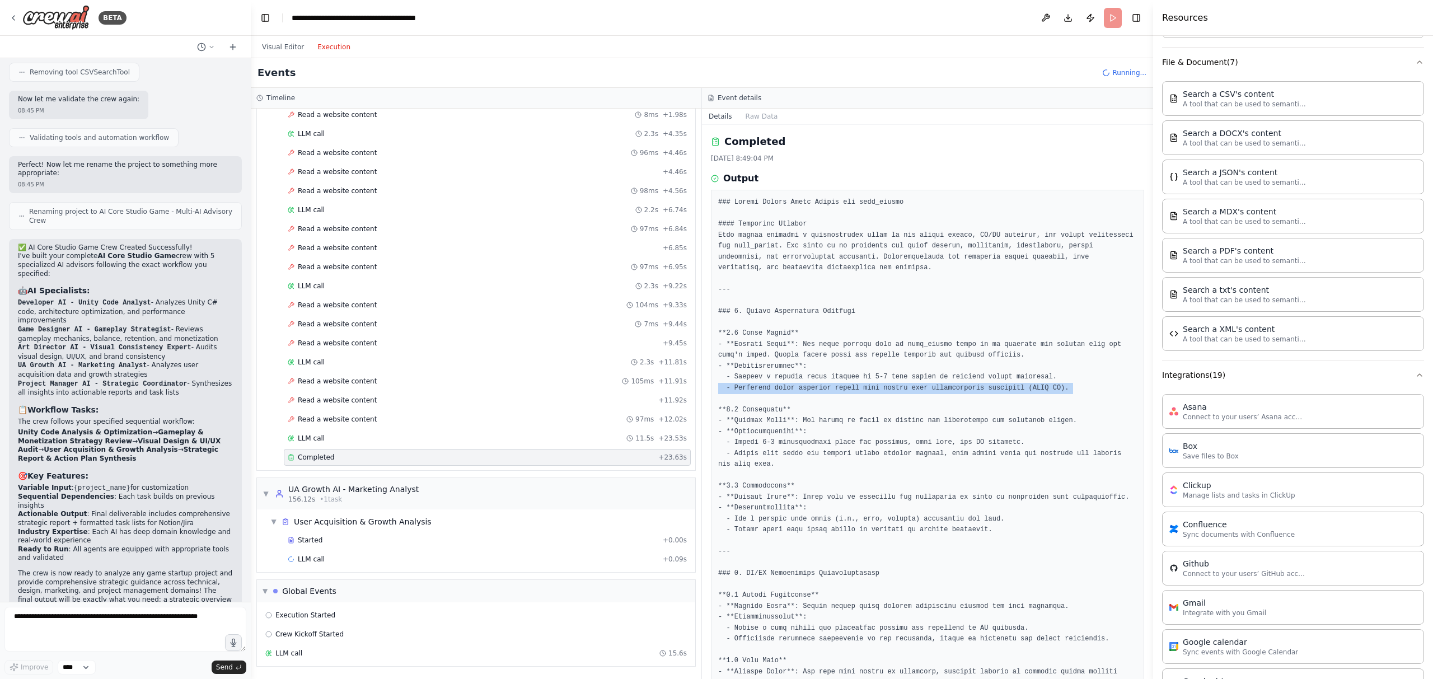
click at [903, 386] on pre at bounding box center [927, 595] width 419 height 797
click at [976, 380] on pre at bounding box center [927, 595] width 419 height 797
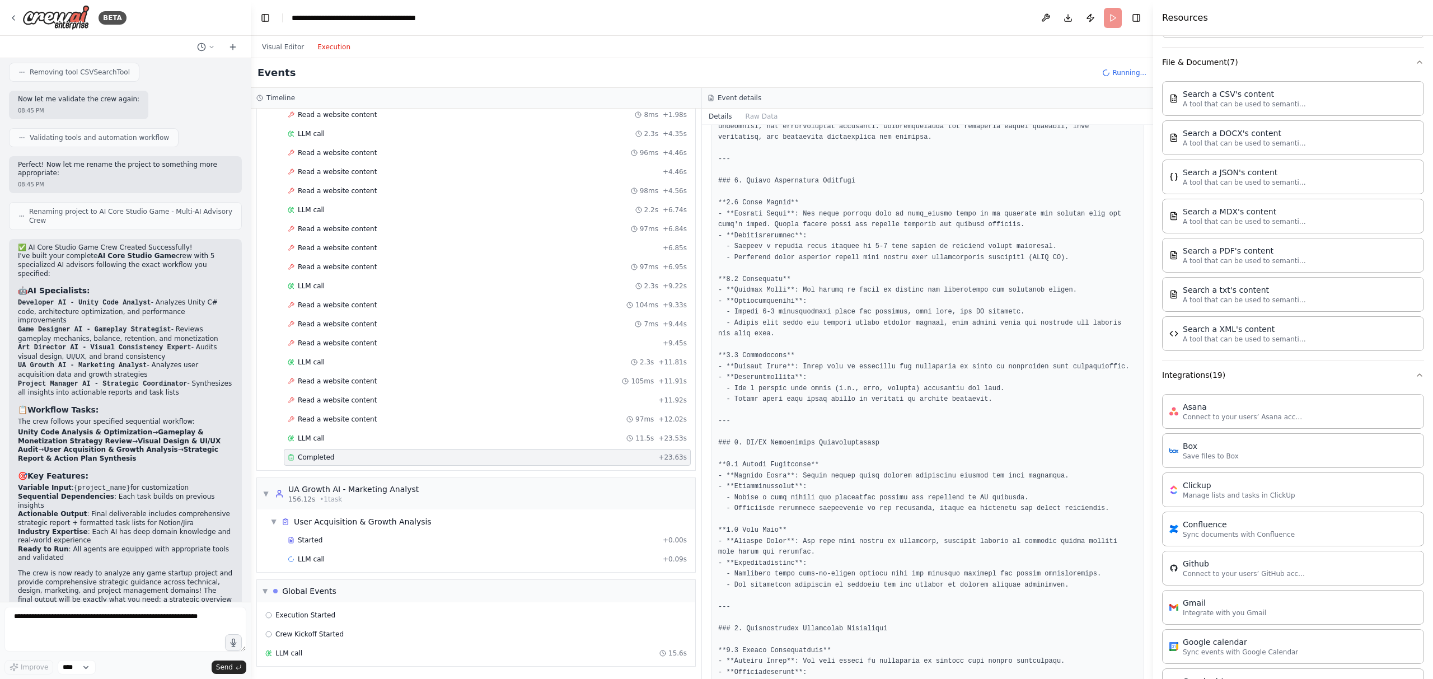
scroll to position [351, 0]
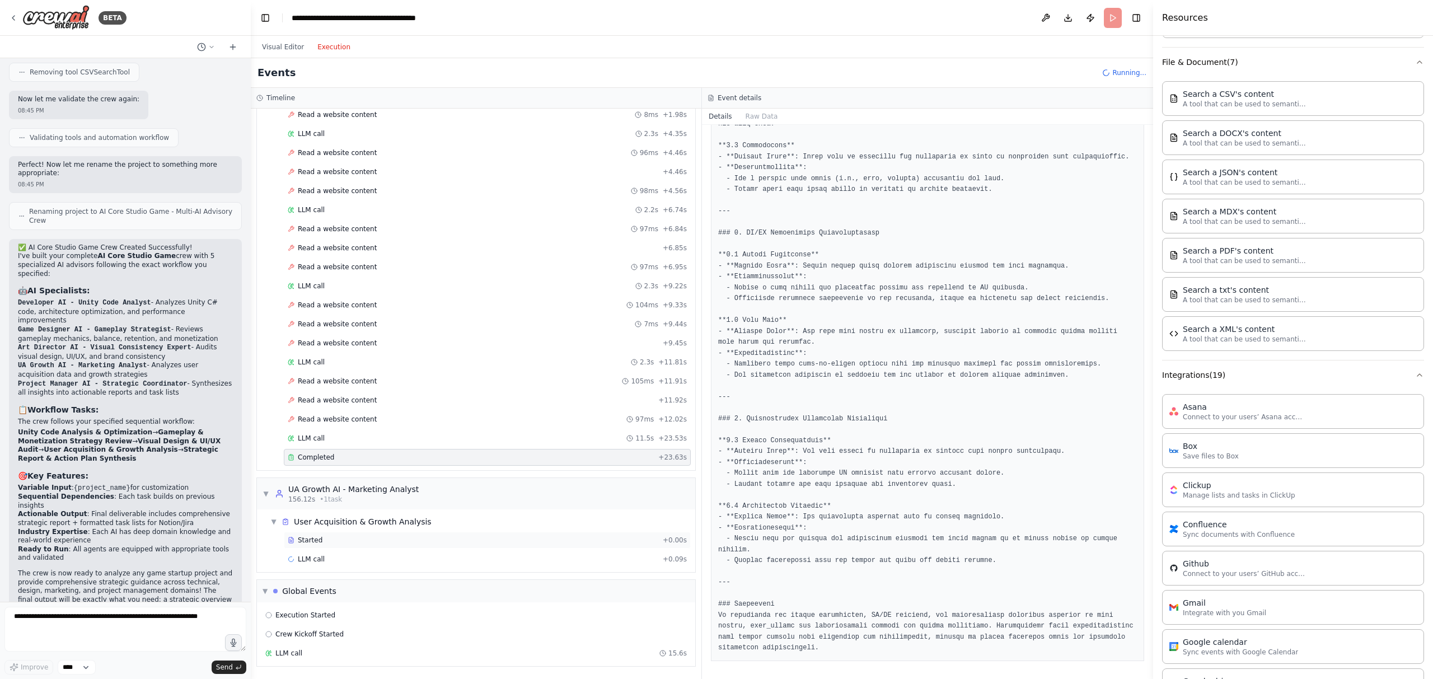
click at [329, 545] on div "Started + 0.00s" at bounding box center [487, 540] width 407 height 17
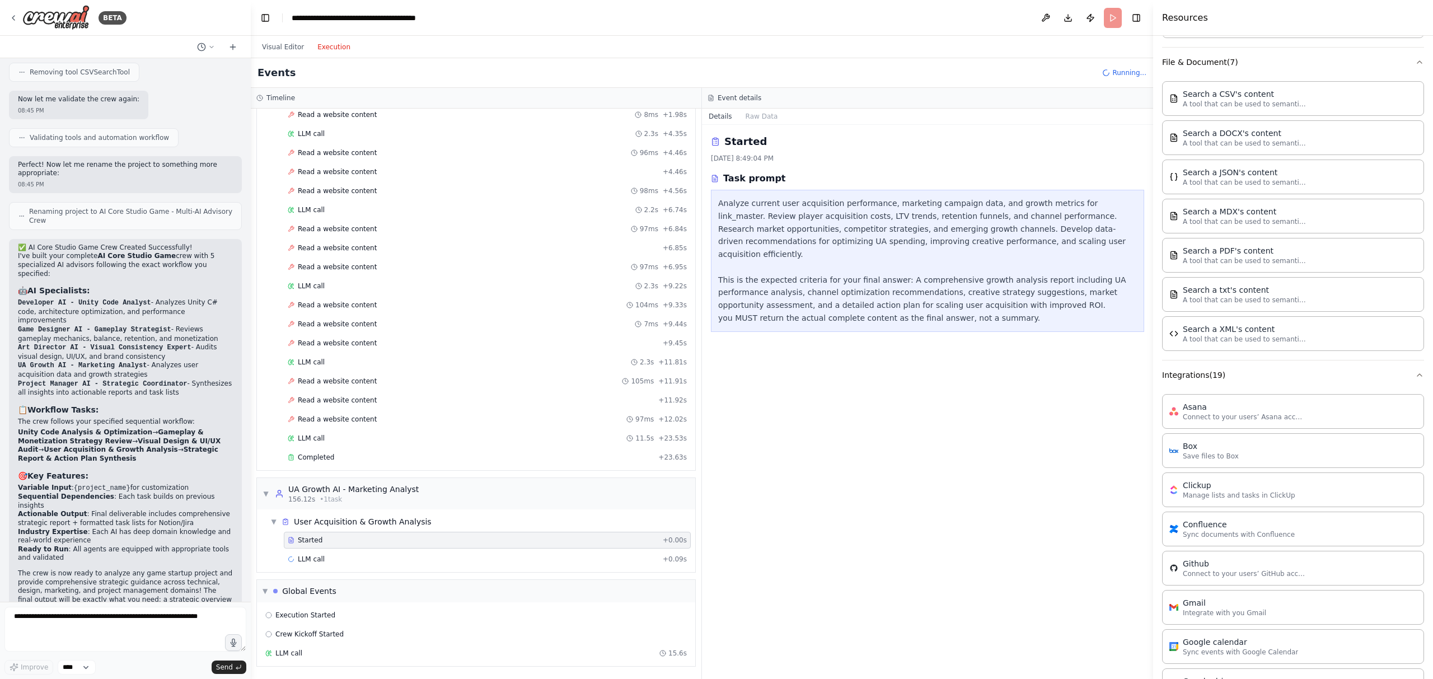
scroll to position [0, 0]
click at [402, 553] on div "LLM call + 0.09s" at bounding box center [487, 559] width 407 height 17
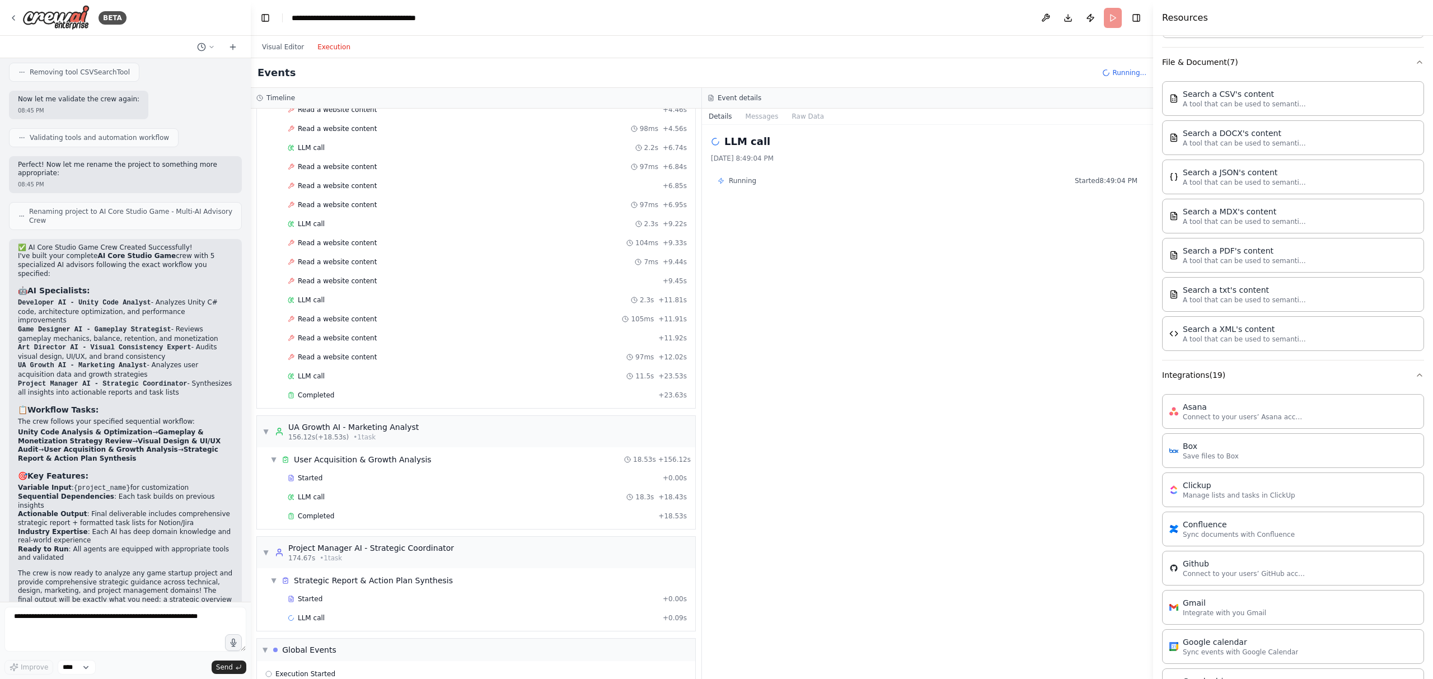
scroll to position [1529, 0]
